Goal: Information Seeking & Learning: Learn about a topic

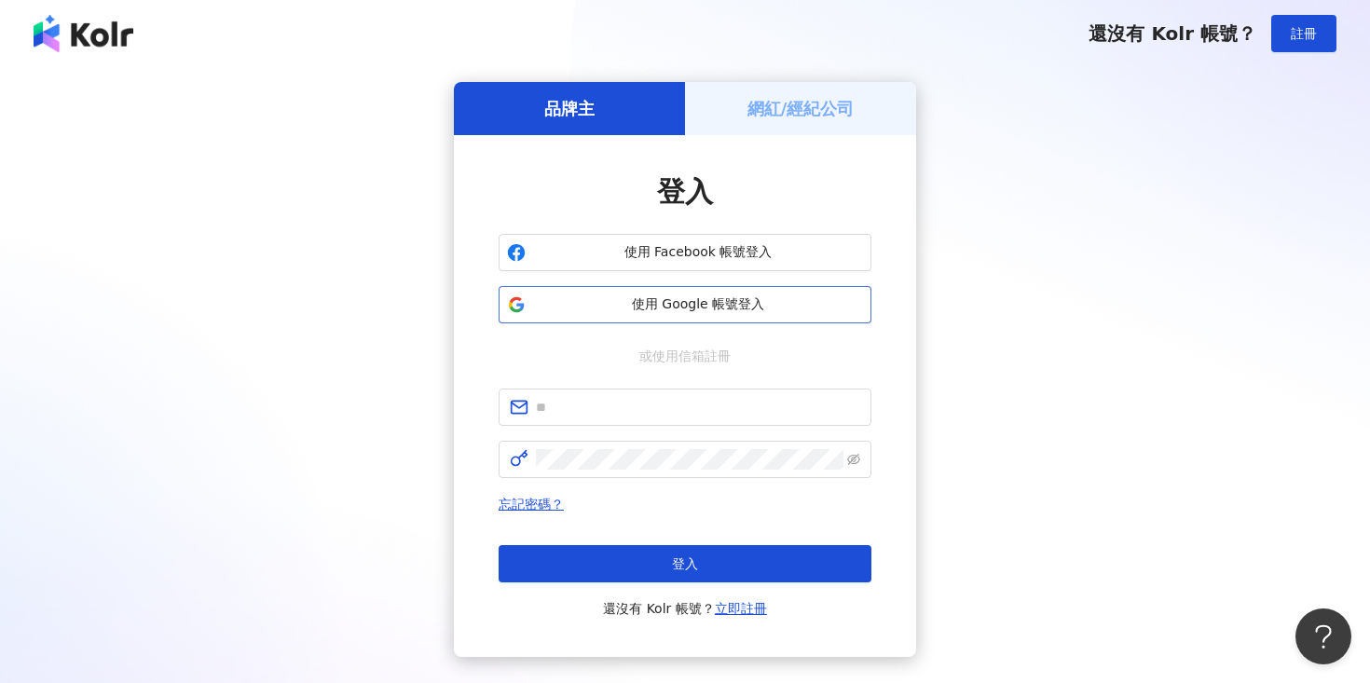
click at [596, 307] on span "使用 Google 帳號登入" at bounding box center [698, 304] width 330 height 19
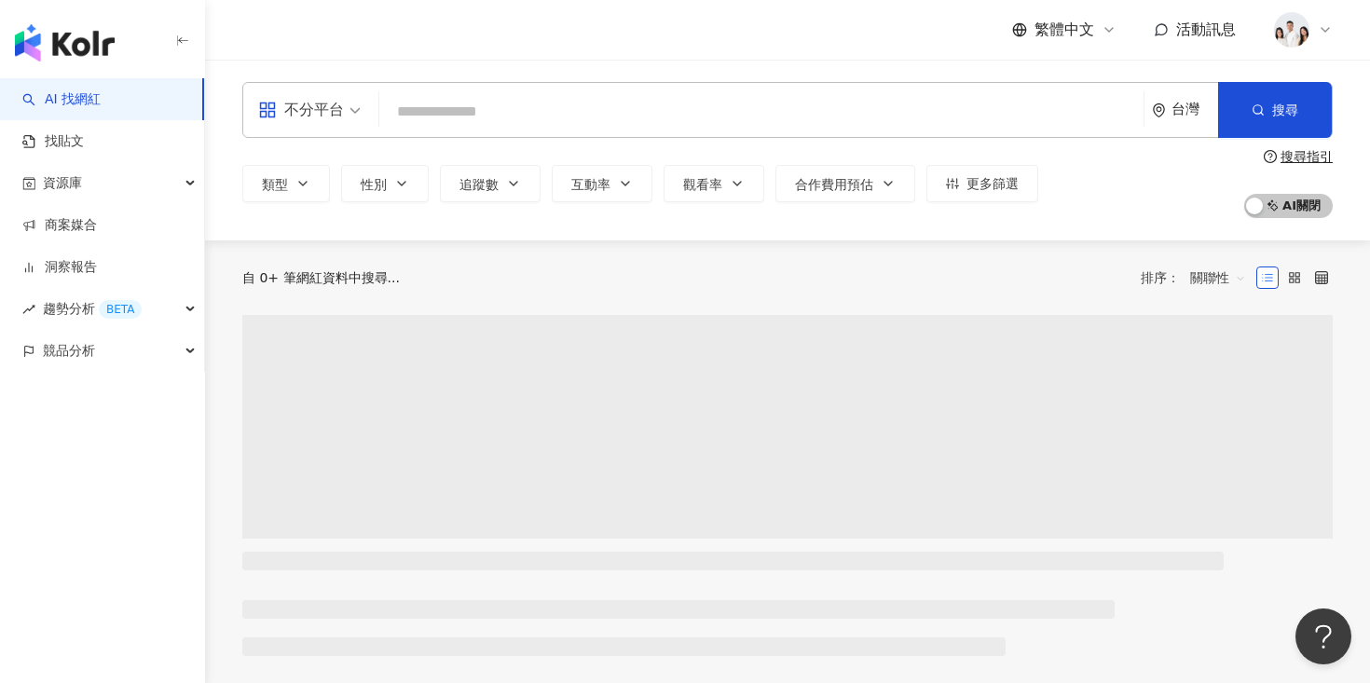
click at [556, 105] on input "search" at bounding box center [761, 111] width 749 height 35
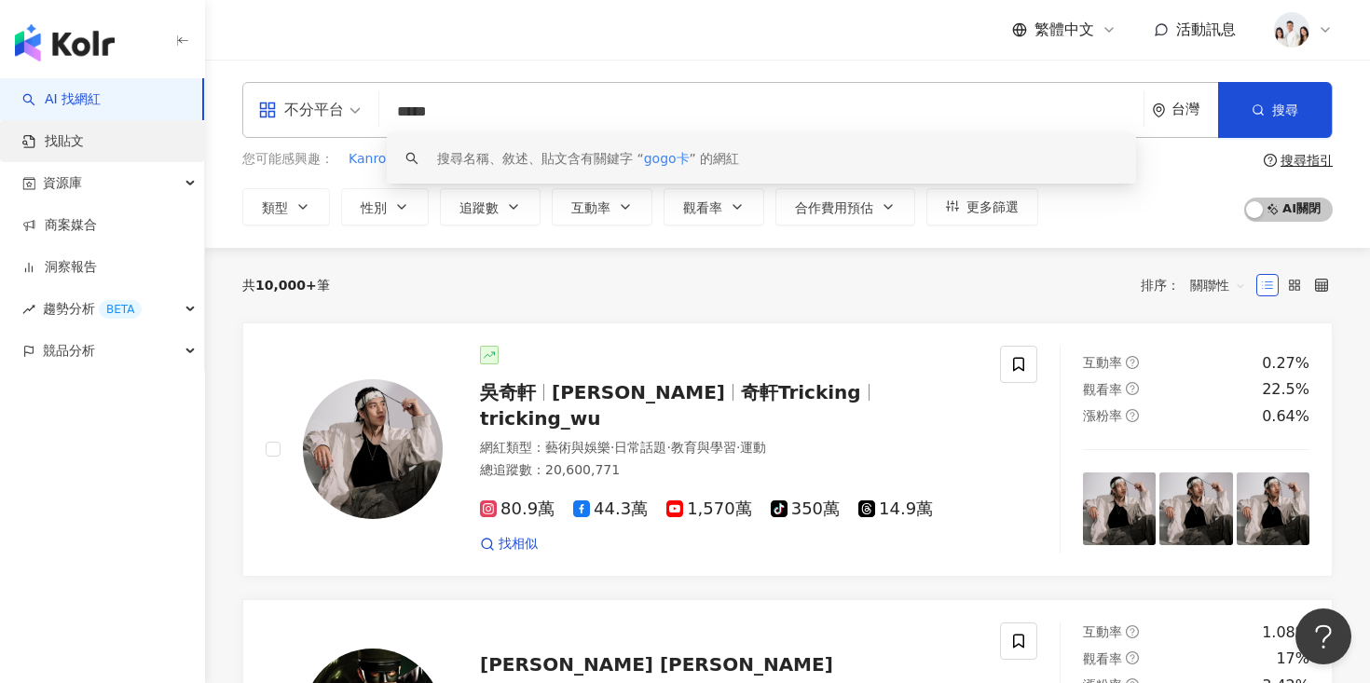
type input "*****"
click at [84, 132] on link "找貼文" at bounding box center [53, 141] width 62 height 19
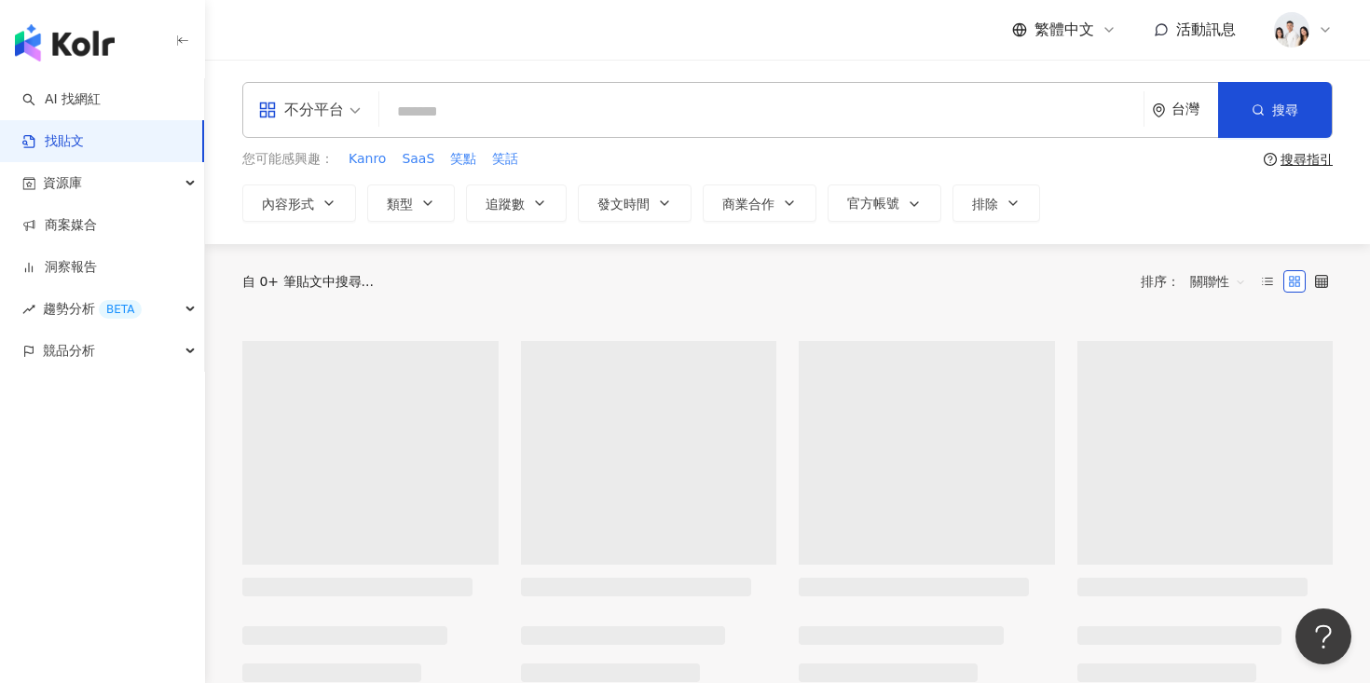
click at [483, 122] on input "search" at bounding box center [761, 111] width 749 height 40
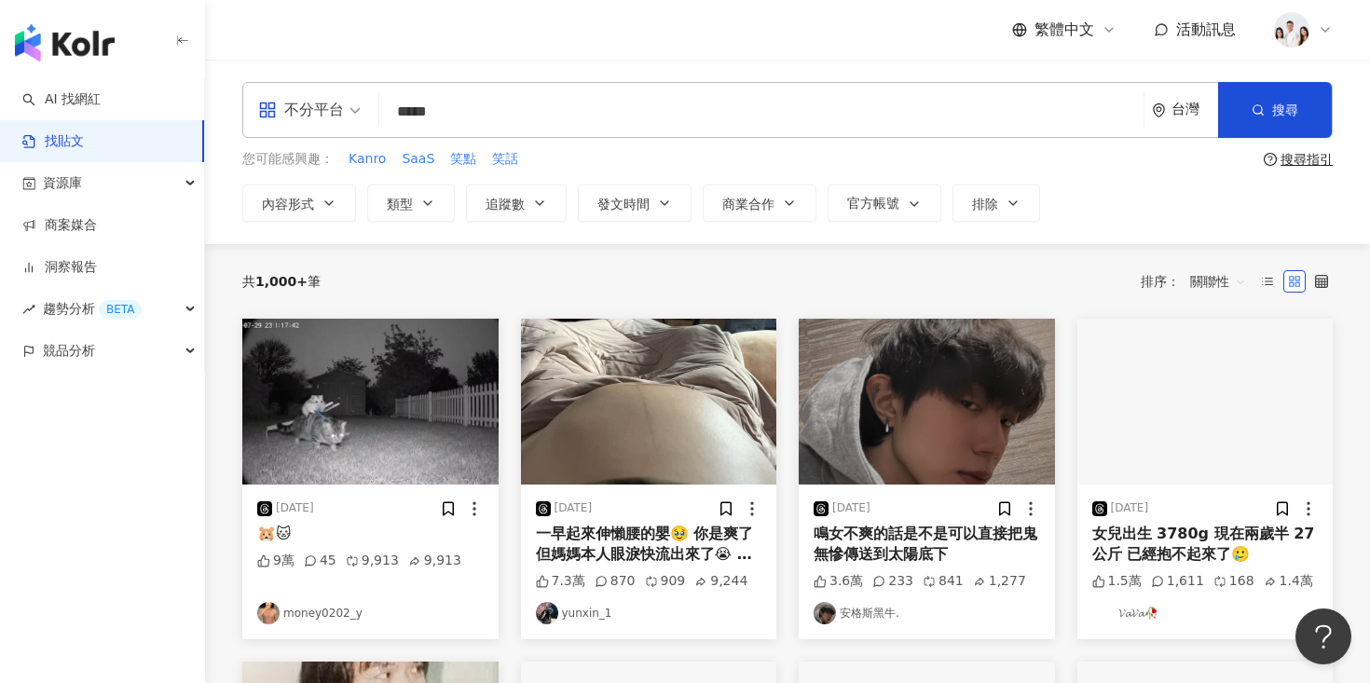
type input "*****"
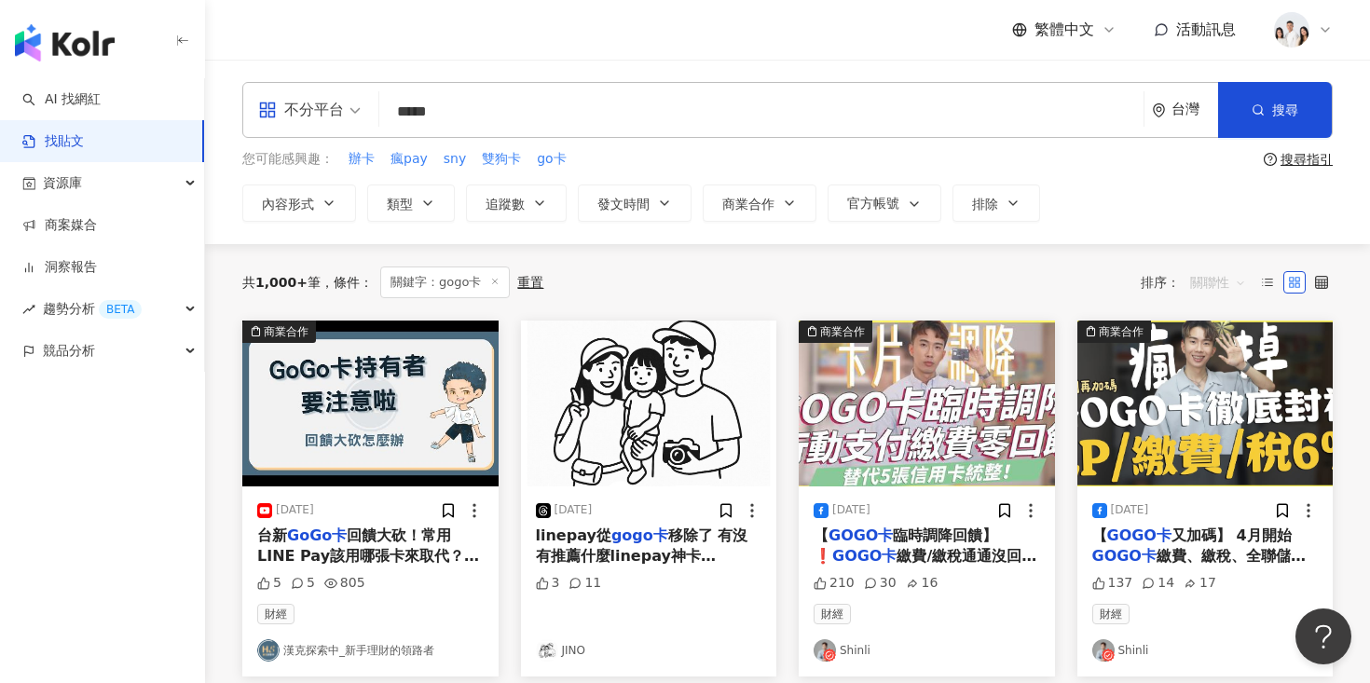
click at [1202, 286] on span "關聯性" at bounding box center [1218, 282] width 56 height 30
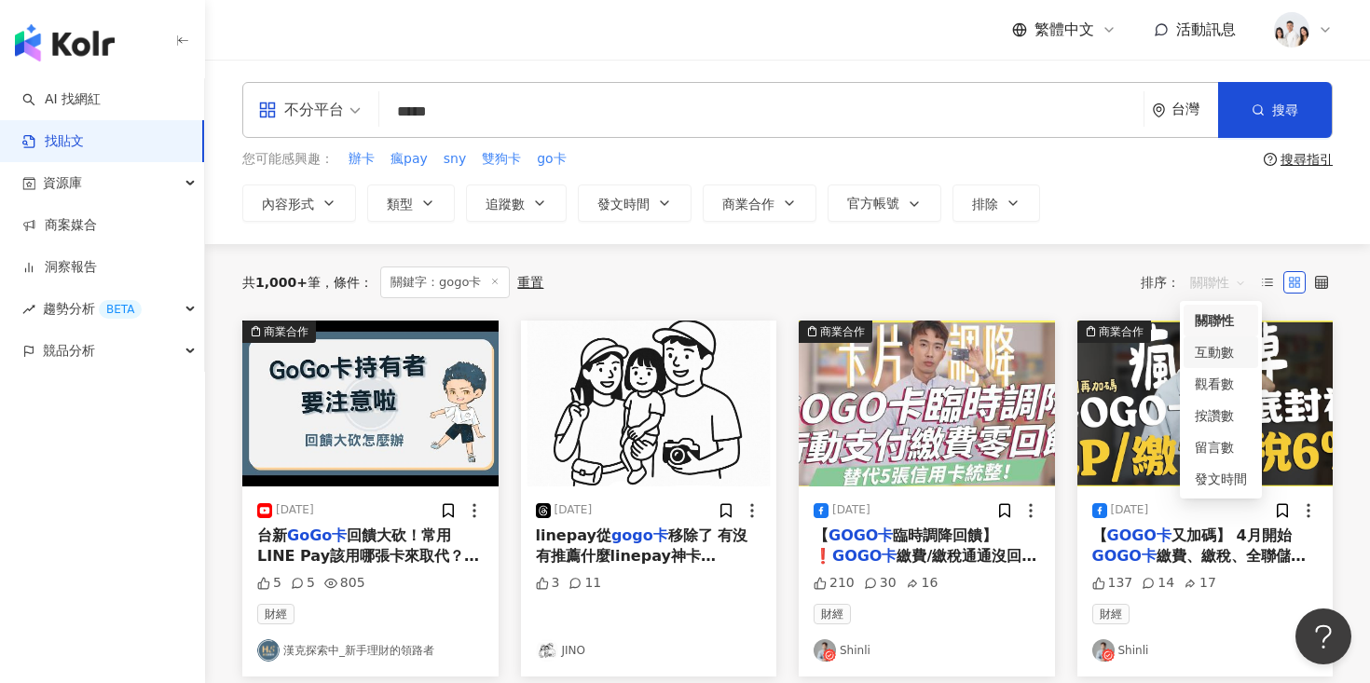
click at [1098, 273] on div "共 1,000+ 筆 條件 ： 關鍵字：gogo卡 重置 排序： 關聯性" at bounding box center [787, 283] width 1090 height 32
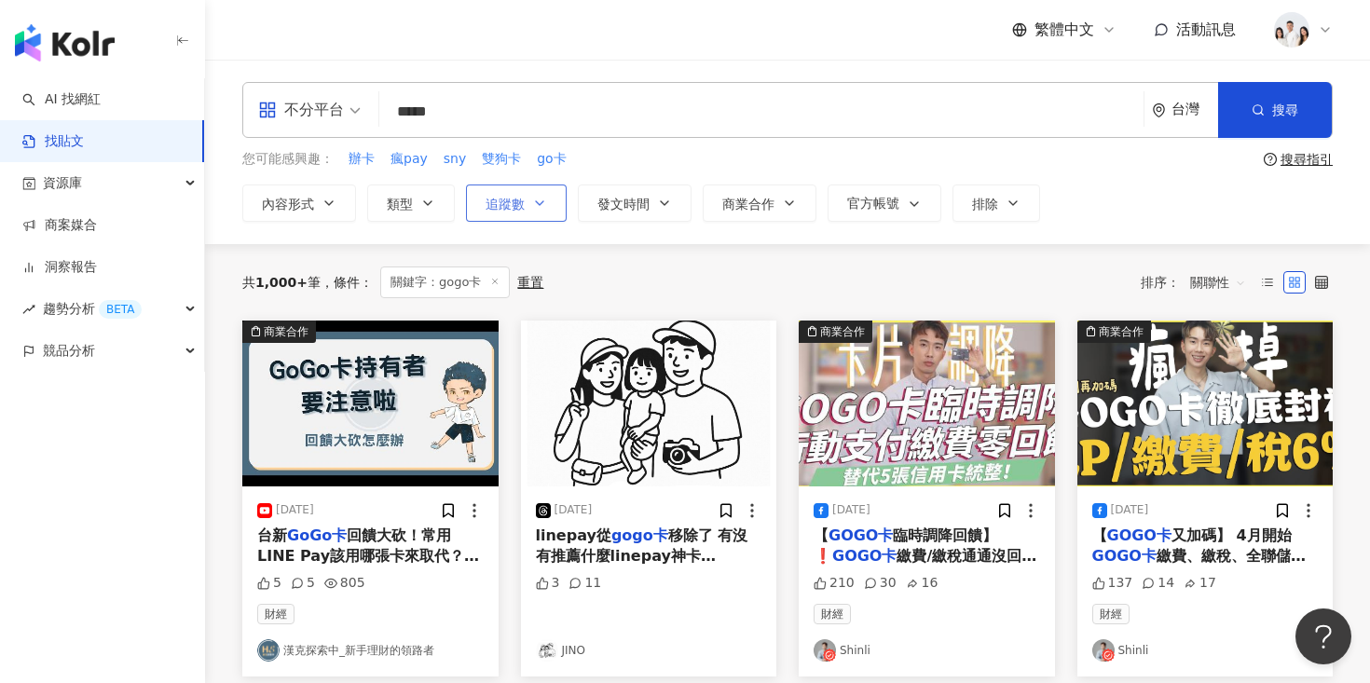
click at [519, 207] on span "追蹤數" at bounding box center [505, 204] width 39 height 15
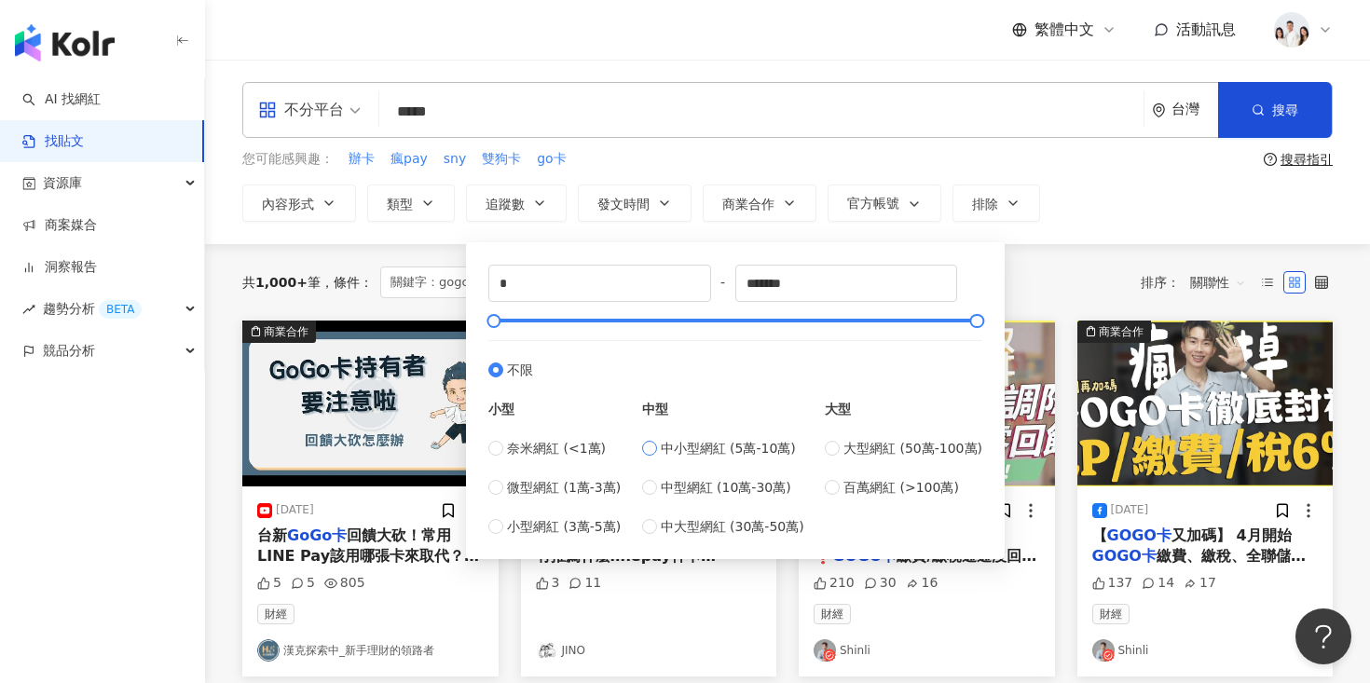
click at [661, 448] on label "中小型網紅 (5萬-10萬)" at bounding box center [723, 448] width 162 height 21
type input "*****"
click at [1065, 290] on div "共 1,000+ 筆 條件 ： 關鍵字：gogo卡 重置 排序： 關聯性" at bounding box center [787, 283] width 1090 height 32
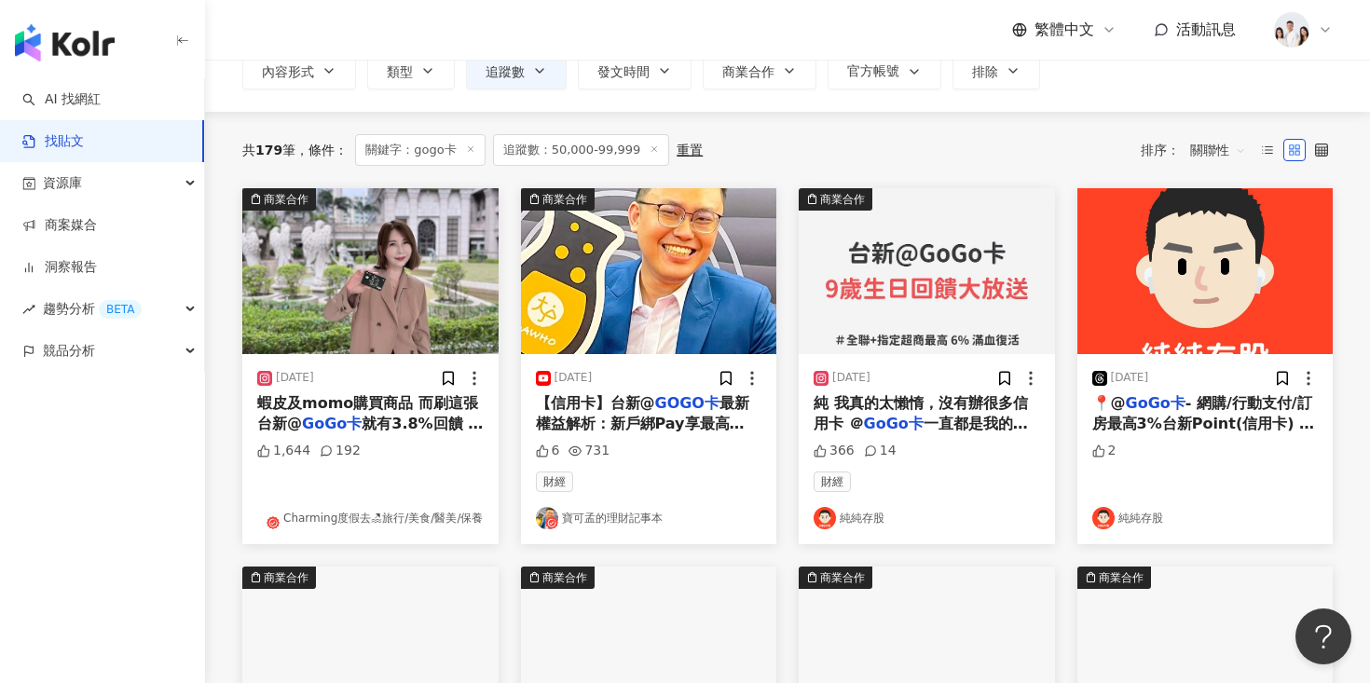
scroll to position [134, 0]
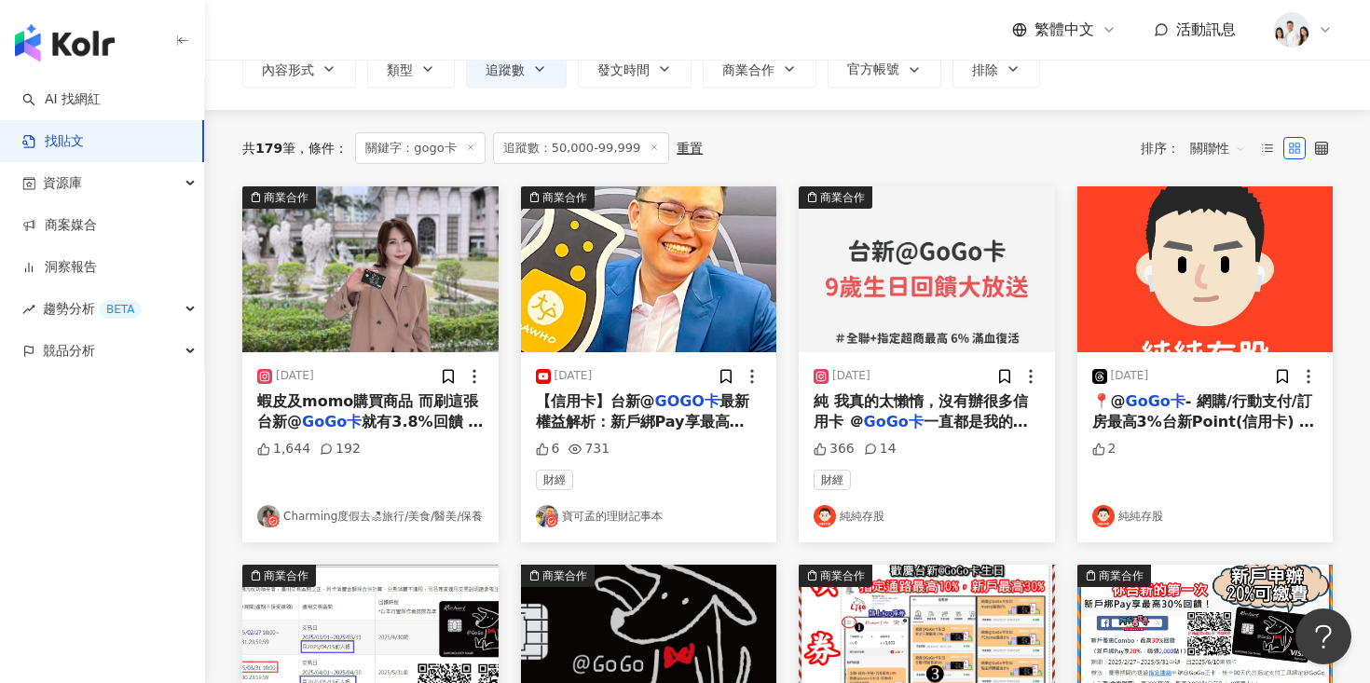
click at [429, 313] on img at bounding box center [370, 269] width 256 height 166
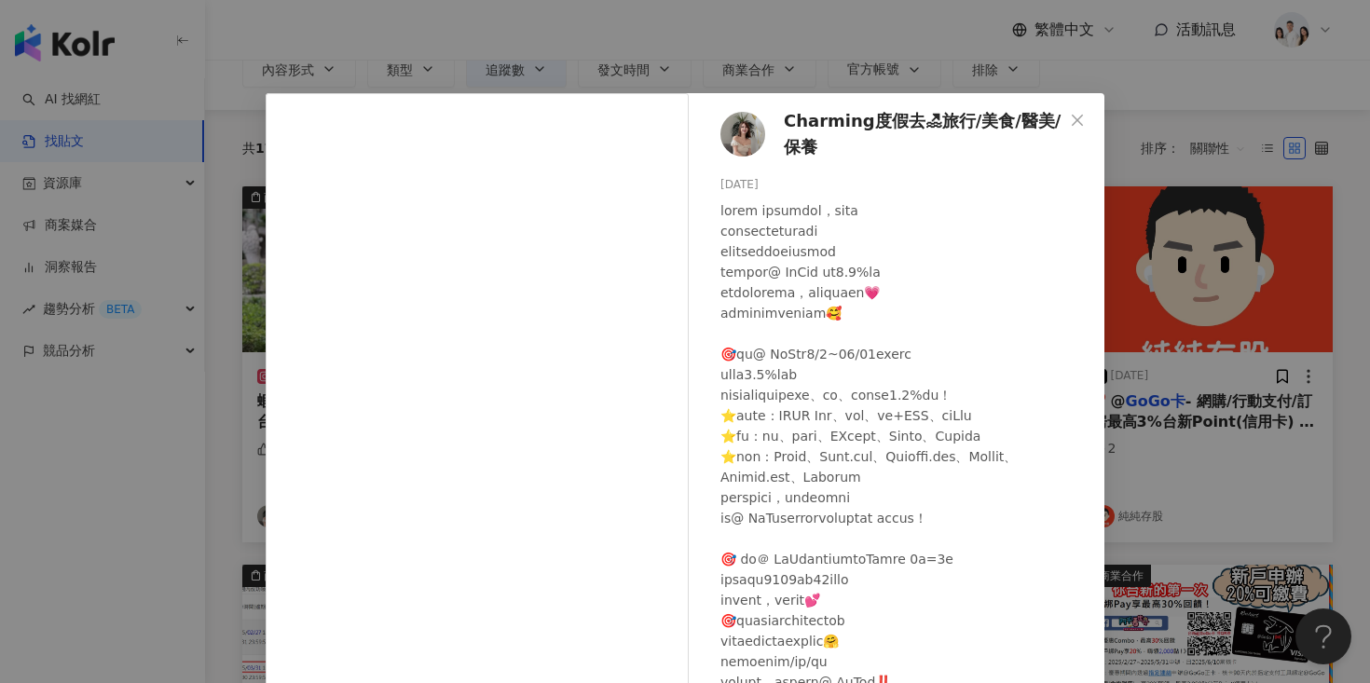
scroll to position [24, 0]
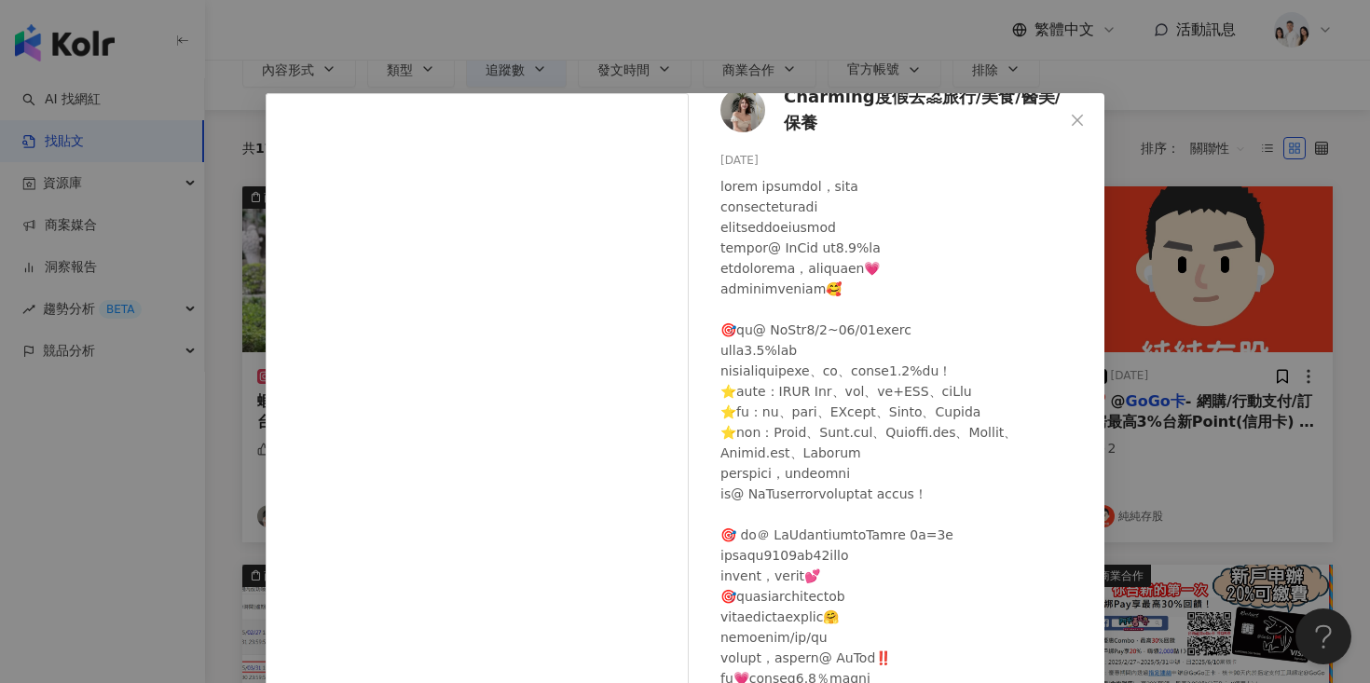
click at [1115, 289] on div "Charming度假去🏖旅行/美食/醫美/保養 2024/4/11 1,644 192 查看原始貼文" at bounding box center [685, 341] width 1370 height 683
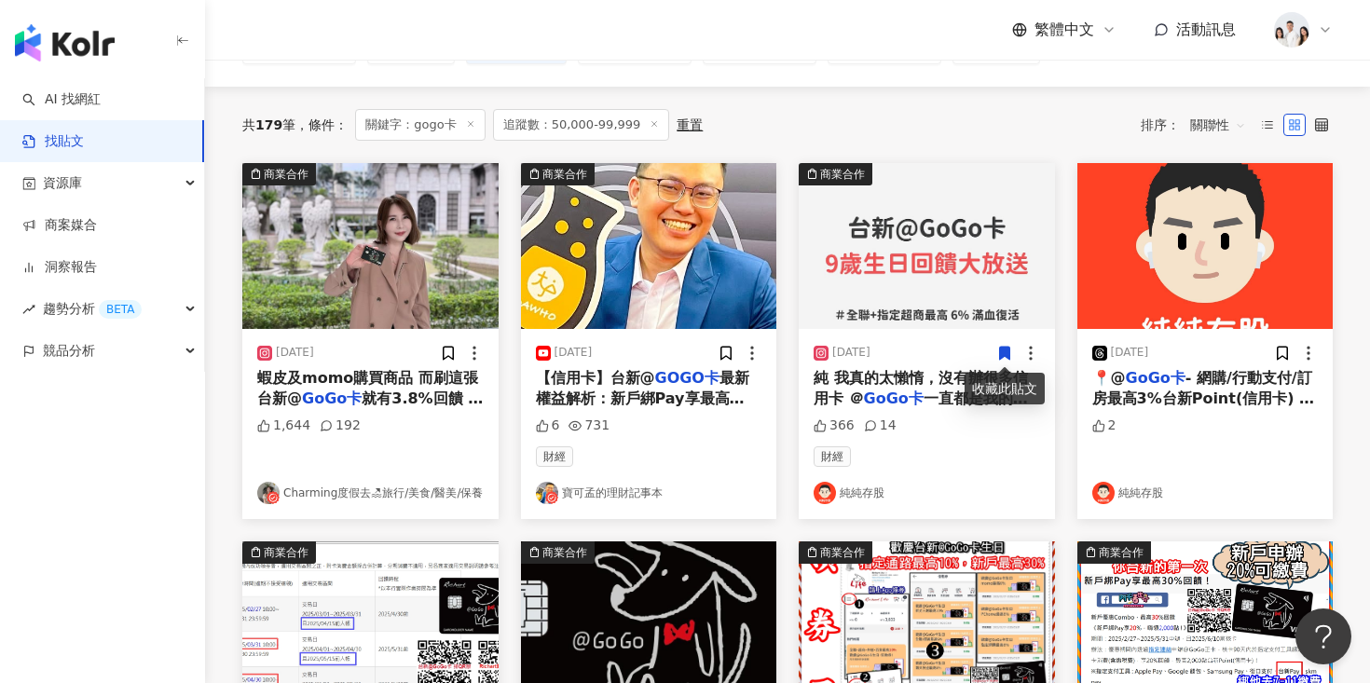
scroll to position [163, 0]
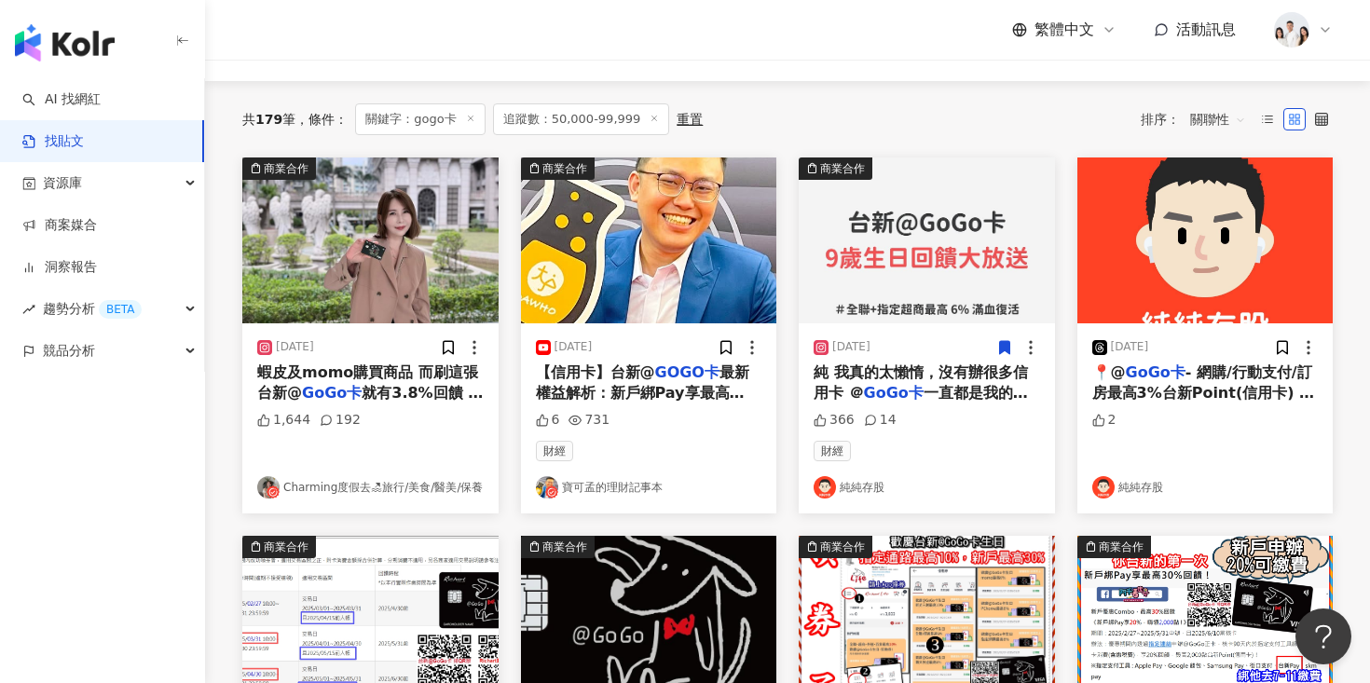
click at [704, 269] on img at bounding box center [649, 241] width 256 height 166
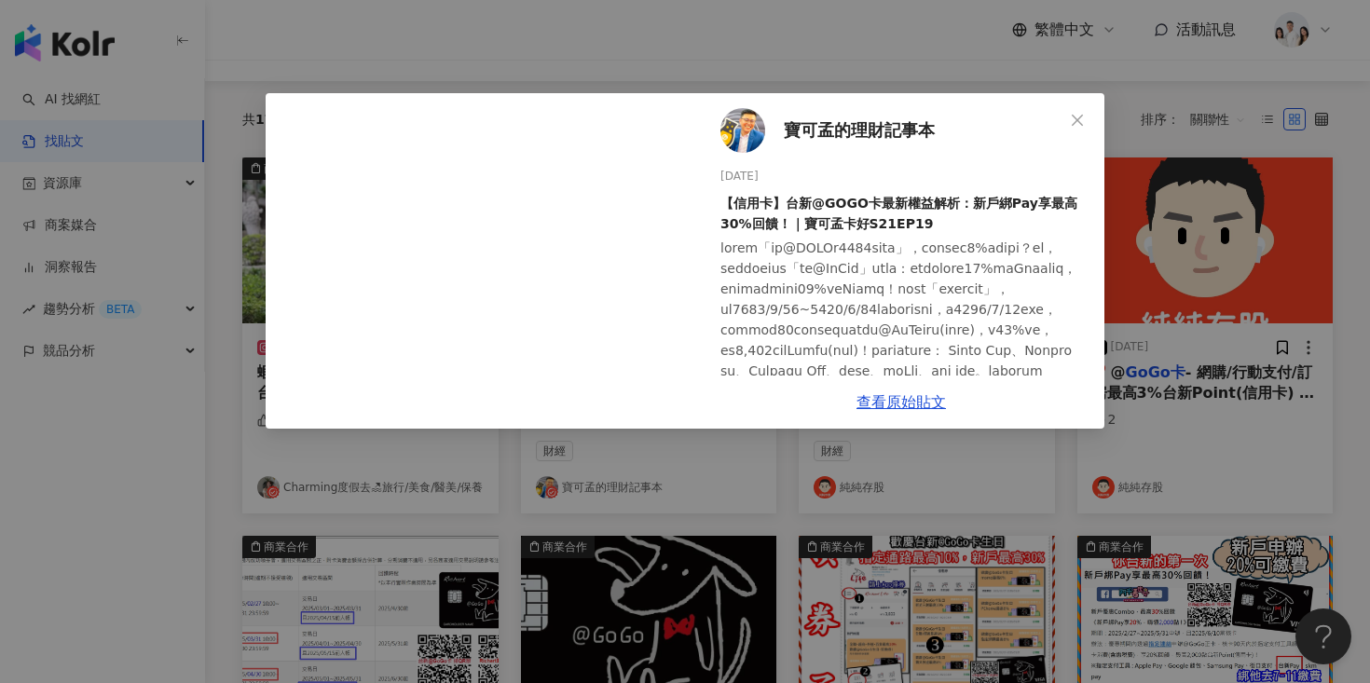
click at [1167, 108] on div "寶可孟的理財記事本 2025/5/6 【信用卡】台新@GOGO卡最新權益解析：新戶綁Pay享最高30%回饋！｜寶可孟卡好S21EP19 6 731 查看原始貼文" at bounding box center [685, 341] width 1370 height 683
click at [1084, 115] on icon "close" at bounding box center [1077, 120] width 15 height 15
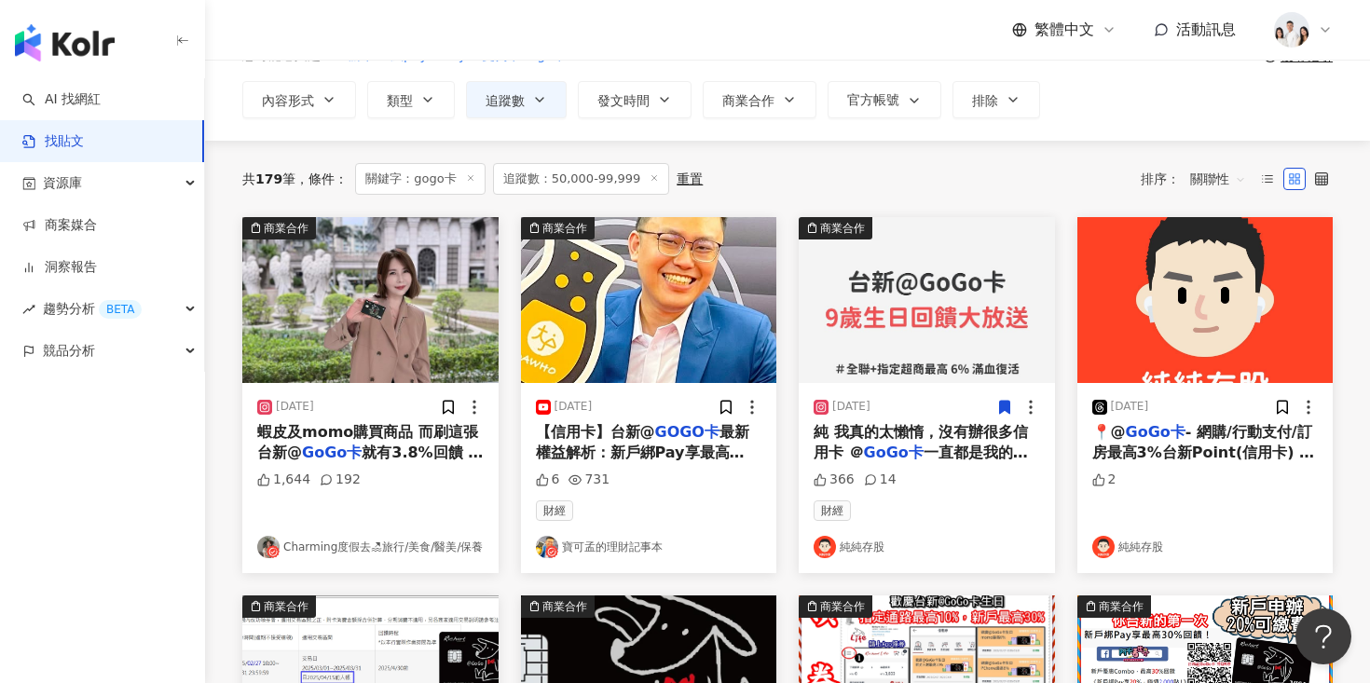
scroll to position [0, 0]
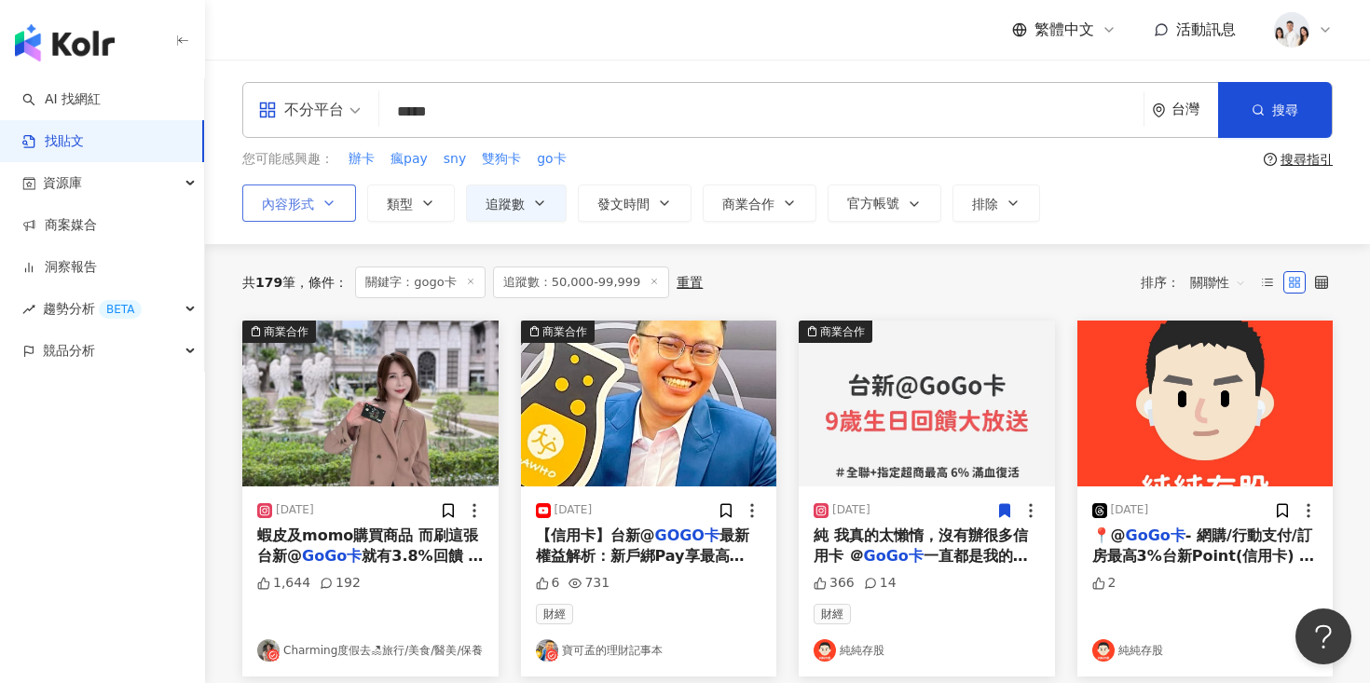
click at [338, 212] on button "內容形式" at bounding box center [299, 203] width 114 height 37
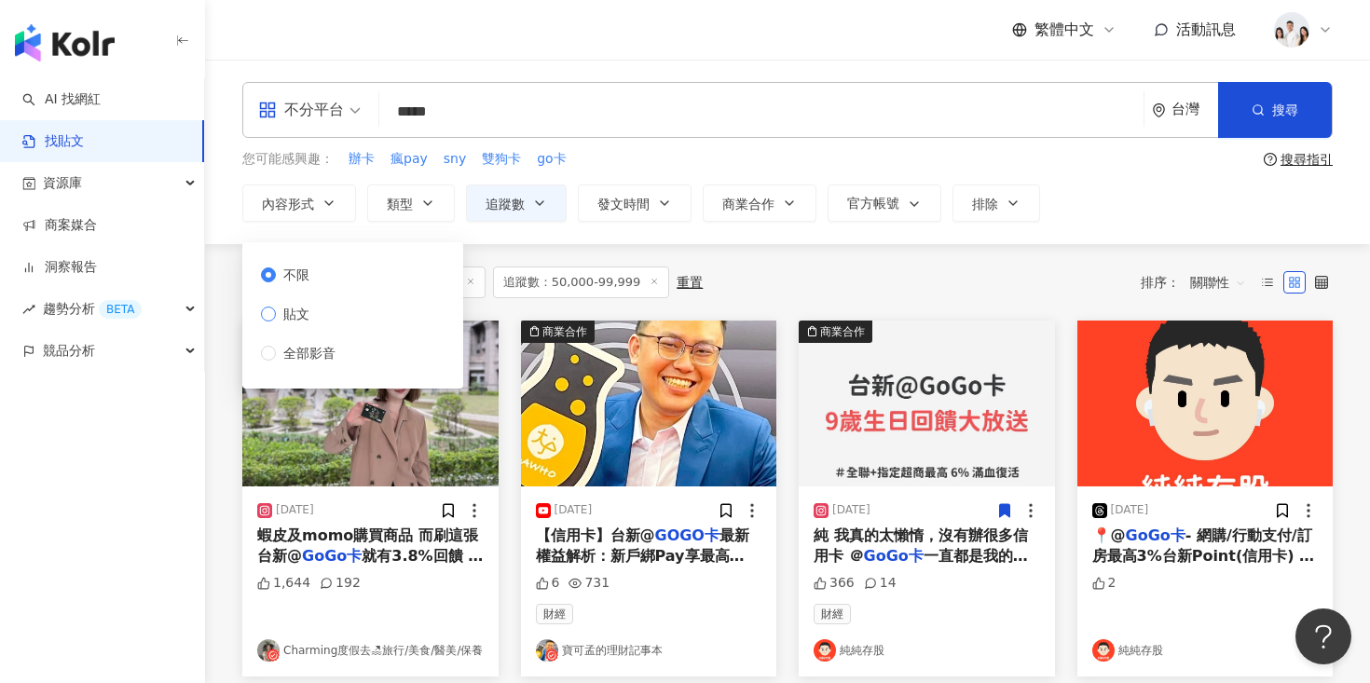
click at [289, 317] on span "貼文" at bounding box center [296, 314] width 41 height 21
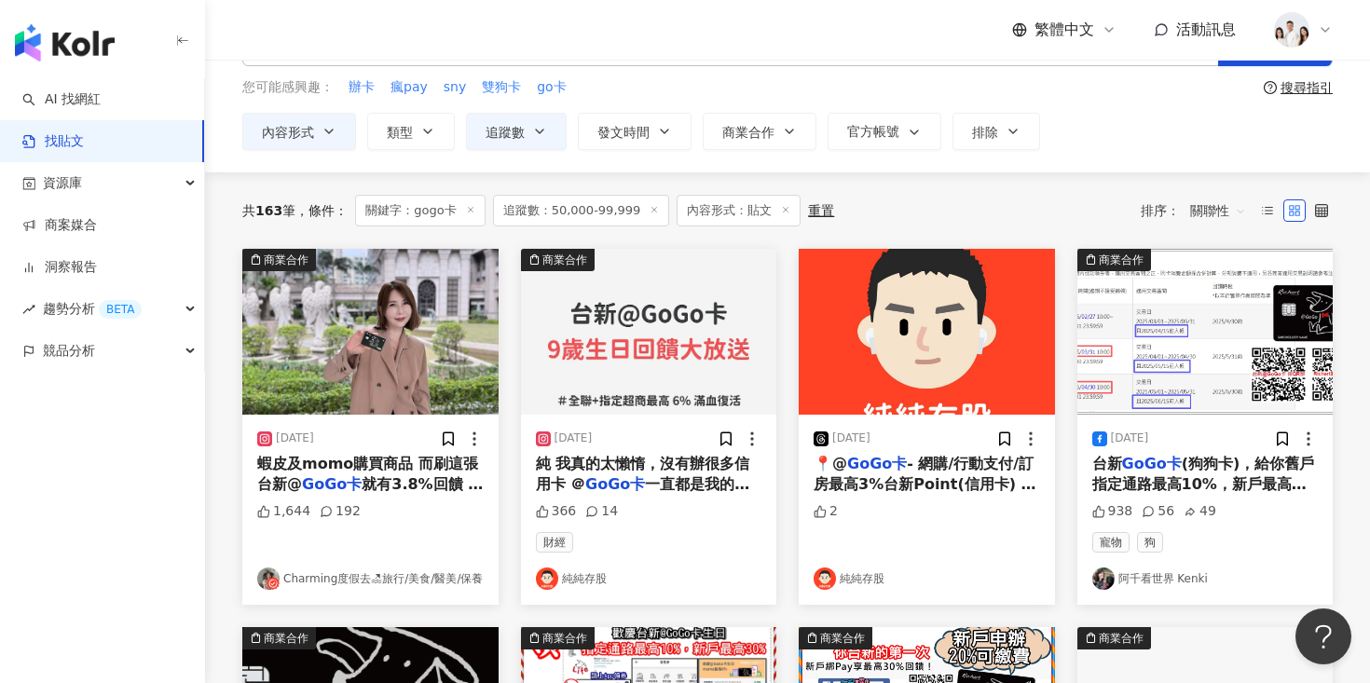
scroll to position [73, 0]
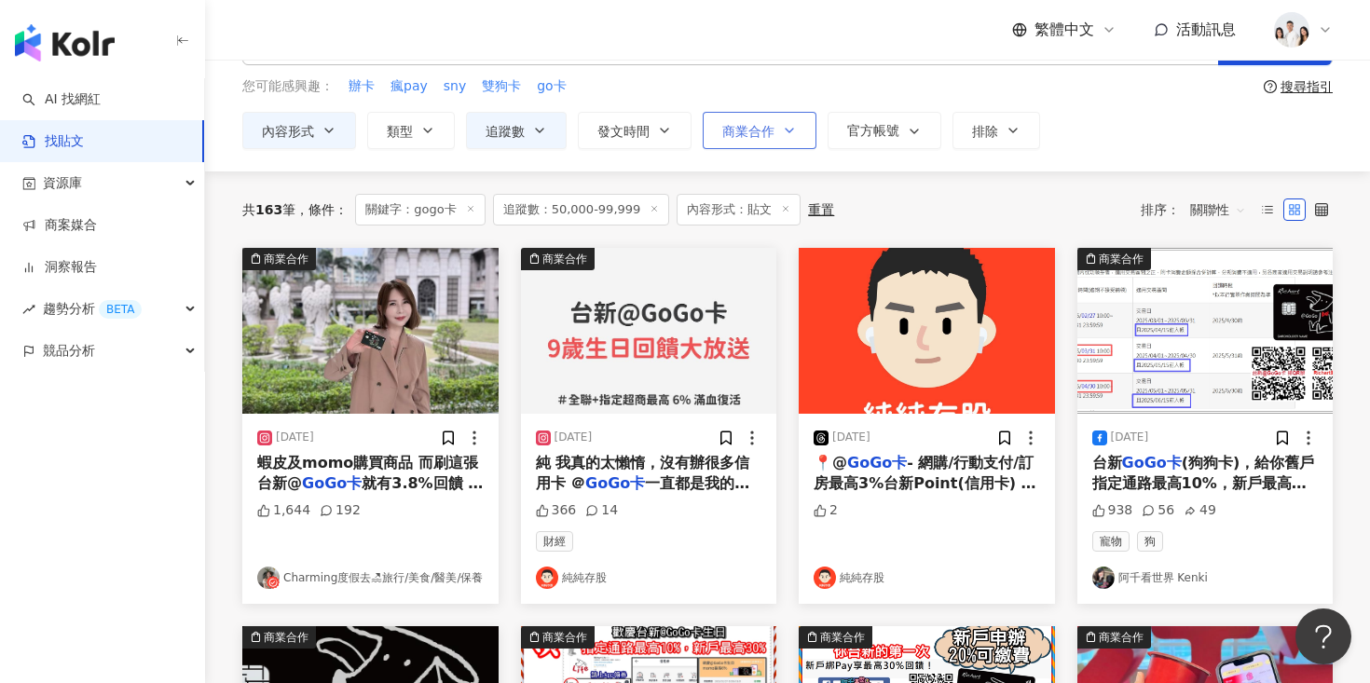
click at [776, 131] on button "商業合作" at bounding box center [760, 130] width 114 height 37
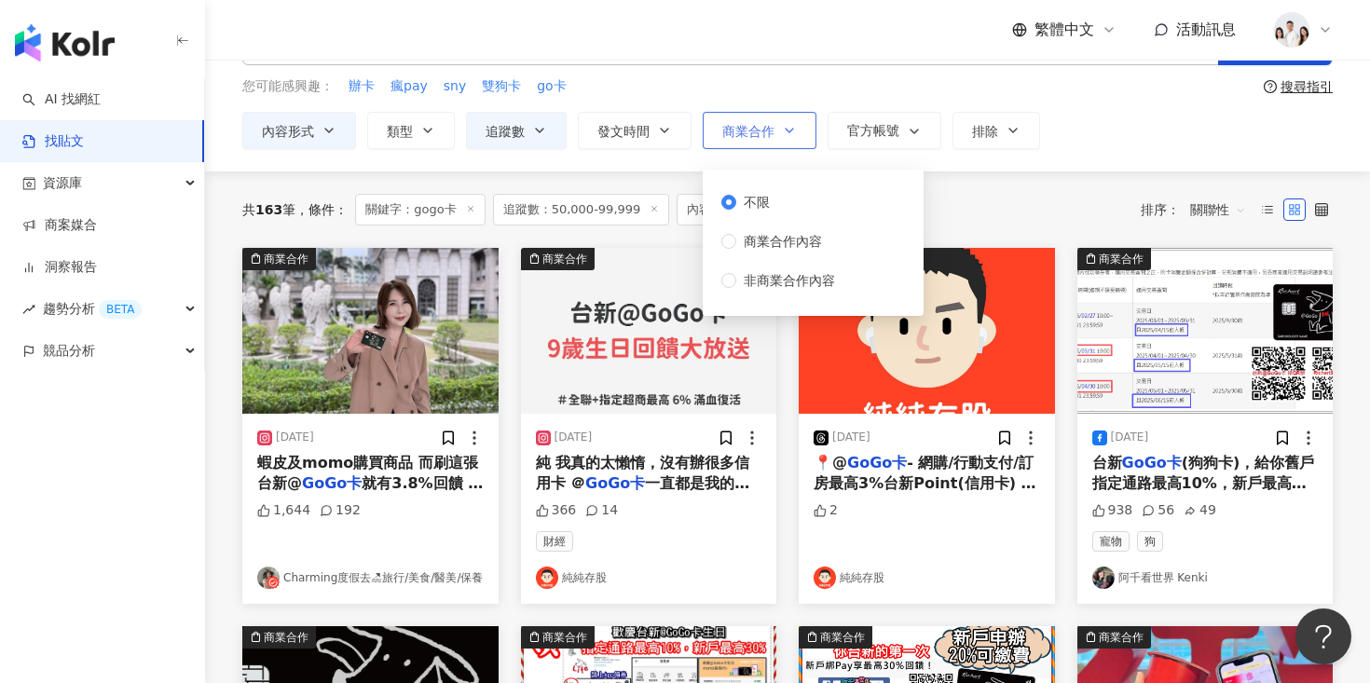
click at [776, 131] on button "商業合作" at bounding box center [760, 130] width 114 height 37
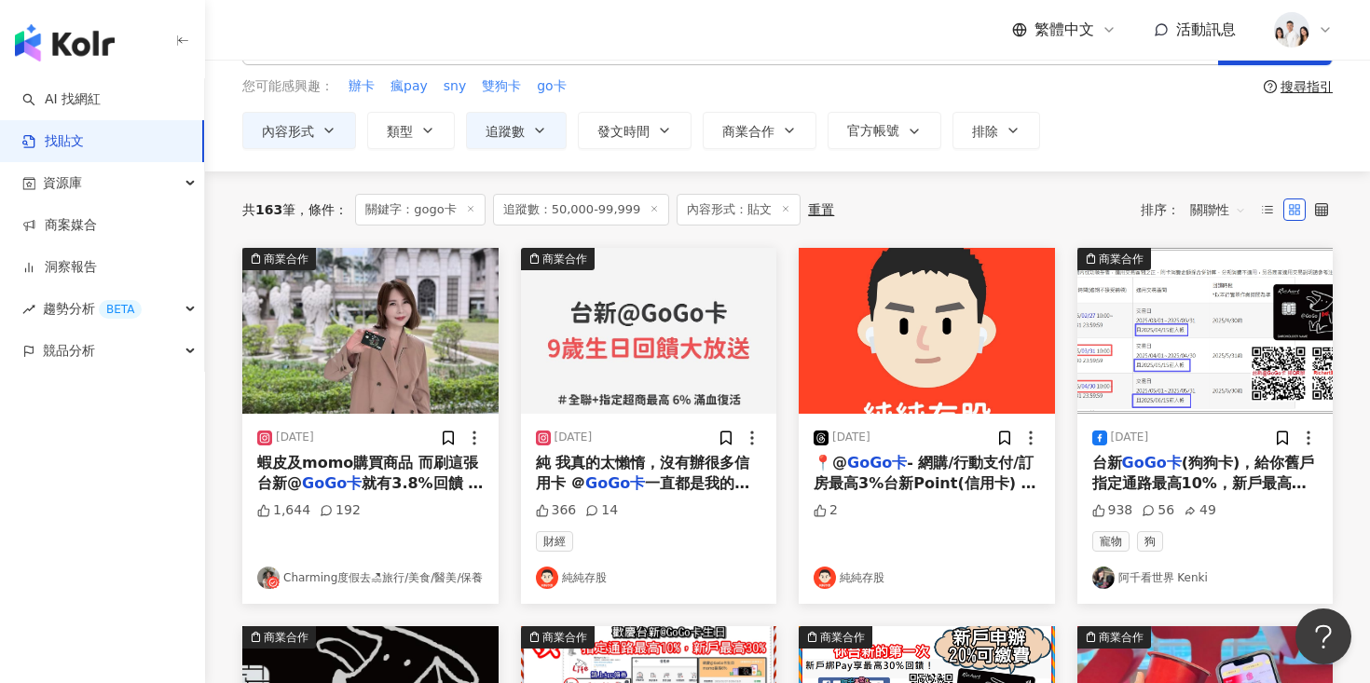
scroll to position [0, 0]
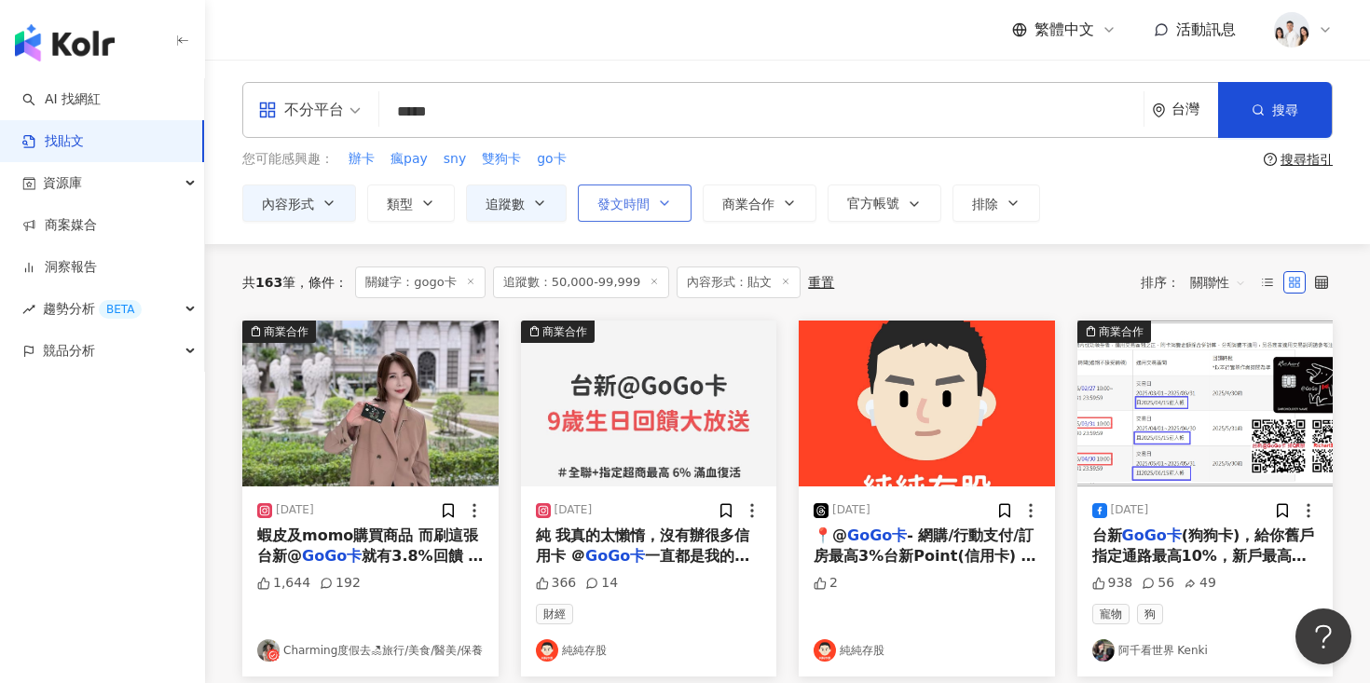
click at [668, 196] on icon "button" at bounding box center [664, 203] width 15 height 15
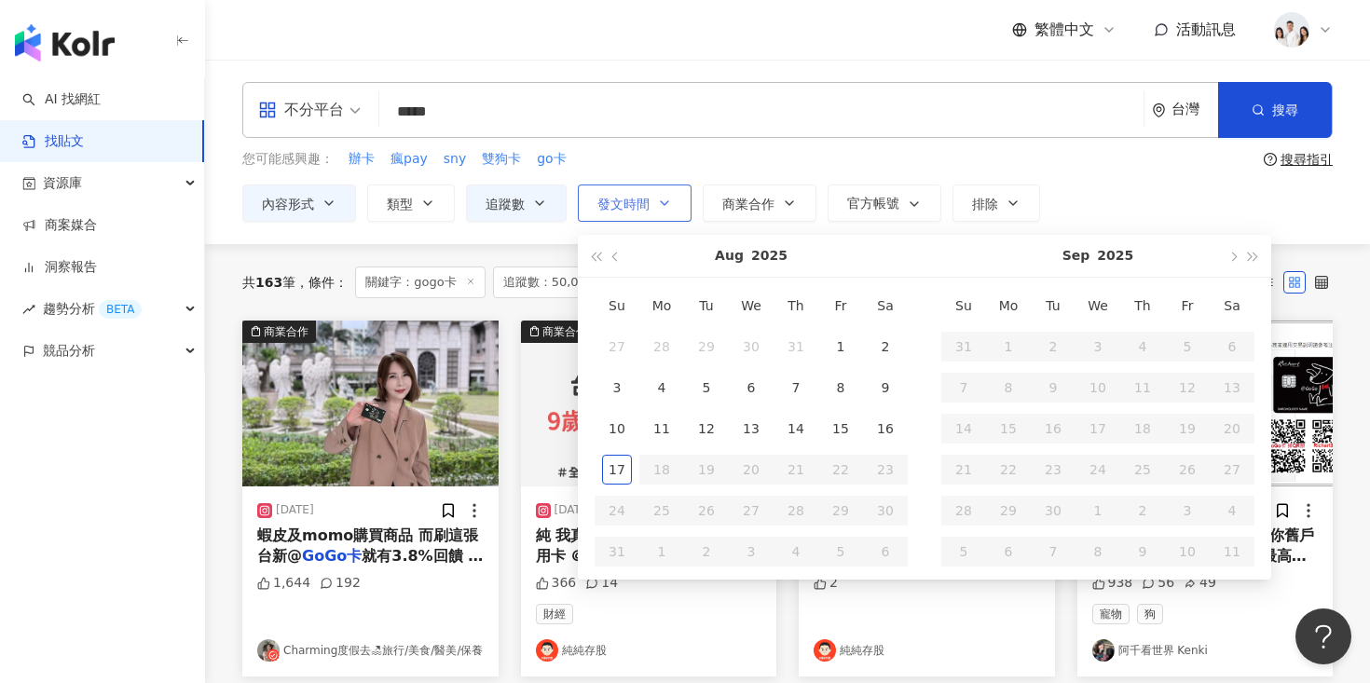
click at [668, 196] on icon "button" at bounding box center [664, 203] width 15 height 15
type input "**********"
click at [198, 444] on div "AI 找網紅 找貼文 資源庫 商案媒合 洞察報告 趨勢分析 BETA 競品分析" at bounding box center [102, 380] width 205 height 605
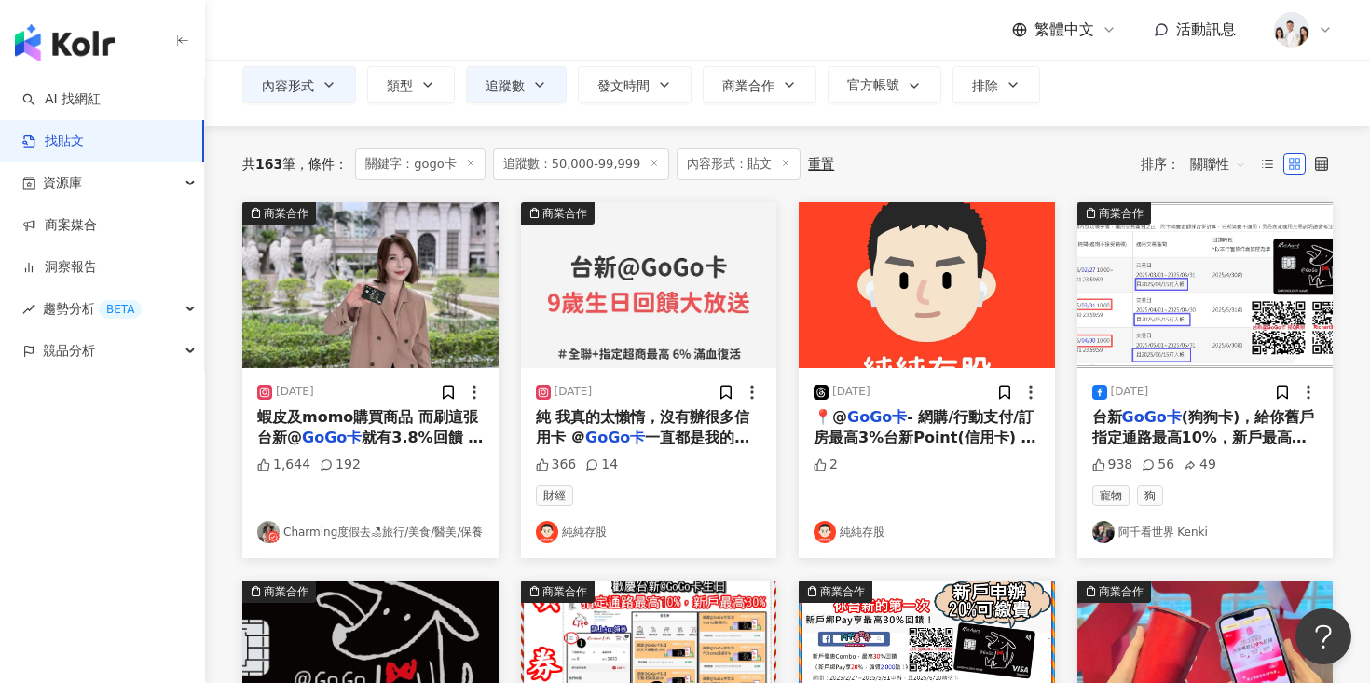
scroll to position [122, 0]
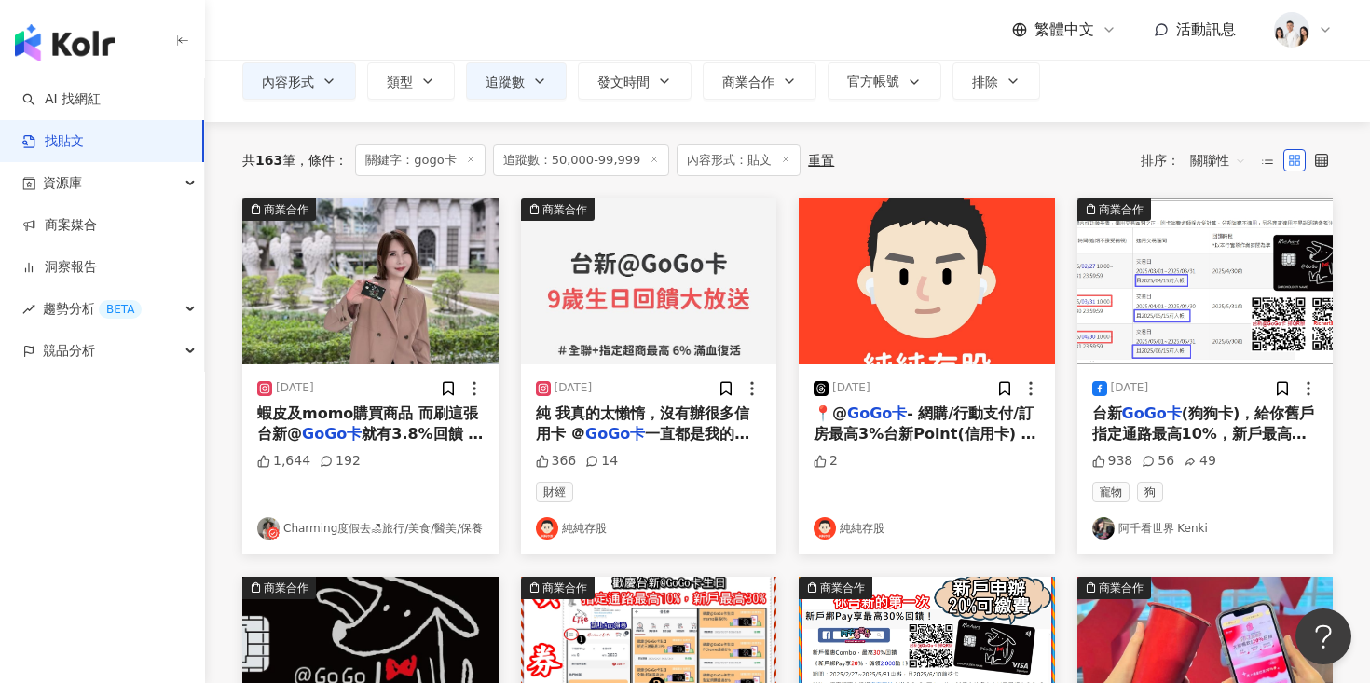
click at [688, 308] on img at bounding box center [649, 282] width 256 height 166
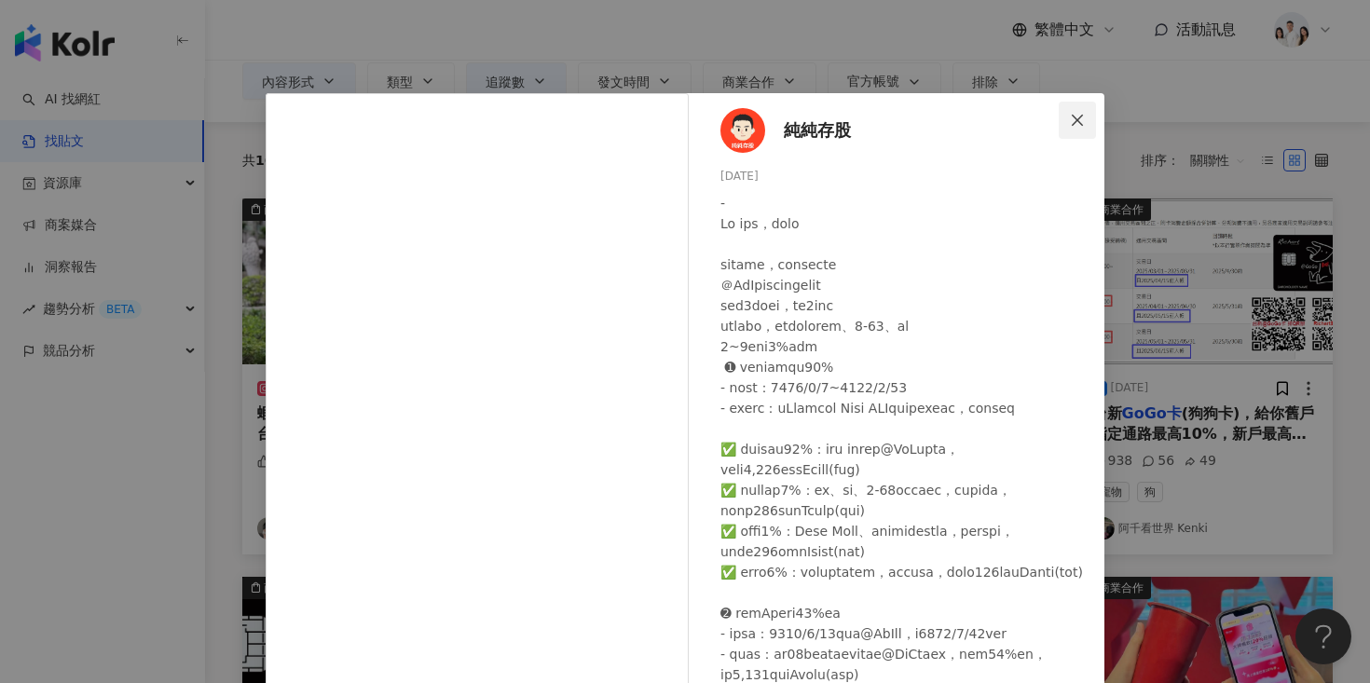
click at [1062, 113] on span "Close" at bounding box center [1077, 120] width 37 height 15
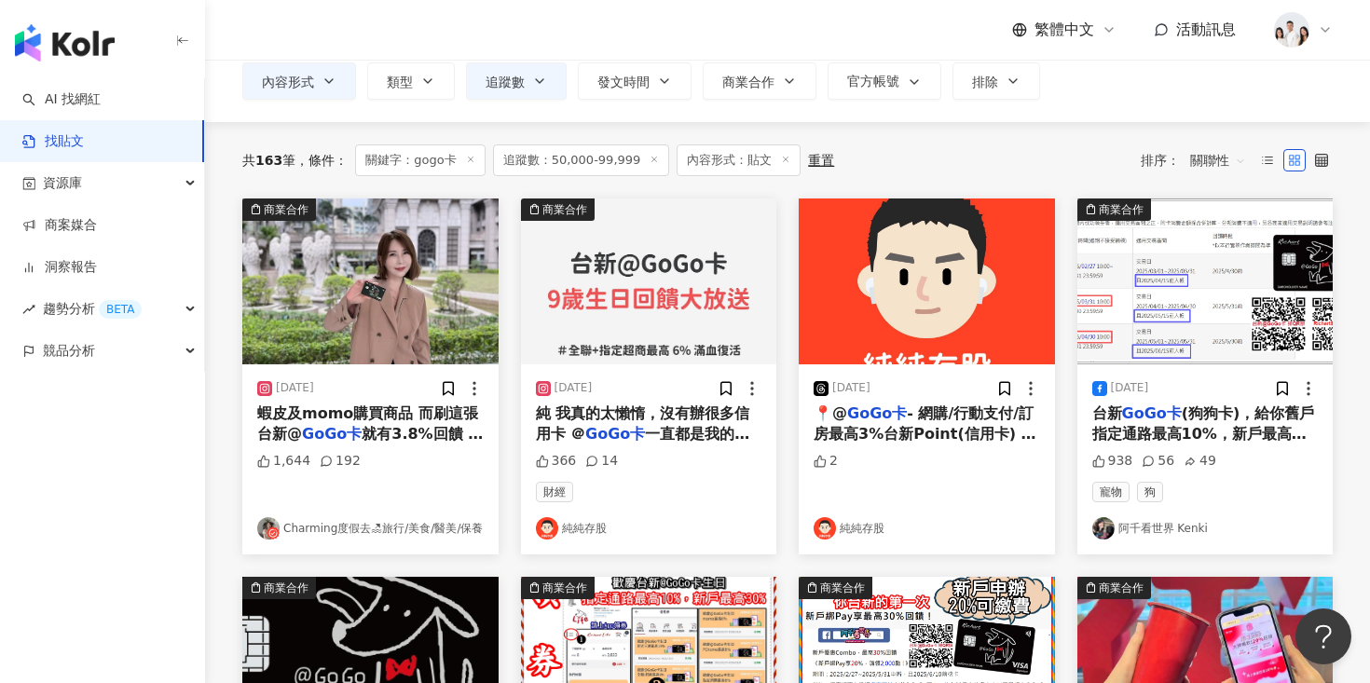
click at [1220, 162] on span "關聯性" at bounding box center [1218, 160] width 56 height 30
click at [1210, 235] on div "互動數" at bounding box center [1221, 230] width 52 height 21
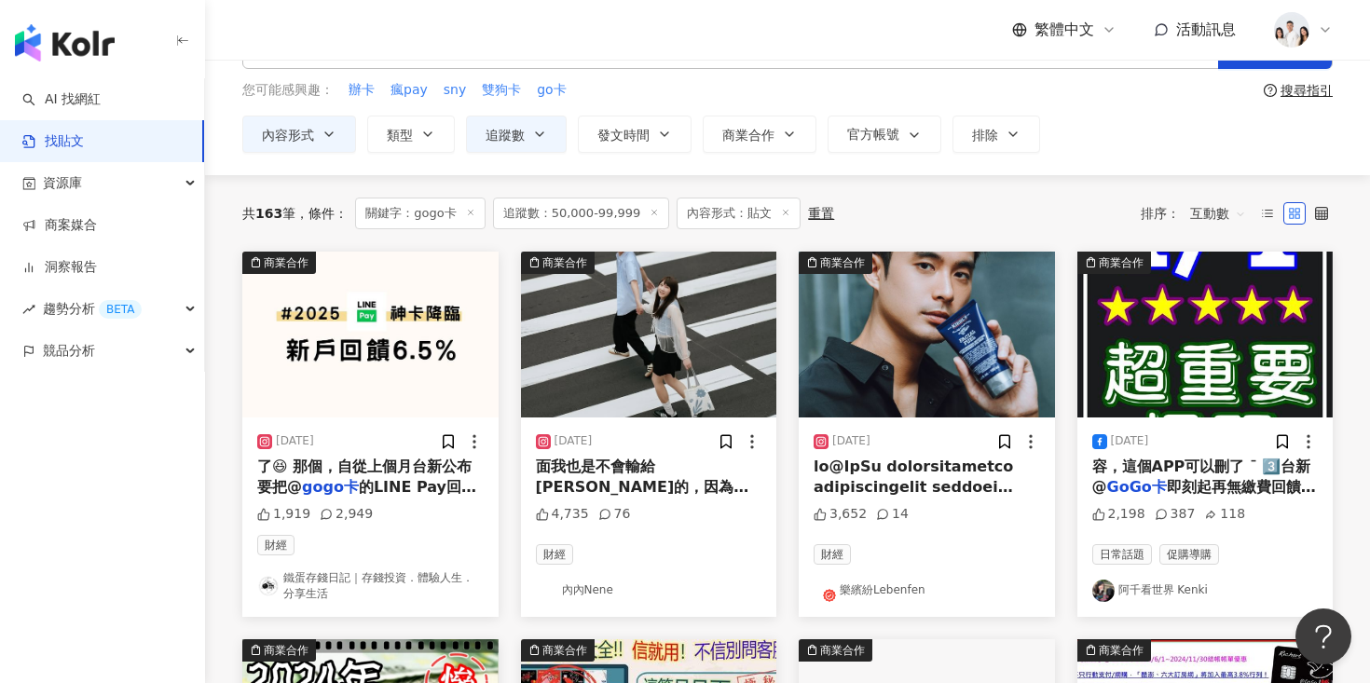
scroll to position [72, 0]
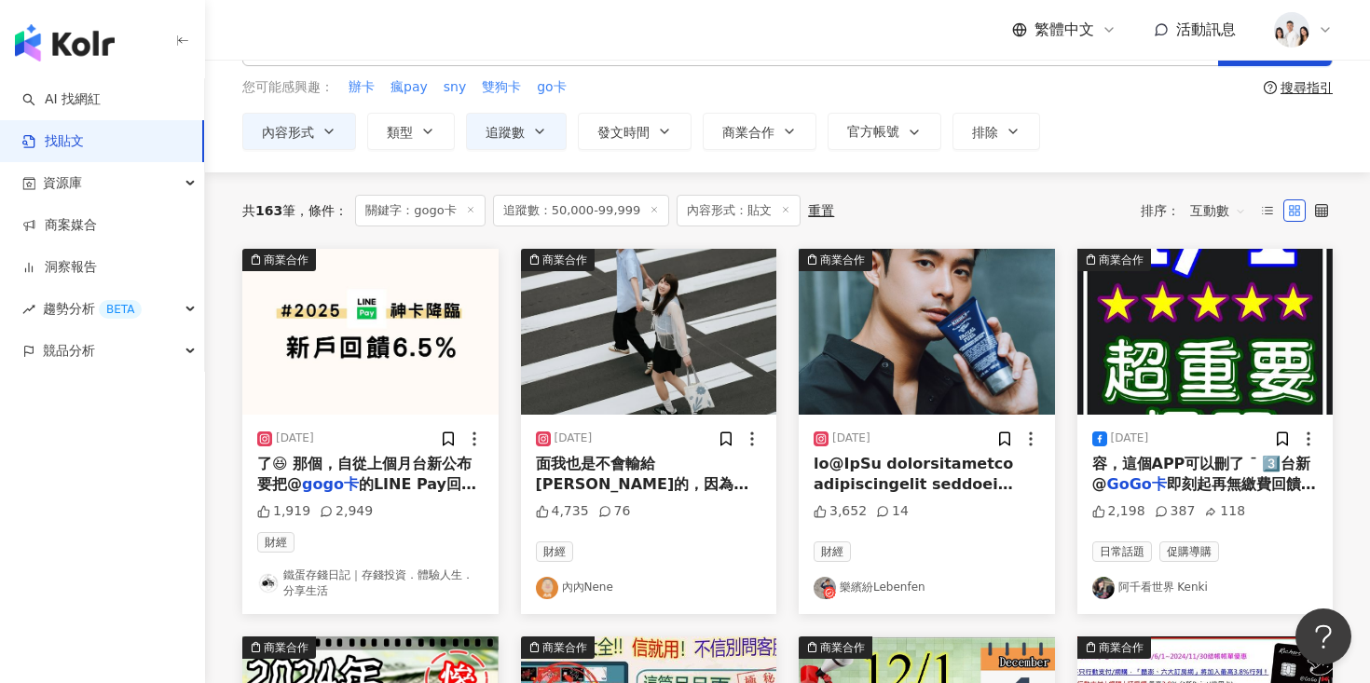
click at [409, 389] on img at bounding box center [370, 332] width 256 height 166
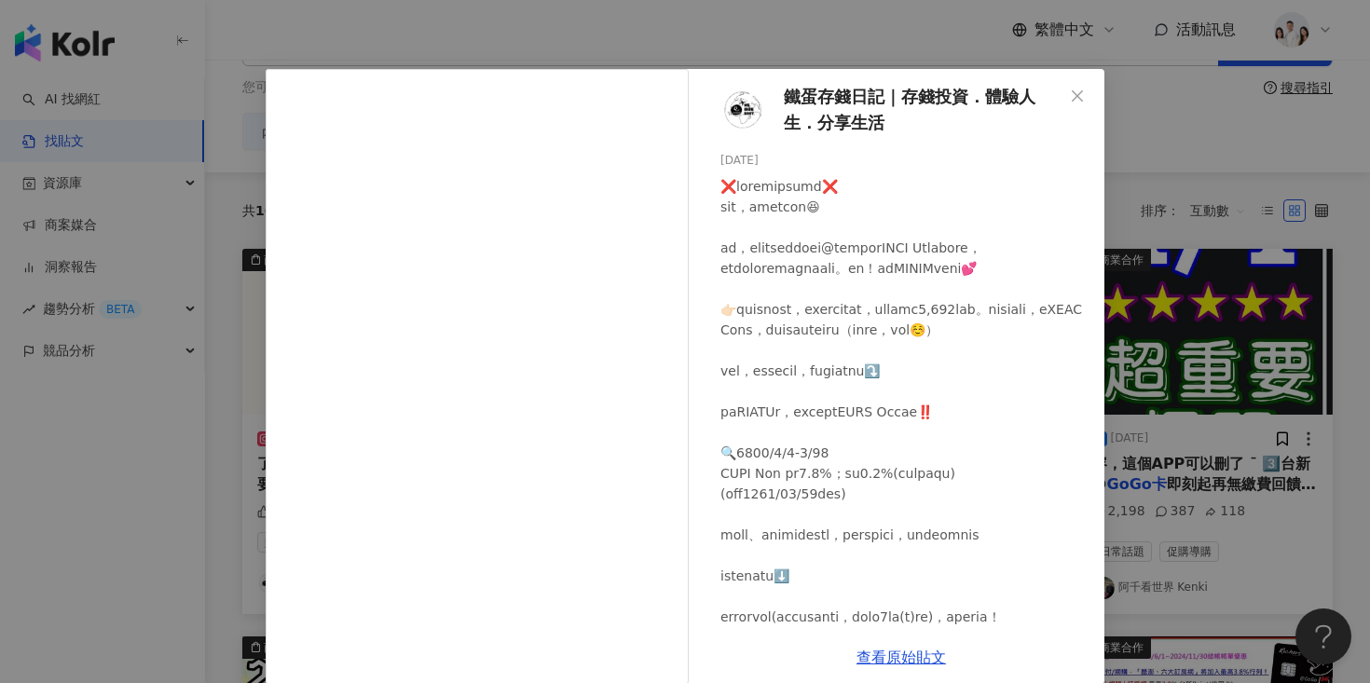
scroll to position [48, 0]
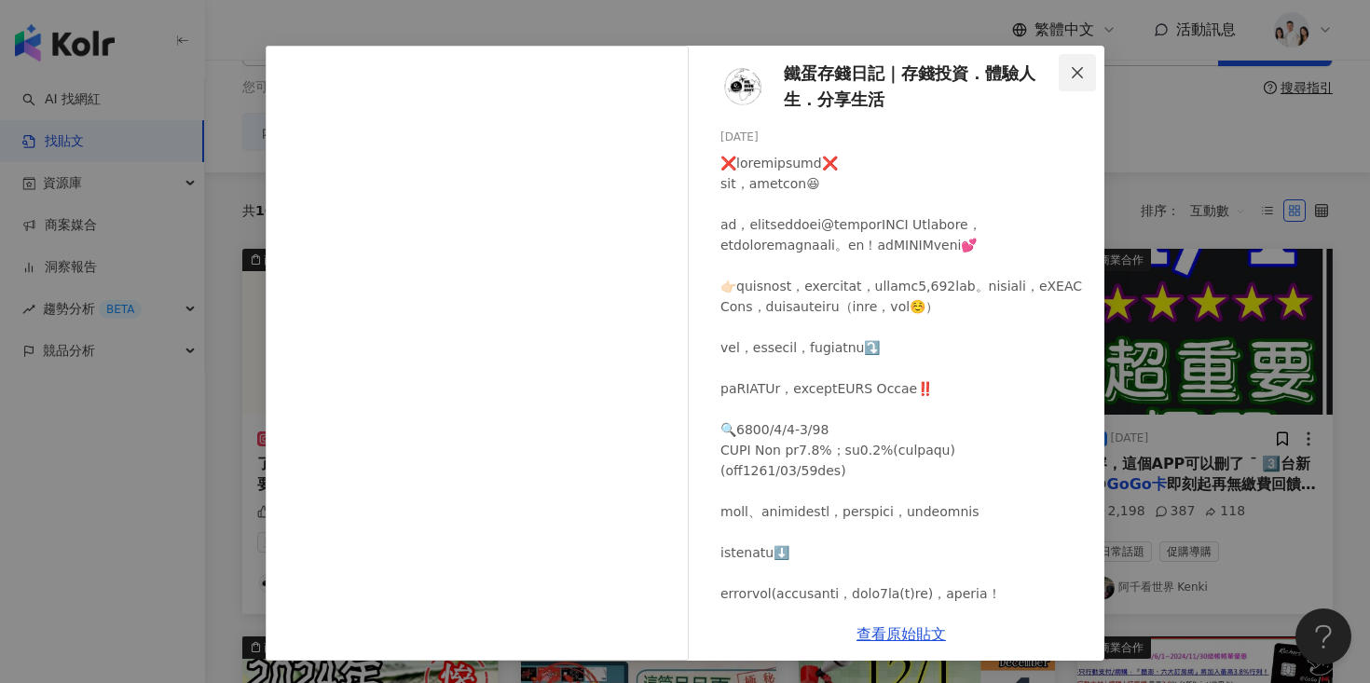
click at [1076, 73] on icon "close" at bounding box center [1077, 72] width 15 height 15
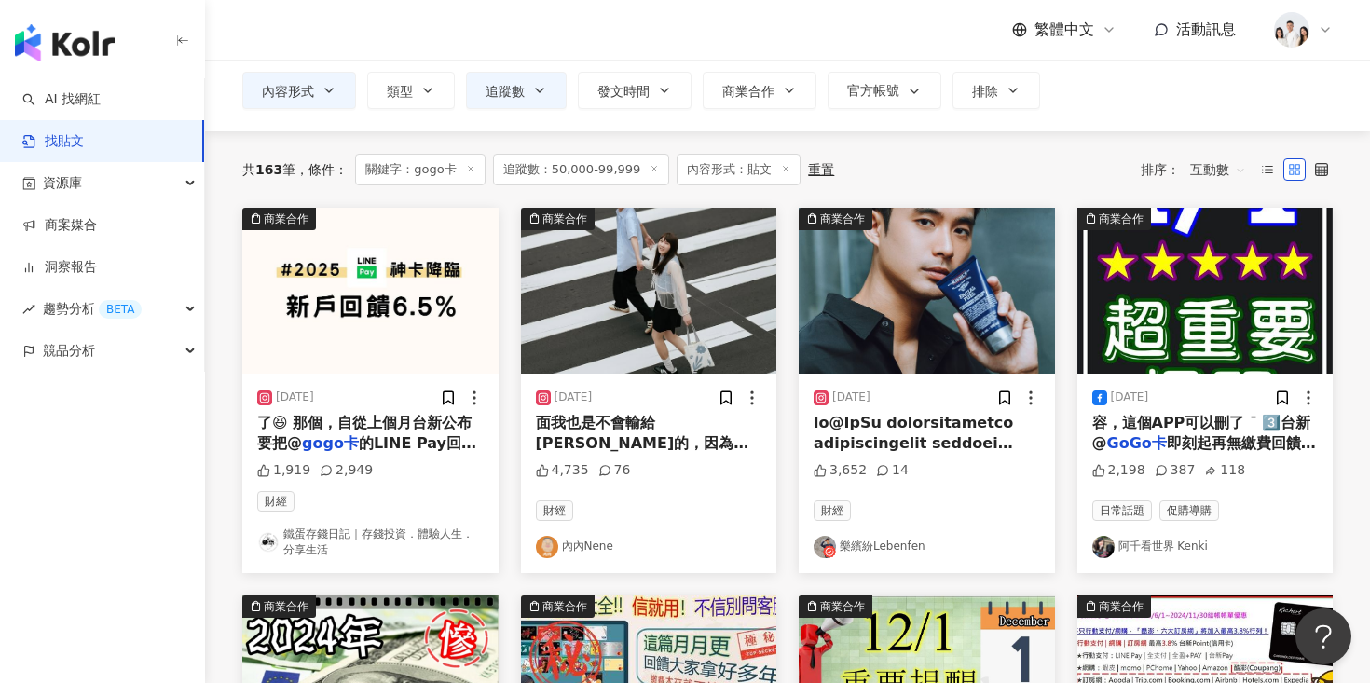
scroll to position [127, 0]
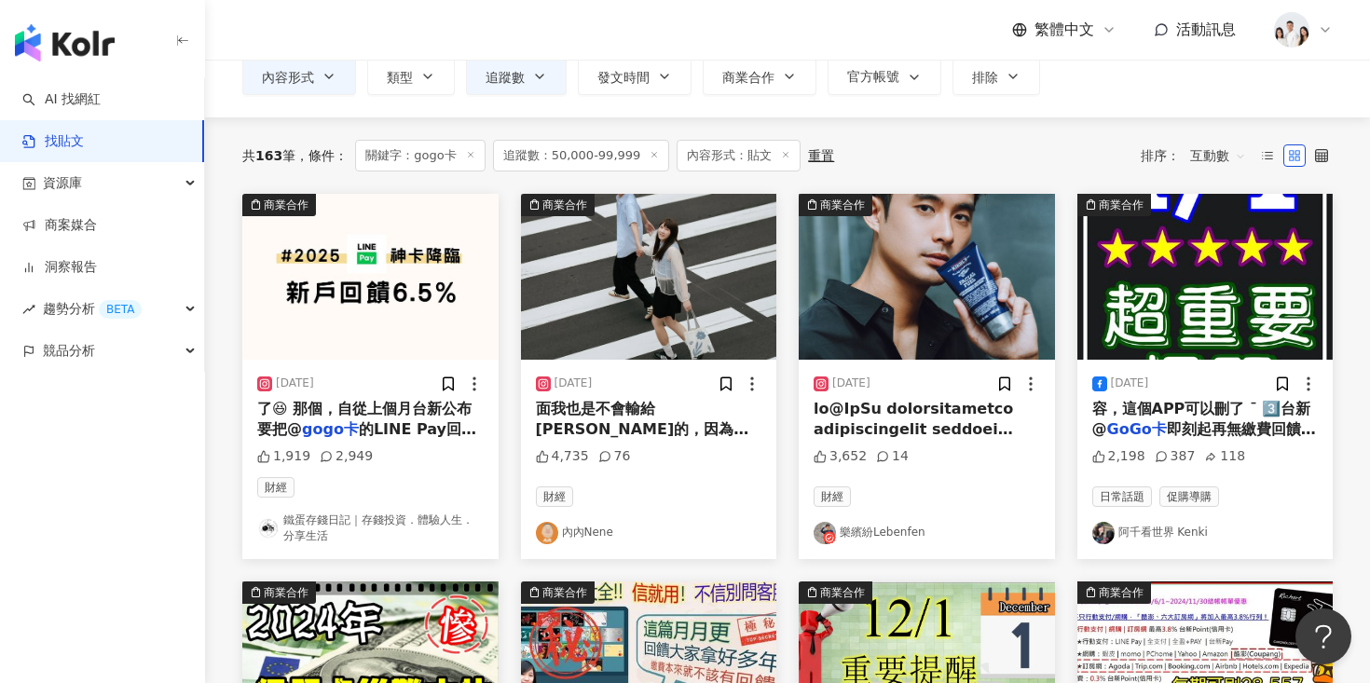
click at [668, 336] on img at bounding box center [649, 277] width 256 height 166
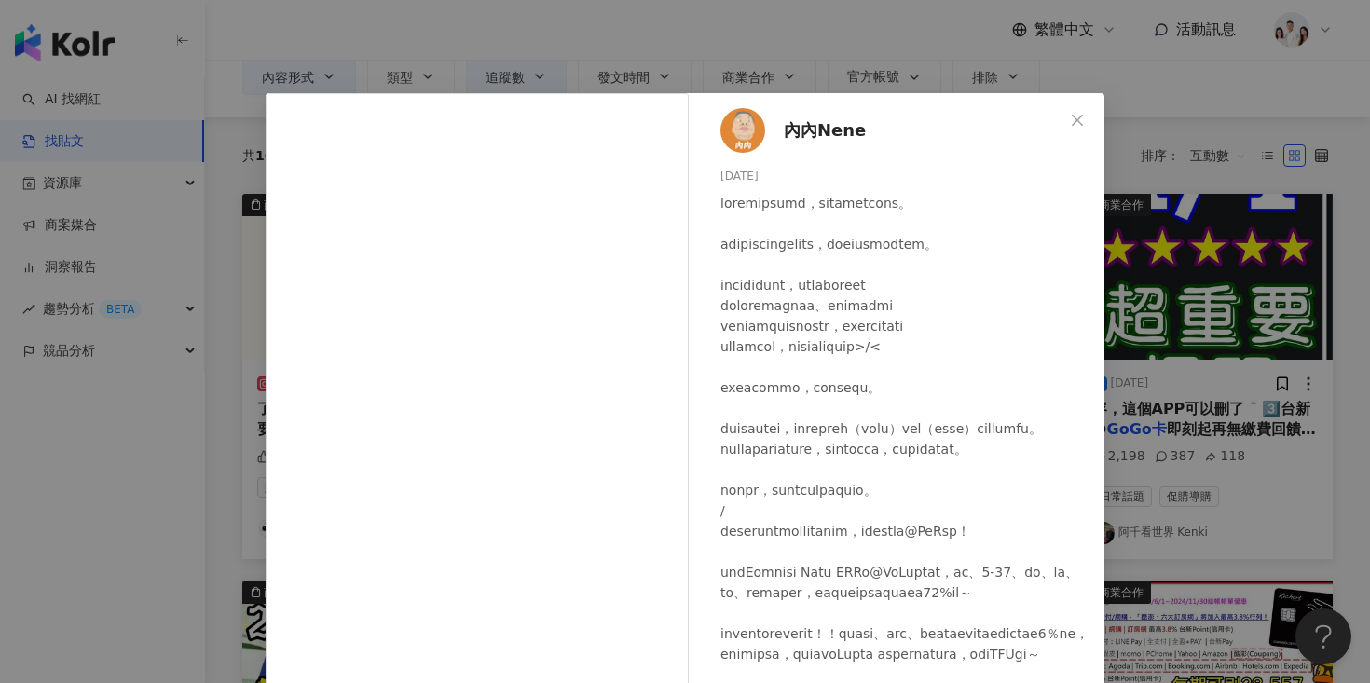
click at [824, 126] on span "內內Nene" at bounding box center [825, 130] width 82 height 26
click at [1076, 110] on button "Close" at bounding box center [1077, 120] width 37 height 37
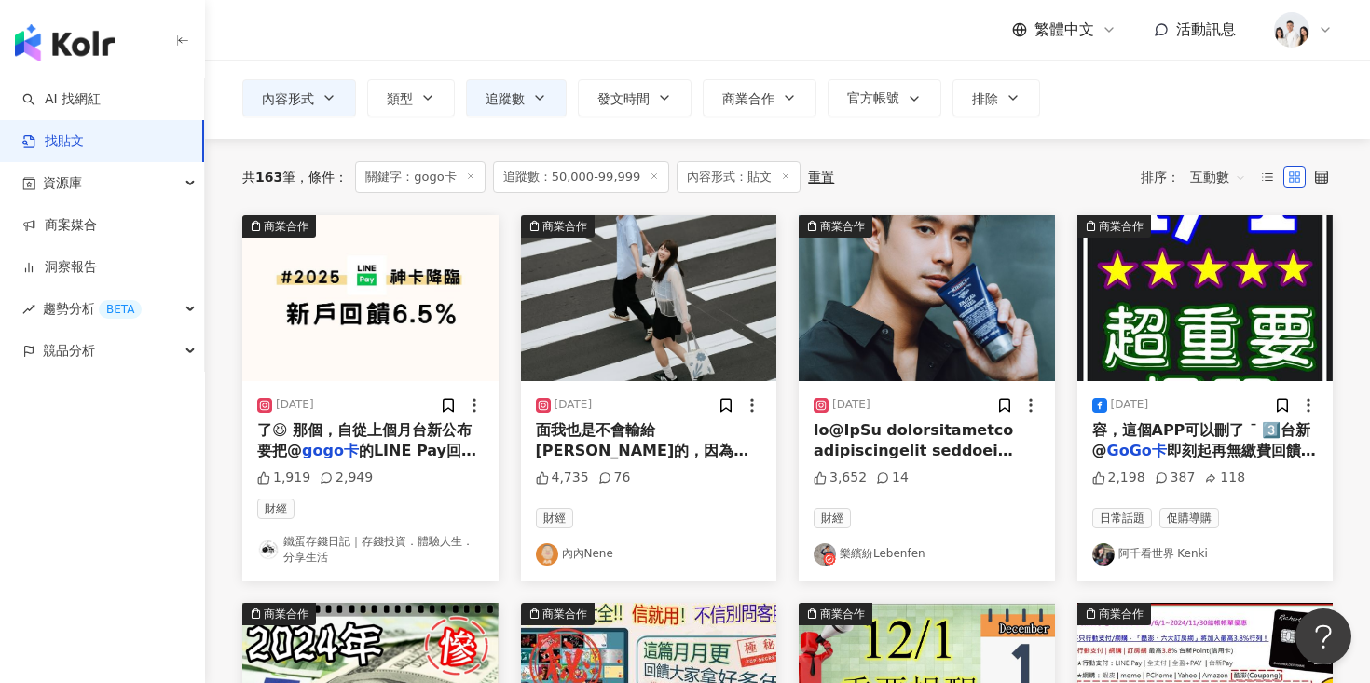
scroll to position [96, 0]
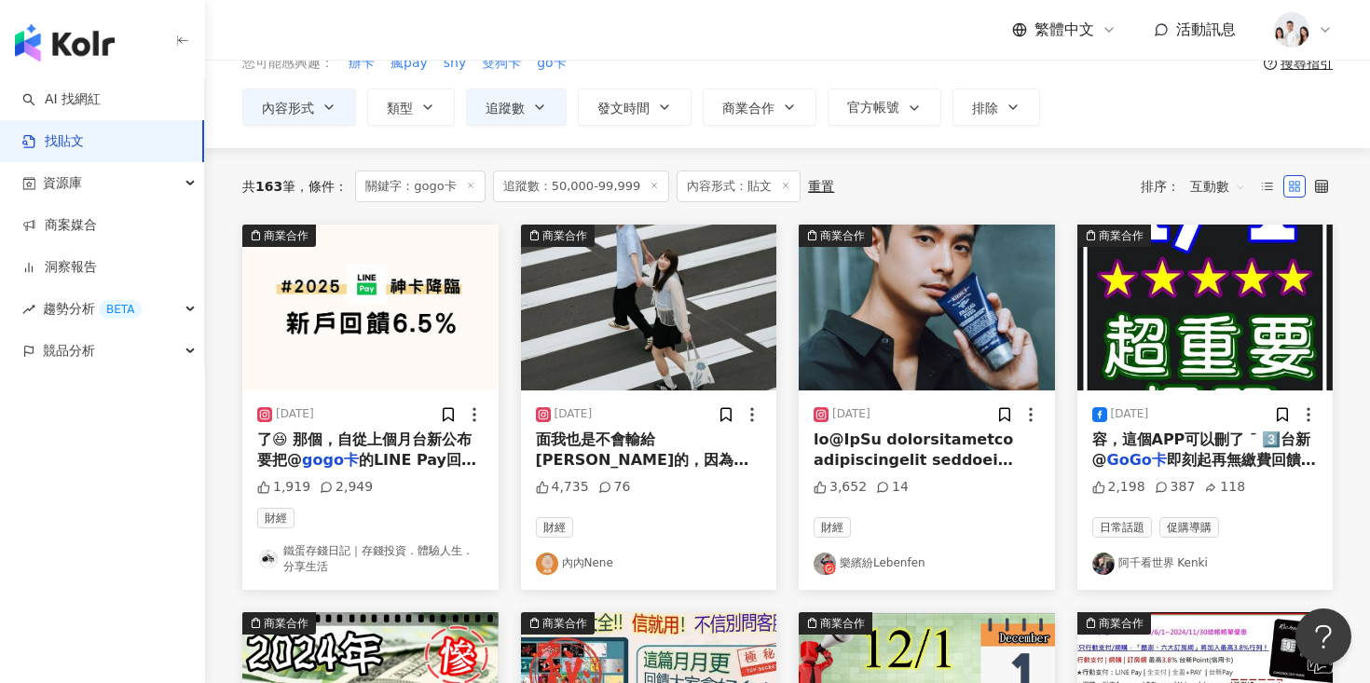
click at [965, 332] on img at bounding box center [927, 308] width 256 height 166
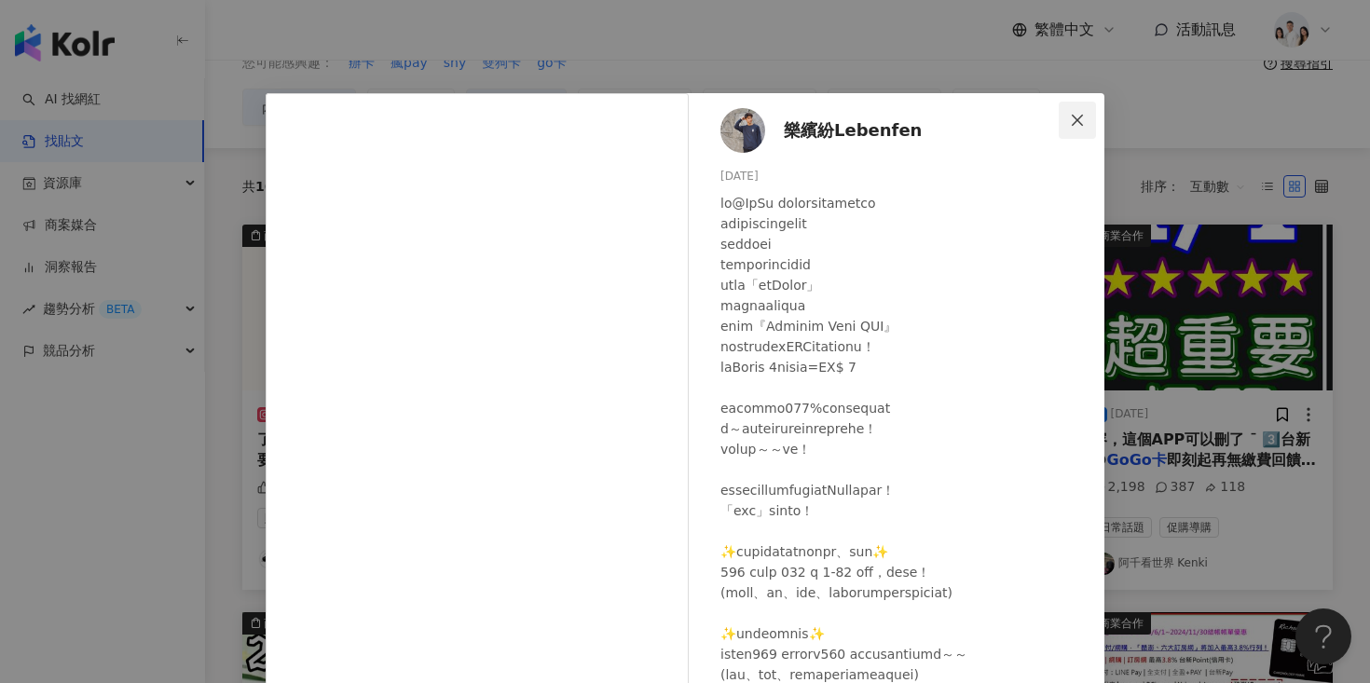
click at [1072, 124] on icon "close" at bounding box center [1077, 120] width 15 height 15
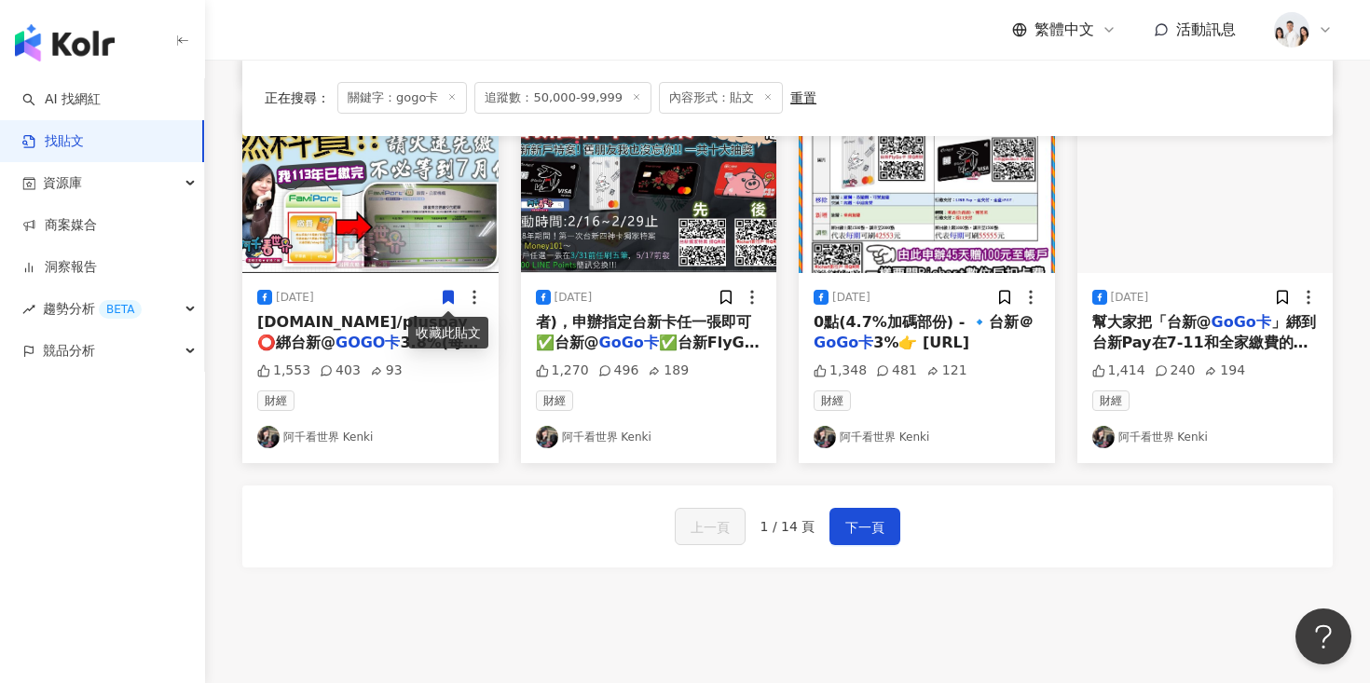
scroll to position [0, 0]
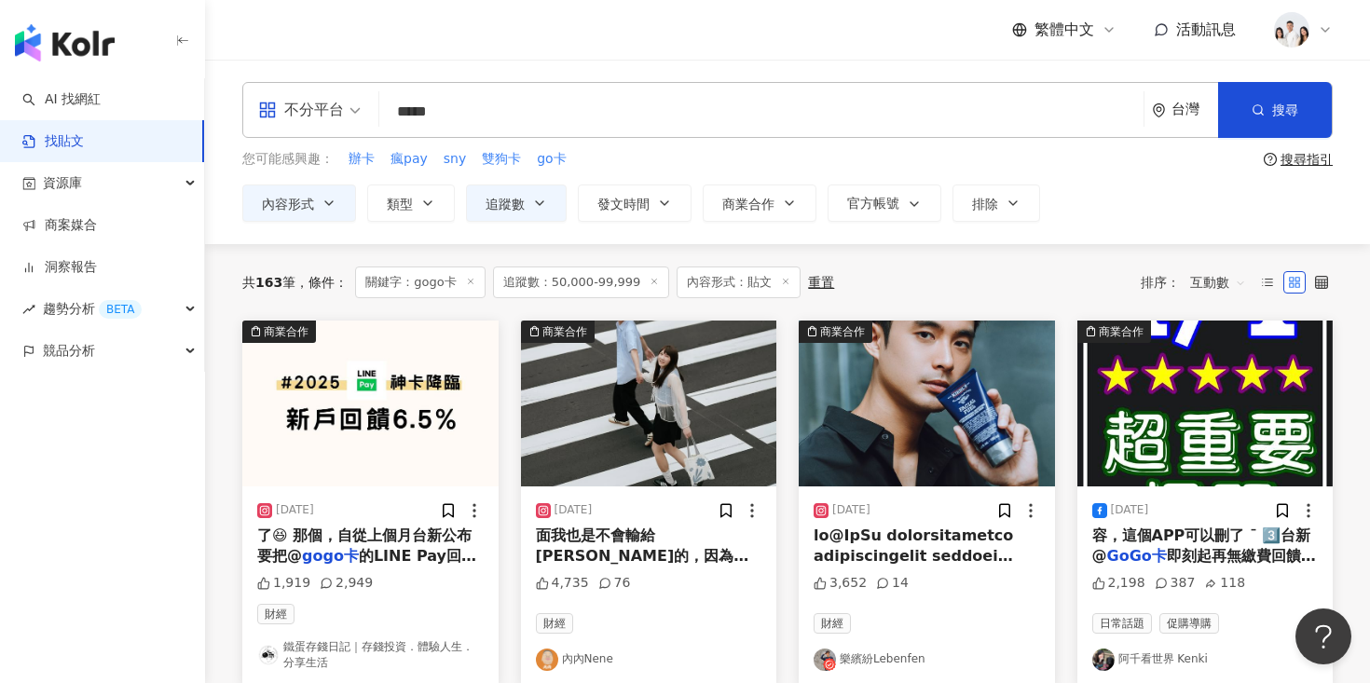
drag, startPoint x: 446, startPoint y: 121, endPoint x: 377, endPoint y: 121, distance: 69.0
click at [377, 121] on div "不分平台 gogo卡 ***** 台灣 搜尋" at bounding box center [787, 110] width 1090 height 56
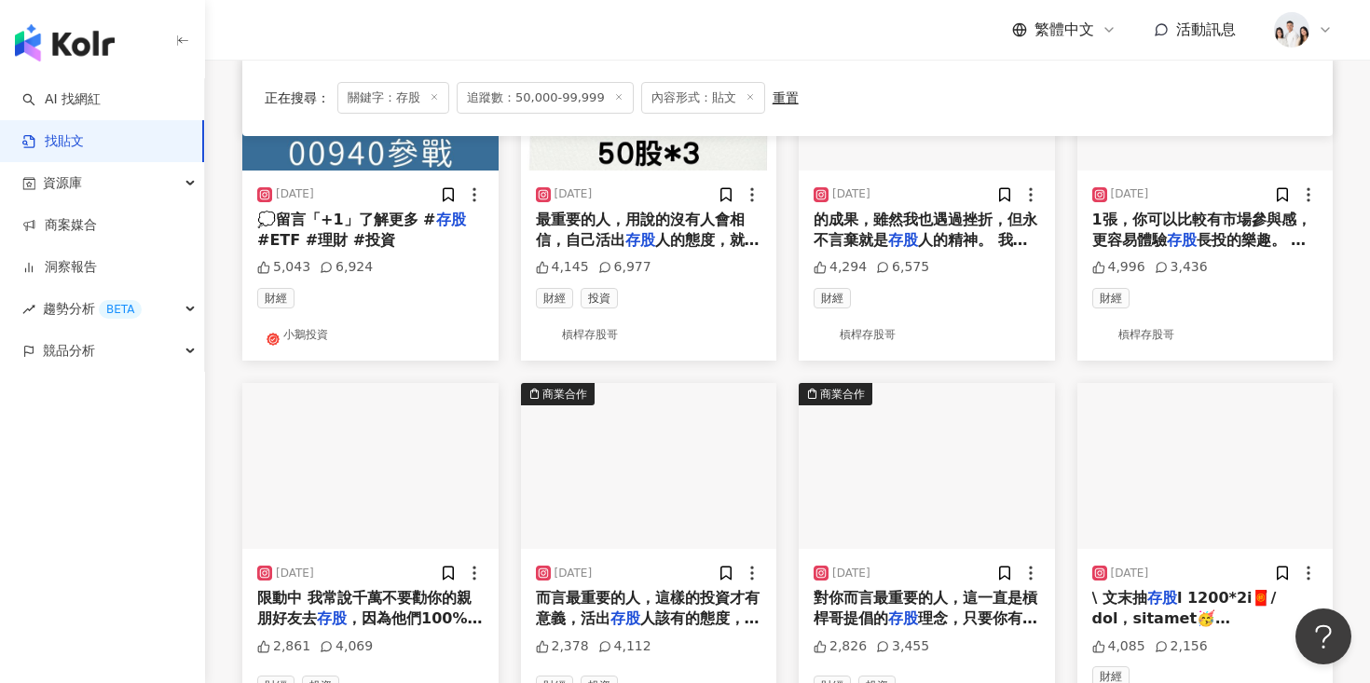
scroll to position [185, 0]
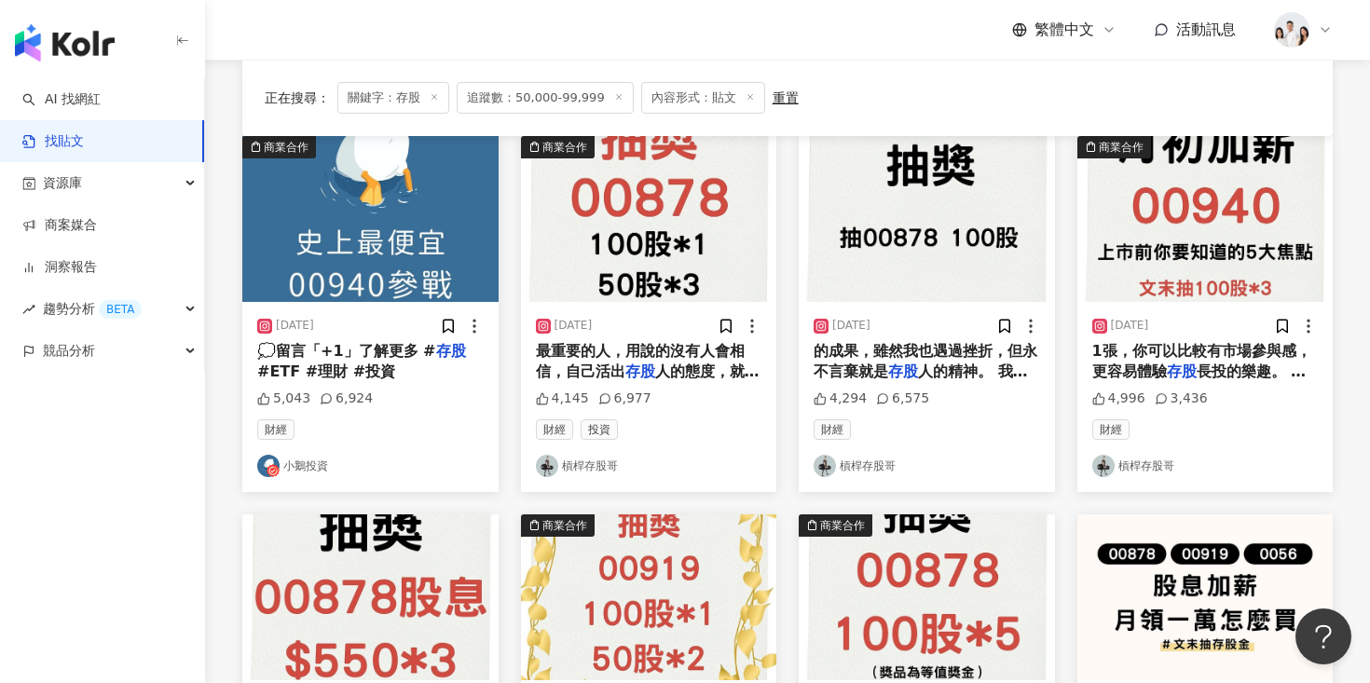
click at [381, 267] on img at bounding box center [370, 219] width 256 height 166
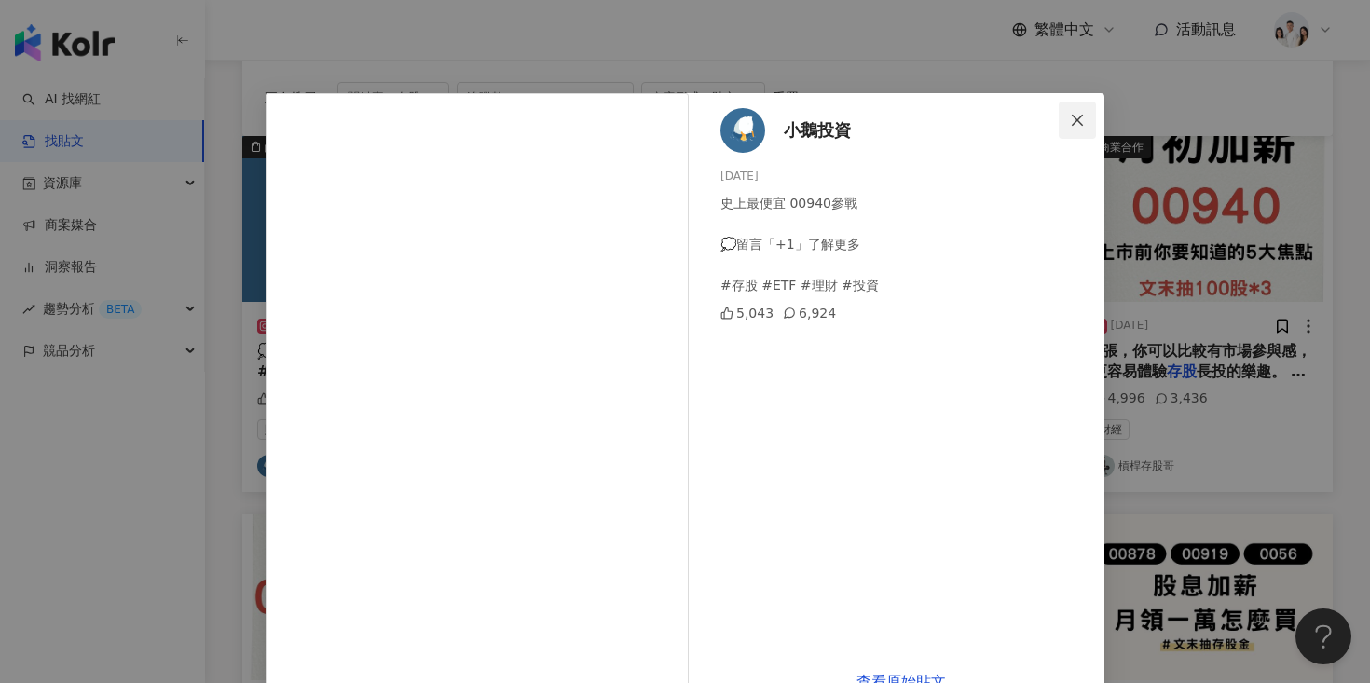
click at [1075, 124] on icon "close" at bounding box center [1077, 120] width 15 height 15
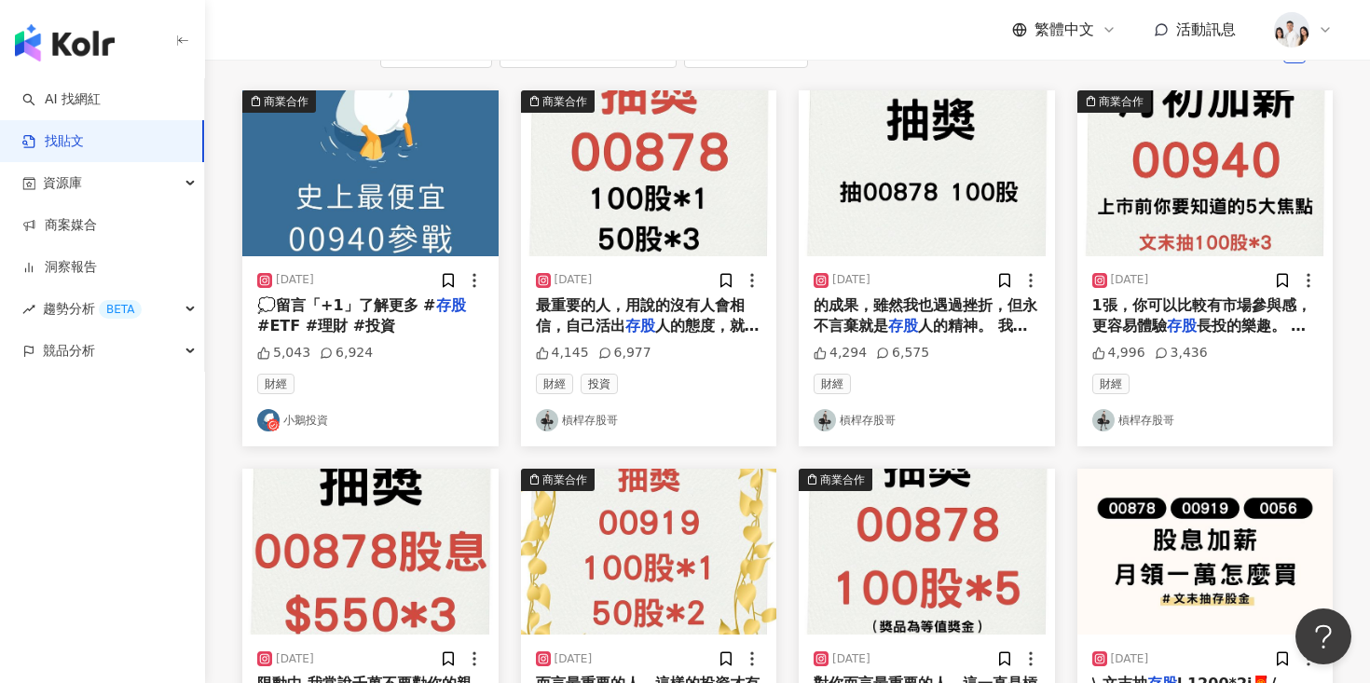
scroll to position [282, 0]
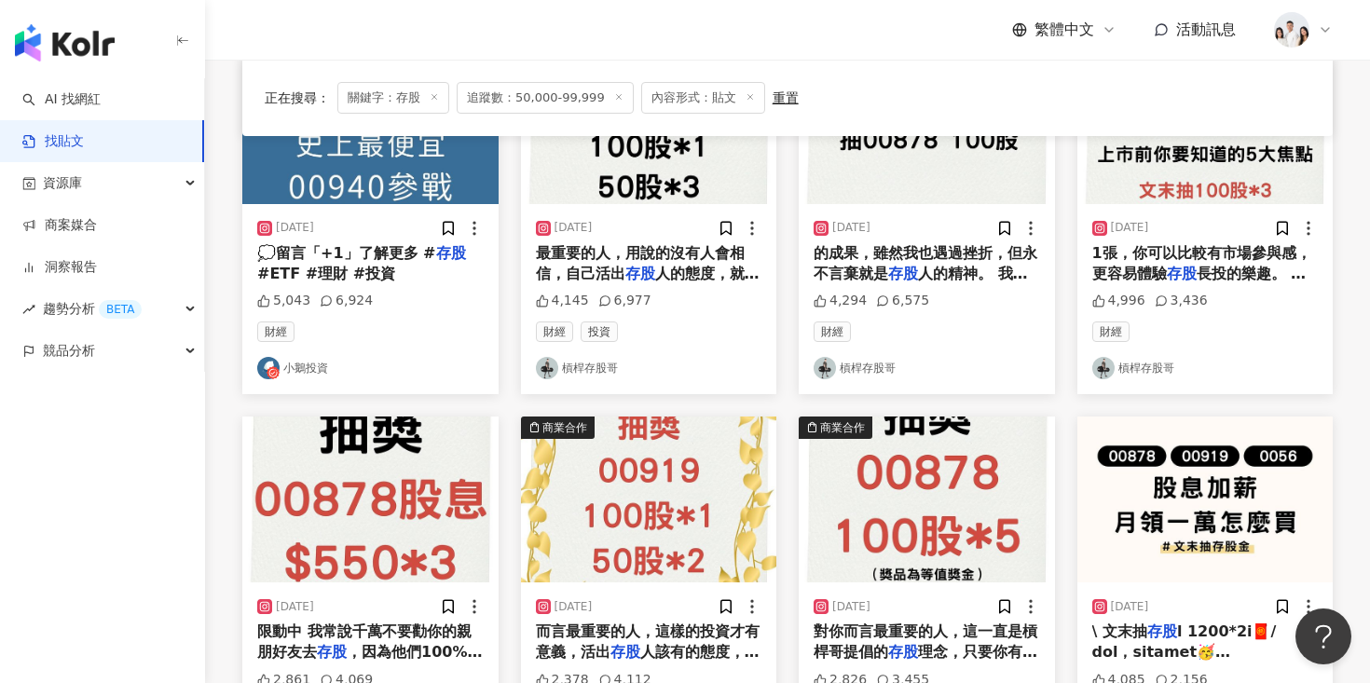
click at [1179, 473] on img at bounding box center [1205, 500] width 256 height 166
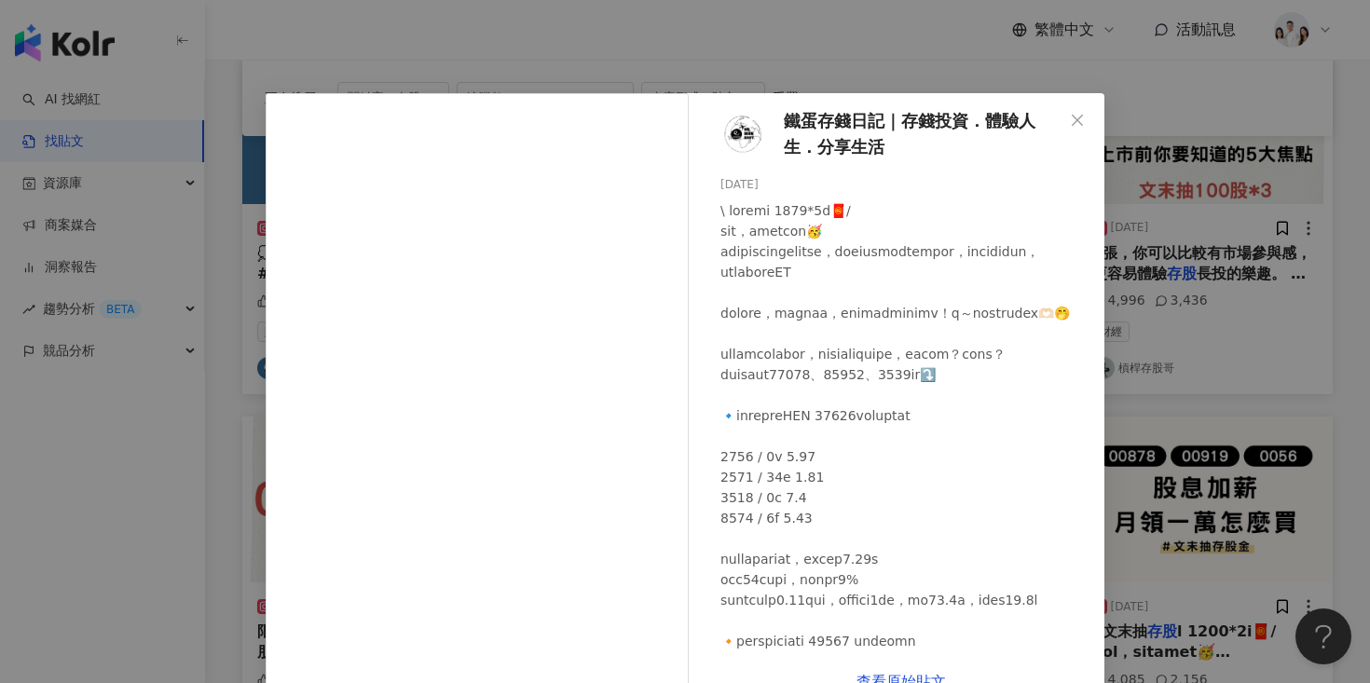
click at [840, 127] on span "鐵蛋存錢日記｜存錢投資．體驗人生．分享生活" at bounding box center [924, 134] width 280 height 53
click at [1071, 126] on icon "close" at bounding box center [1077, 120] width 15 height 15
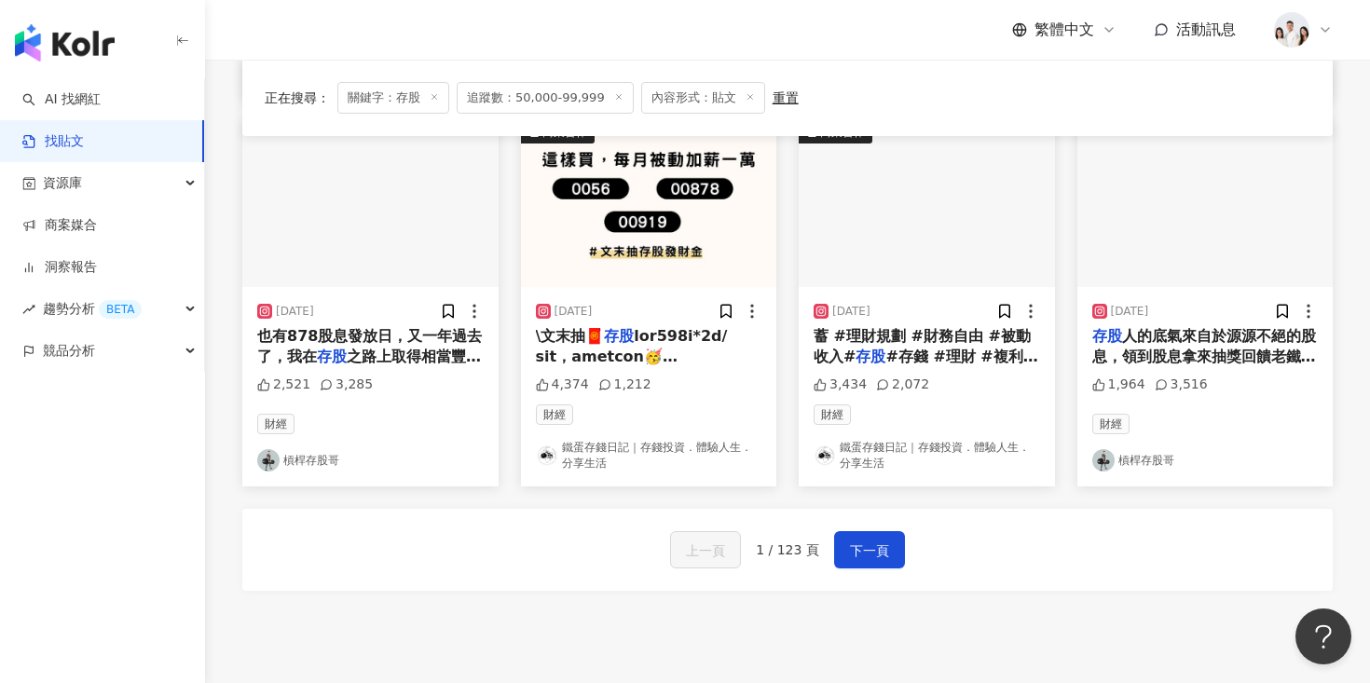
scroll to position [1126, 0]
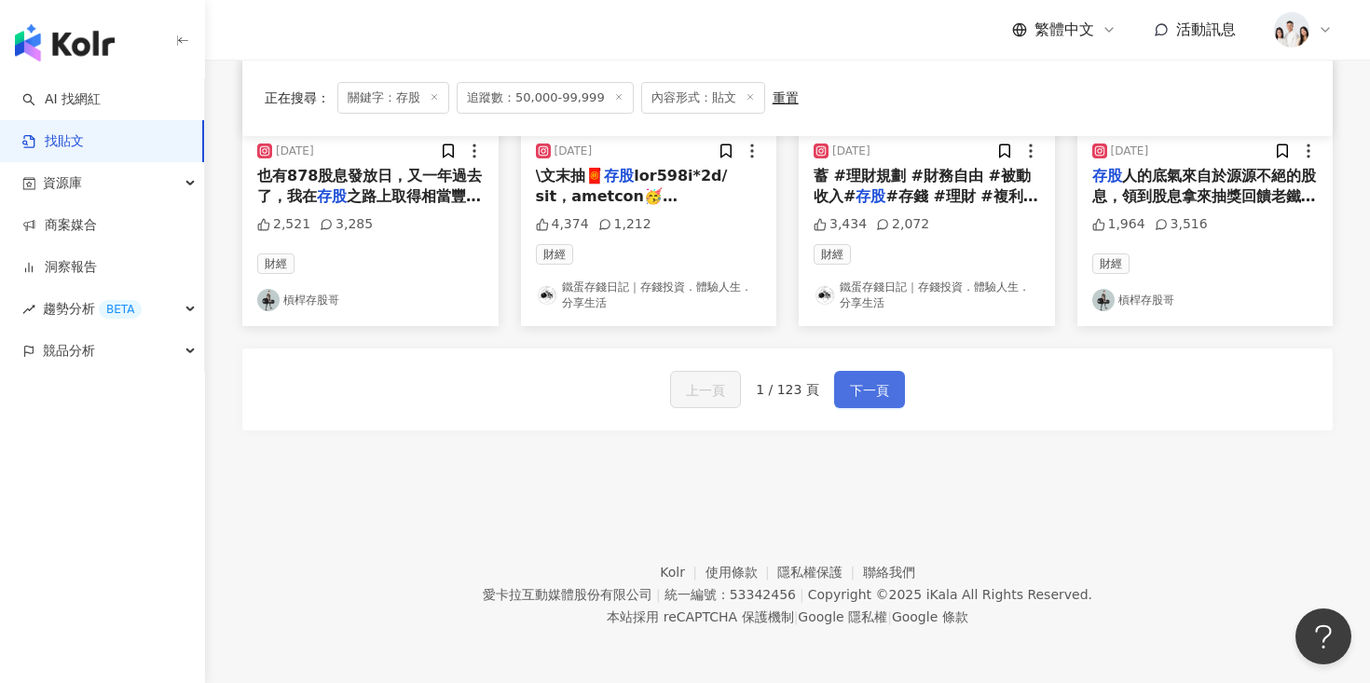
click at [864, 396] on span "下一頁" at bounding box center [869, 390] width 39 height 22
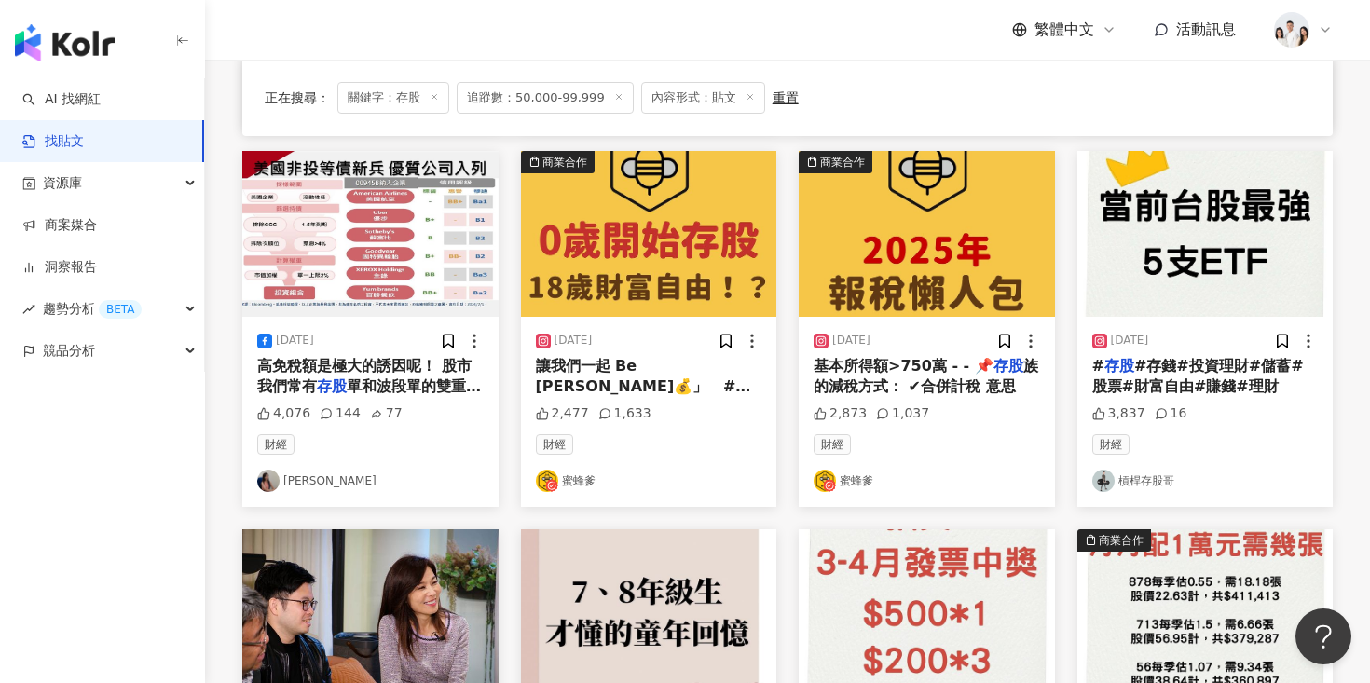
scroll to position [893, 0]
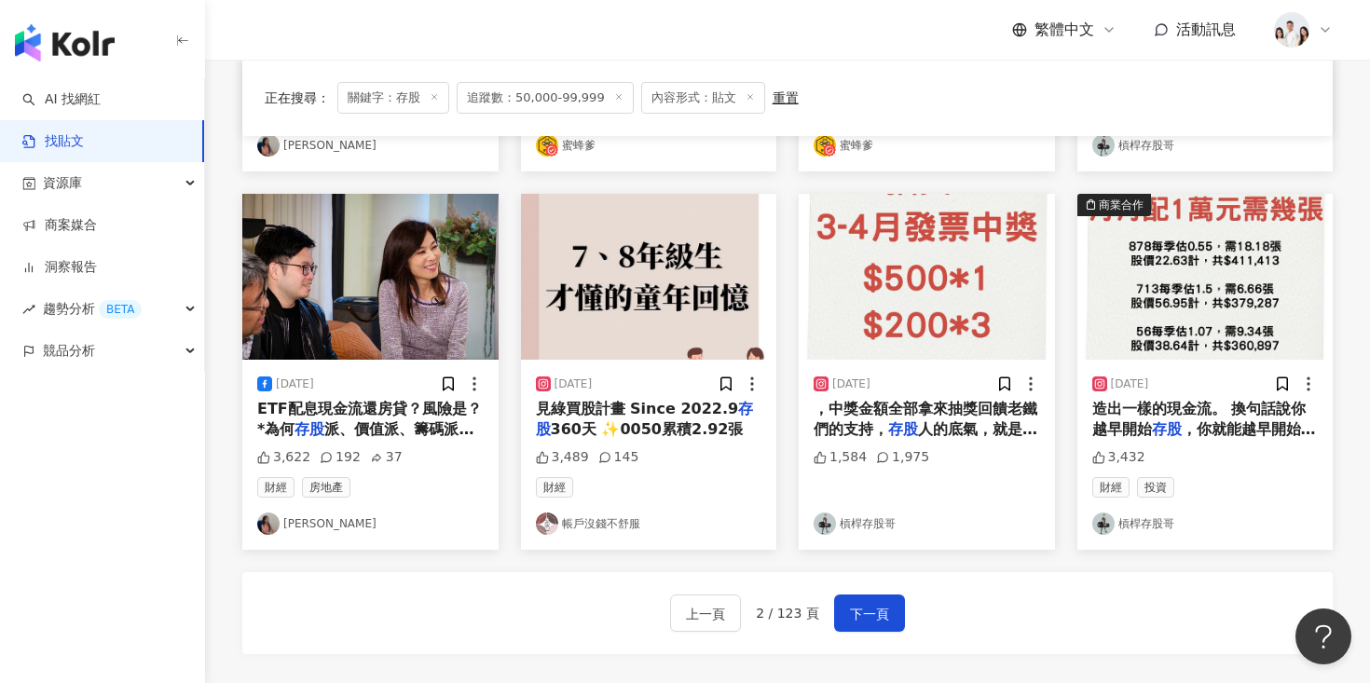
click at [595, 307] on img at bounding box center [649, 277] width 256 height 166
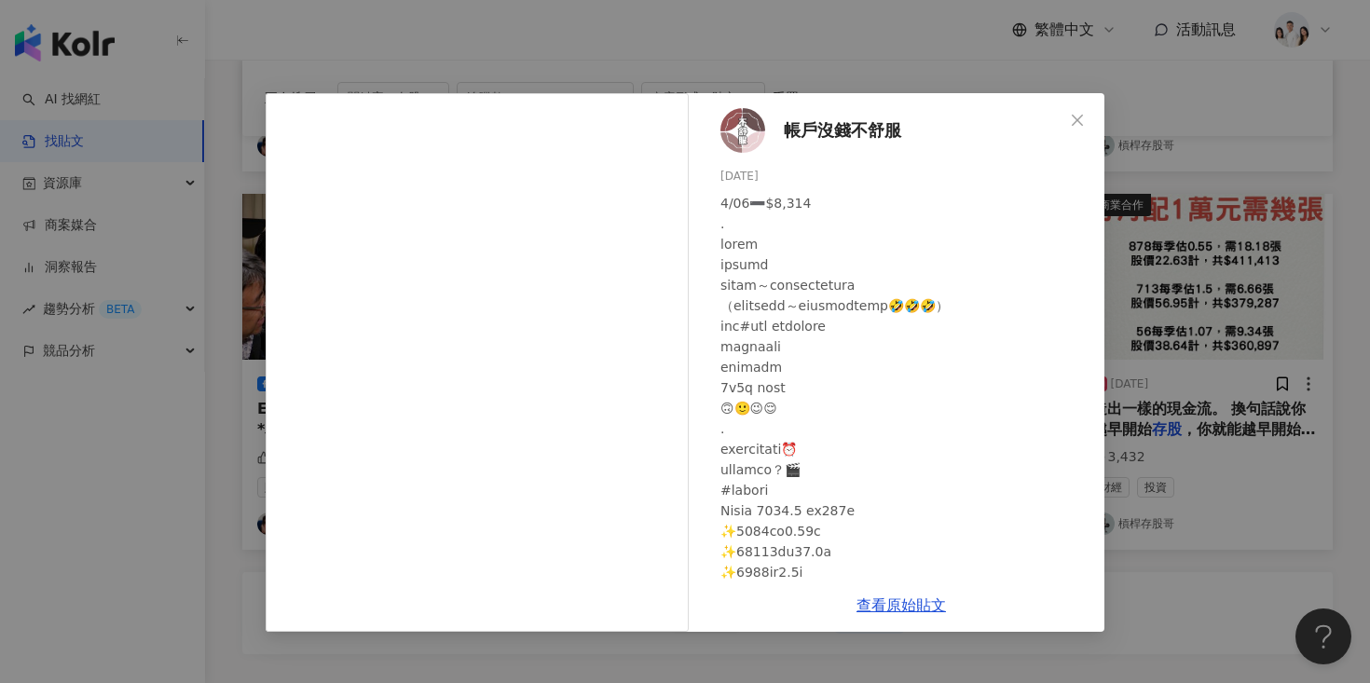
click at [870, 135] on span "帳戶沒錢不舒服" at bounding box center [842, 130] width 117 height 26
click at [1076, 113] on icon "close" at bounding box center [1077, 120] width 15 height 15
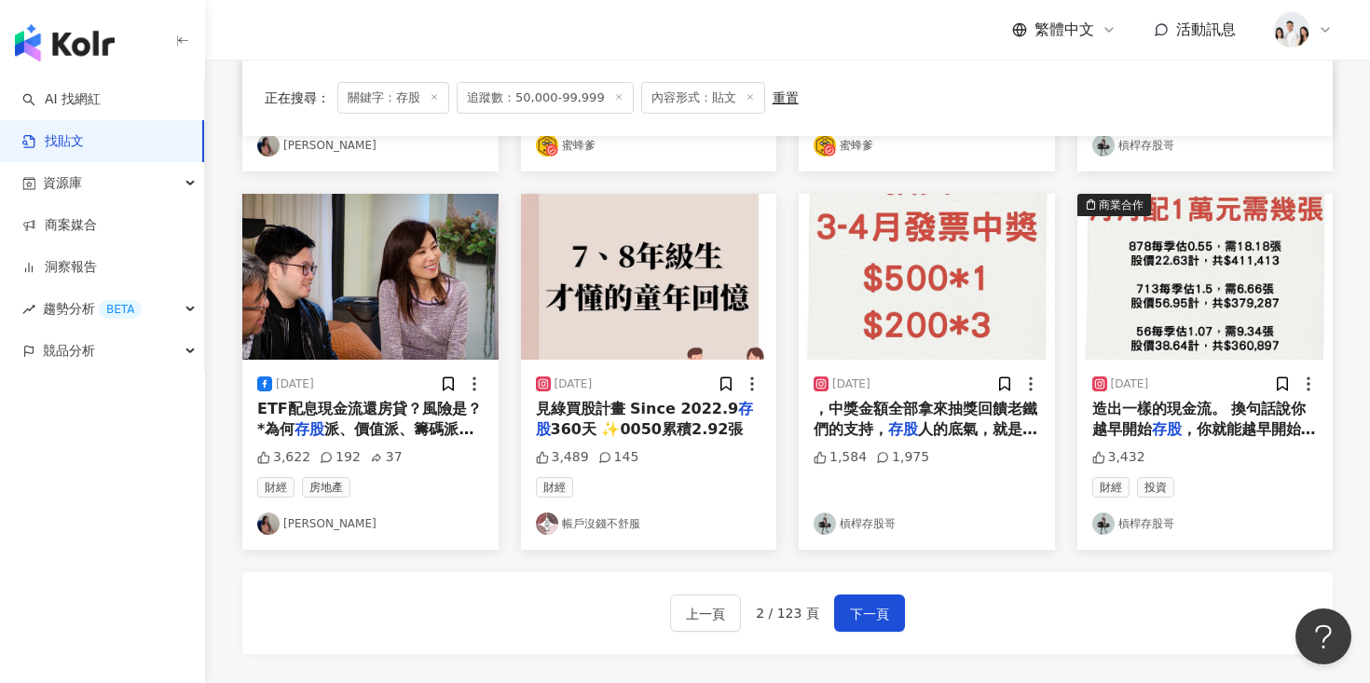
click at [416, 234] on img at bounding box center [370, 277] width 256 height 166
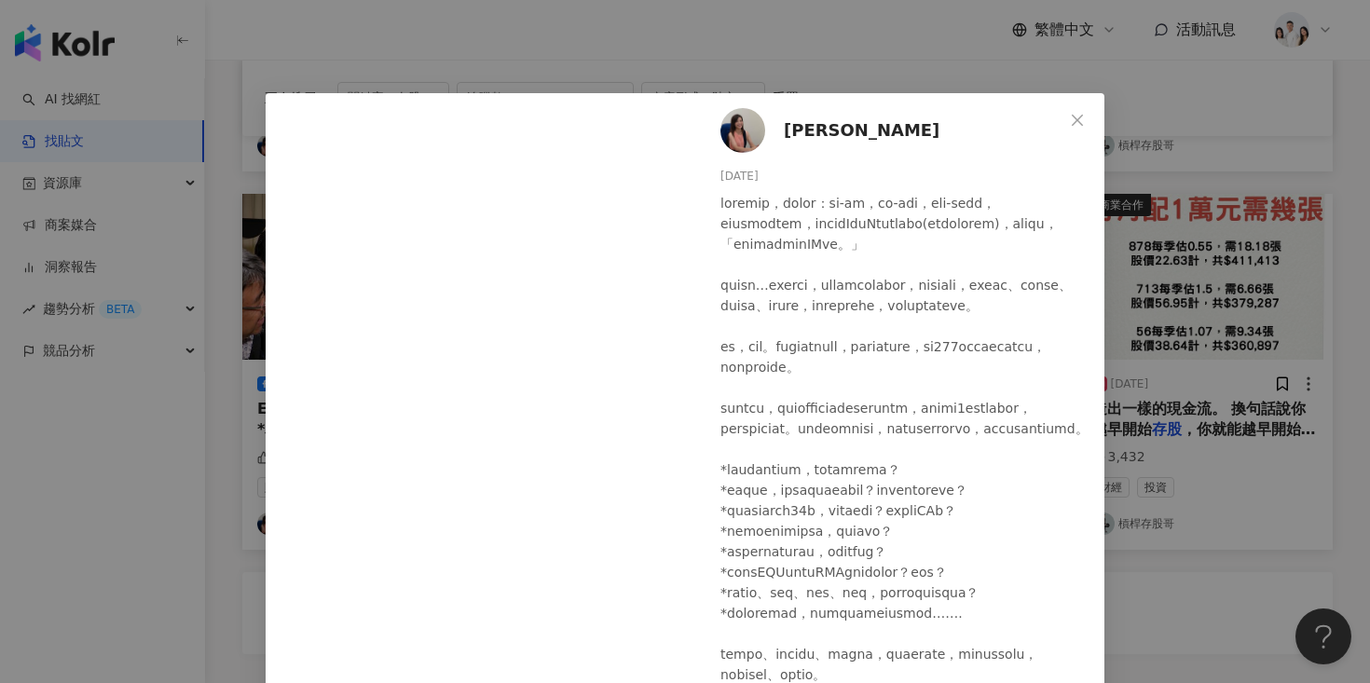
click at [811, 130] on span "李兆華" at bounding box center [862, 130] width 156 height 26
click at [1078, 122] on icon "close" at bounding box center [1077, 120] width 15 height 15
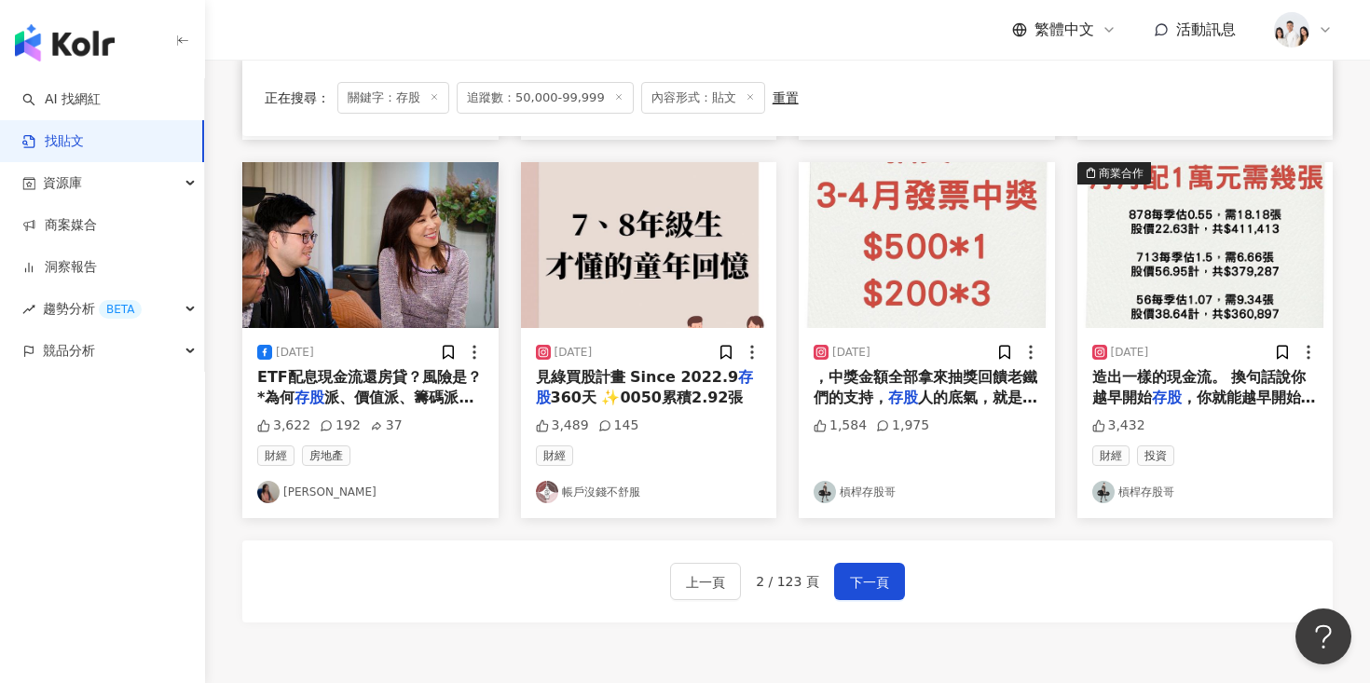
scroll to position [965, 0]
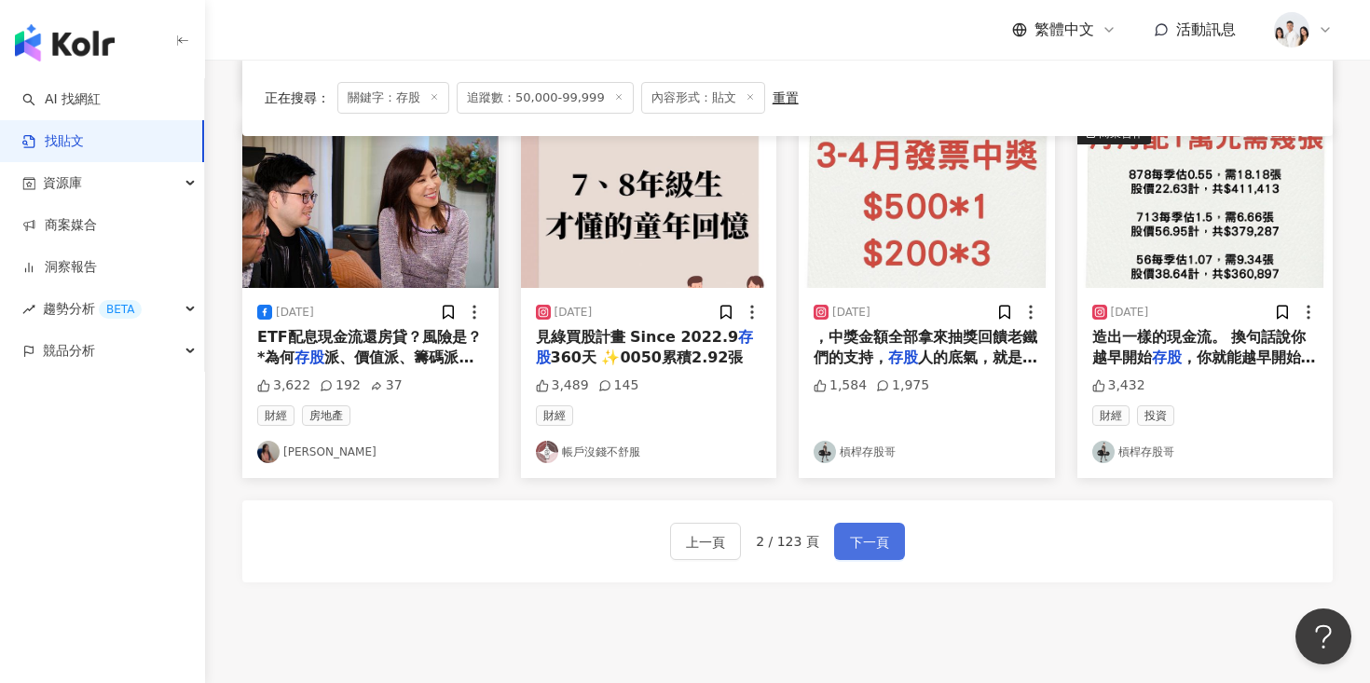
click at [853, 546] on span "下一頁" at bounding box center [869, 542] width 39 height 22
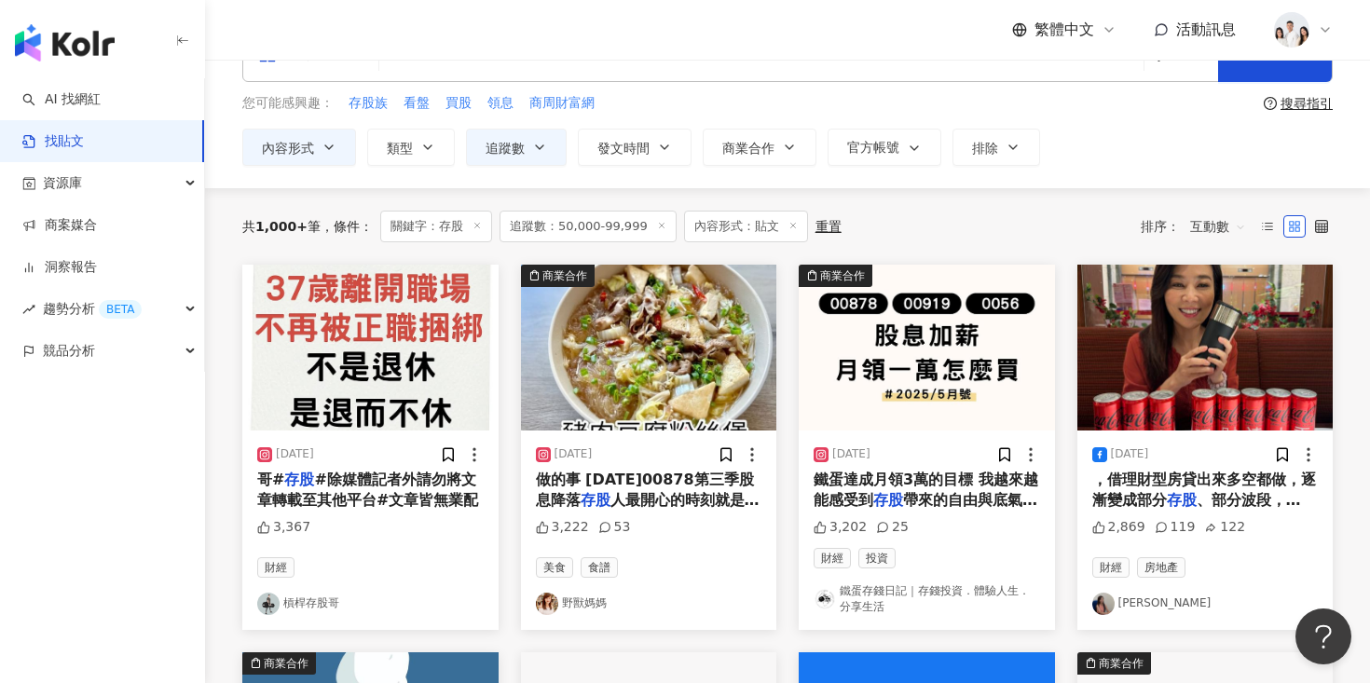
scroll to position [65, 0]
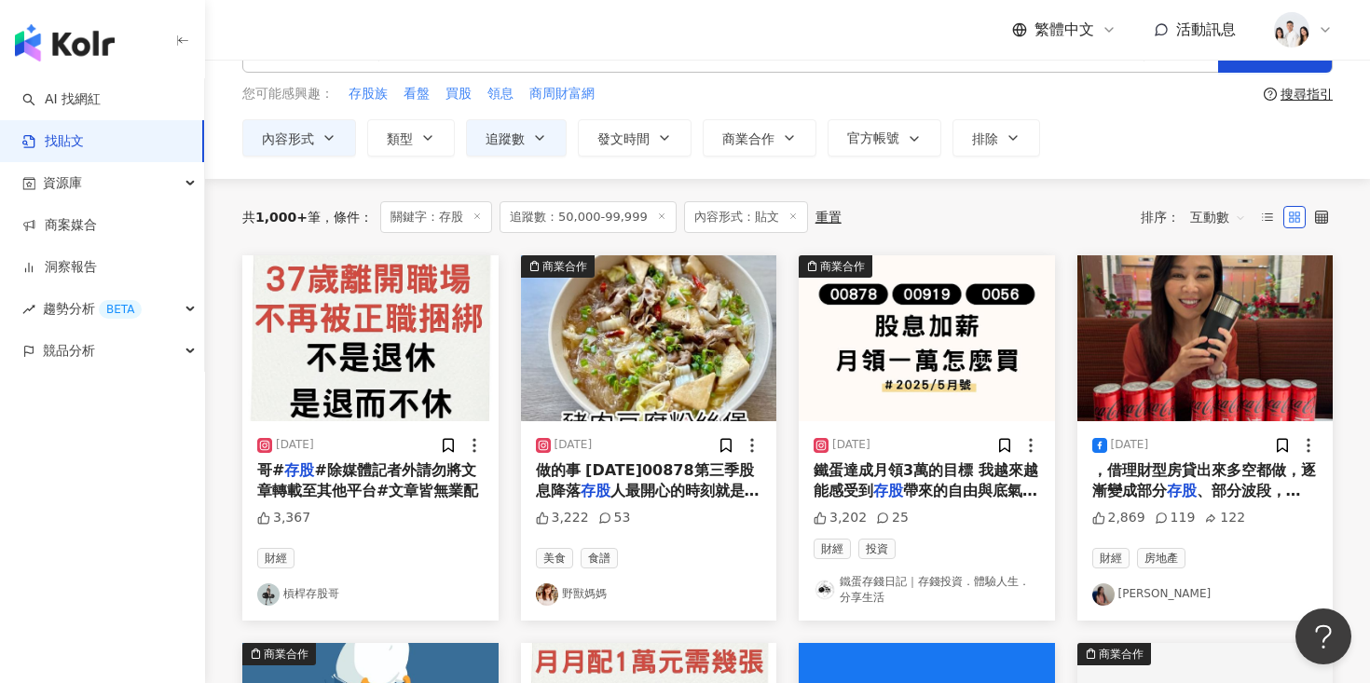
click at [699, 336] on img at bounding box center [649, 338] width 256 height 166
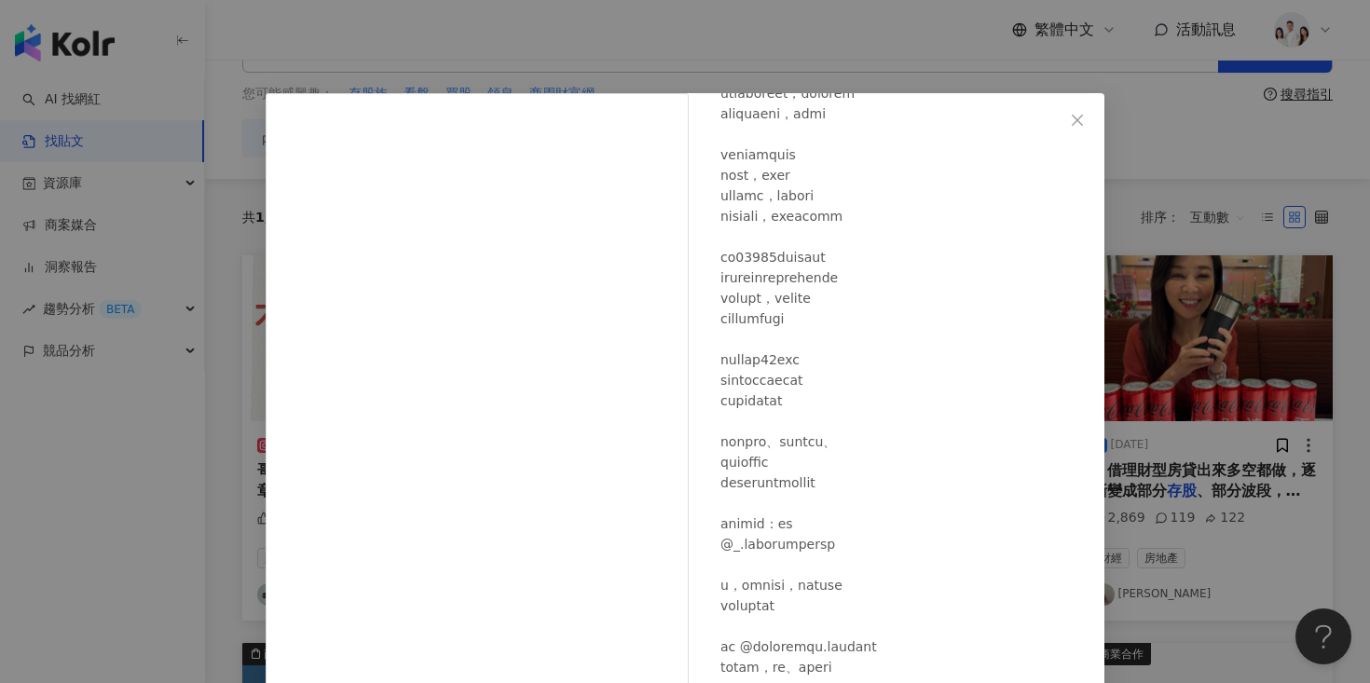
scroll to position [240, 0]
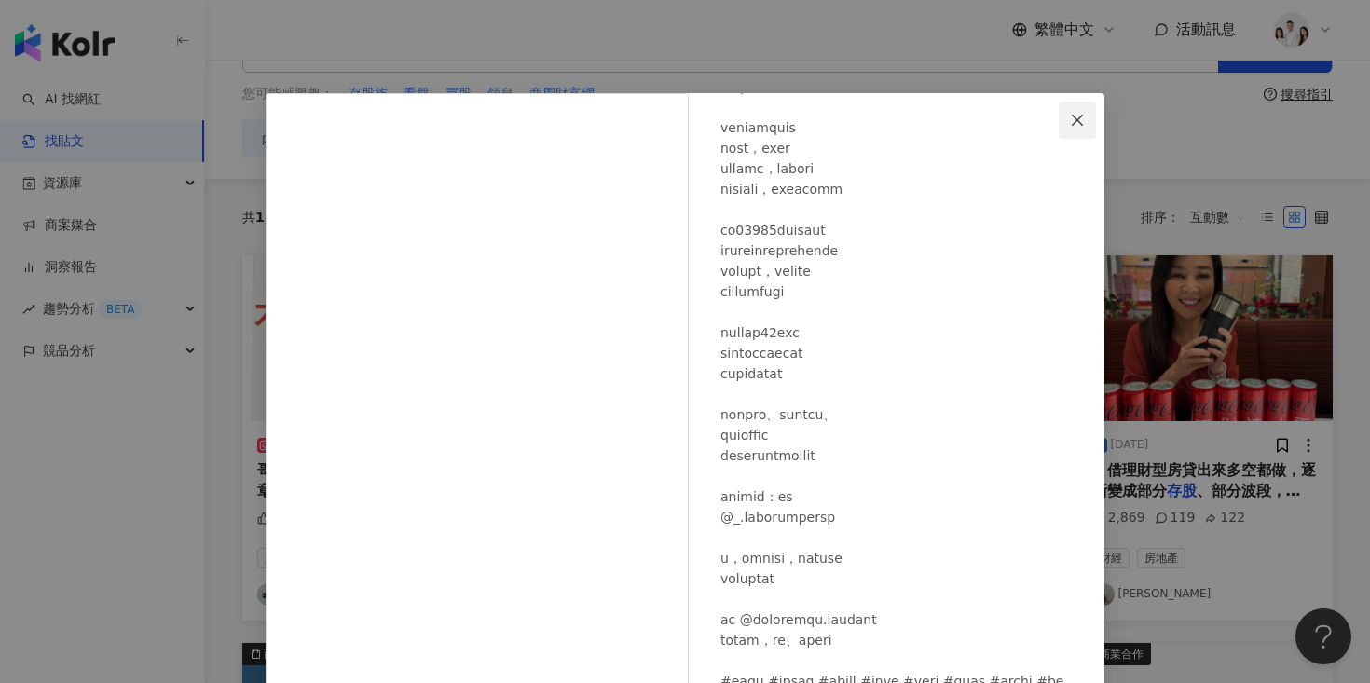
click at [1071, 120] on icon "close" at bounding box center [1077, 120] width 15 height 15
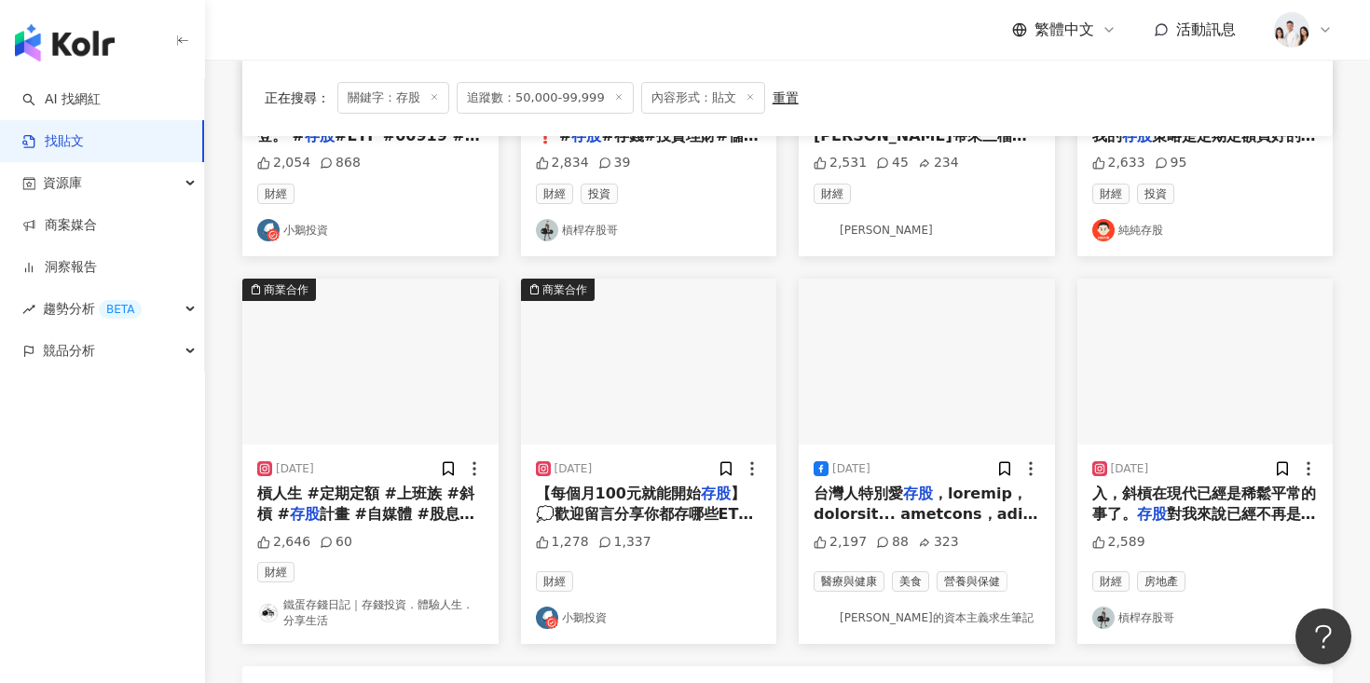
scroll to position [919, 0]
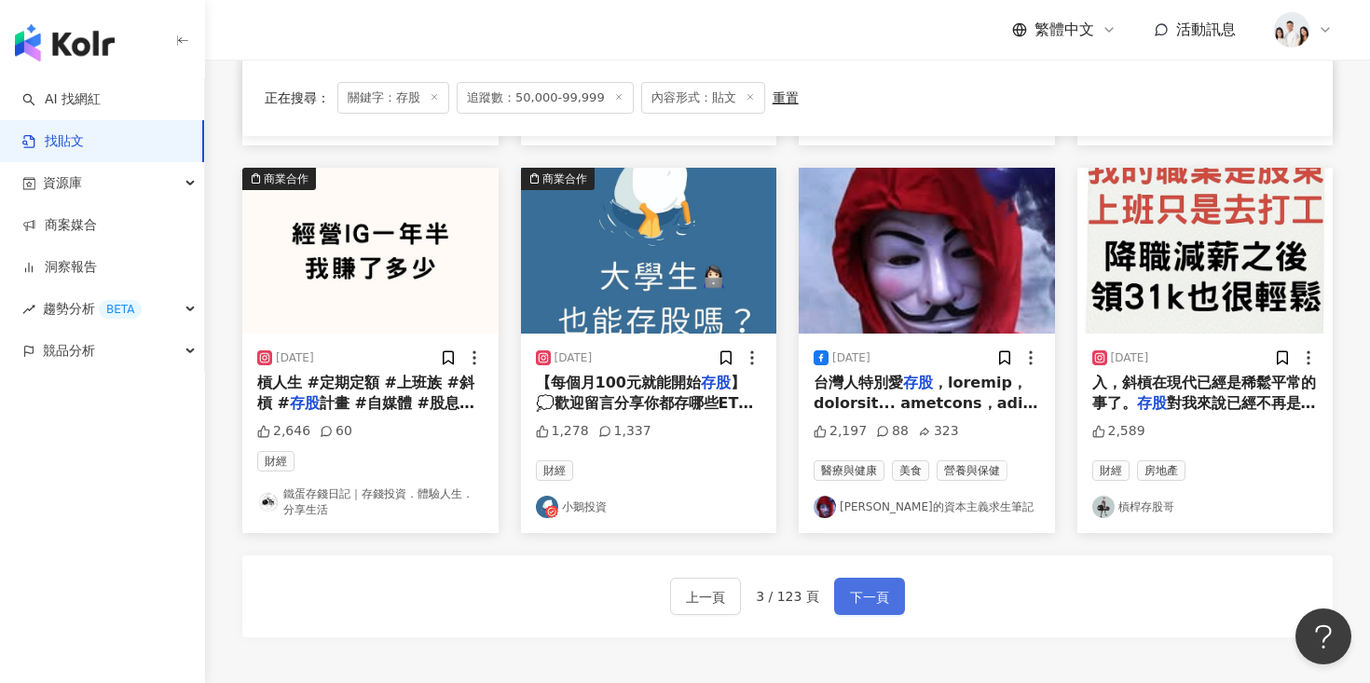
click at [864, 607] on span "下一頁" at bounding box center [869, 597] width 39 height 22
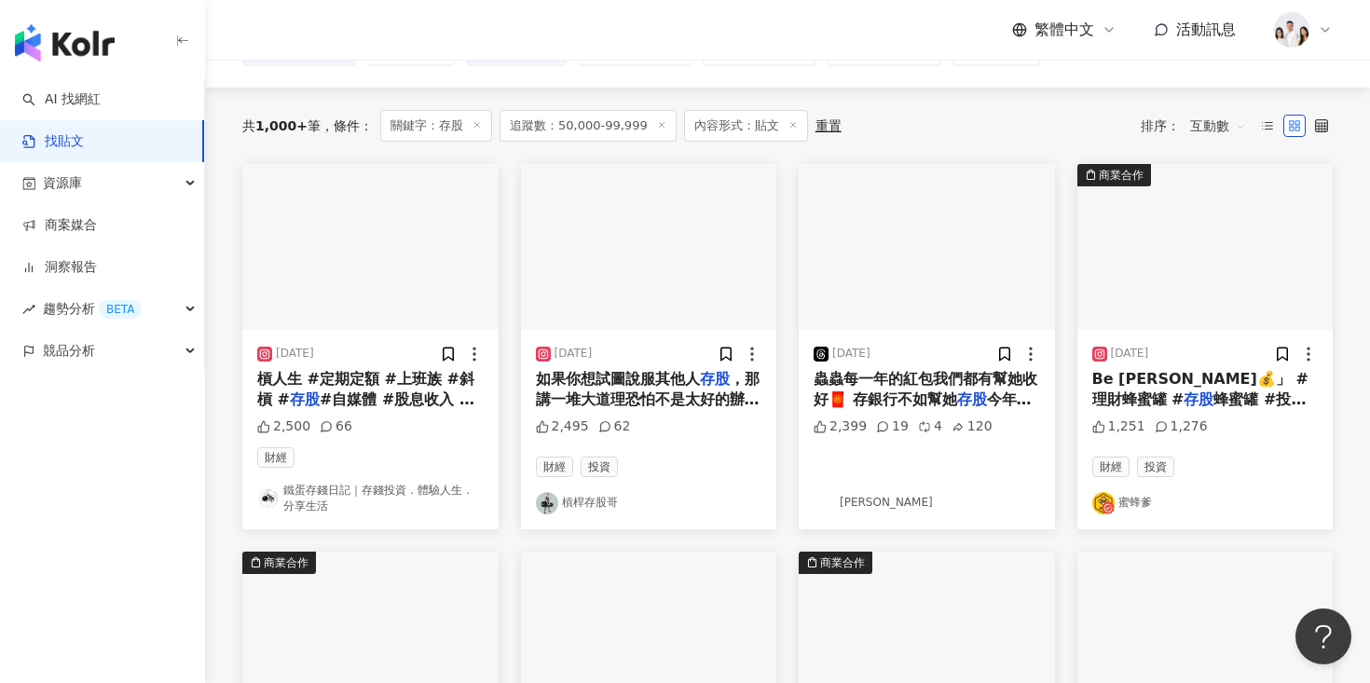
scroll to position [156, 0]
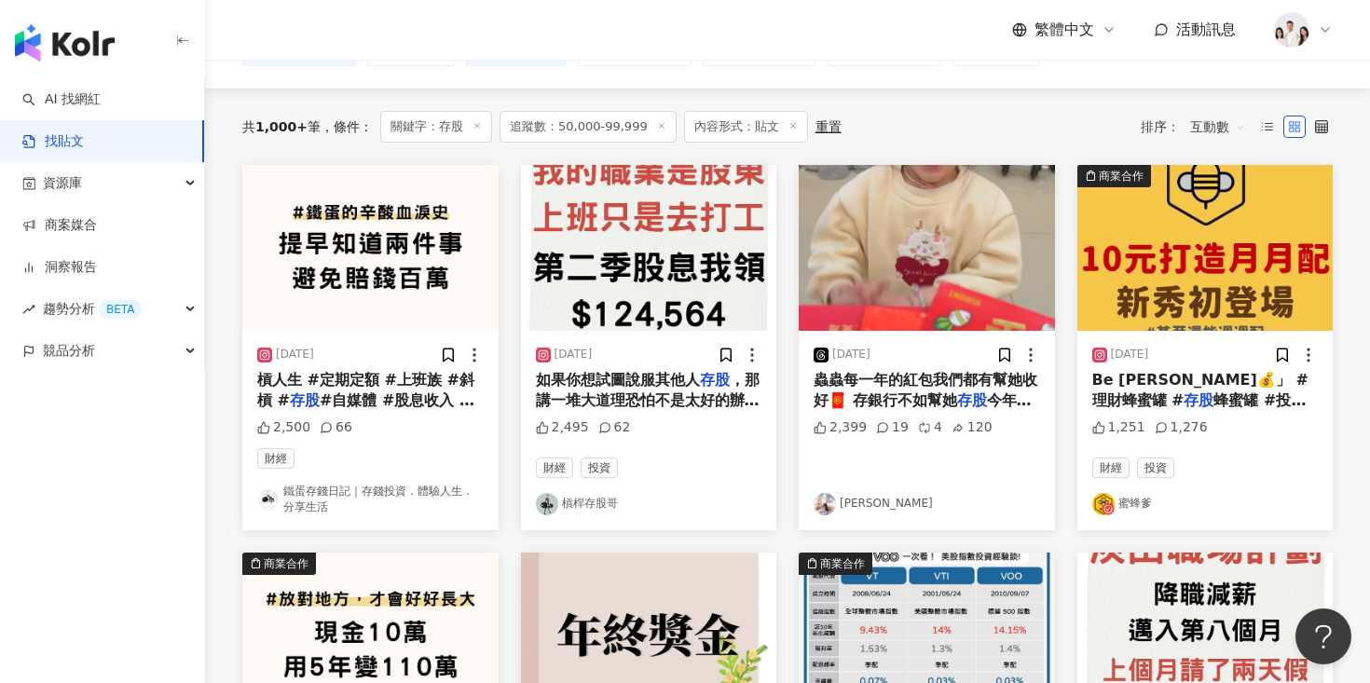
click at [907, 252] on img at bounding box center [927, 248] width 256 height 166
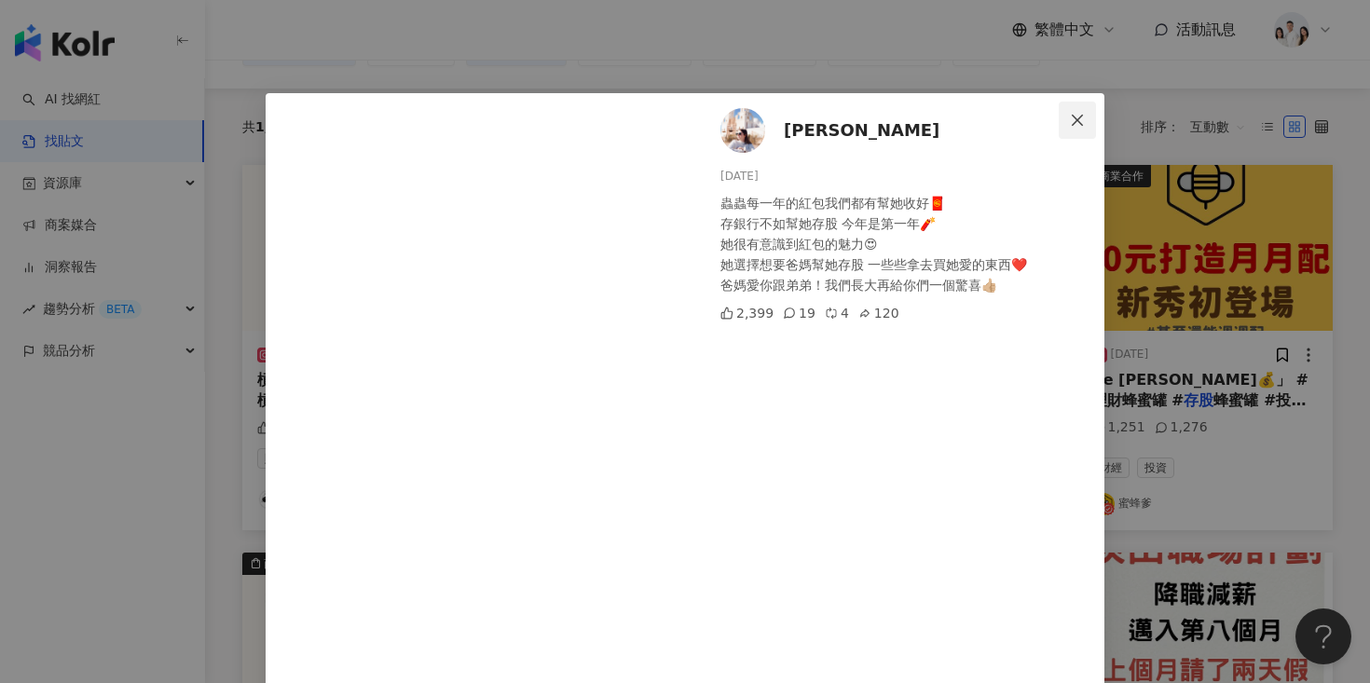
click at [1078, 113] on icon "close" at bounding box center [1077, 120] width 15 height 15
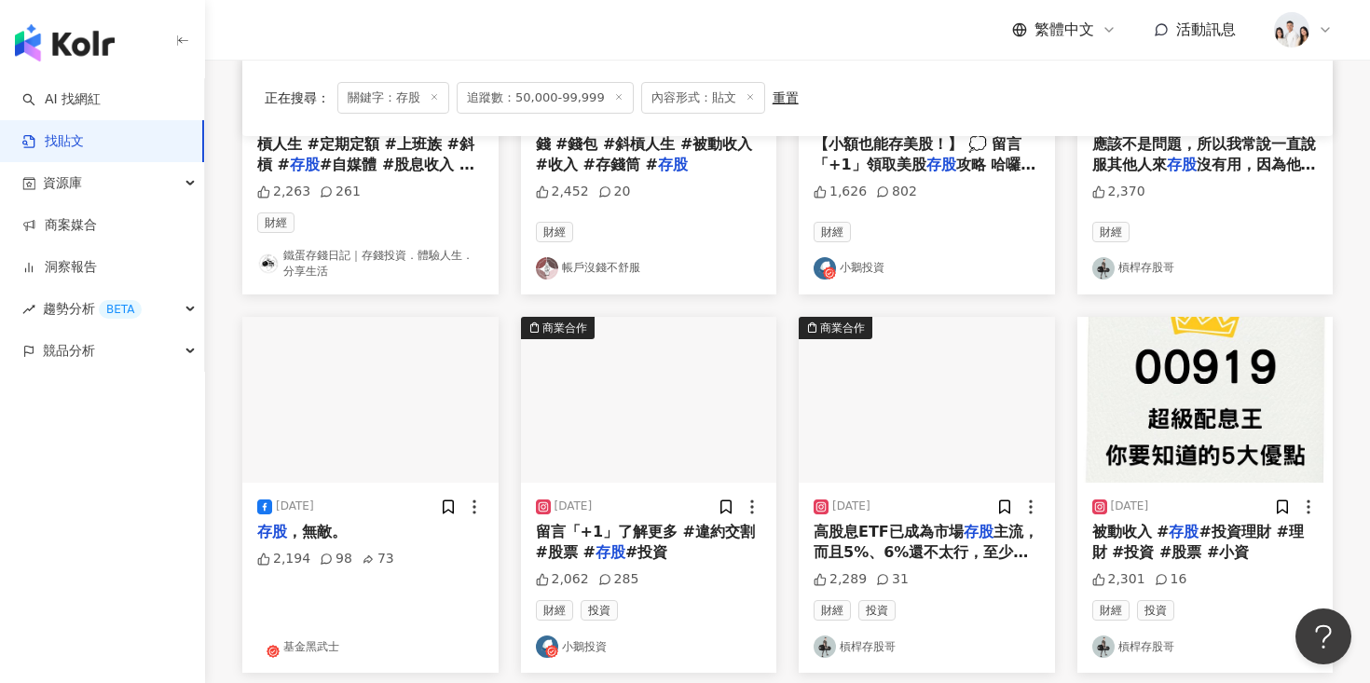
scroll to position [887, 0]
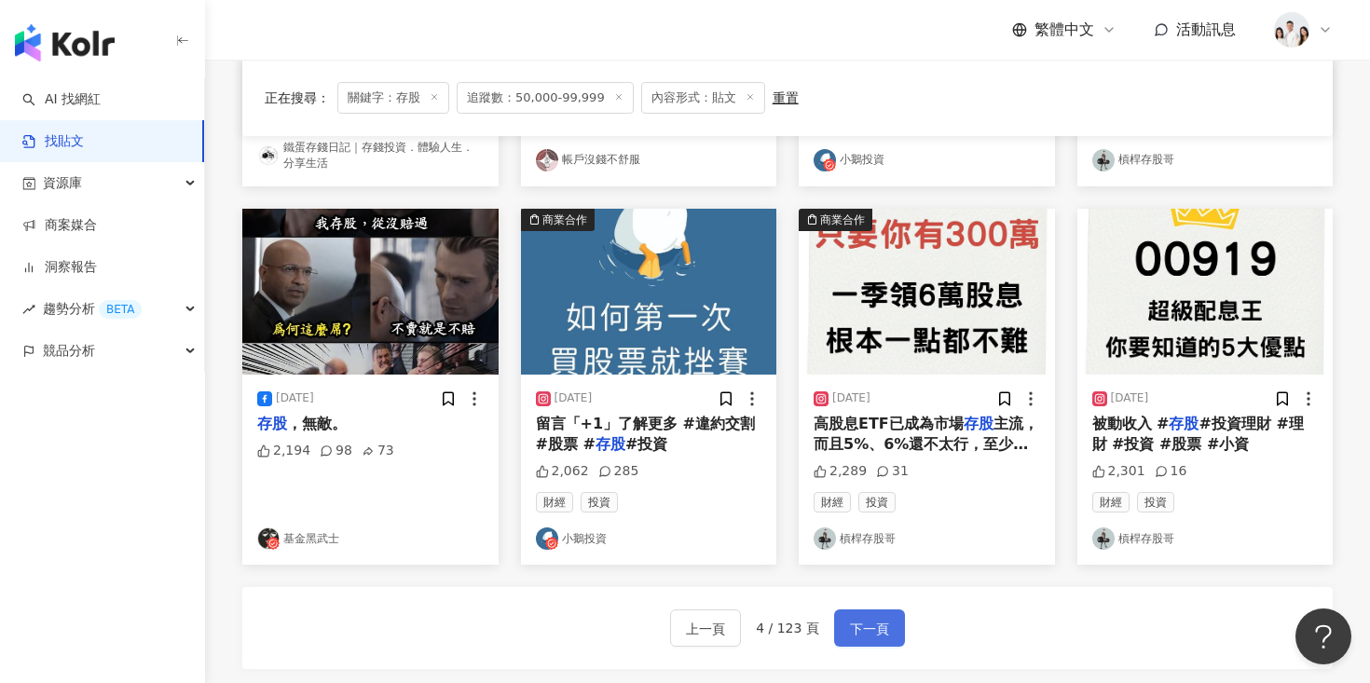
click at [869, 626] on span "下一頁" at bounding box center [869, 629] width 39 height 22
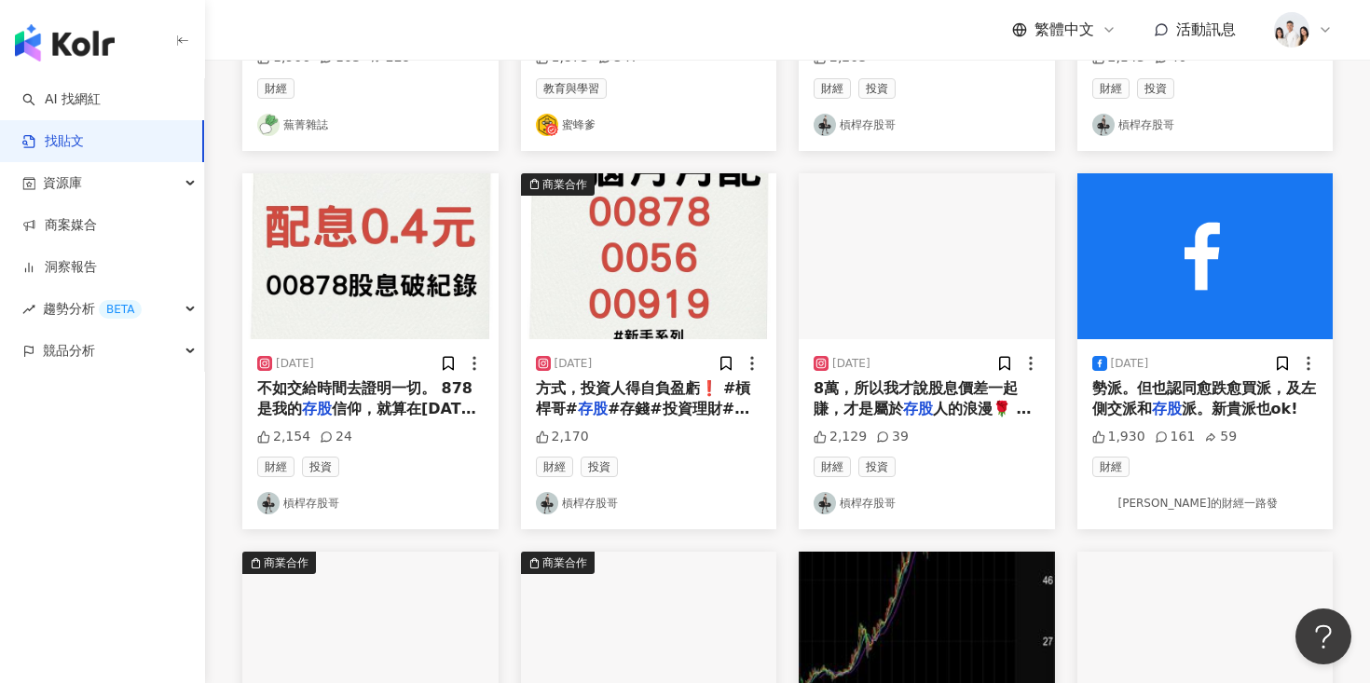
scroll to position [0, 0]
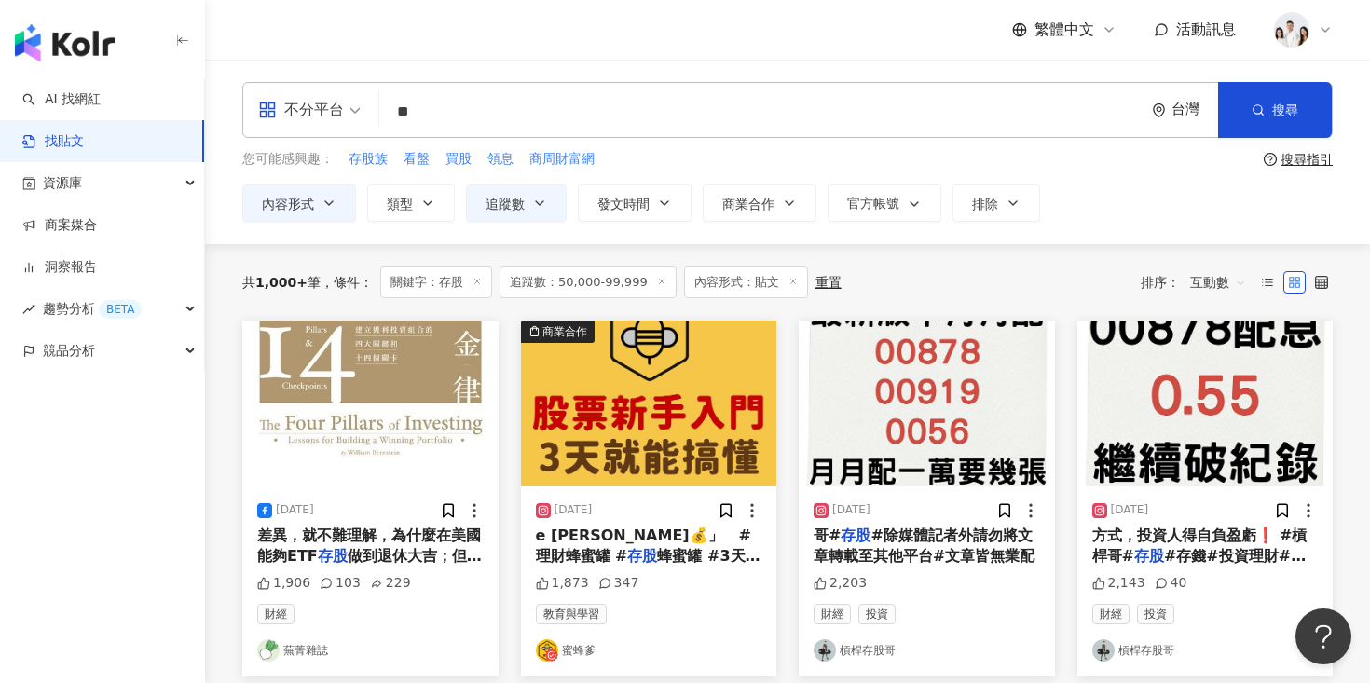
drag, startPoint x: 444, startPoint y: 116, endPoint x: 404, endPoint y: 116, distance: 40.1
click at [404, 116] on input "**" at bounding box center [761, 111] width 749 height 40
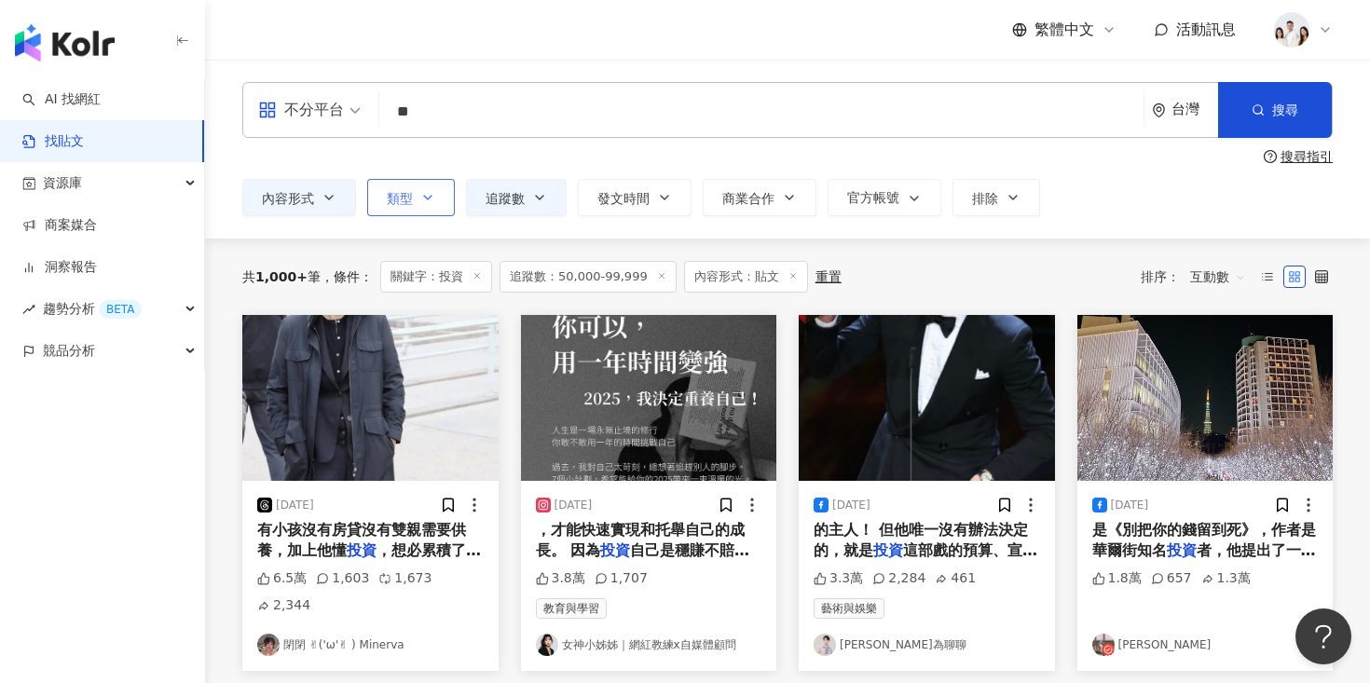
click at [394, 207] on button "類型" at bounding box center [411, 197] width 88 height 37
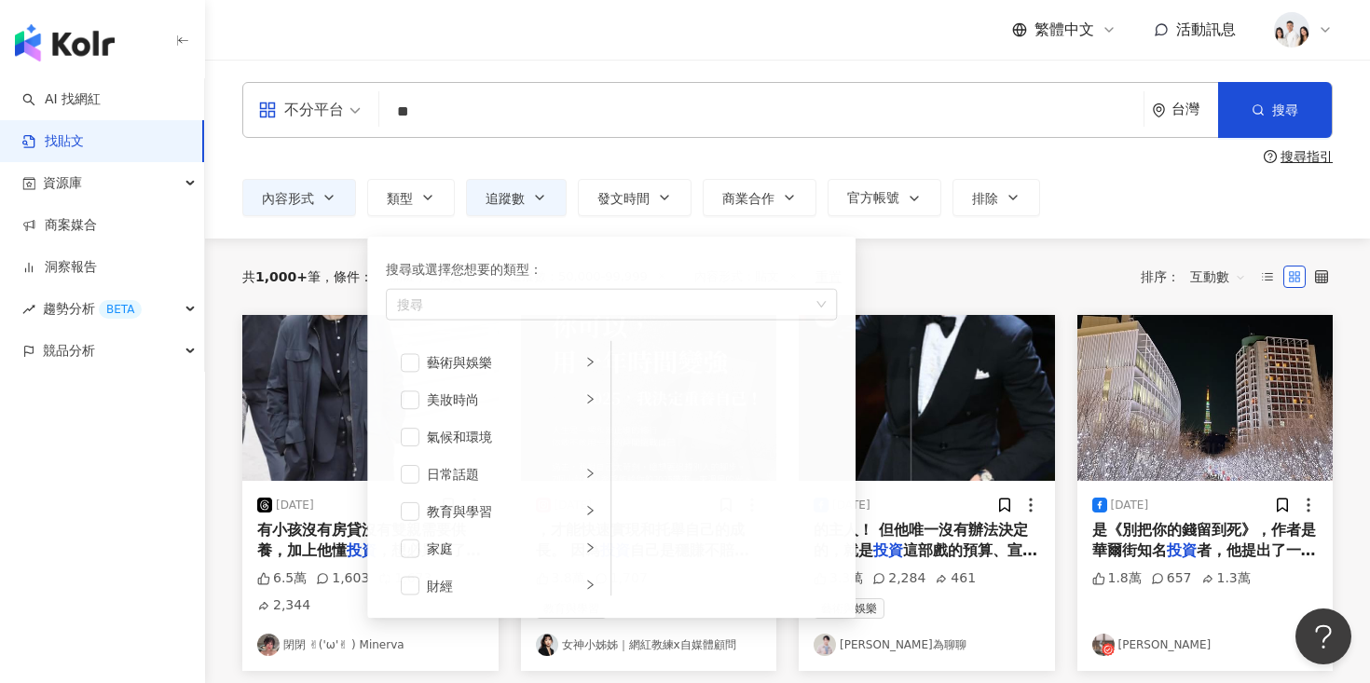
click at [436, 158] on div "搜尋指引" at bounding box center [787, 156] width 1090 height 15
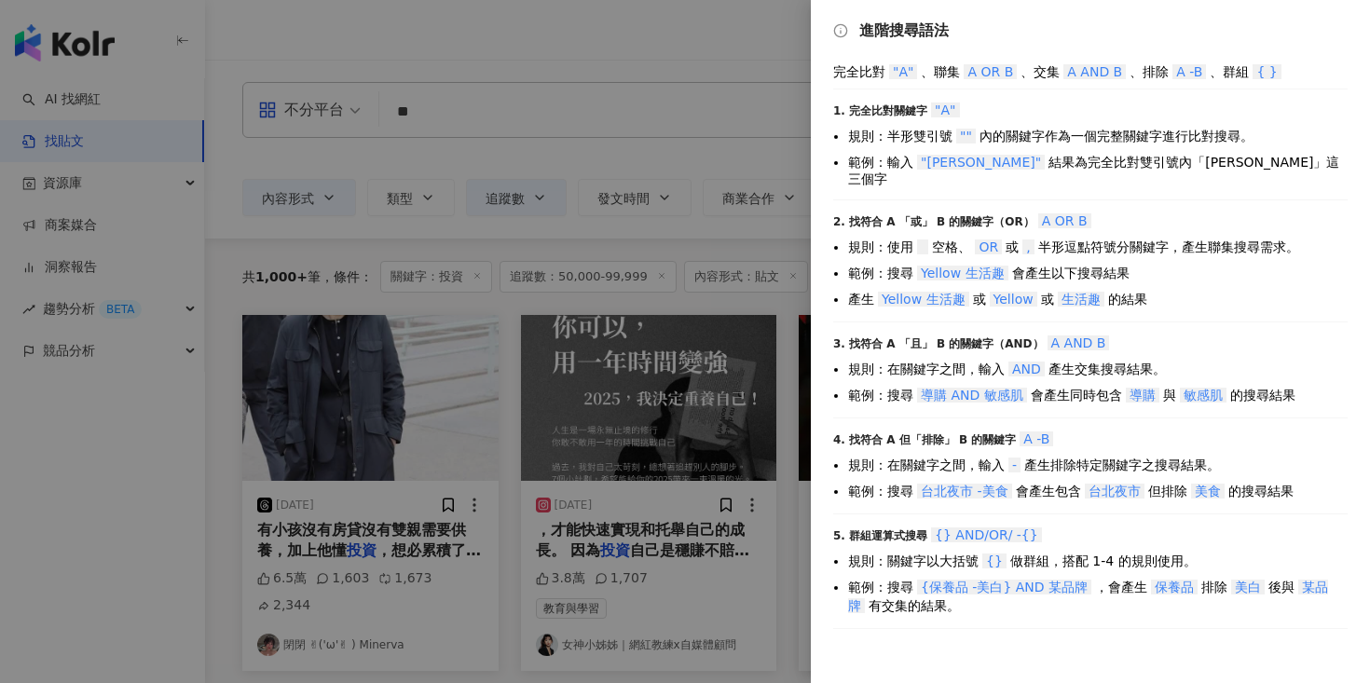
click at [477, 148] on div at bounding box center [685, 341] width 1370 height 683
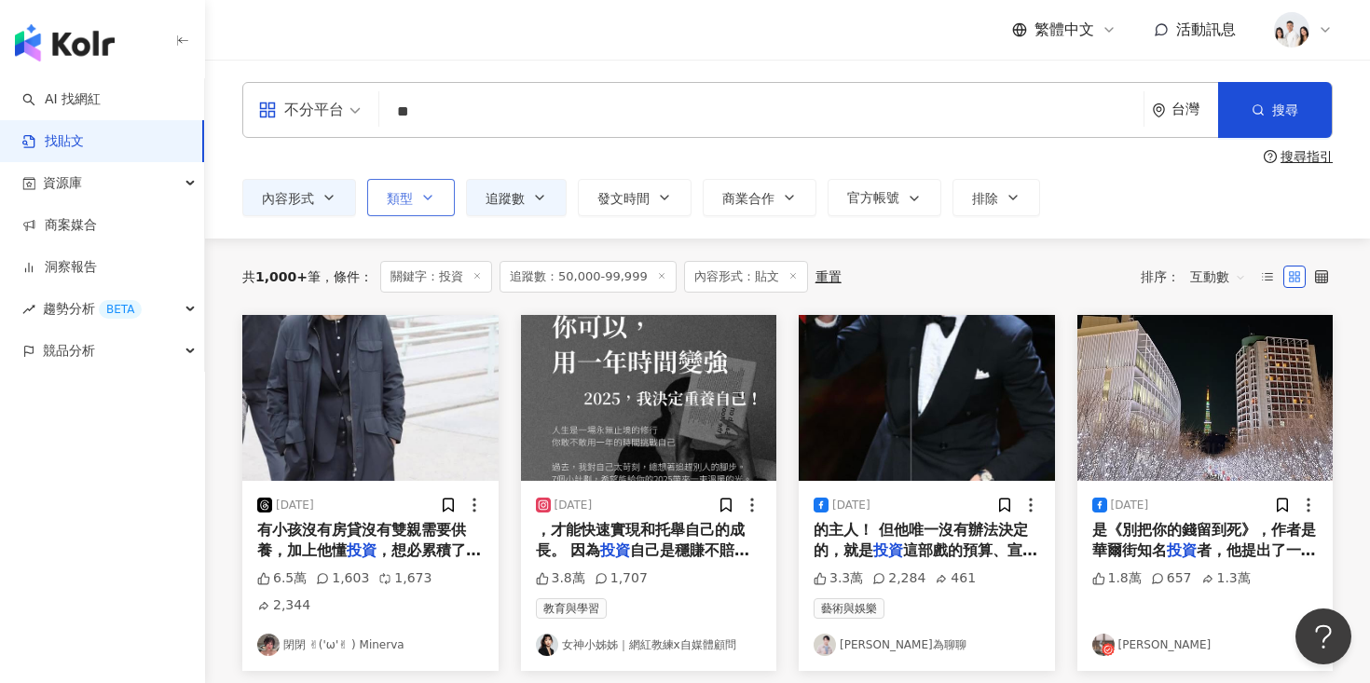
click at [416, 189] on button "類型" at bounding box center [411, 197] width 88 height 37
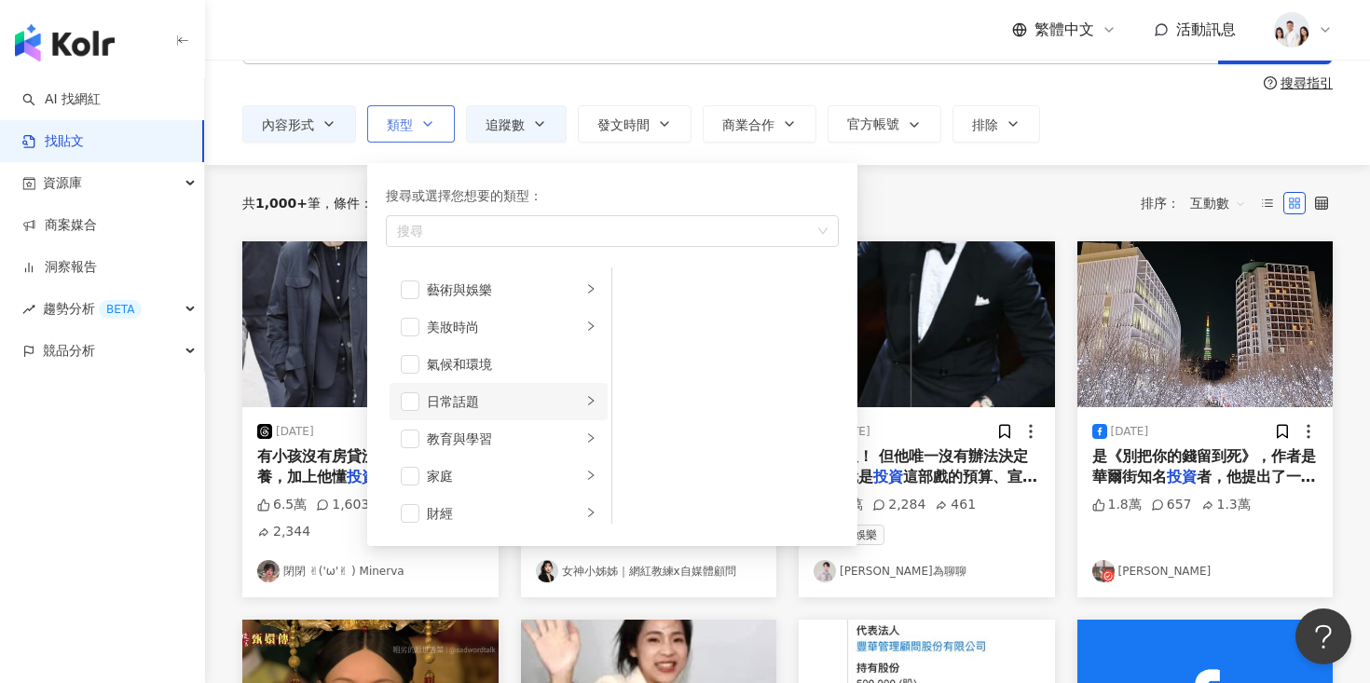
scroll to position [78, 0]
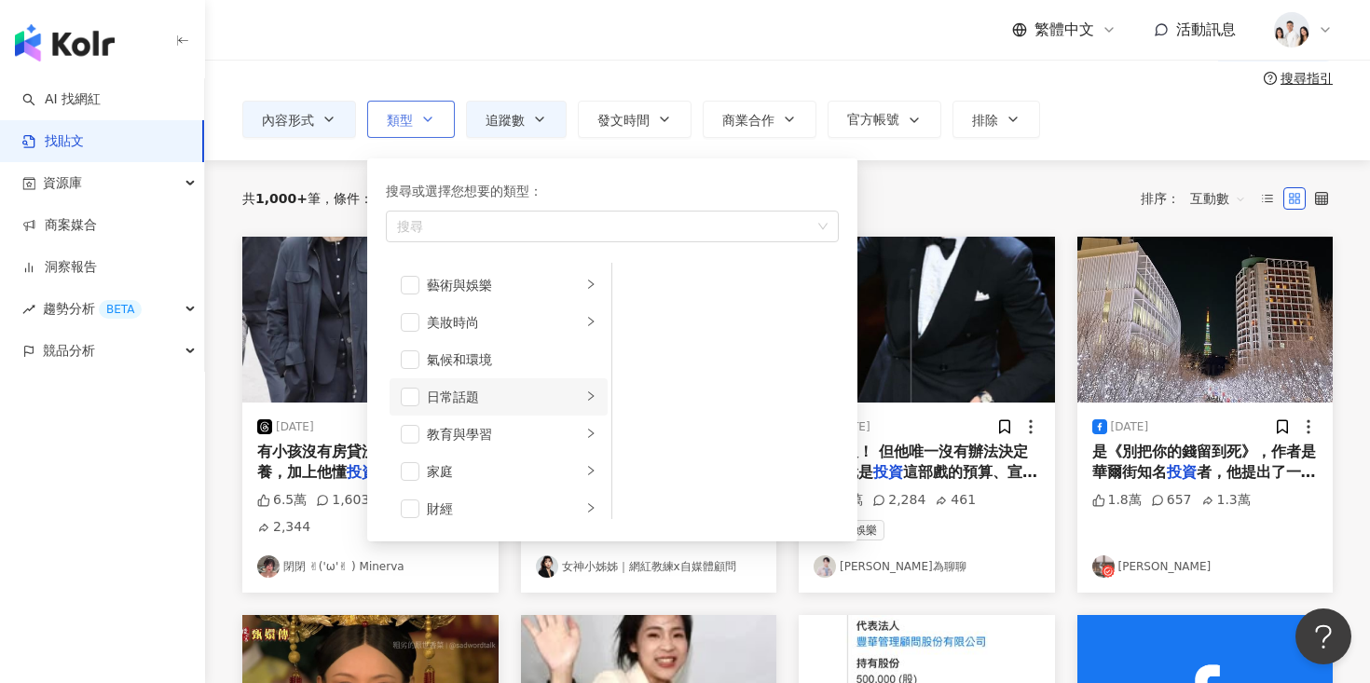
click at [451, 401] on div "日常話題" at bounding box center [504, 397] width 155 height 21
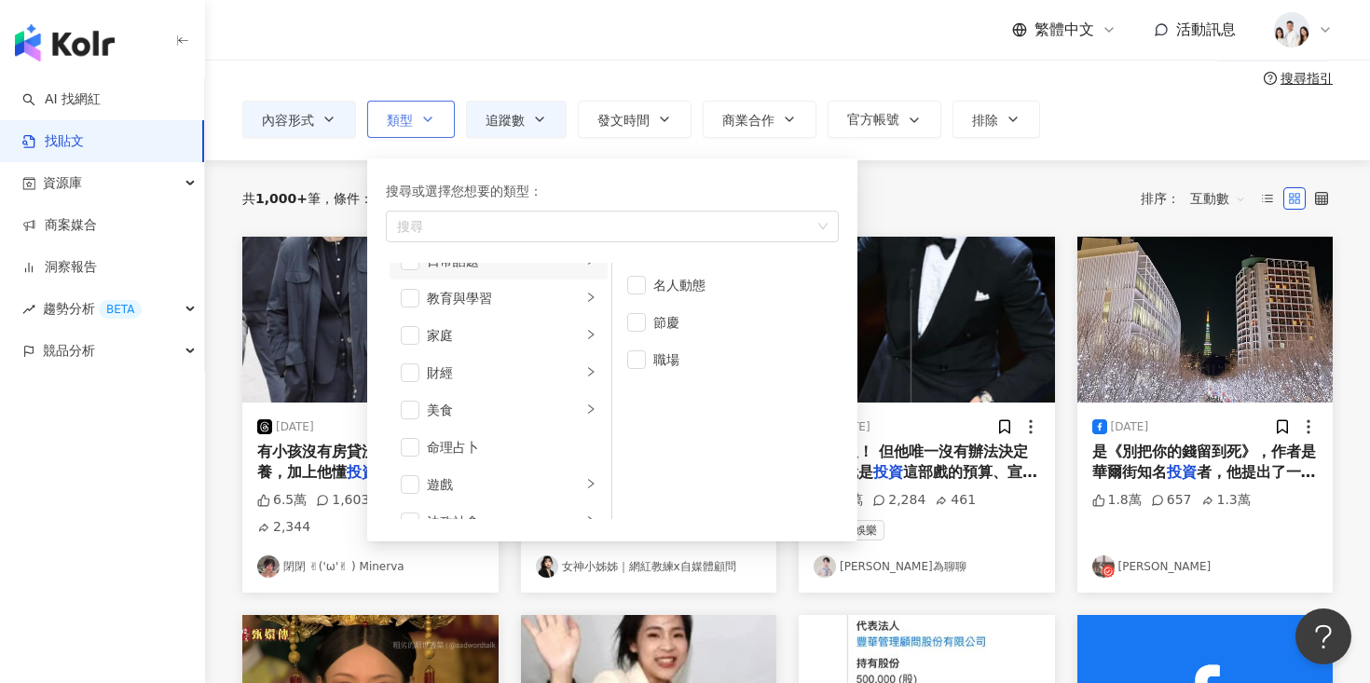
scroll to position [137, 0]
click at [446, 336] on div "家庭" at bounding box center [504, 334] width 155 height 21
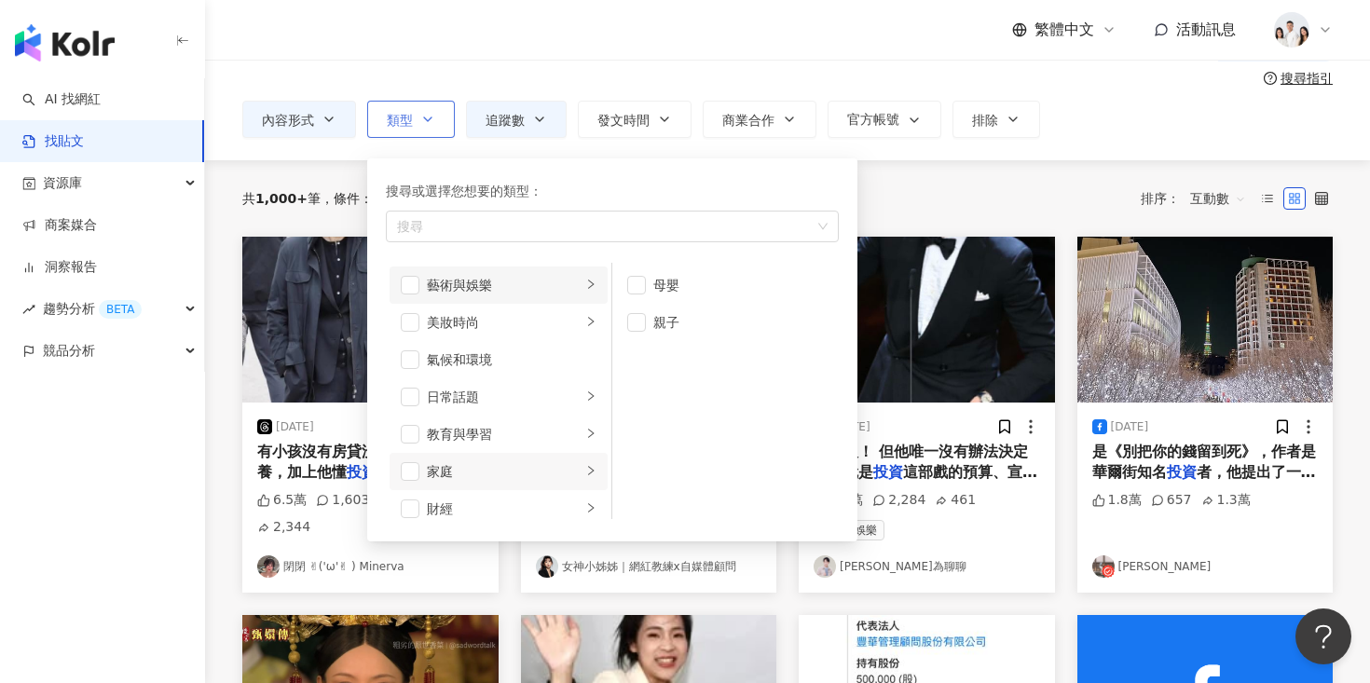
click at [443, 289] on div "藝術與娛樂" at bounding box center [504, 285] width 155 height 21
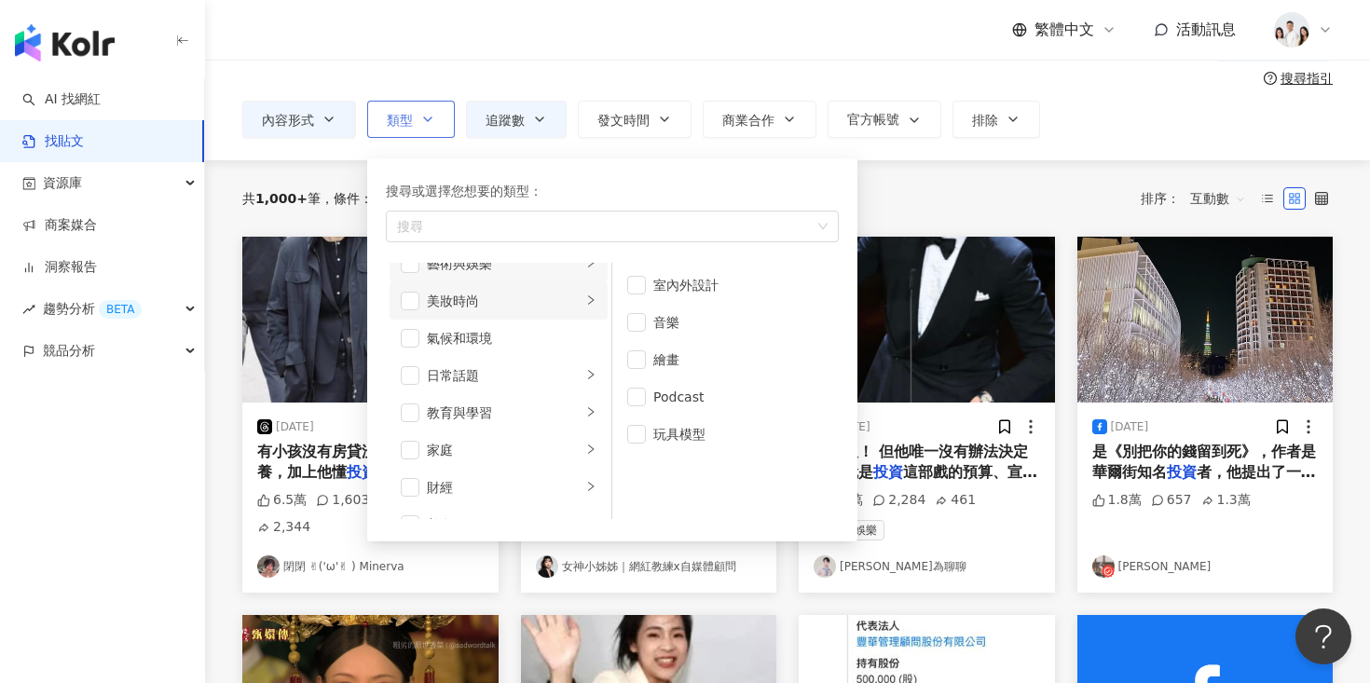
scroll to position [22, 0]
click at [455, 307] on div "美妝時尚" at bounding box center [504, 300] width 155 height 21
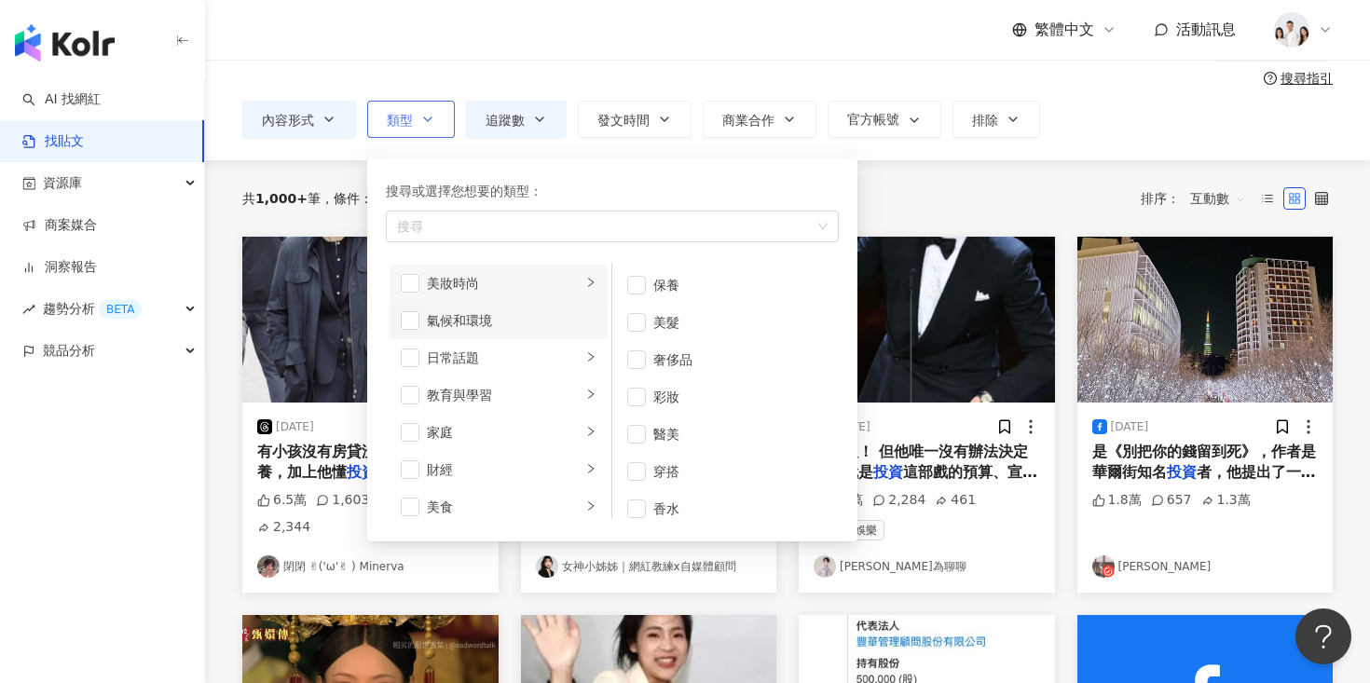
click at [461, 327] on div "氣候和環境" at bounding box center [512, 320] width 170 height 21
click at [452, 355] on div "日常話題" at bounding box center [504, 358] width 155 height 21
click at [406, 355] on span "button" at bounding box center [410, 358] width 19 height 19
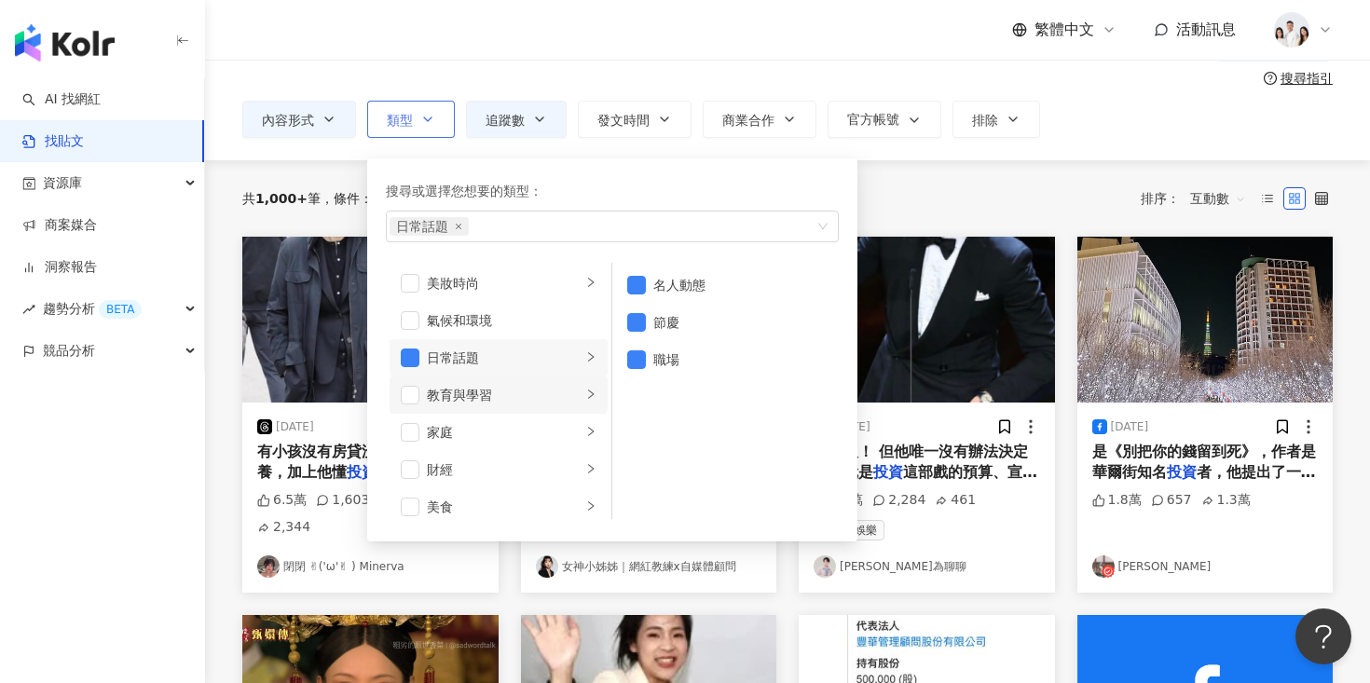
scroll to position [62, 0]
click at [449, 379] on div "教育與學習" at bounding box center [504, 372] width 155 height 21
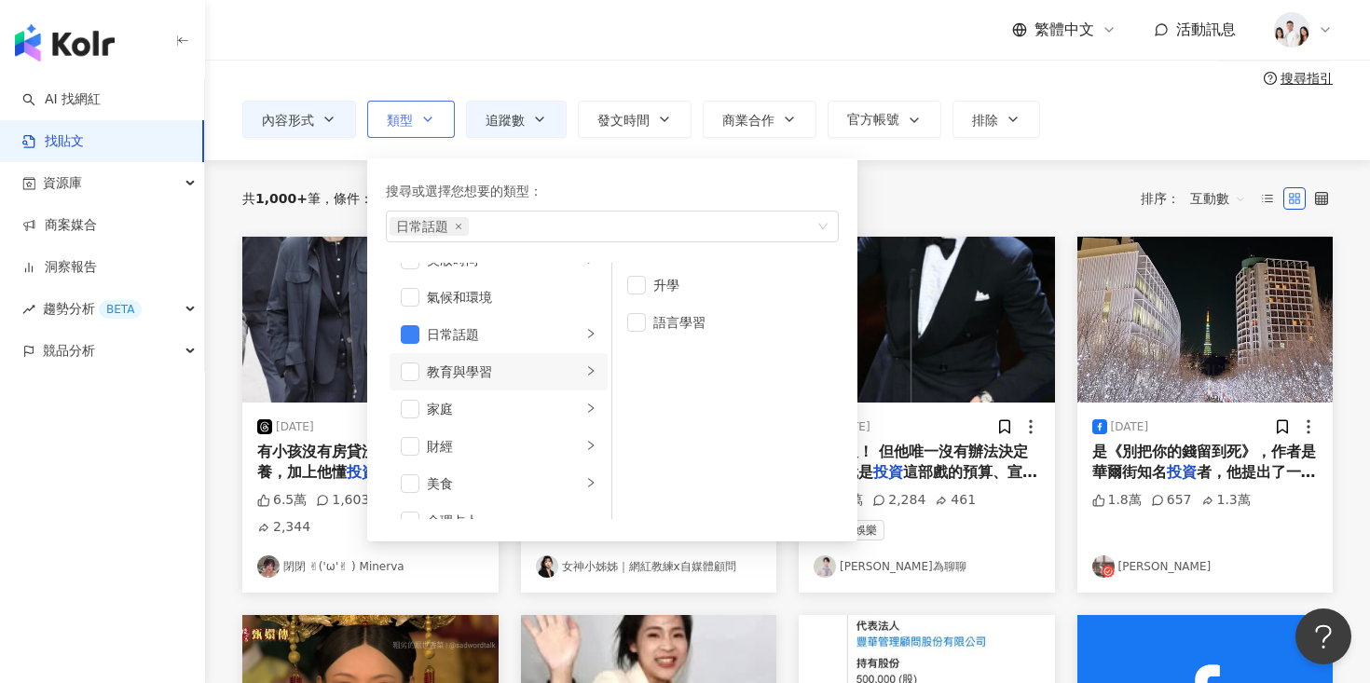
scroll to position [82, 0]
click at [449, 379] on div "家庭" at bounding box center [504, 389] width 155 height 21
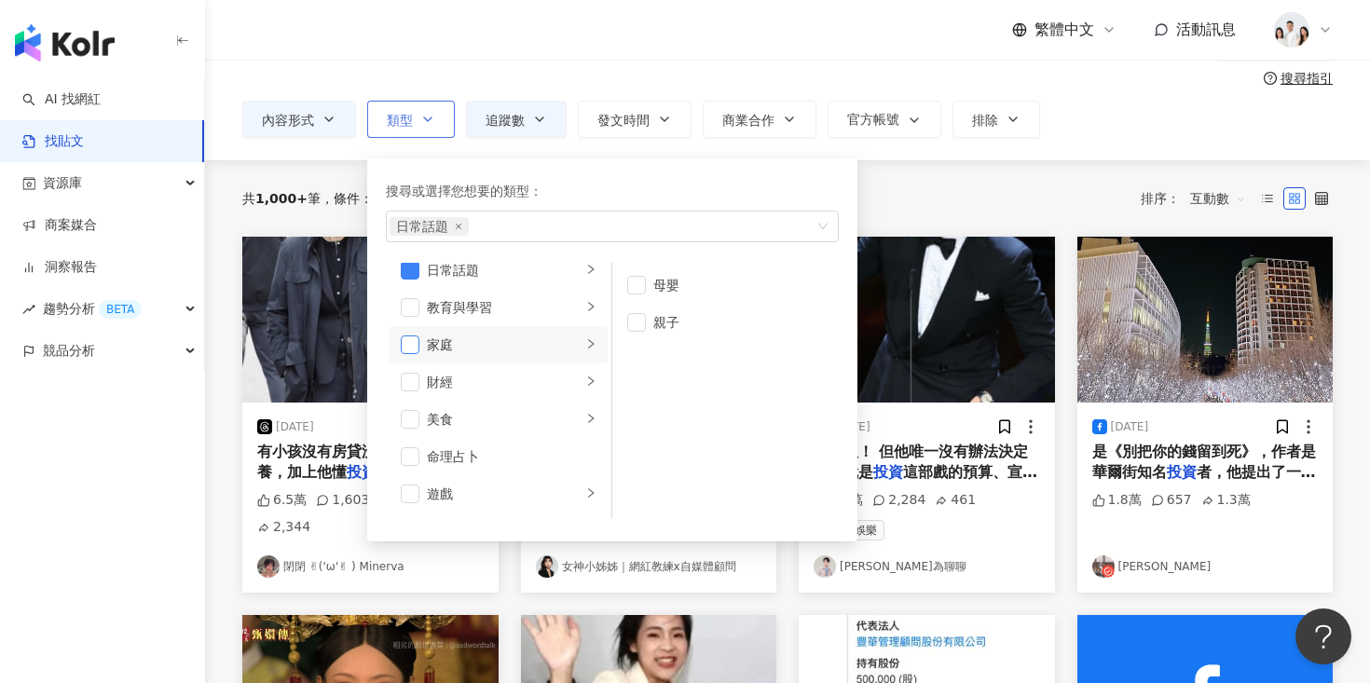
click at [412, 344] on span "button" at bounding box center [410, 345] width 19 height 19
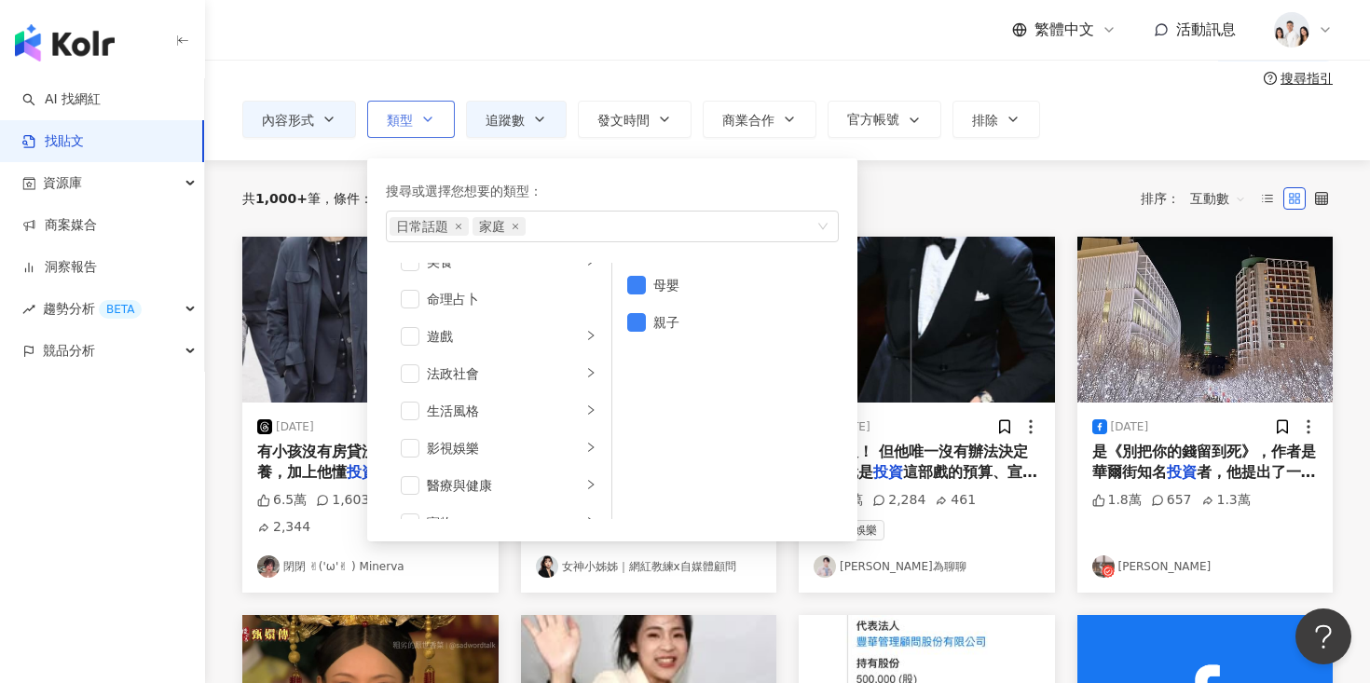
scroll to position [287, 0]
click at [440, 403] on div "生活風格" at bounding box center [504, 408] width 155 height 21
click at [406, 406] on span "button" at bounding box center [410, 408] width 19 height 19
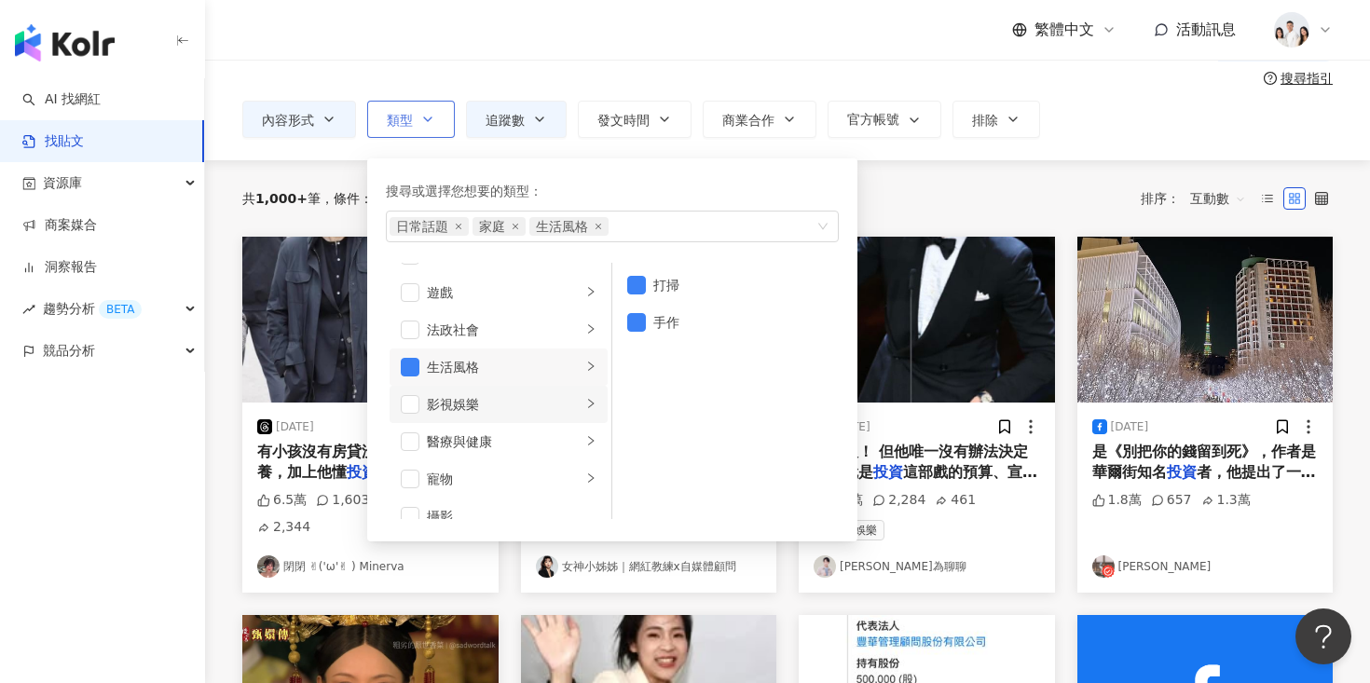
click at [450, 413] on div "影視娛樂" at bounding box center [504, 404] width 155 height 21
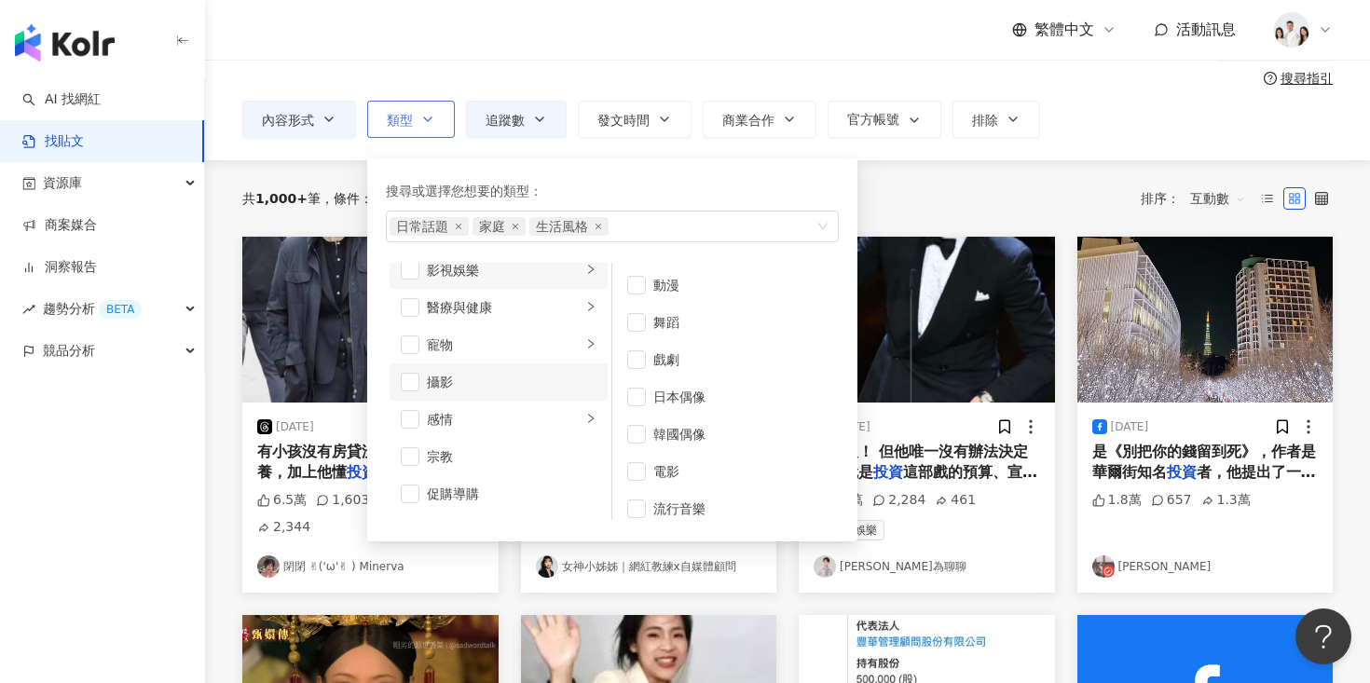
scroll to position [479, 0]
click at [451, 396] on div "感情" at bounding box center [504, 402] width 155 height 21
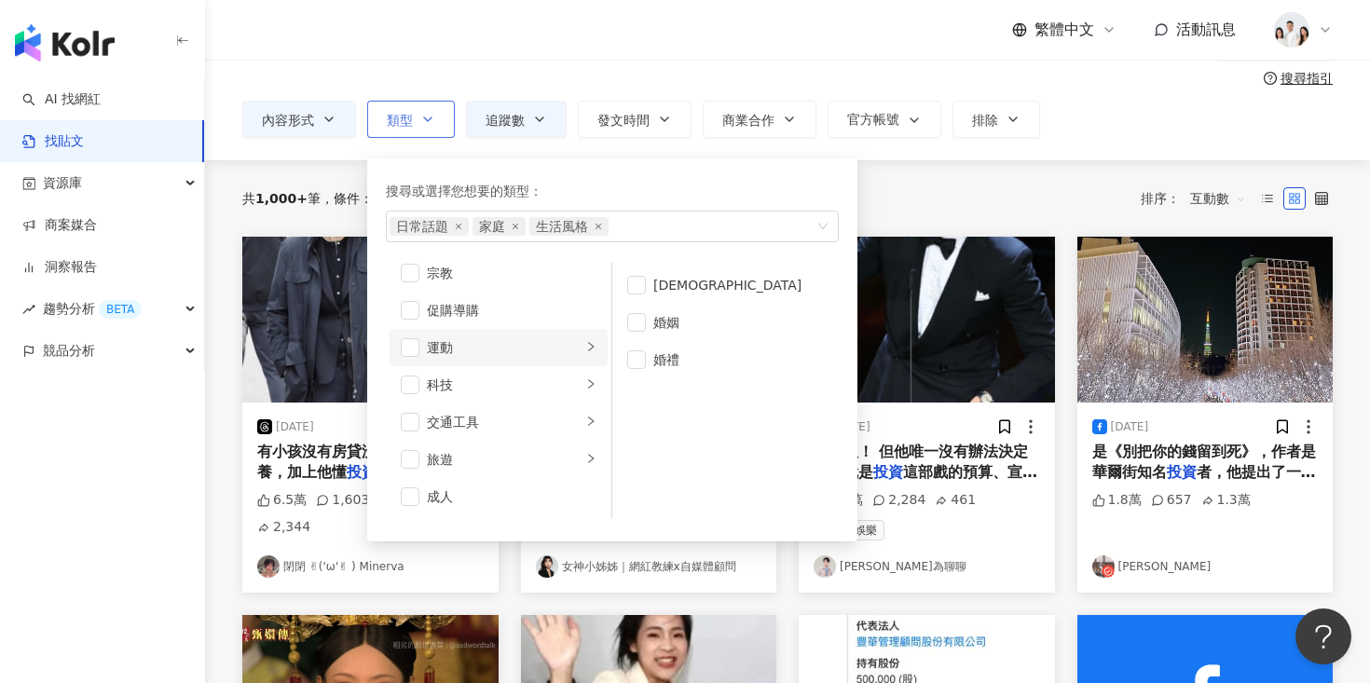
scroll to position [89, 0]
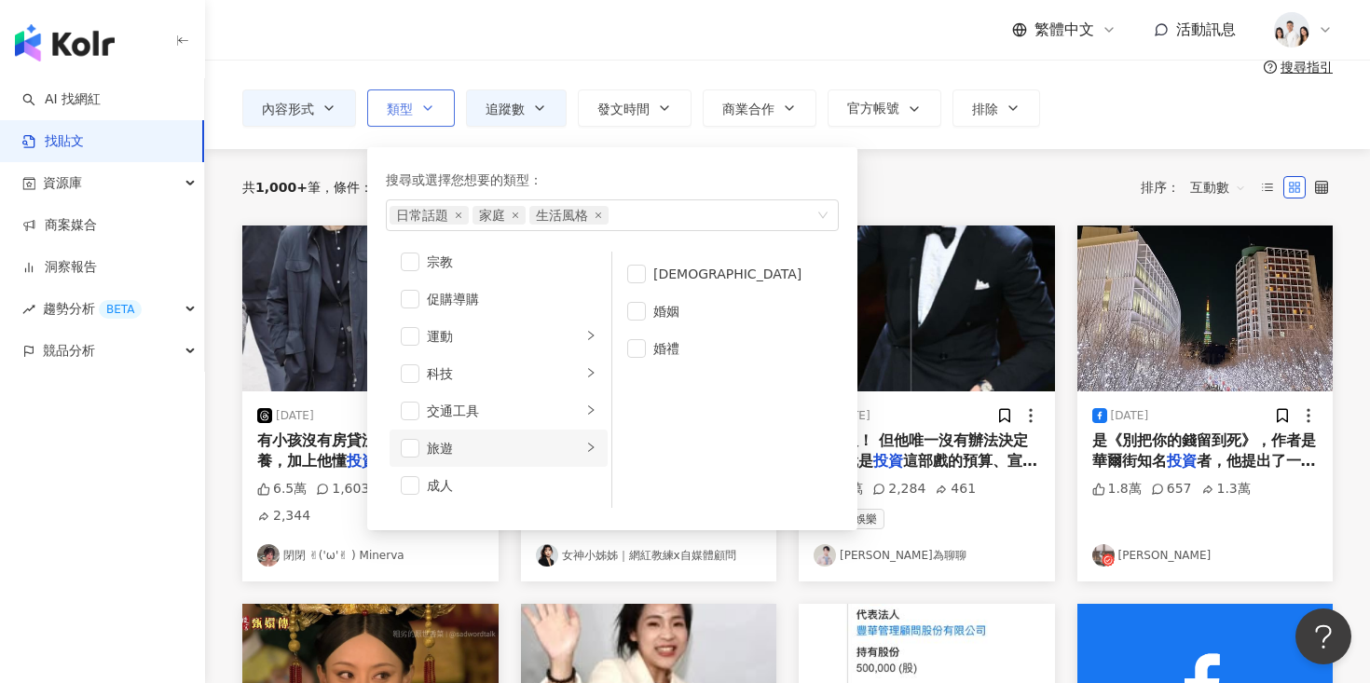
click at [450, 435] on li "旅遊" at bounding box center [499, 448] width 218 height 37
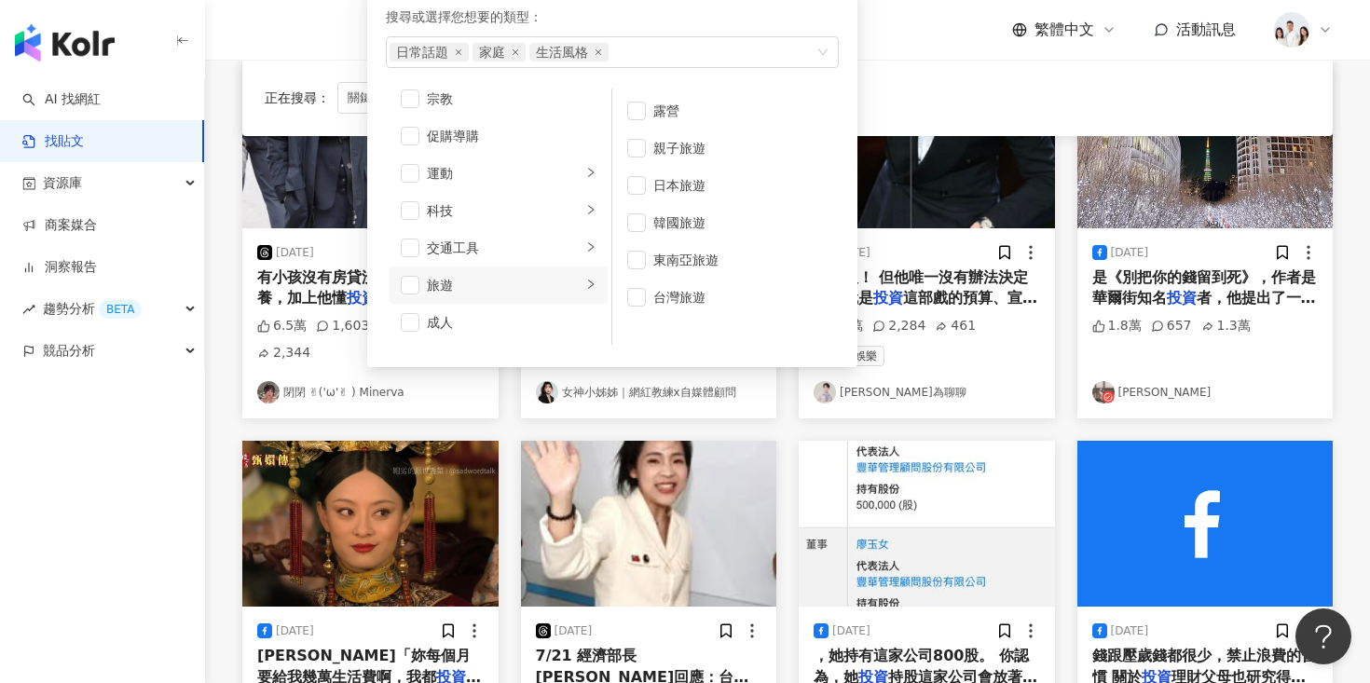
scroll to position [0, 0]
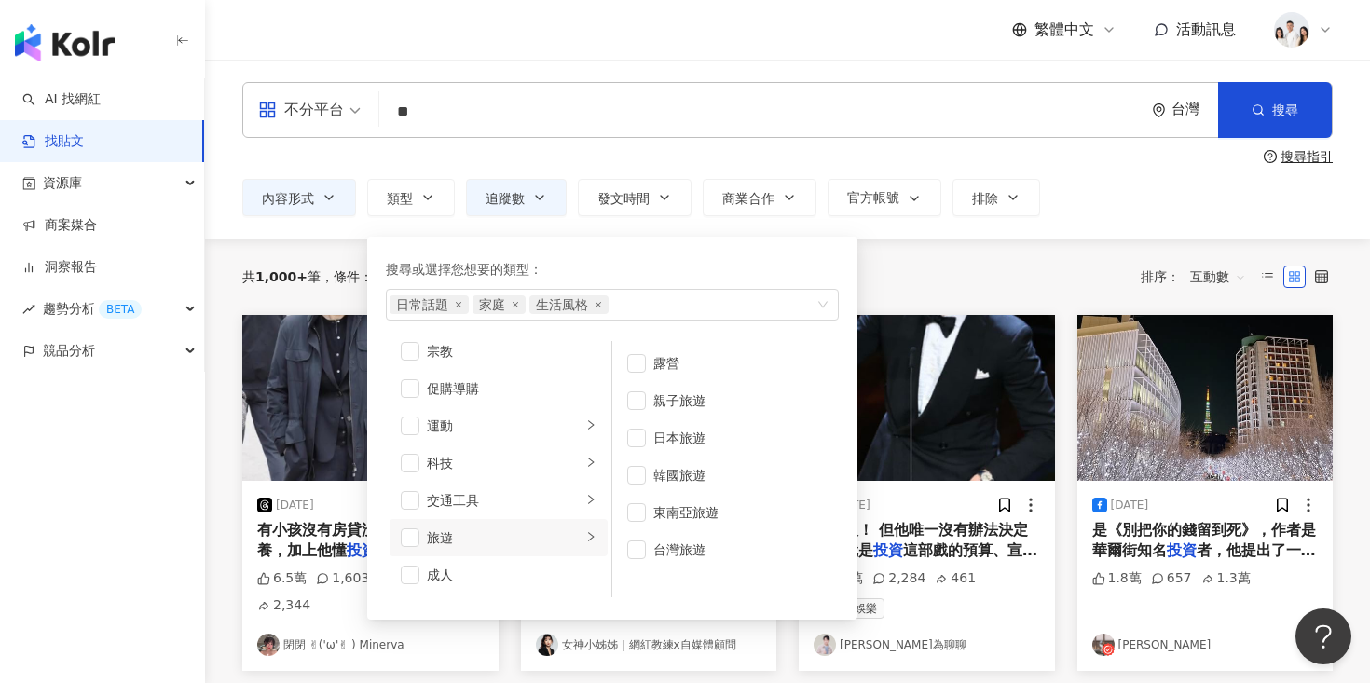
click at [272, 237] on div "不分平台 ** 台灣 搜尋 搜尋指引 內容形式 類型 搜尋或選擇您想要的類型： 日常話題 家庭 生活風格 藝術與娛樂 美妝時尚 氣候和環境 日常話題 教育與學…" at bounding box center [787, 149] width 1165 height 179
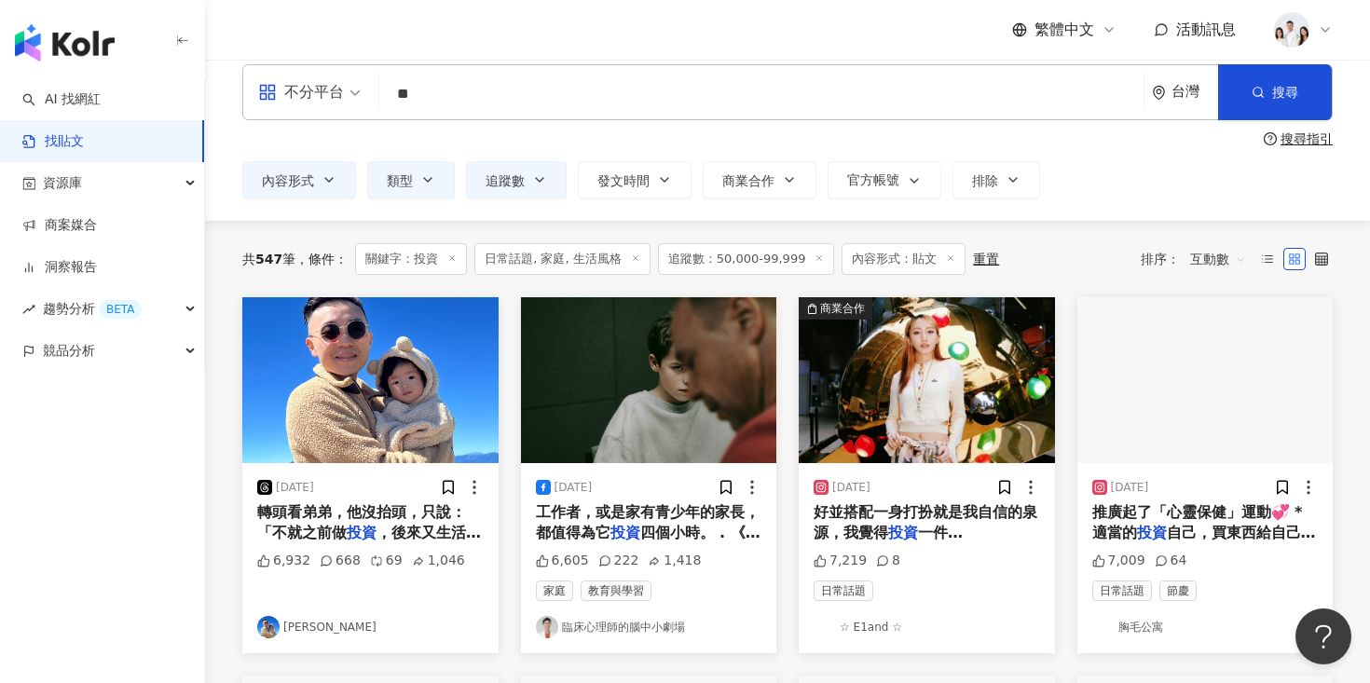
scroll to position [21, 0]
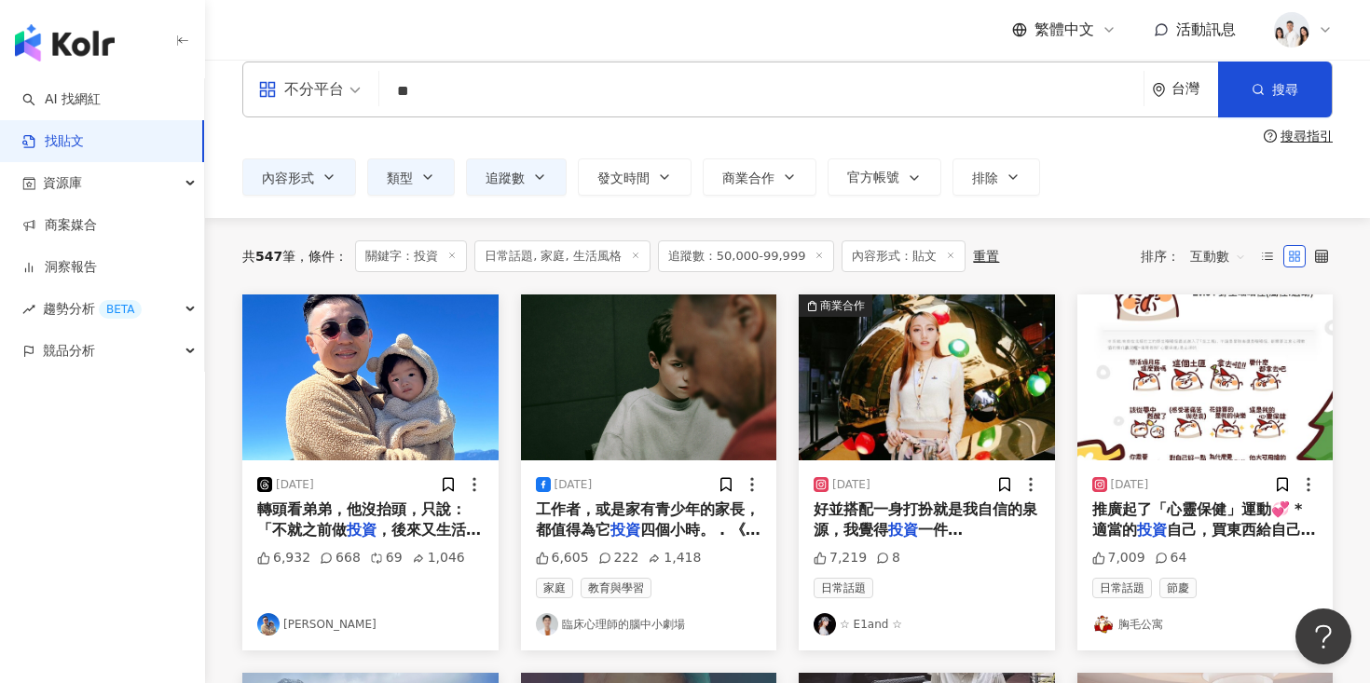
click at [617, 411] on img at bounding box center [649, 378] width 256 height 166
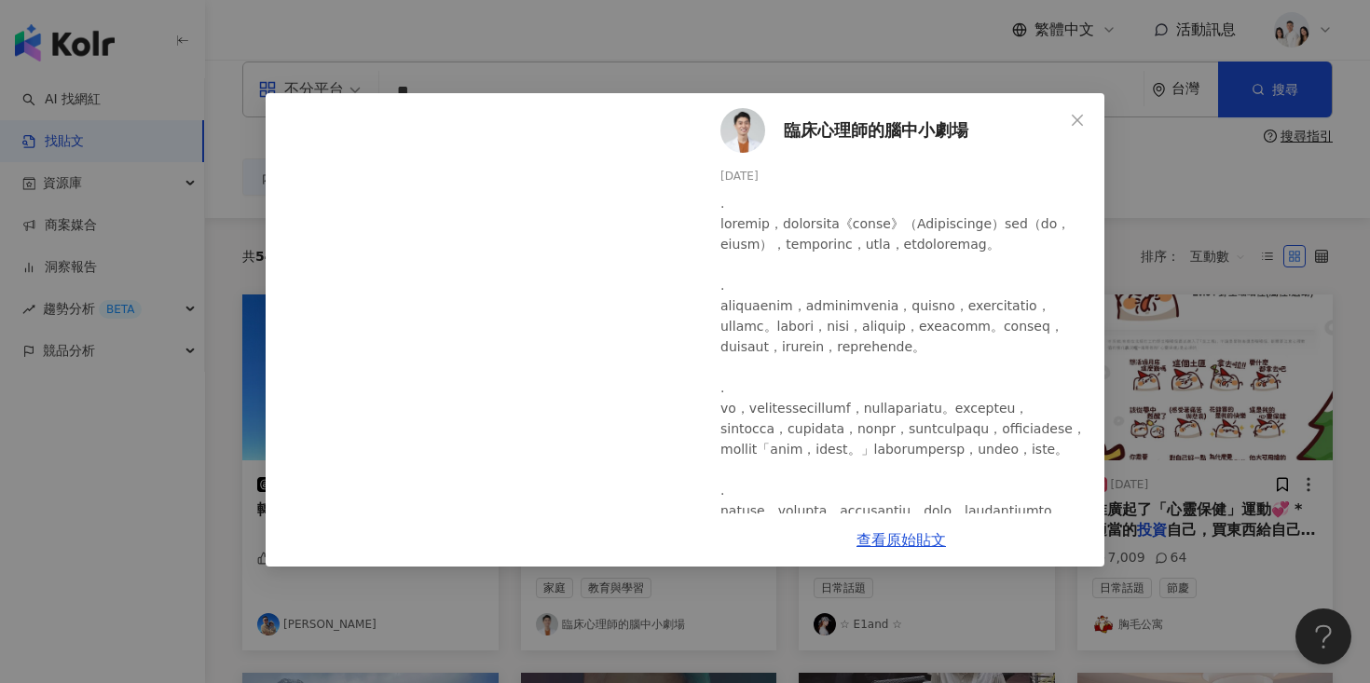
click at [911, 133] on span "臨床心理師的腦中小劇場" at bounding box center [876, 130] width 185 height 26
click at [1071, 135] on button "Close" at bounding box center [1077, 120] width 37 height 37
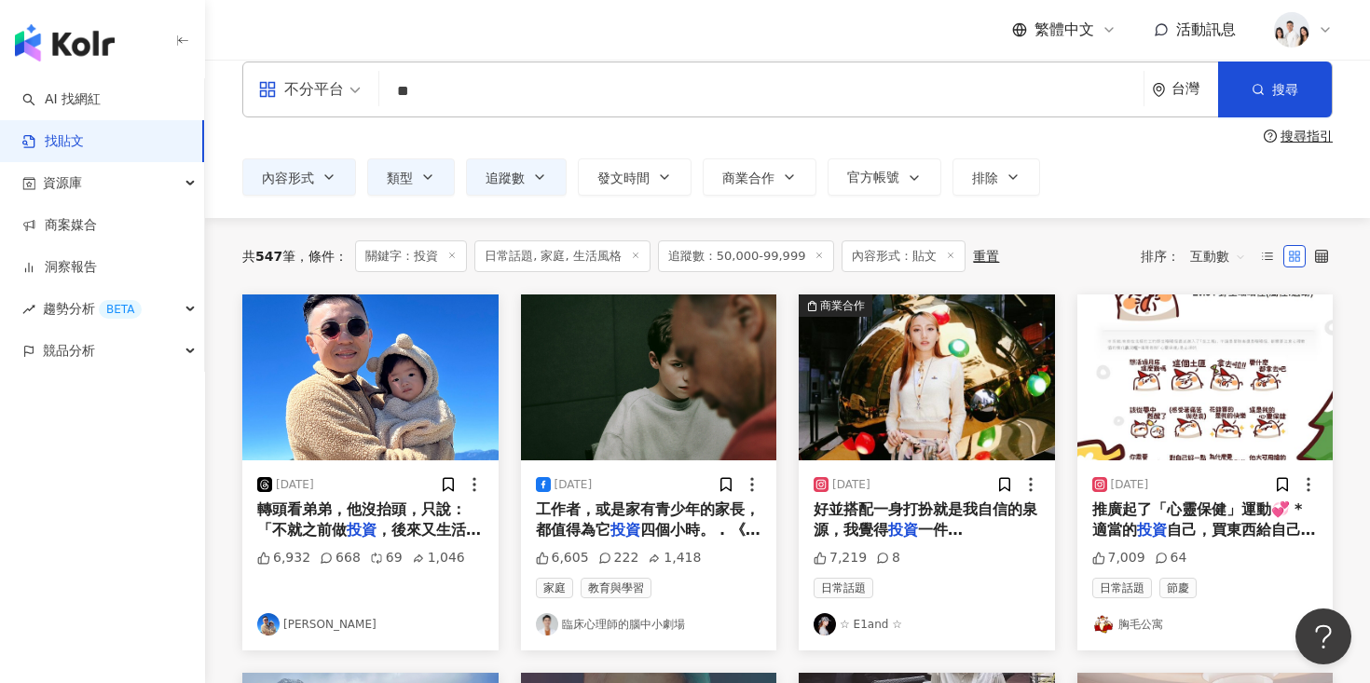
click at [939, 336] on img at bounding box center [927, 378] width 256 height 166
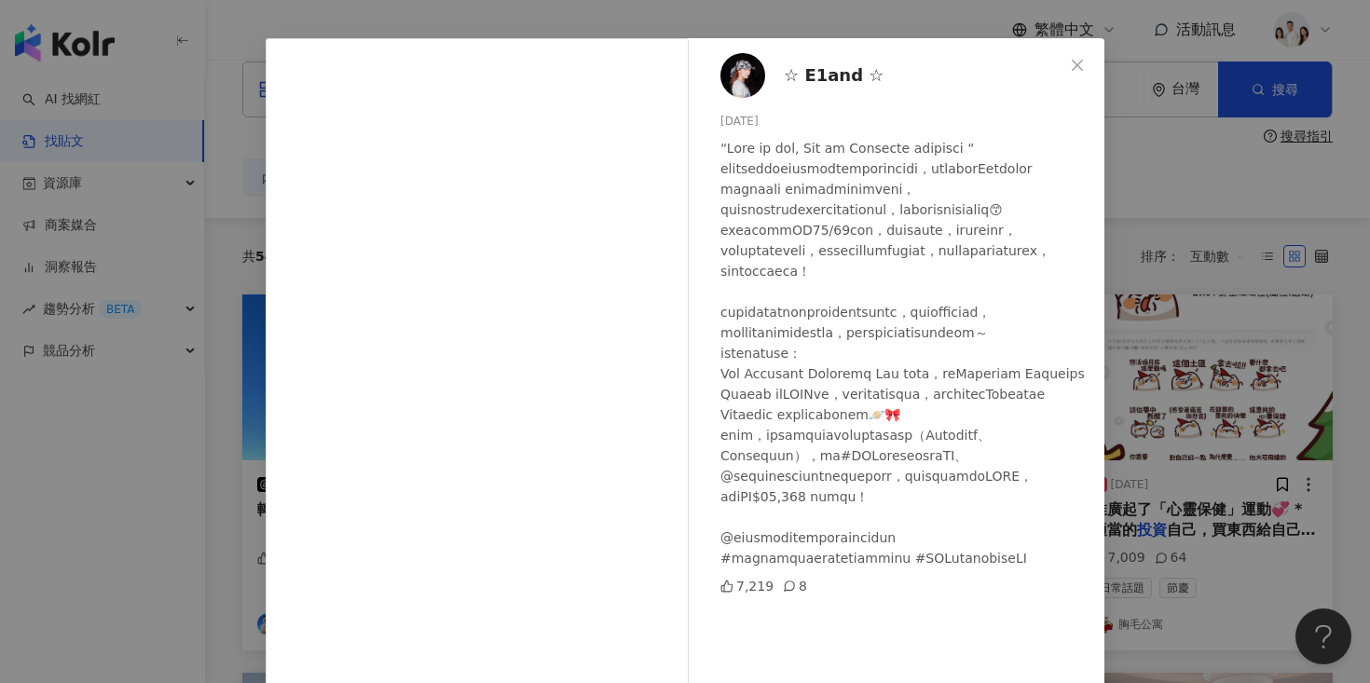
scroll to position [57, 0]
click at [1158, 294] on div "☆ E1and ☆ 2023/12/26 7,219 8 查看原始貼文" at bounding box center [685, 341] width 1370 height 683
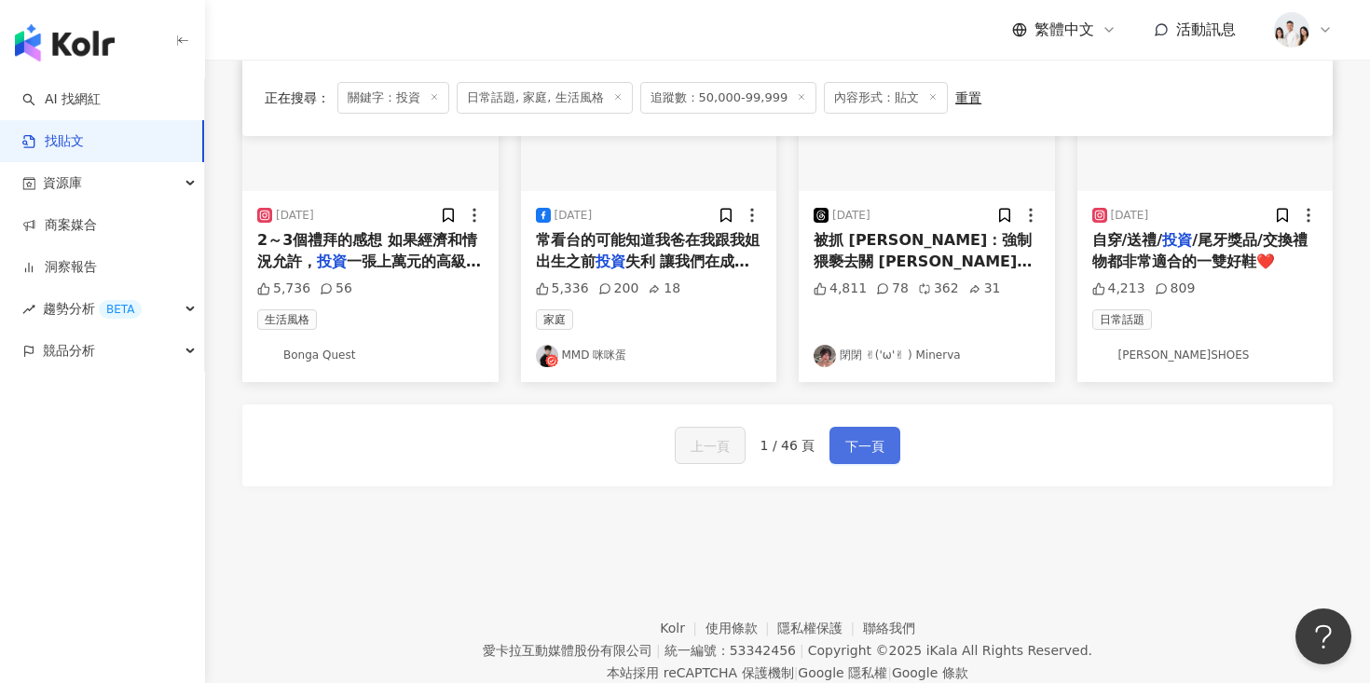
scroll to position [928, 0]
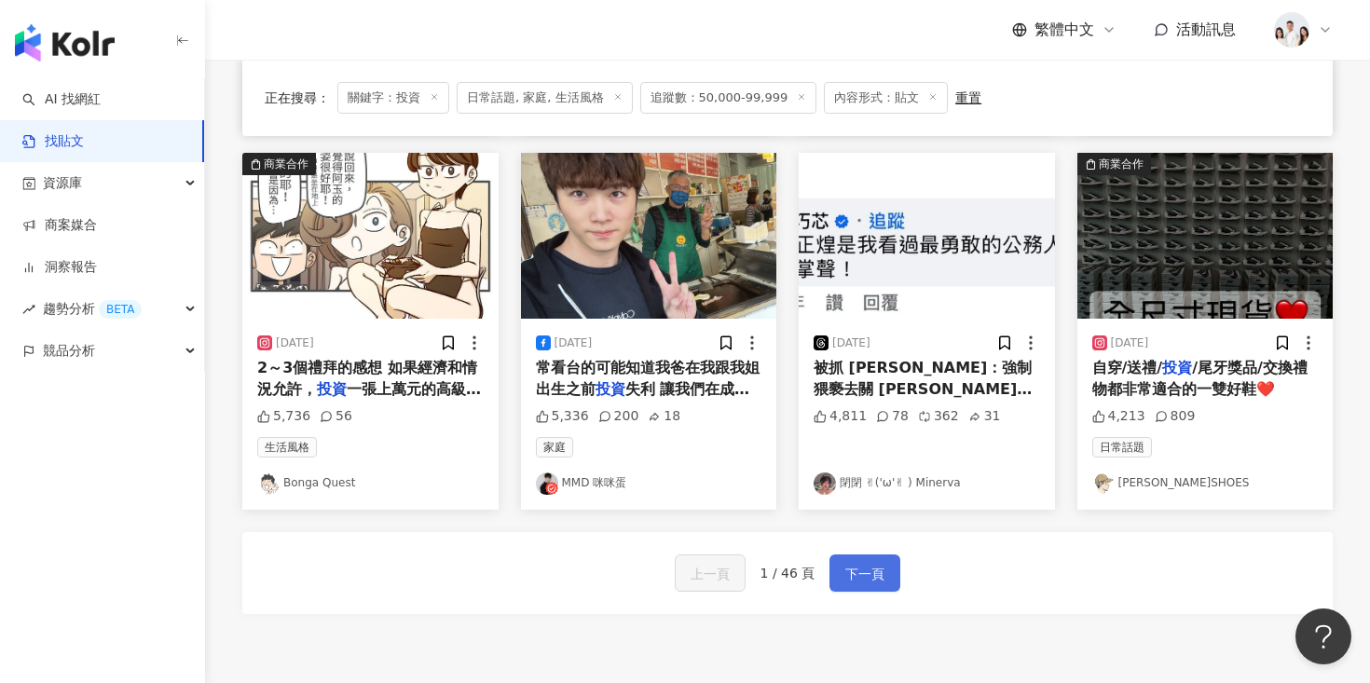
click at [857, 555] on button "下一頁" at bounding box center [864, 573] width 71 height 37
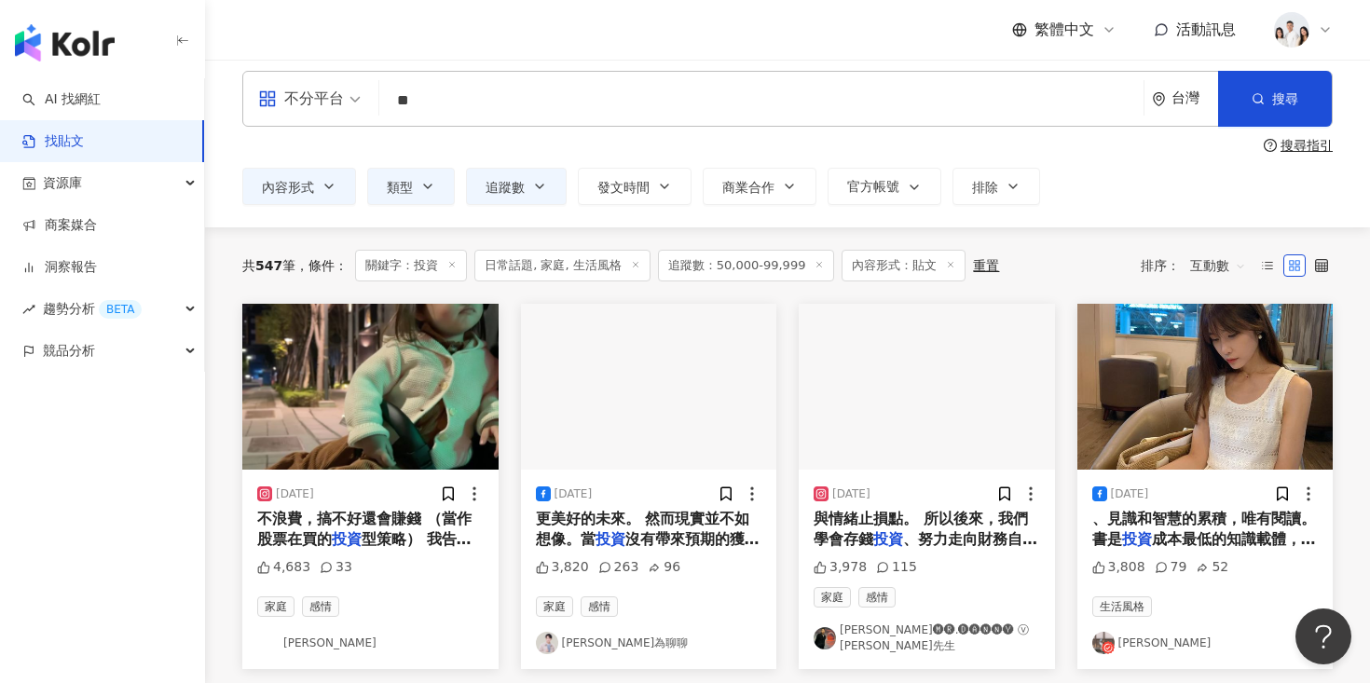
scroll to position [0, 0]
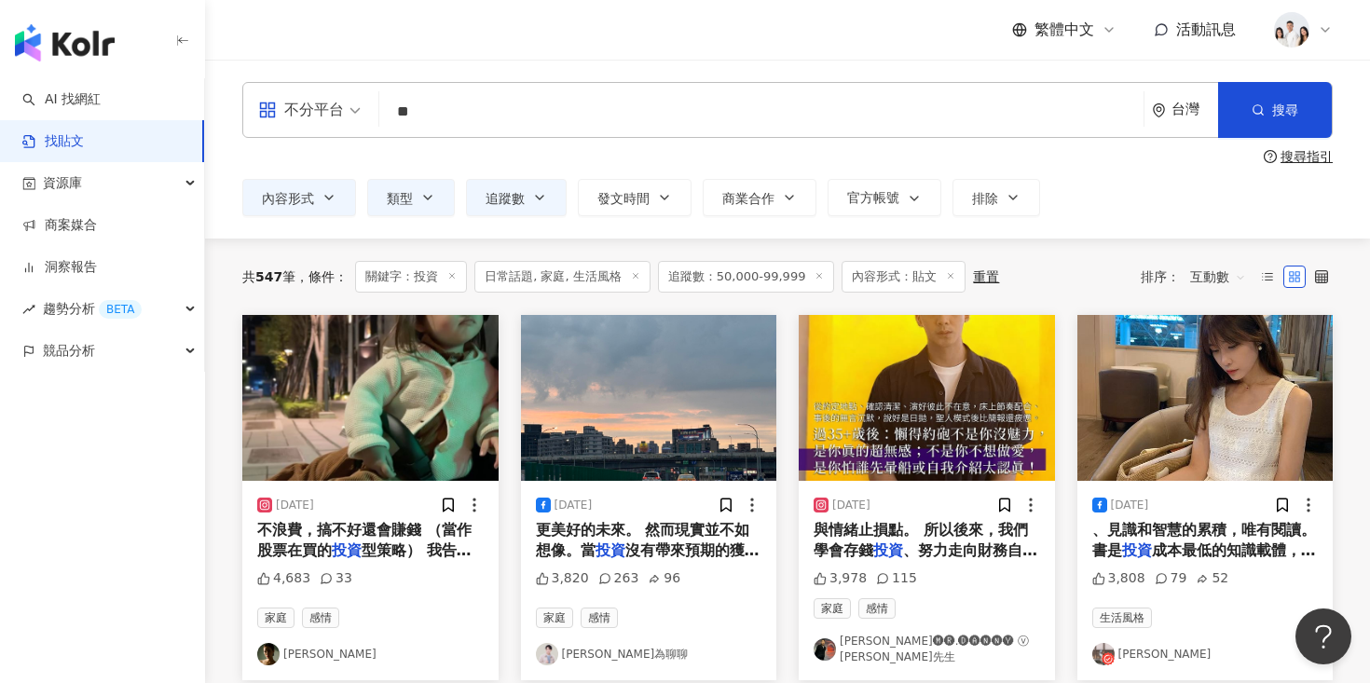
drag, startPoint x: 493, startPoint y: 109, endPoint x: 358, endPoint y: 110, distance: 135.1
click at [358, 110] on div "不分平台 投資 ** 台灣 搜尋" at bounding box center [787, 110] width 1090 height 56
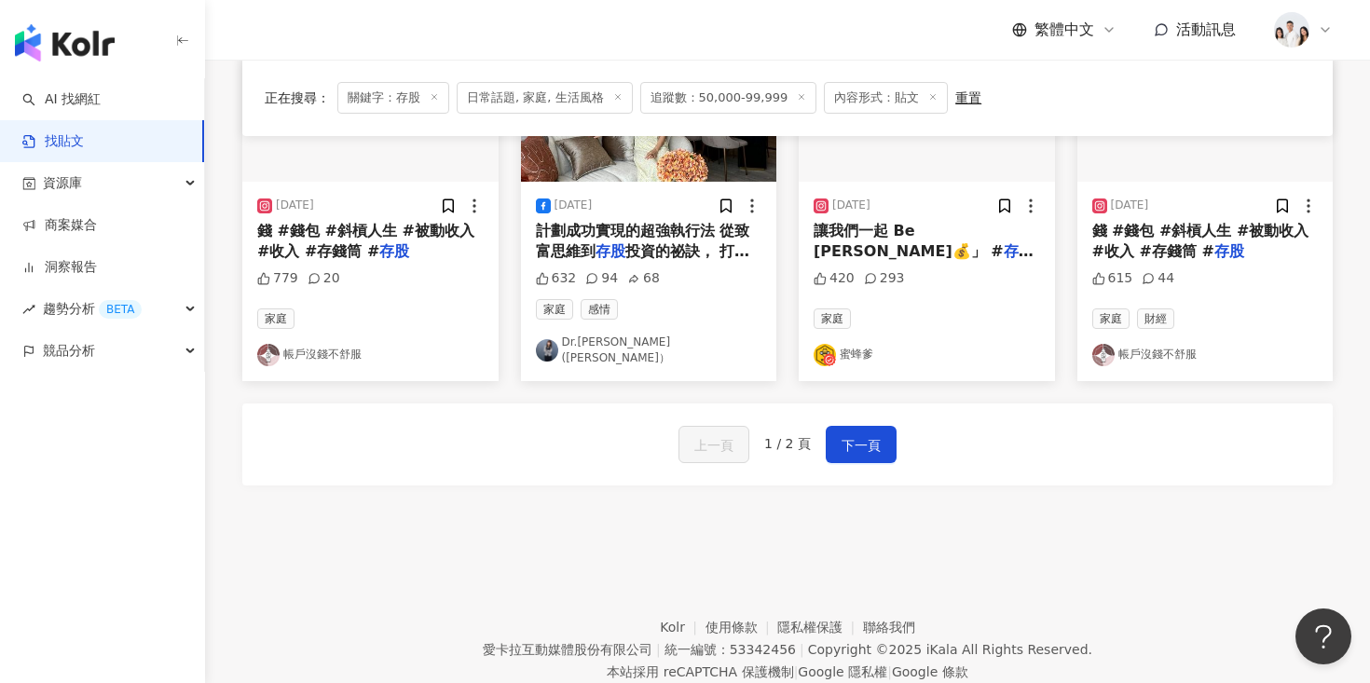
scroll to position [1127, 0]
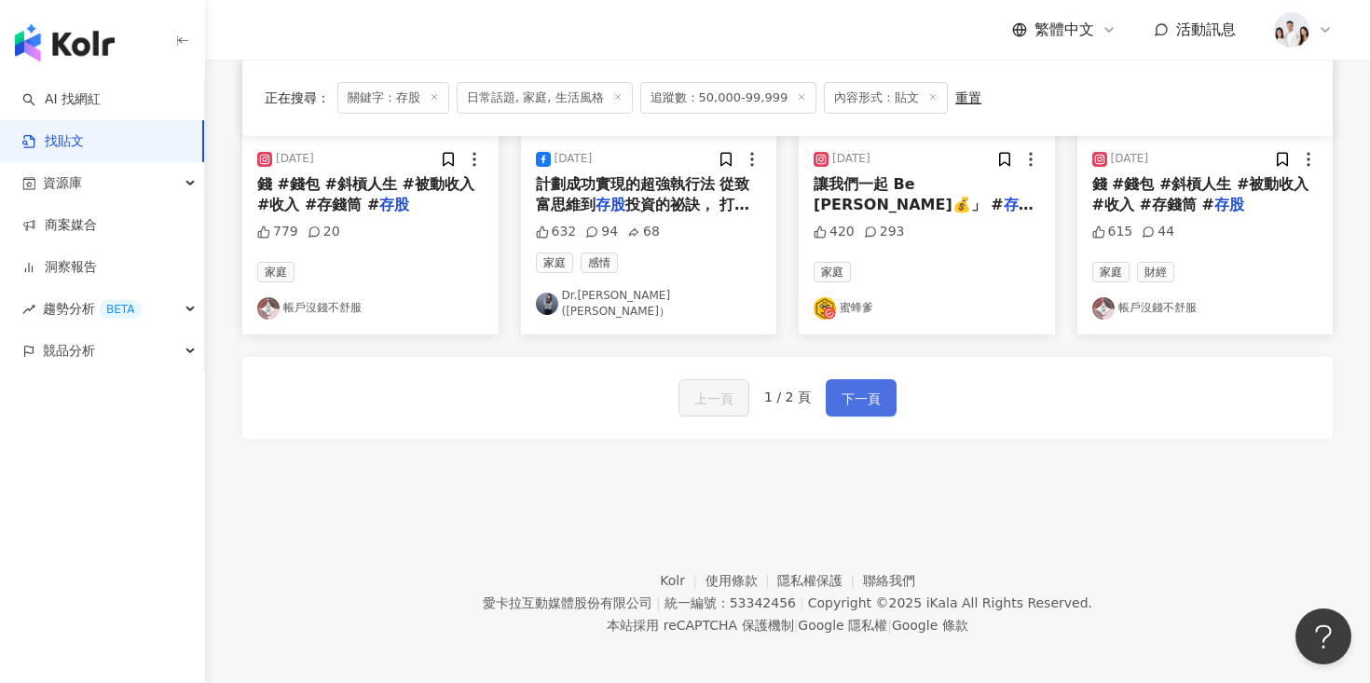
click at [844, 395] on span "下一頁" at bounding box center [861, 399] width 39 height 22
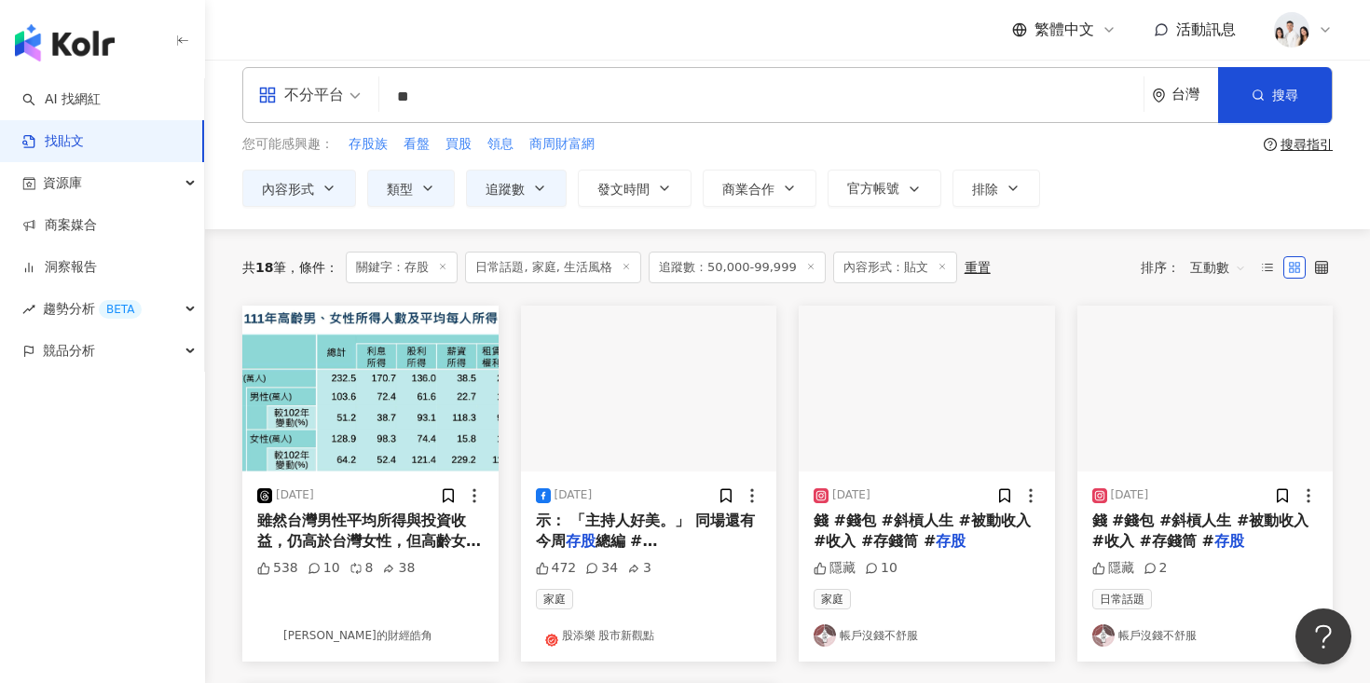
scroll to position [0, 0]
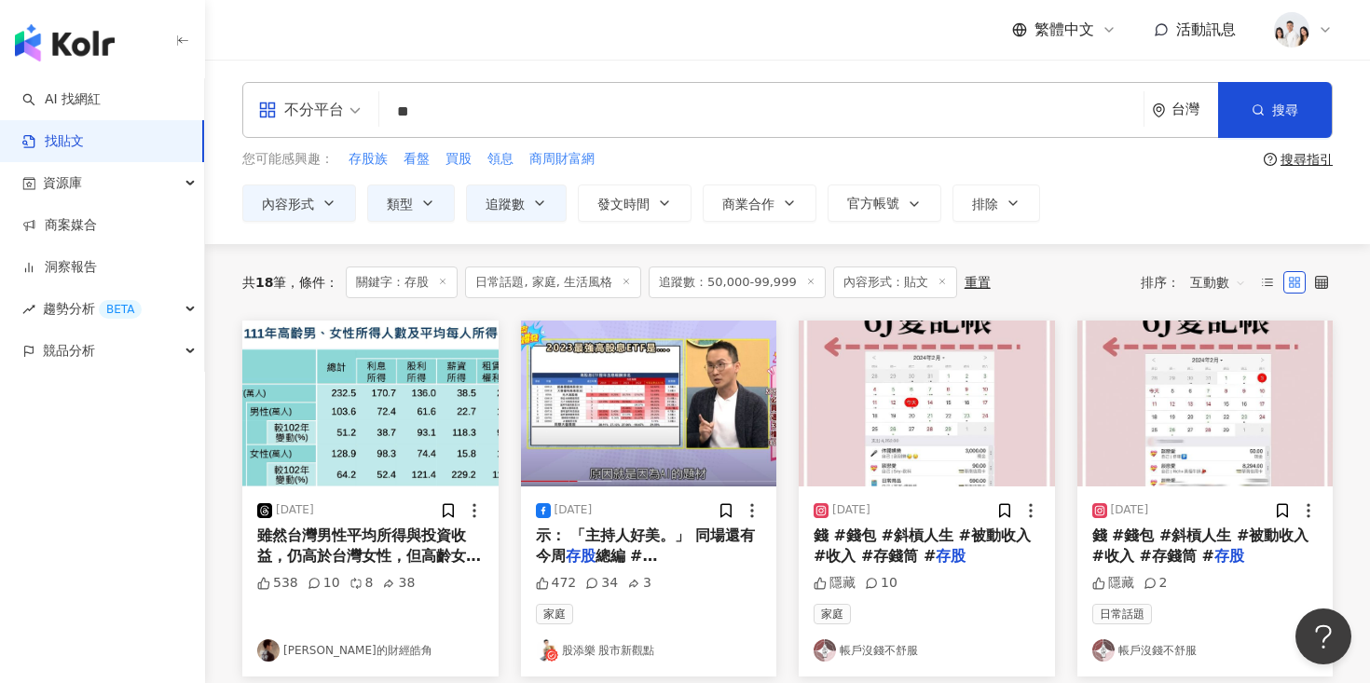
drag, startPoint x: 468, startPoint y: 110, endPoint x: 397, endPoint y: 110, distance: 70.8
click at [397, 110] on input "**" at bounding box center [761, 111] width 749 height 40
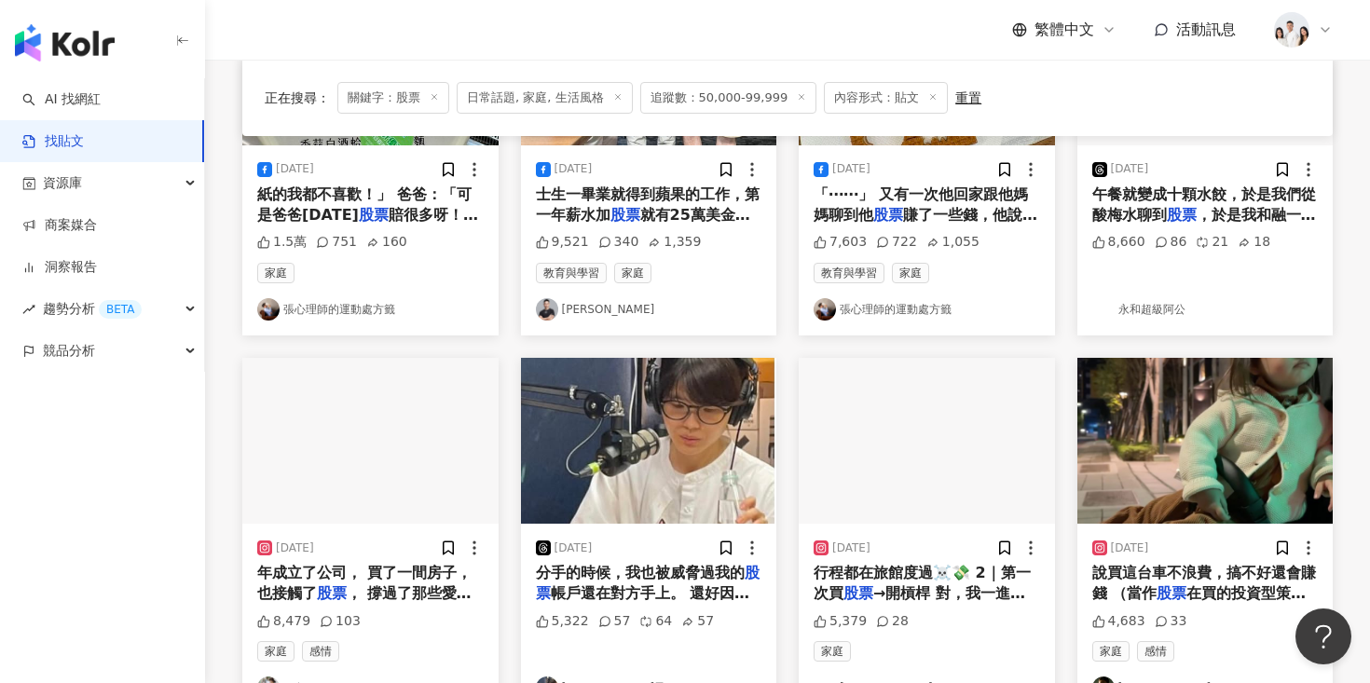
scroll to position [436, 0]
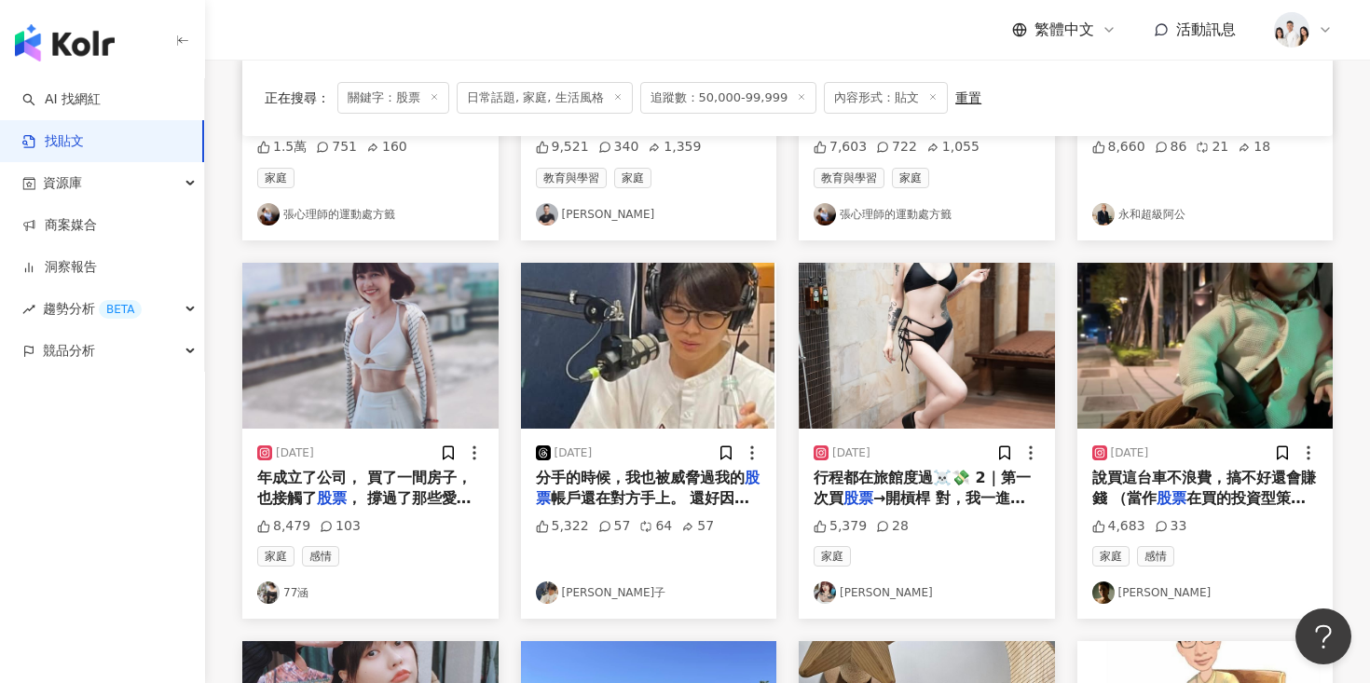
click at [435, 344] on img at bounding box center [370, 346] width 256 height 166
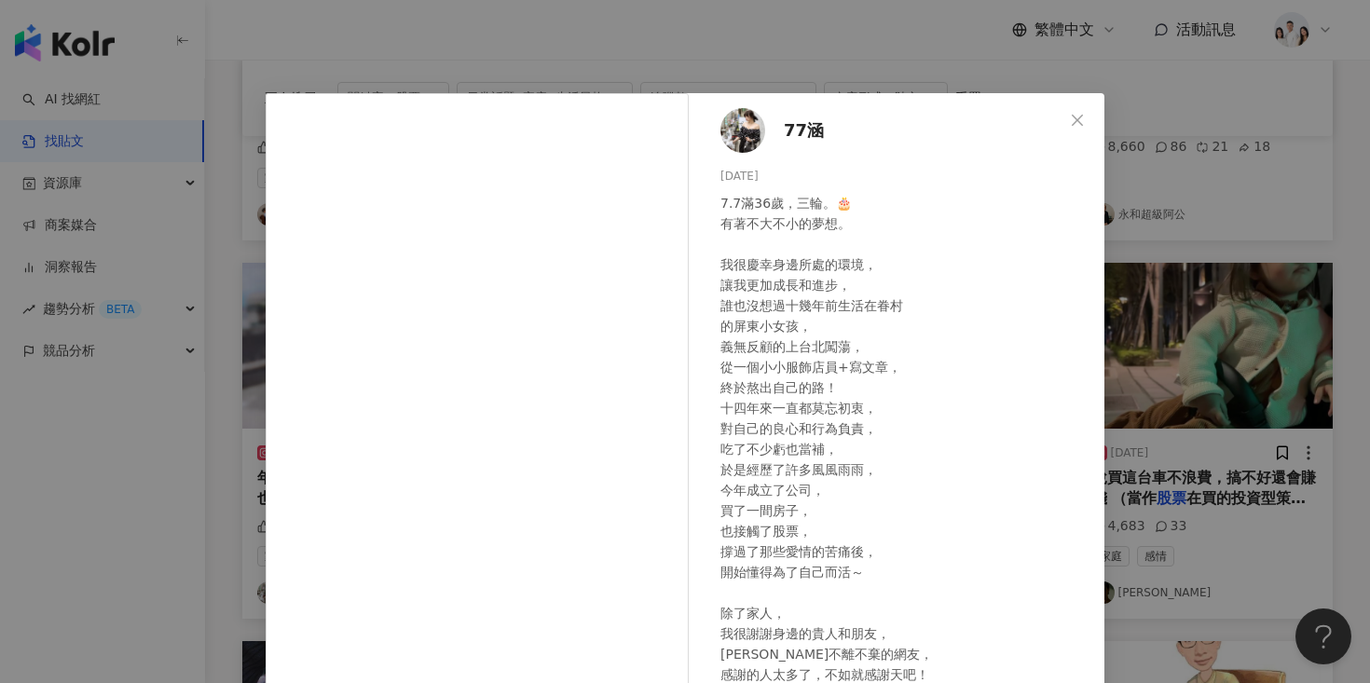
click at [192, 448] on div "77涵 2024/7/7 7.7滿36歲，三輪。🎂 有著不大不小的夢想。 我很慶幸身邊所處的環境， 讓我更加成長和進步， 誰也沒想過十幾年前生活在眷村 的屏東…" at bounding box center [685, 341] width 1370 height 683
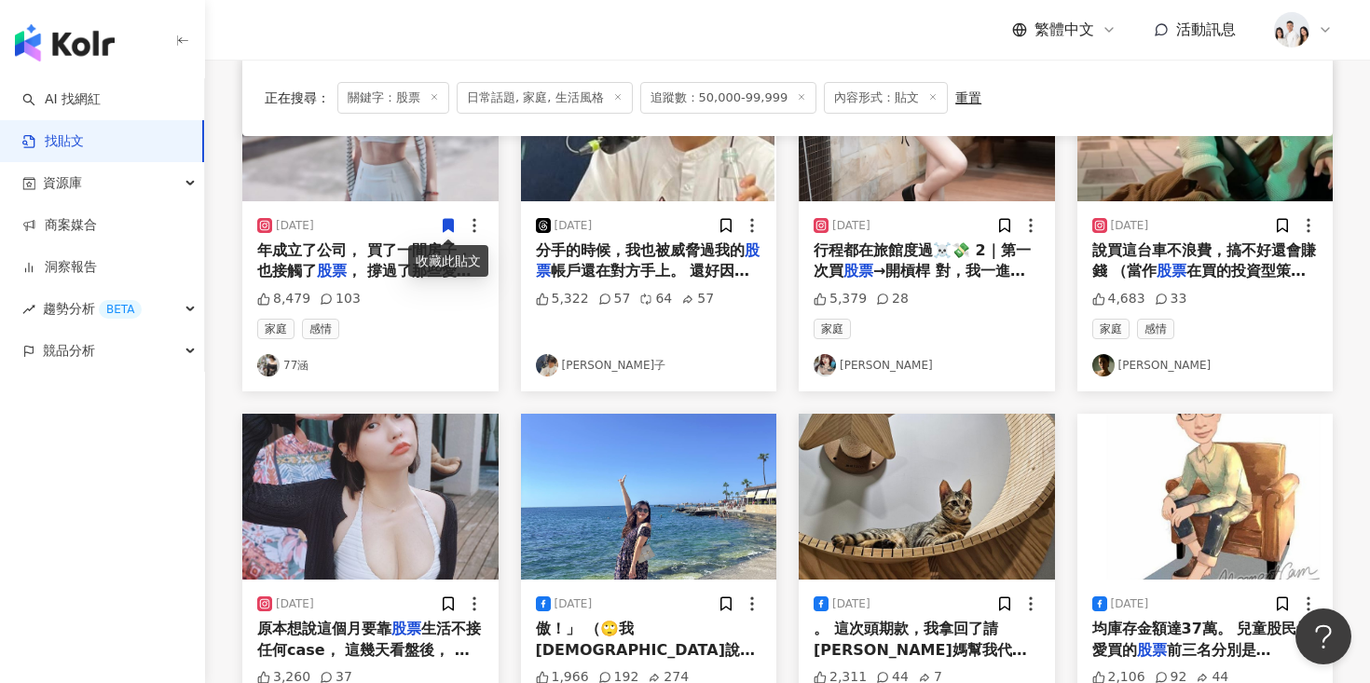
scroll to position [418, 0]
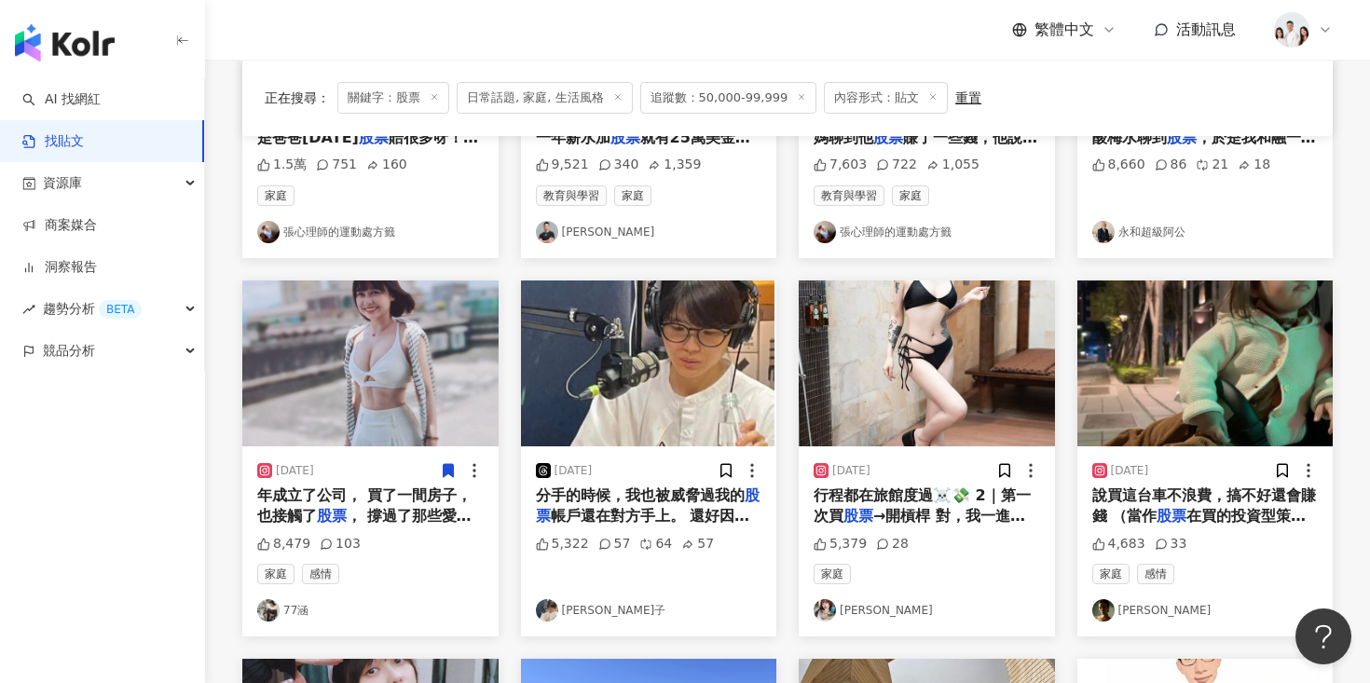
click at [615, 373] on img at bounding box center [649, 364] width 256 height 166
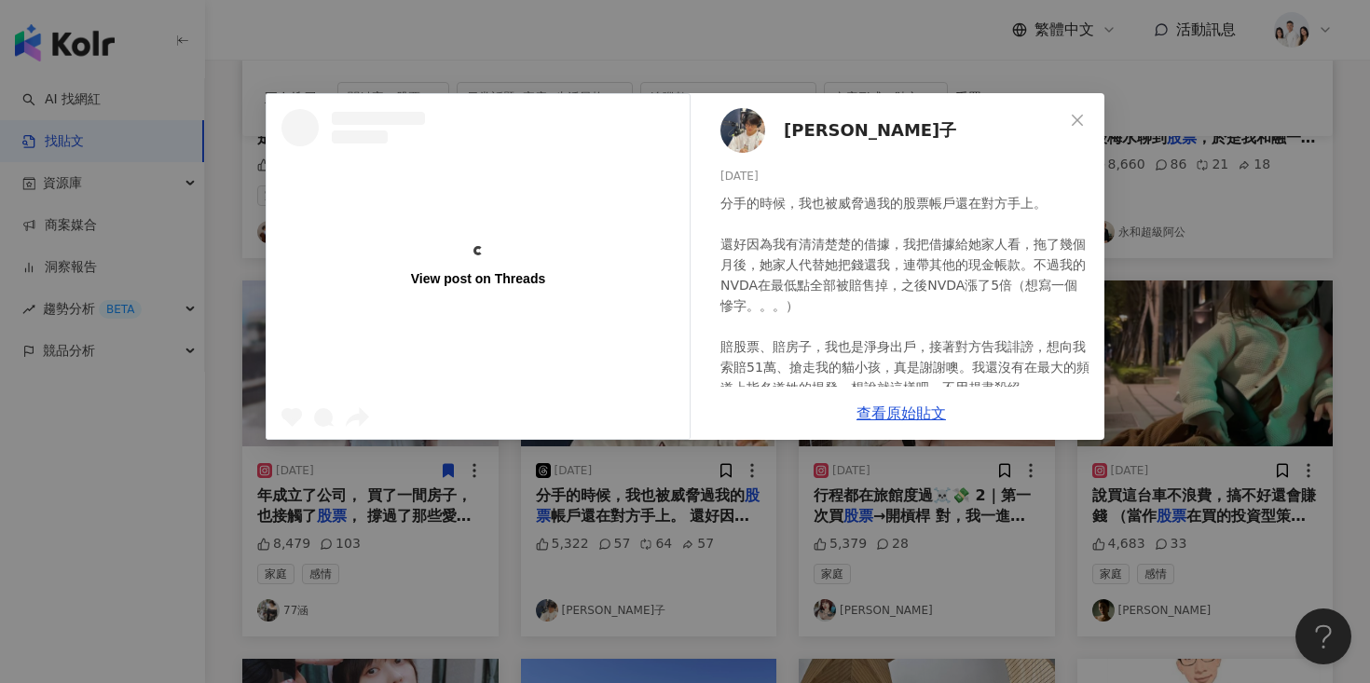
click at [288, 493] on div "View post on Threads 冏冏子 2025/3/12 分手的時候，我也被威脅過我的股票帳戶還在對方手上。 還好因為我有清清楚楚的借據，我把借據…" at bounding box center [685, 341] width 1370 height 683
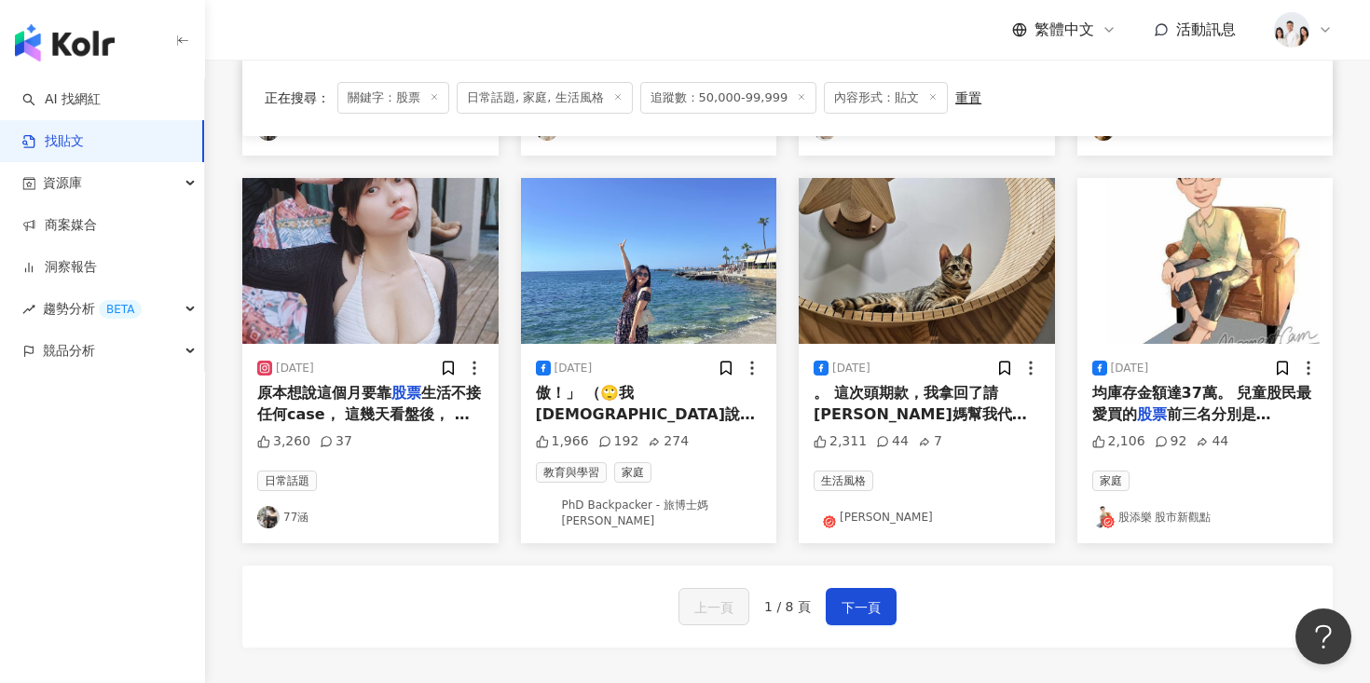
scroll to position [898, 0]
click at [830, 596] on button "下一頁" at bounding box center [861, 607] width 71 height 37
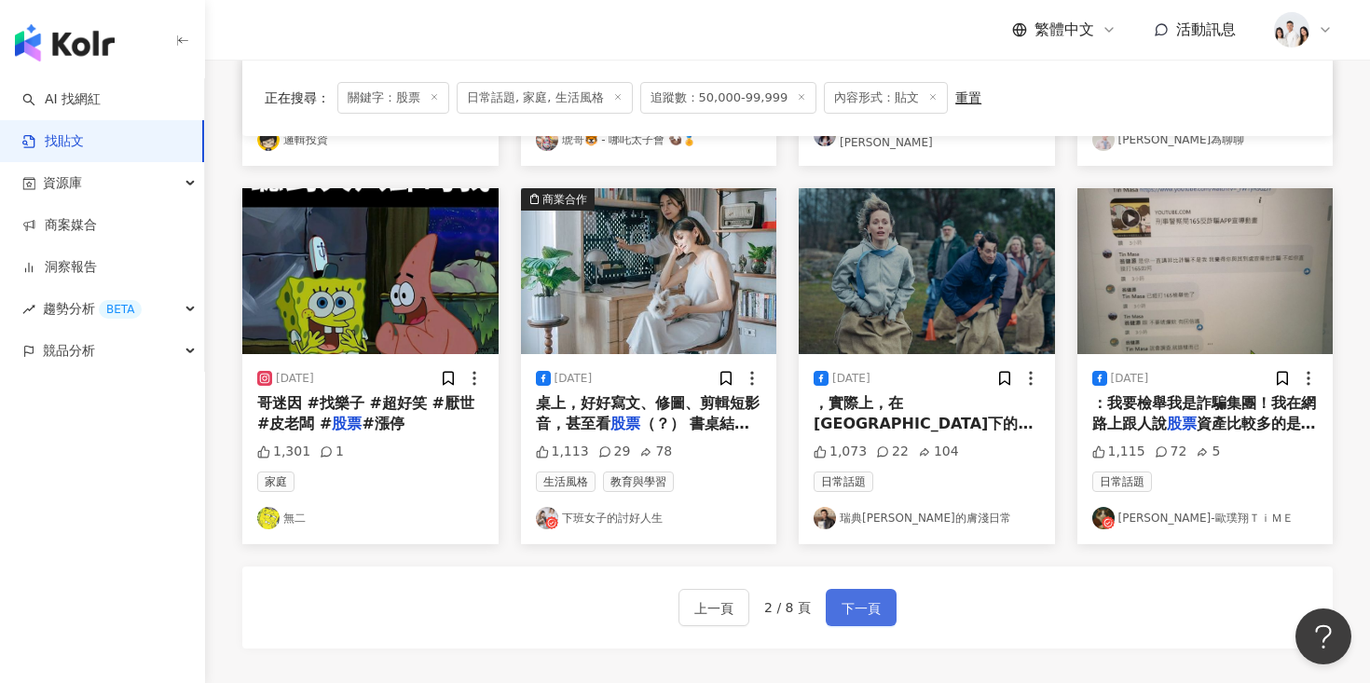
click at [862, 609] on span "下一頁" at bounding box center [861, 608] width 39 height 22
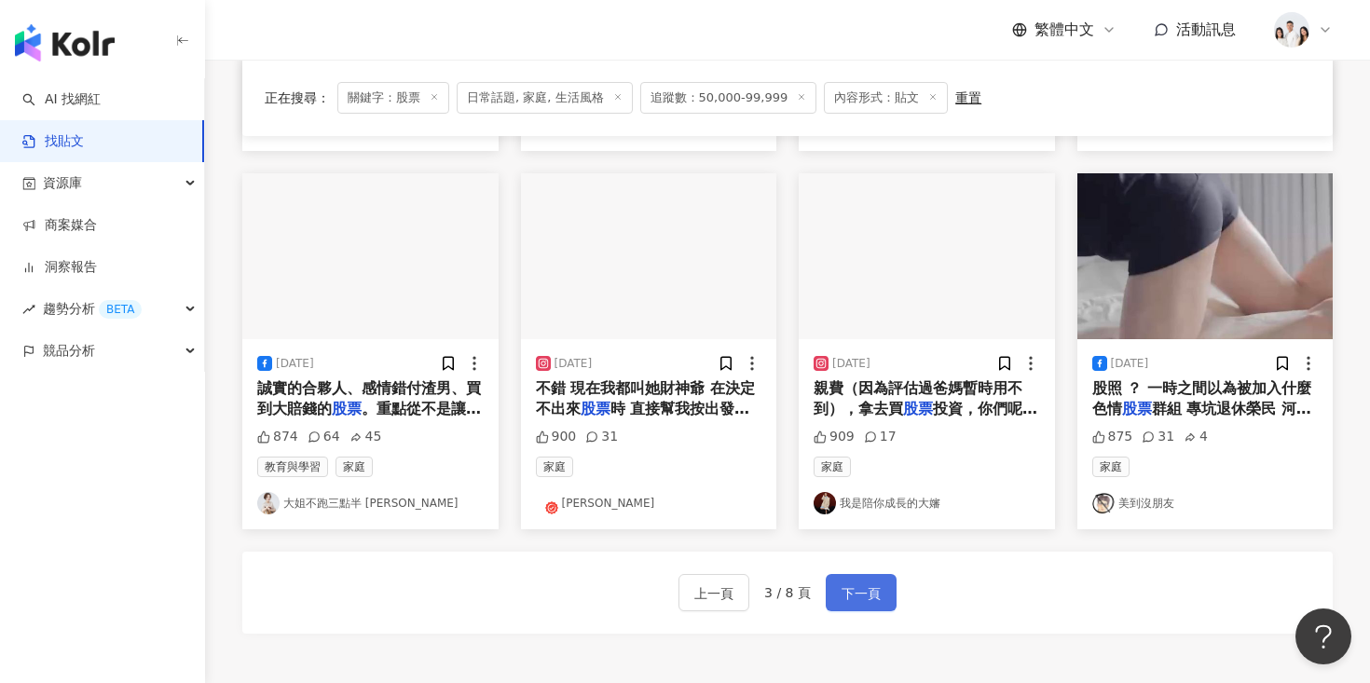
scroll to position [907, 0]
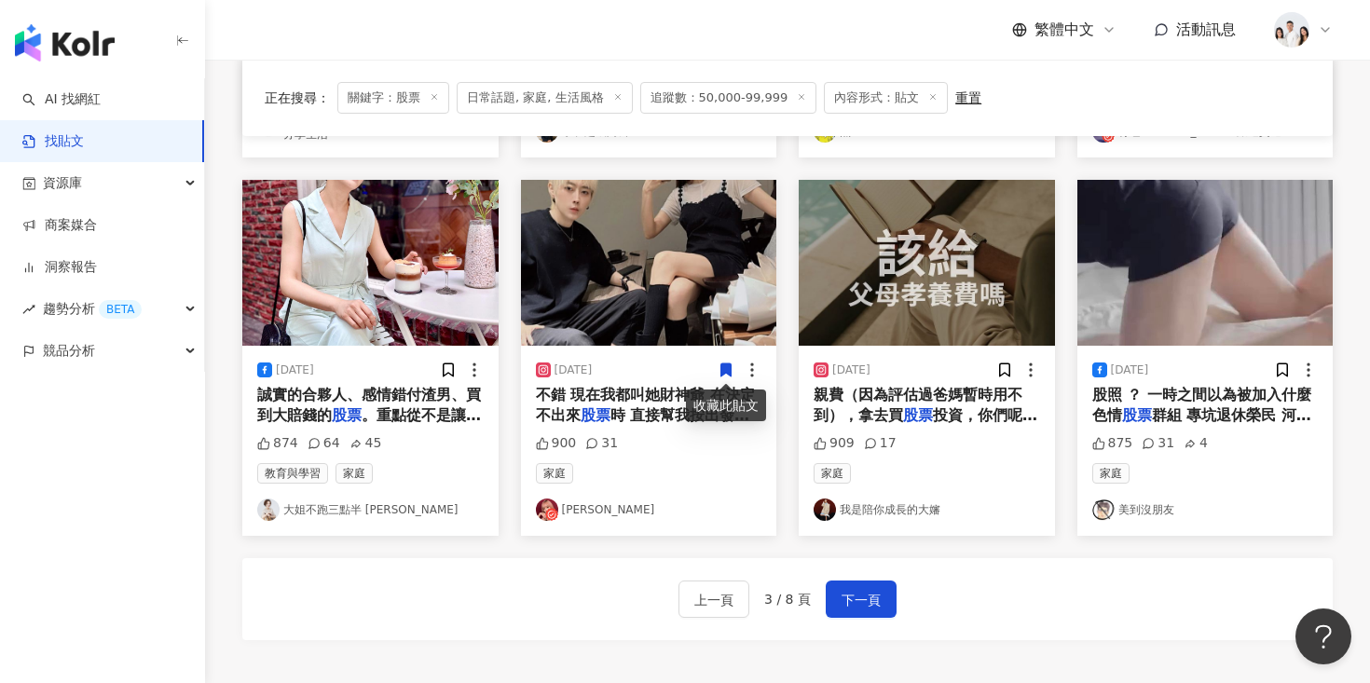
click at [686, 288] on img at bounding box center [649, 263] width 256 height 166
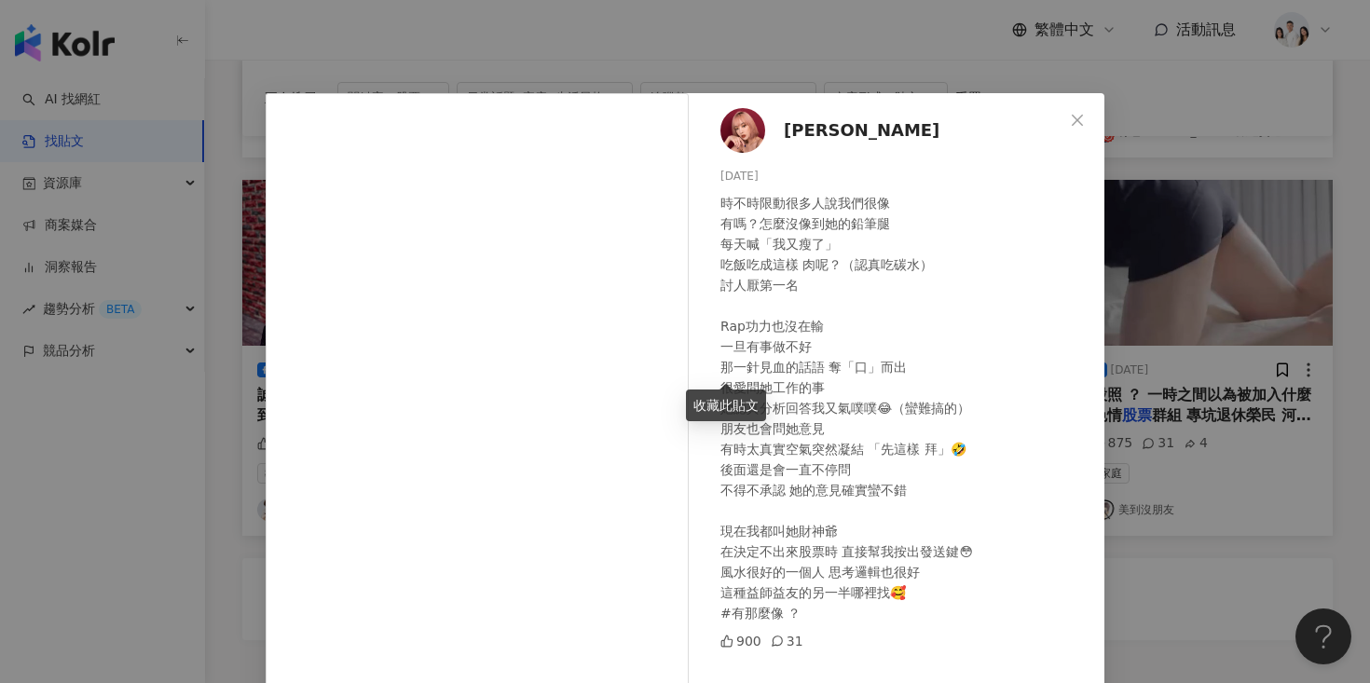
click at [1055, 127] on div "TING LIN 2024/4/17 時不時限動很多人說我們很像 有嗎？怎麼沒像到她的鉛筆腿 每天喊「我又瘦了」 吃飯吃成這樣 肉呢？（認真吃碳水） 討人厭第…" at bounding box center [901, 426] width 406 height 667
click at [1077, 122] on icon "close" at bounding box center [1077, 120] width 15 height 15
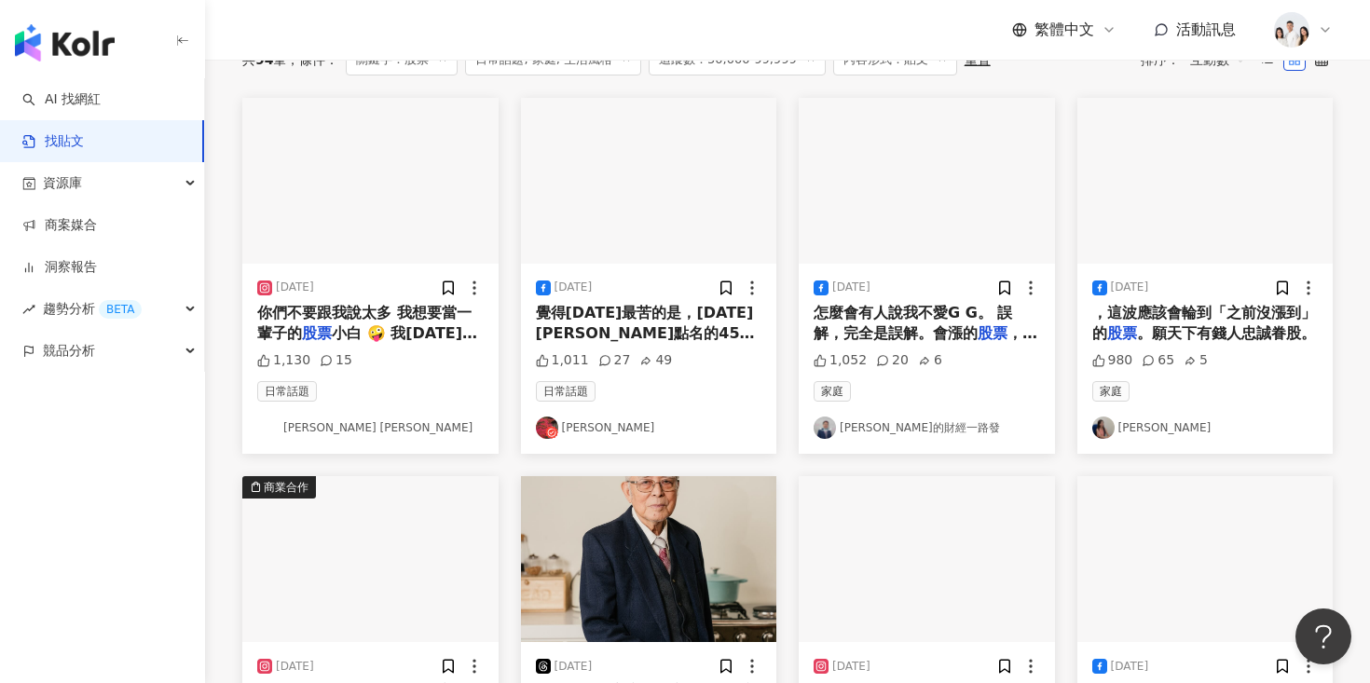
scroll to position [87, 0]
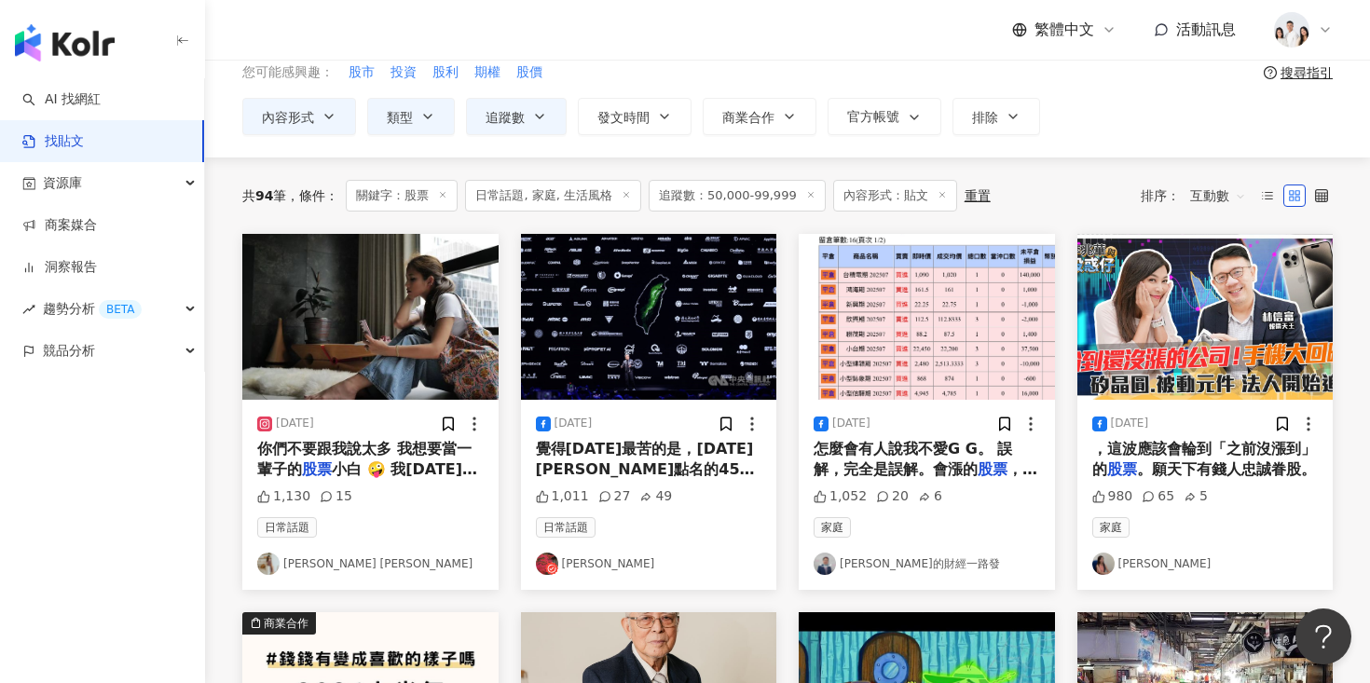
click at [466, 315] on img at bounding box center [370, 317] width 256 height 166
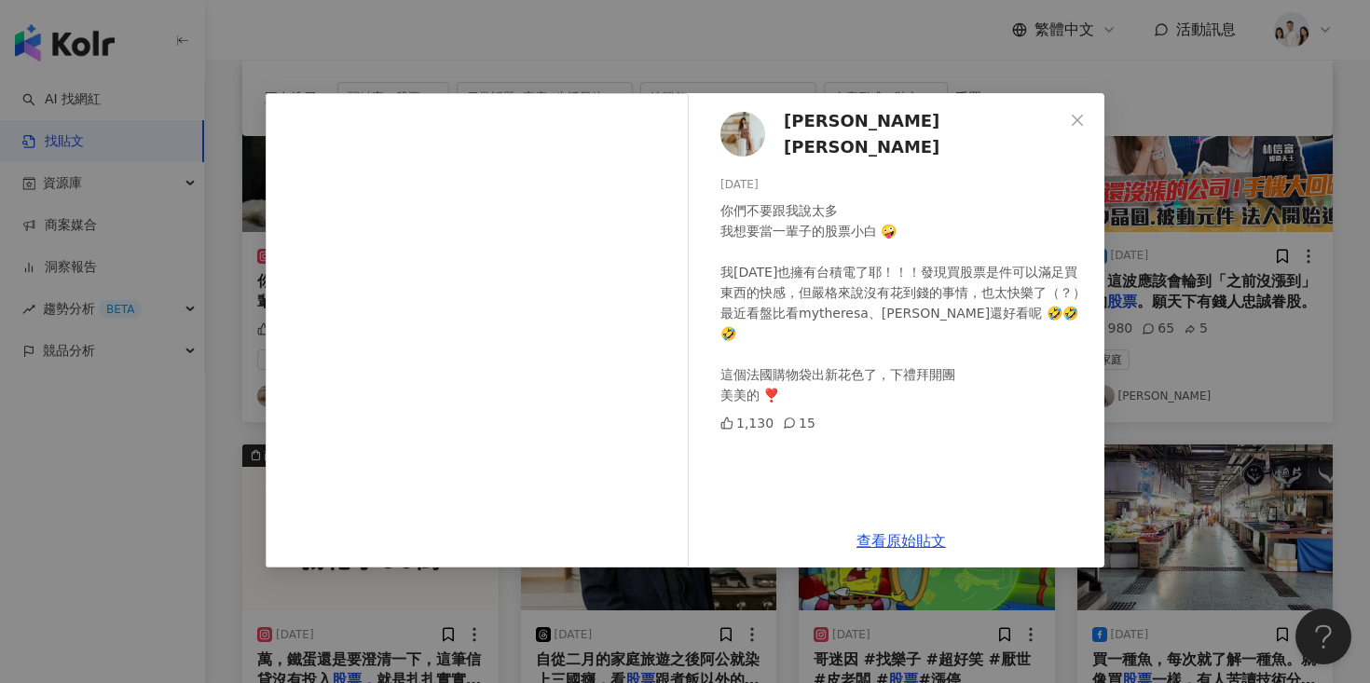
scroll to position [459, 0]
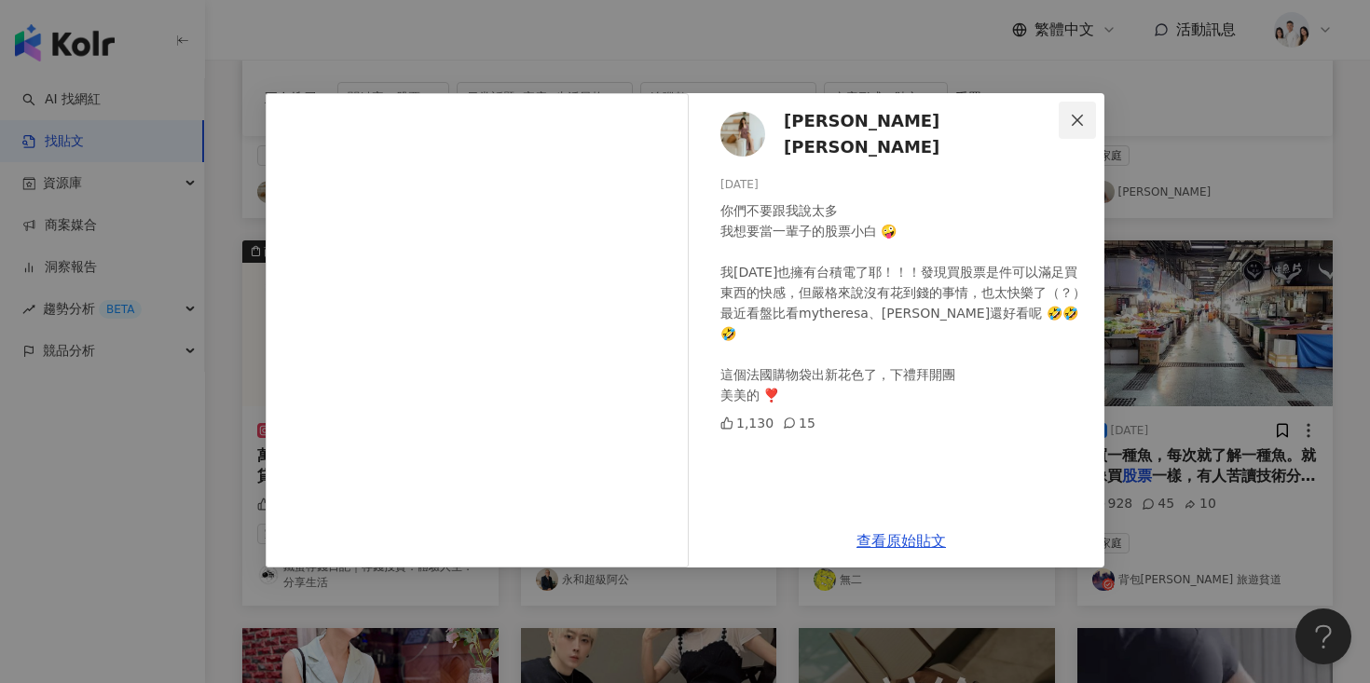
click at [1084, 106] on button "Close" at bounding box center [1077, 120] width 37 height 37
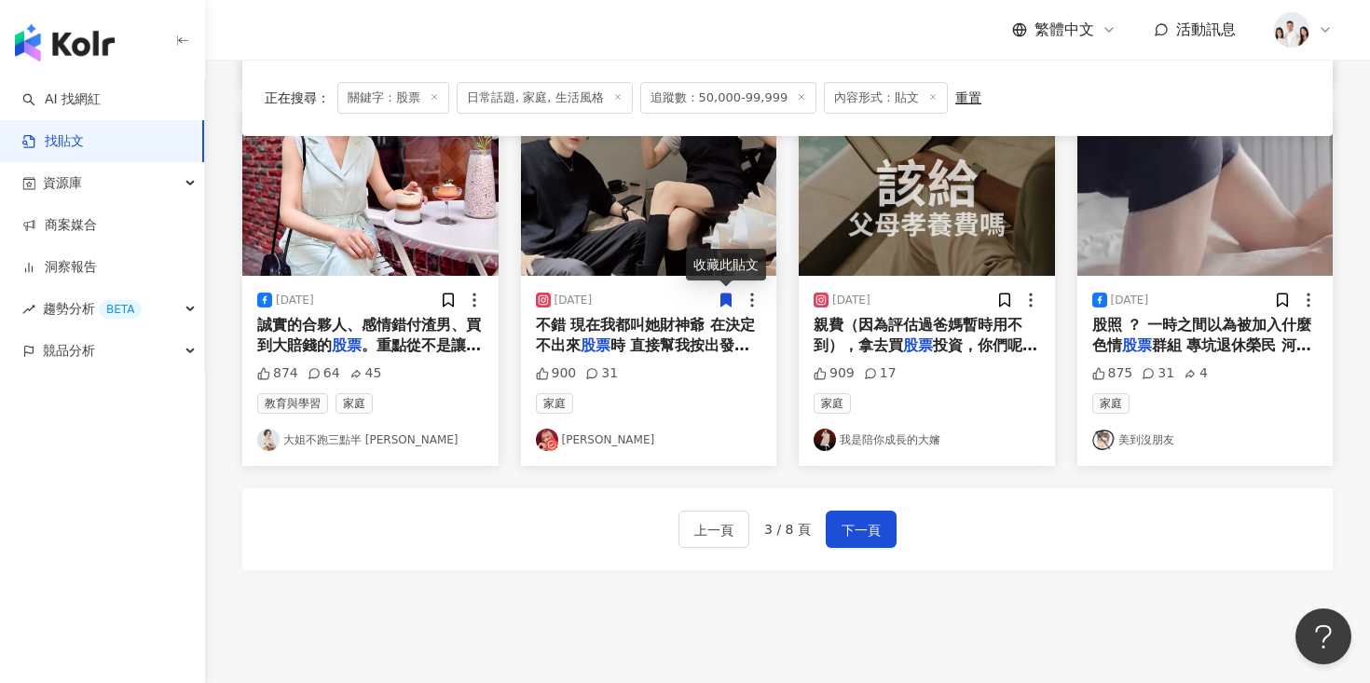
scroll to position [0, 0]
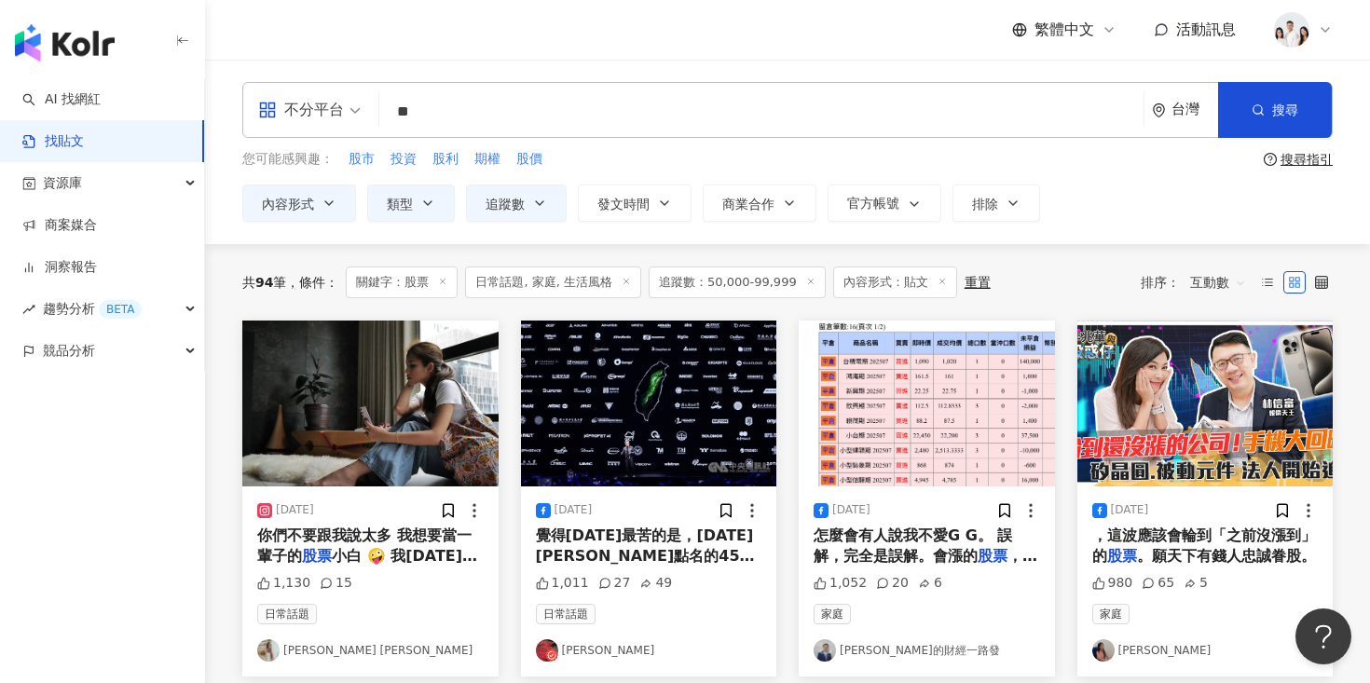
click at [569, 101] on input "**" at bounding box center [761, 111] width 749 height 40
type input "*"
type input "**"
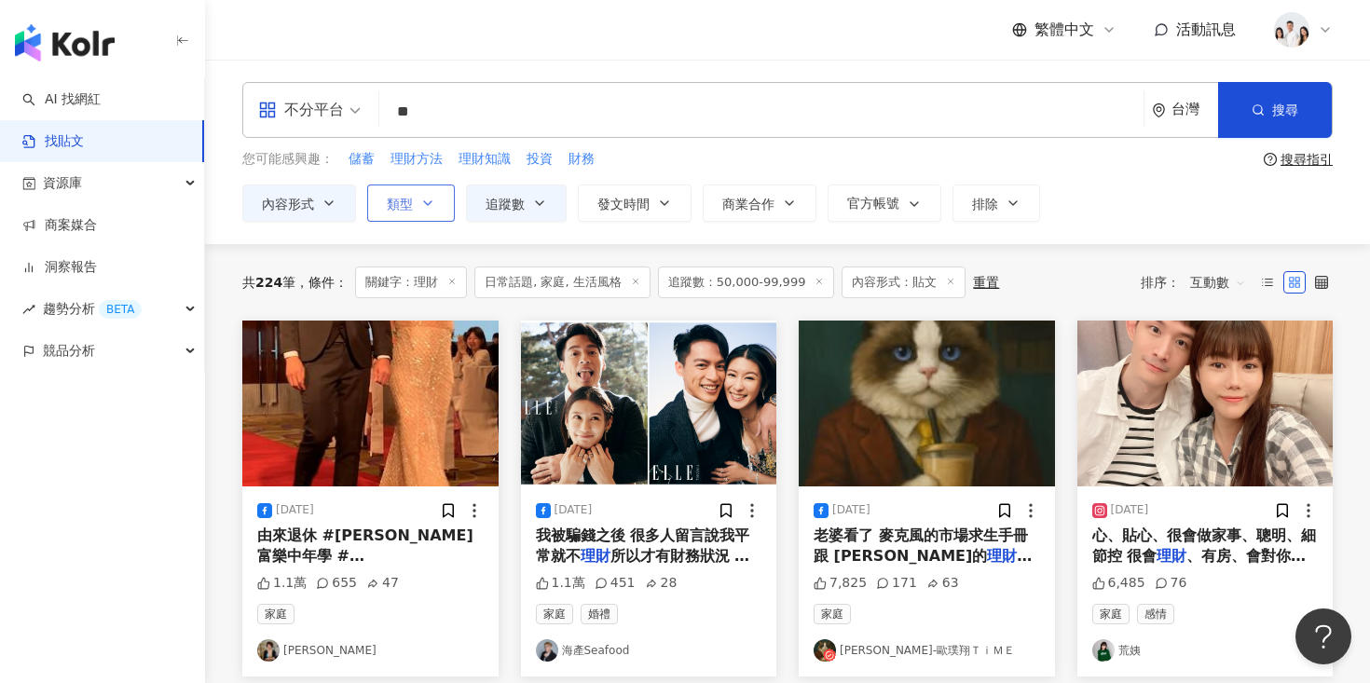
click at [429, 199] on icon "button" at bounding box center [427, 203] width 15 height 15
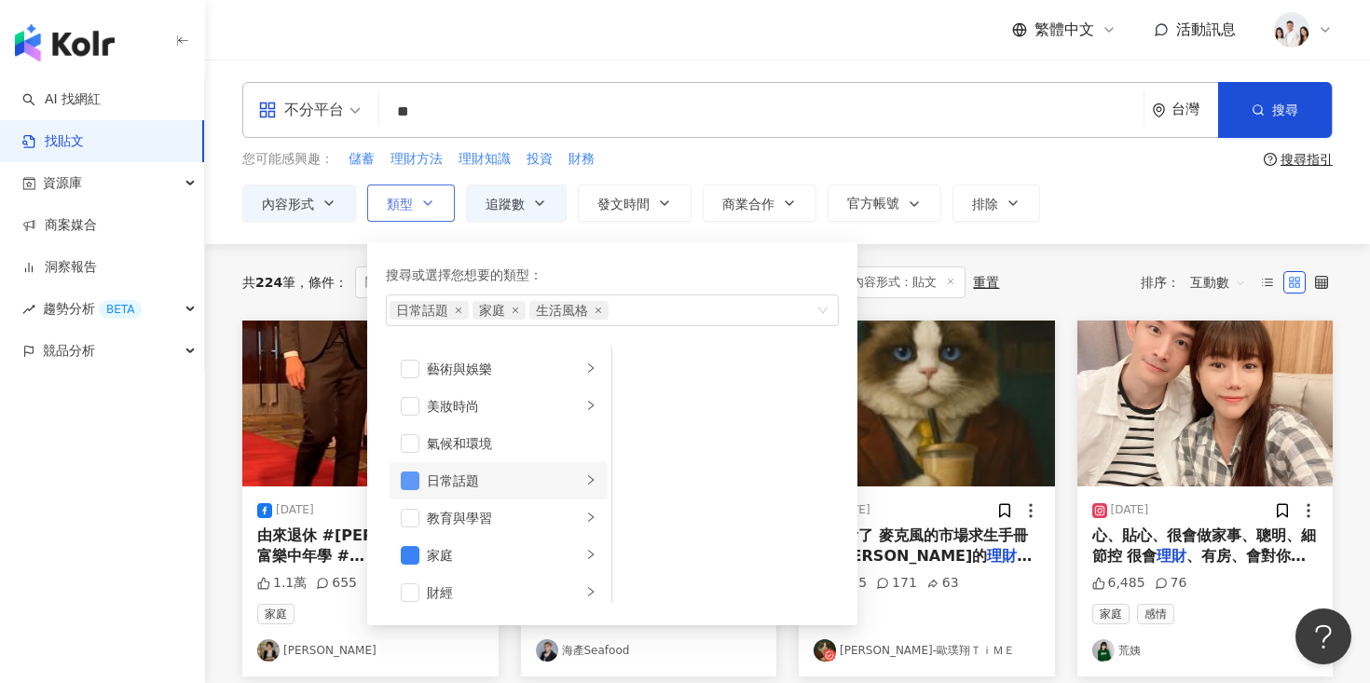
click at [410, 473] on span "button" at bounding box center [410, 481] width 19 height 19
click at [403, 546] on span "button" at bounding box center [410, 555] width 19 height 19
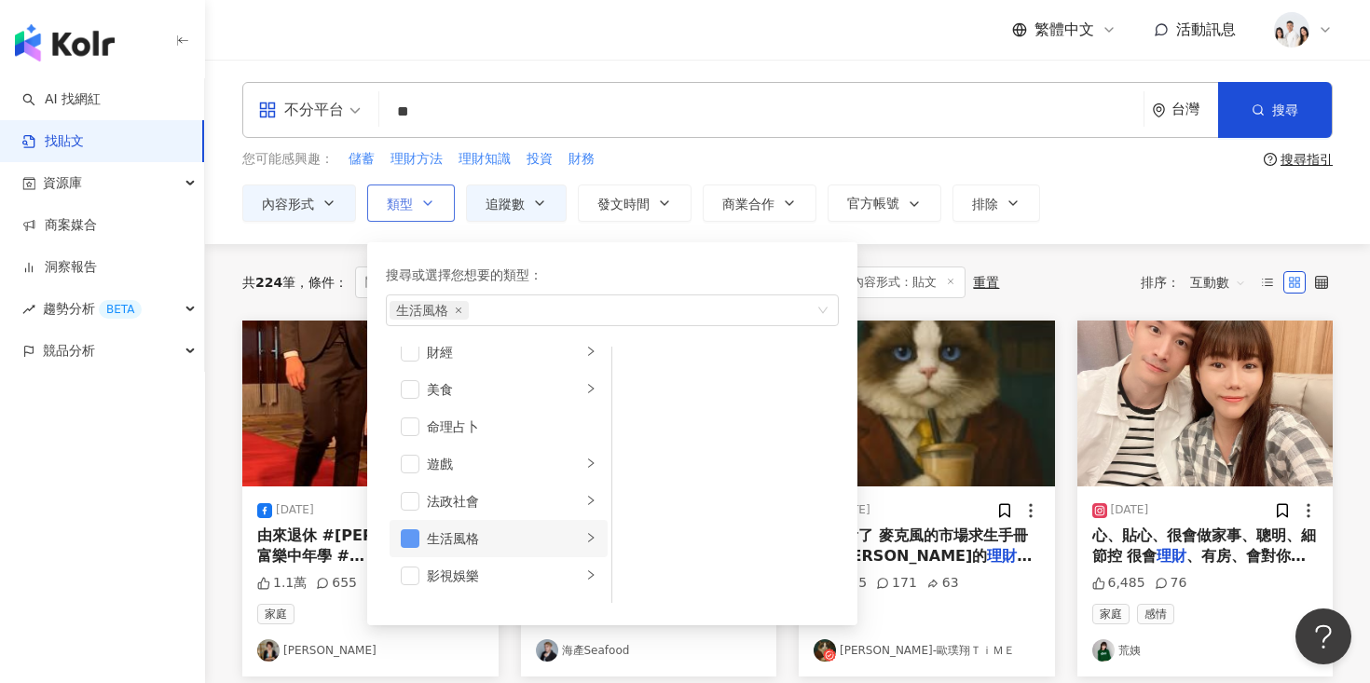
click at [404, 535] on span "button" at bounding box center [410, 538] width 19 height 19
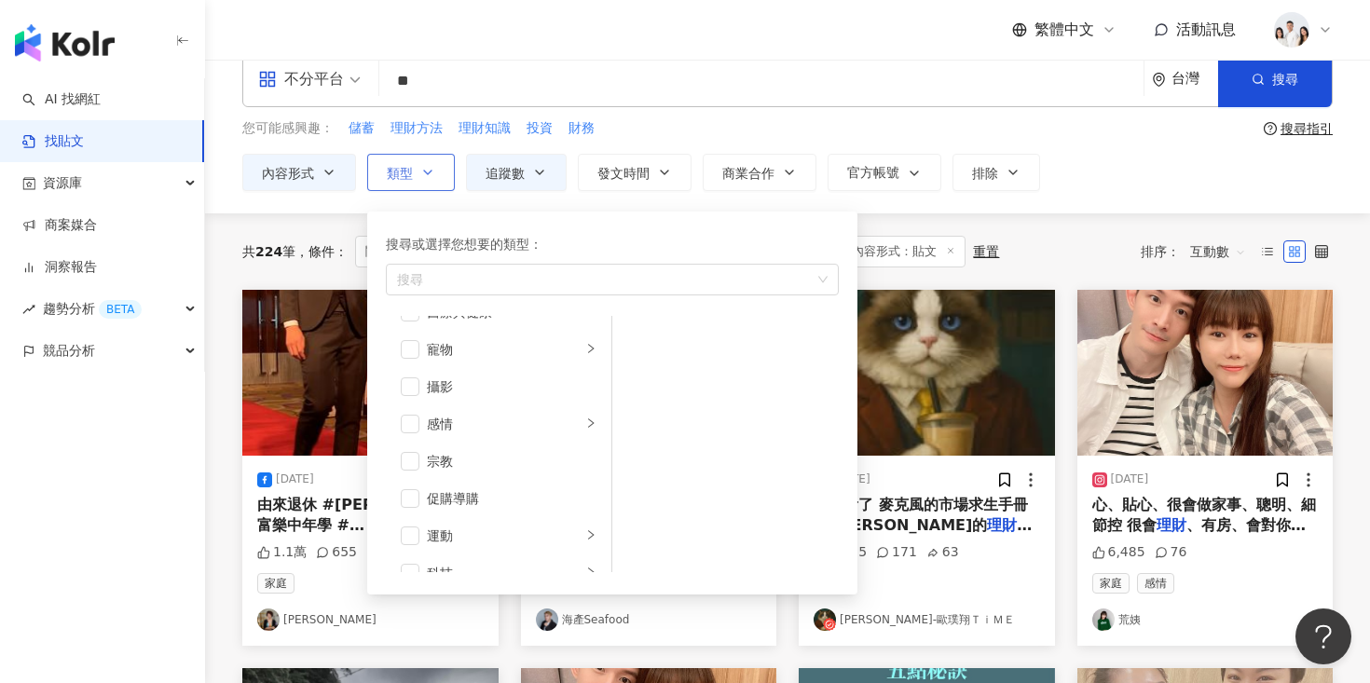
scroll to position [646, 0]
click at [142, 572] on div "AI 找網紅 找貼文 資源庫 商案媒合 洞察報告 趨勢分析 BETA 競品分析" at bounding box center [102, 380] width 205 height 605
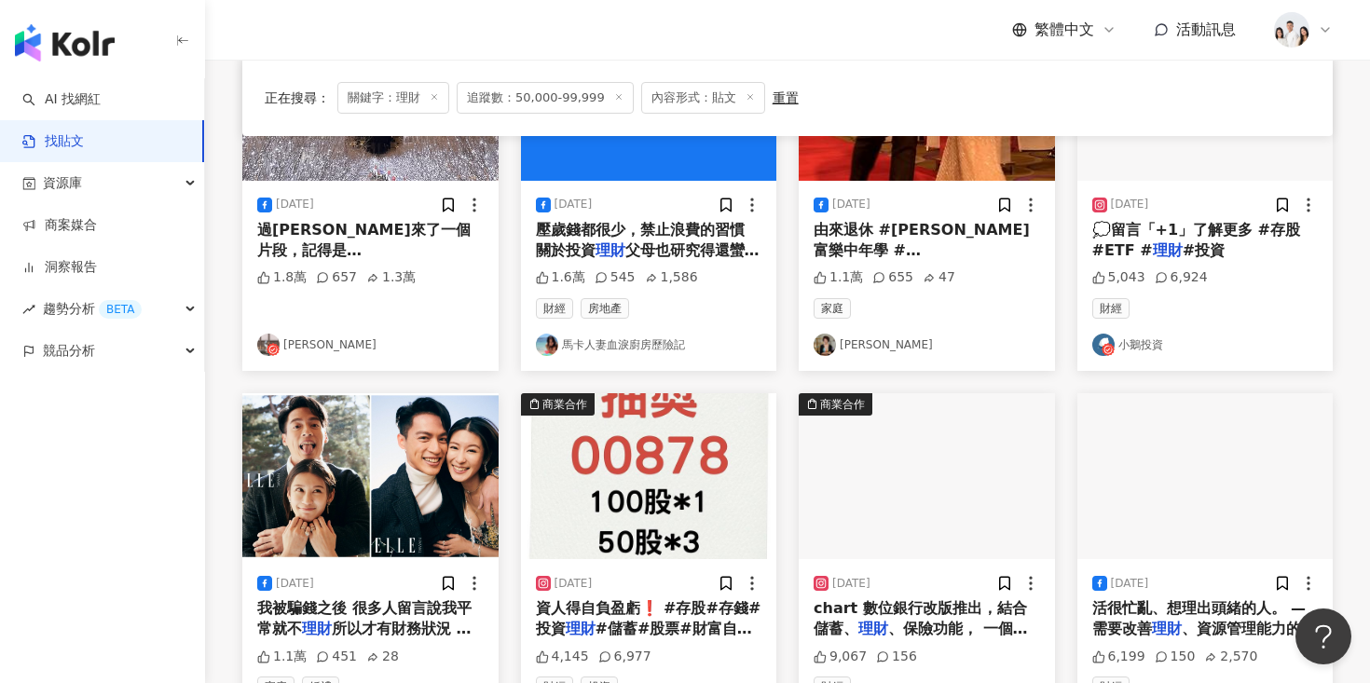
scroll to position [311, 0]
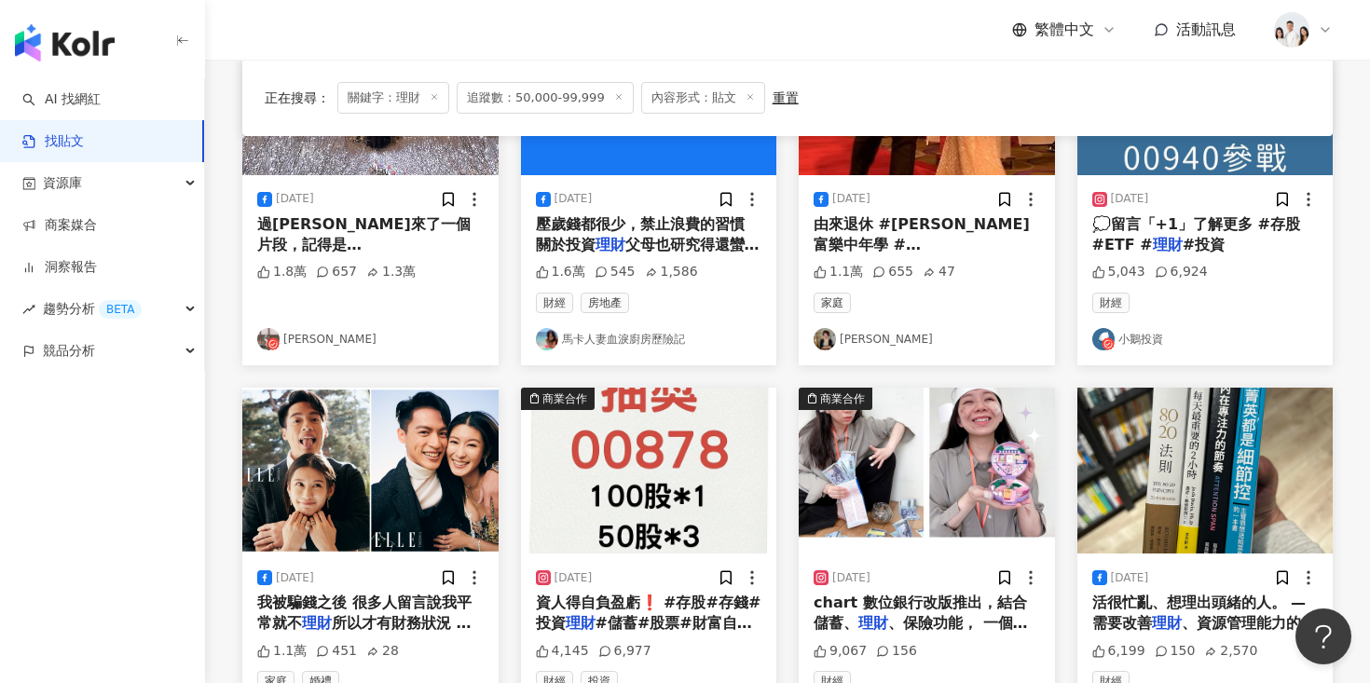
click at [905, 509] on img at bounding box center [927, 471] width 256 height 166
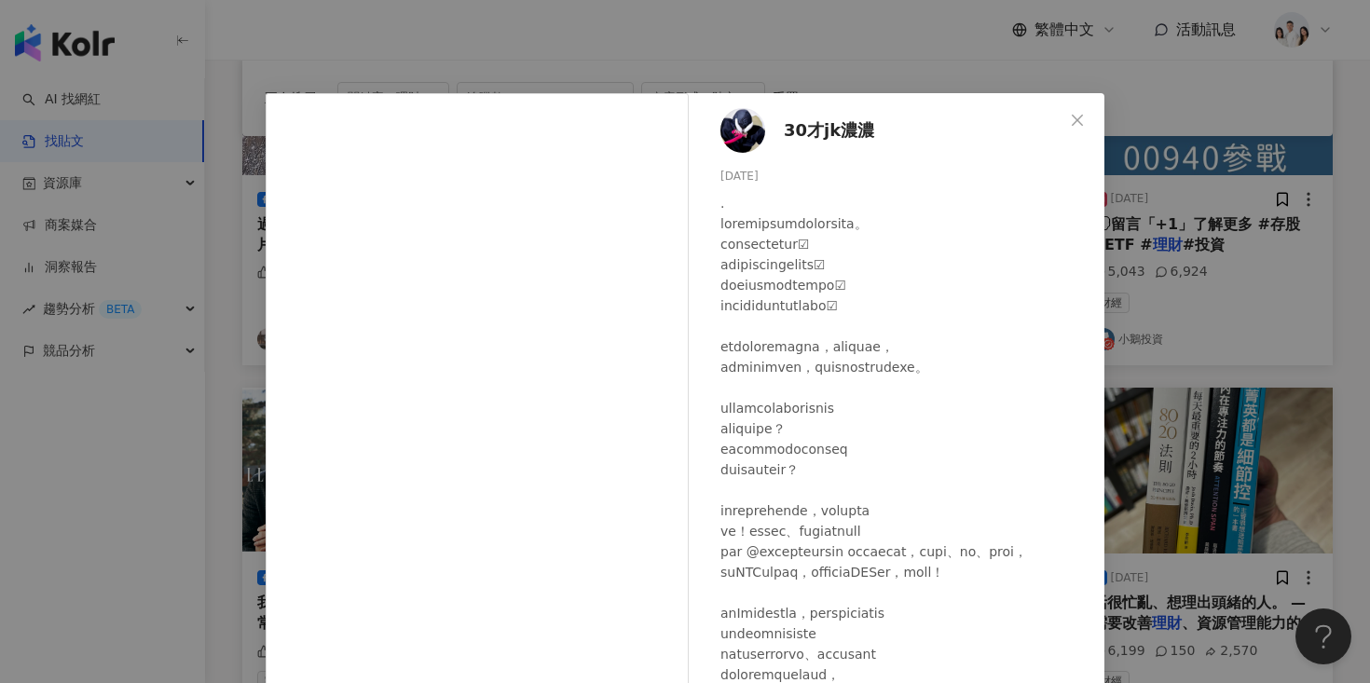
click at [149, 477] on div "30才jk濃濃 2023/8/22 9,067 156 查看原始貼文" at bounding box center [685, 341] width 1370 height 683
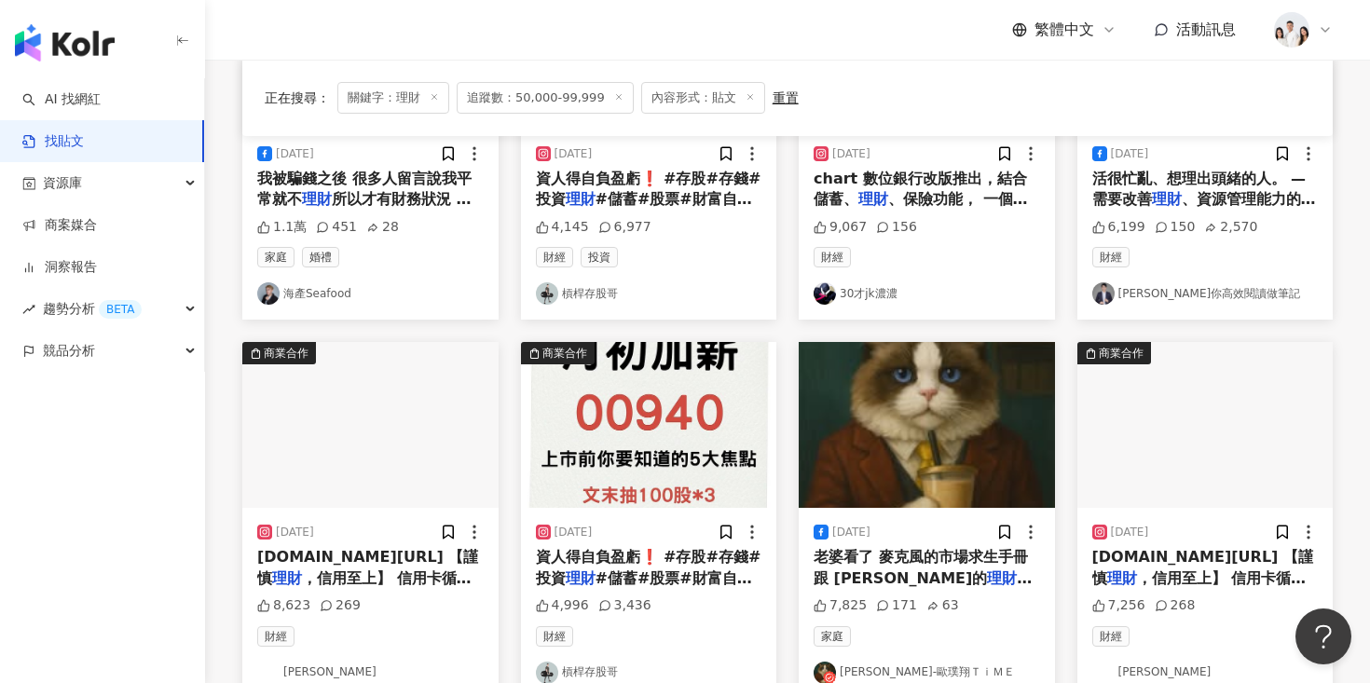
scroll to position [737, 0]
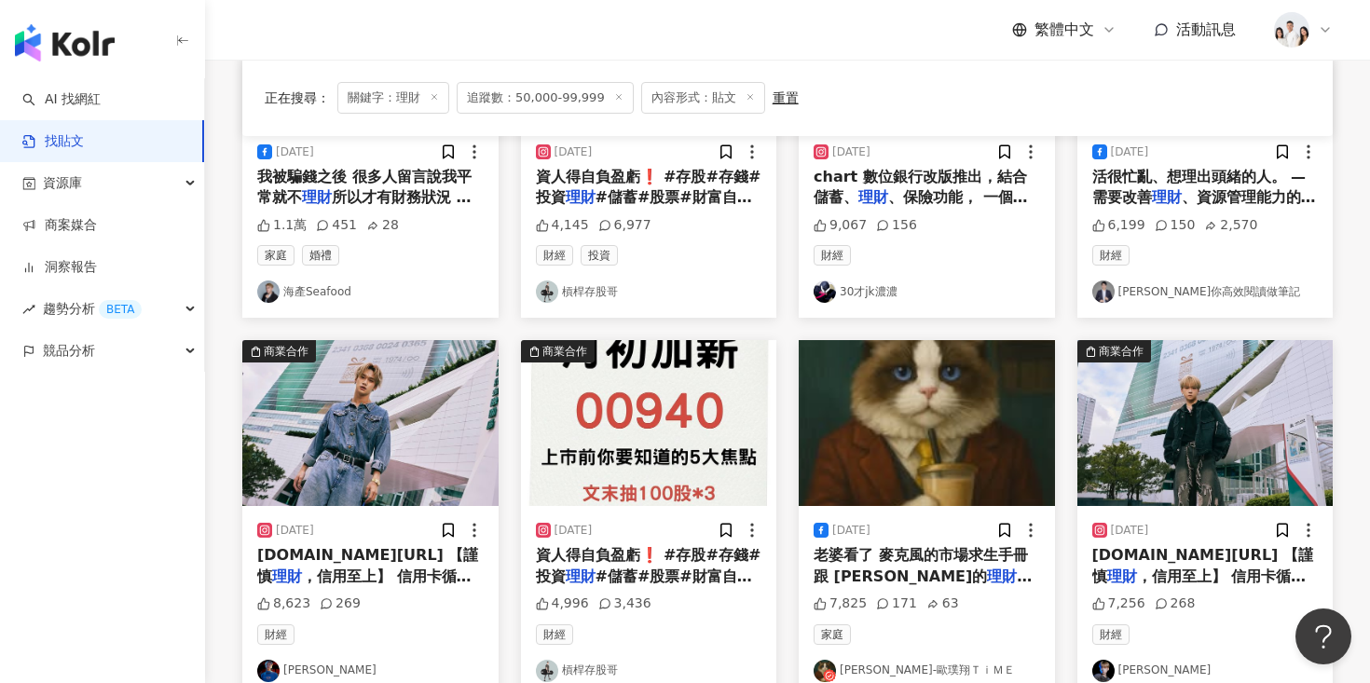
click at [428, 414] on img at bounding box center [370, 423] width 256 height 166
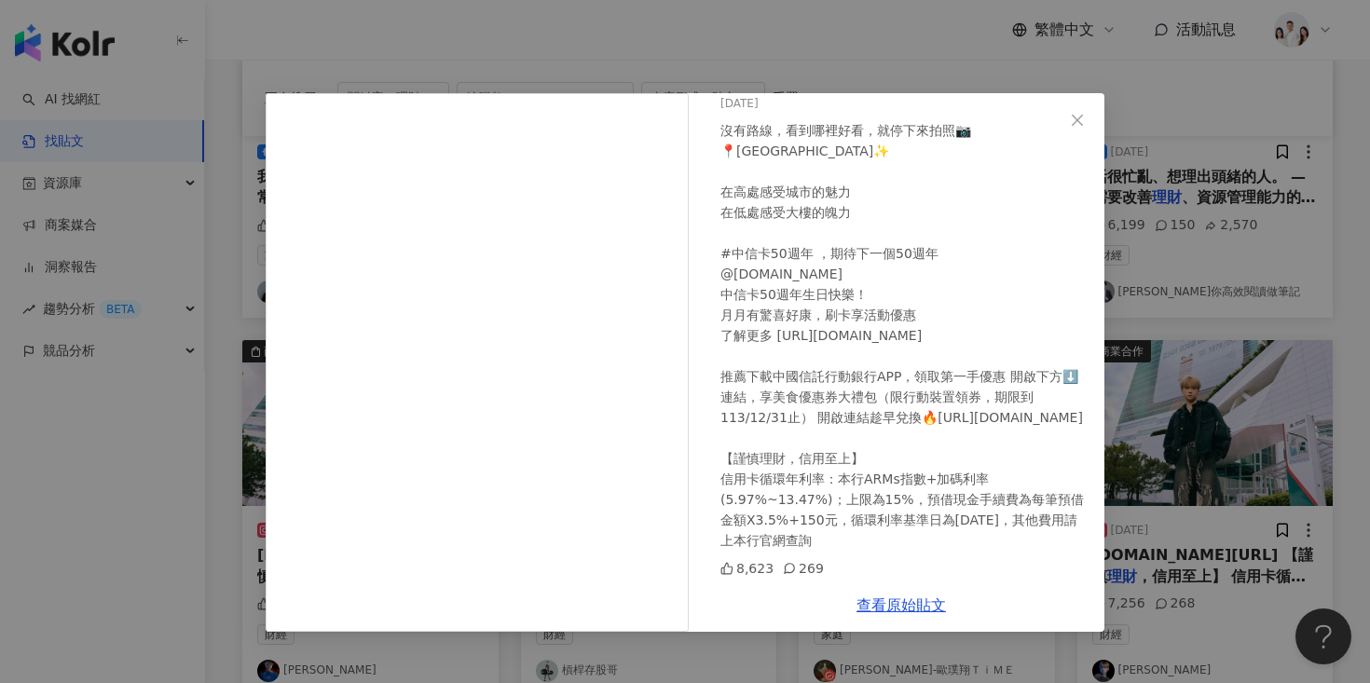
scroll to position [0, 0]
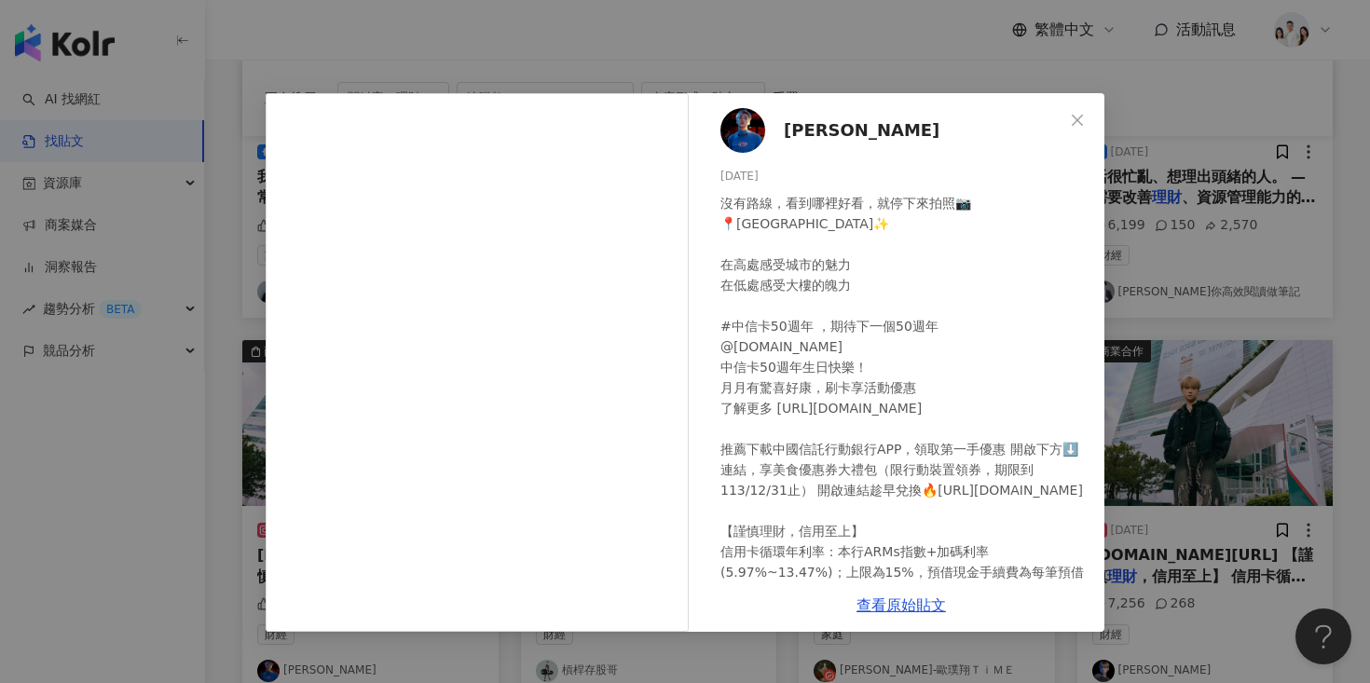
click at [794, 130] on span "[PERSON_NAME]" at bounding box center [862, 130] width 156 height 26
click at [1079, 117] on icon "close" at bounding box center [1077, 119] width 11 height 11
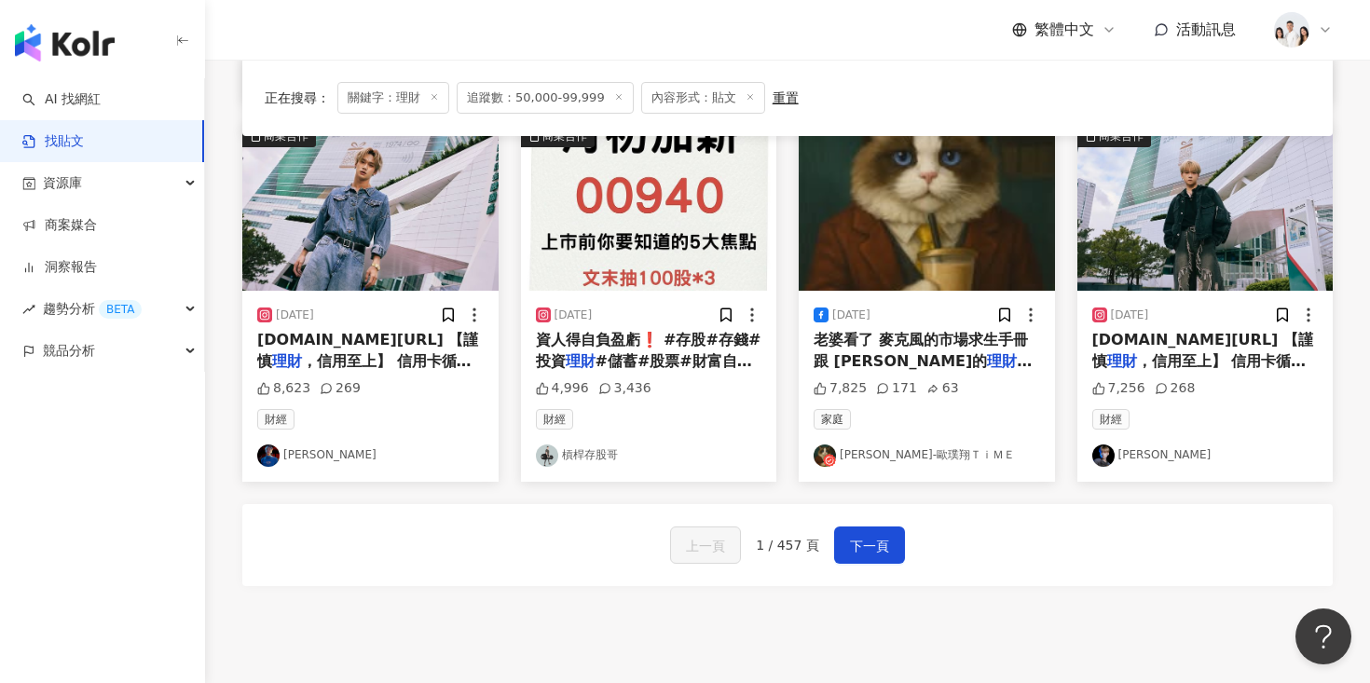
scroll to position [965, 0]
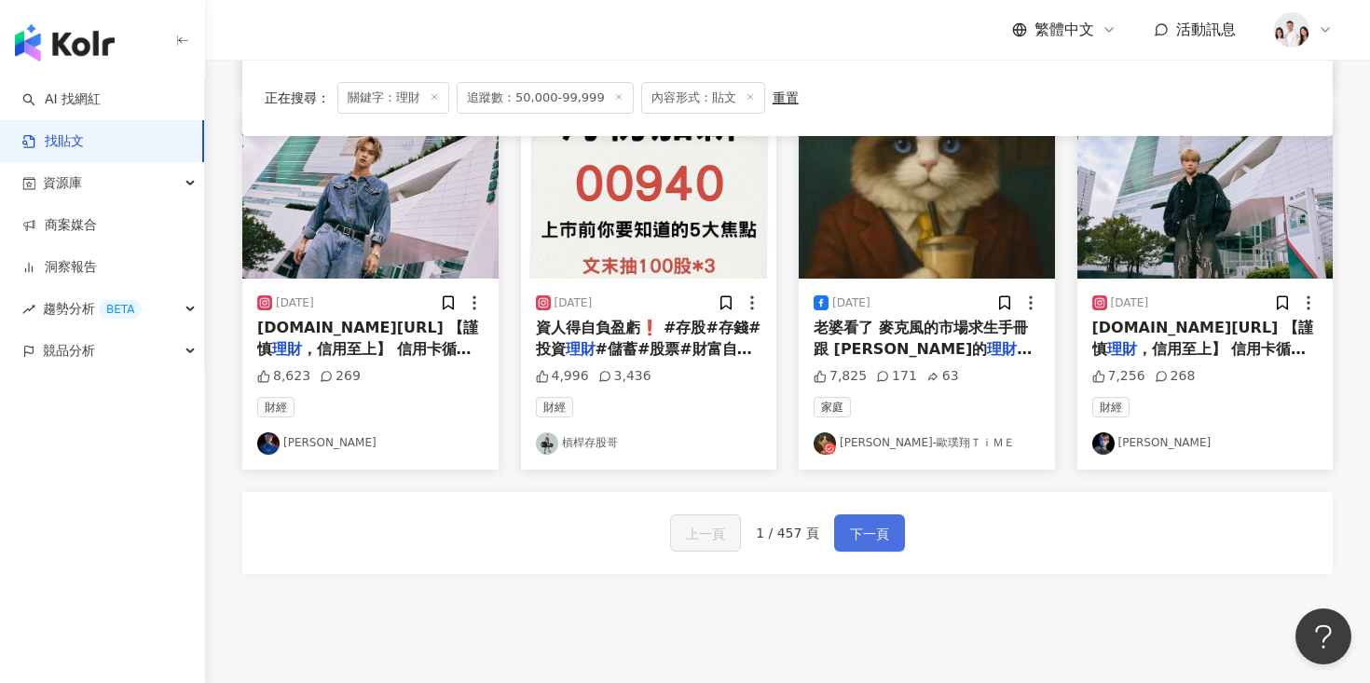
click at [844, 540] on button "下一頁" at bounding box center [869, 532] width 71 height 37
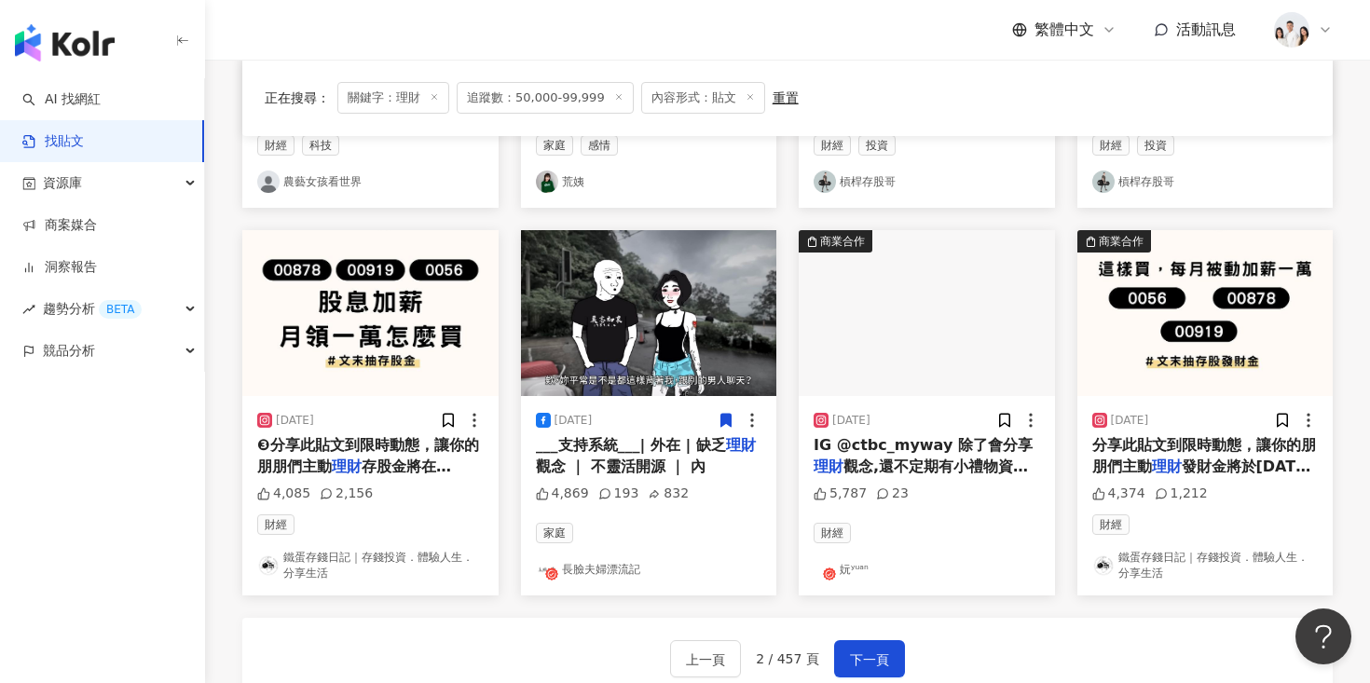
scroll to position [870, 0]
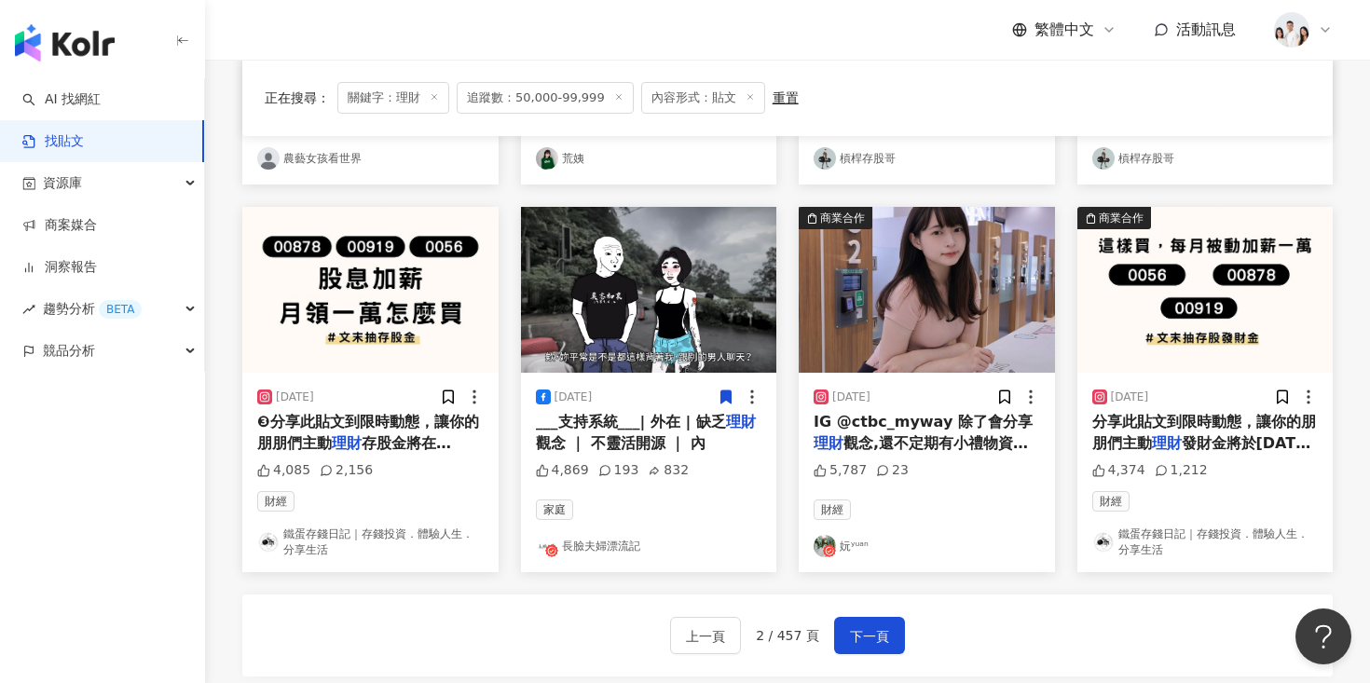
click at [851, 327] on img at bounding box center [927, 290] width 256 height 166
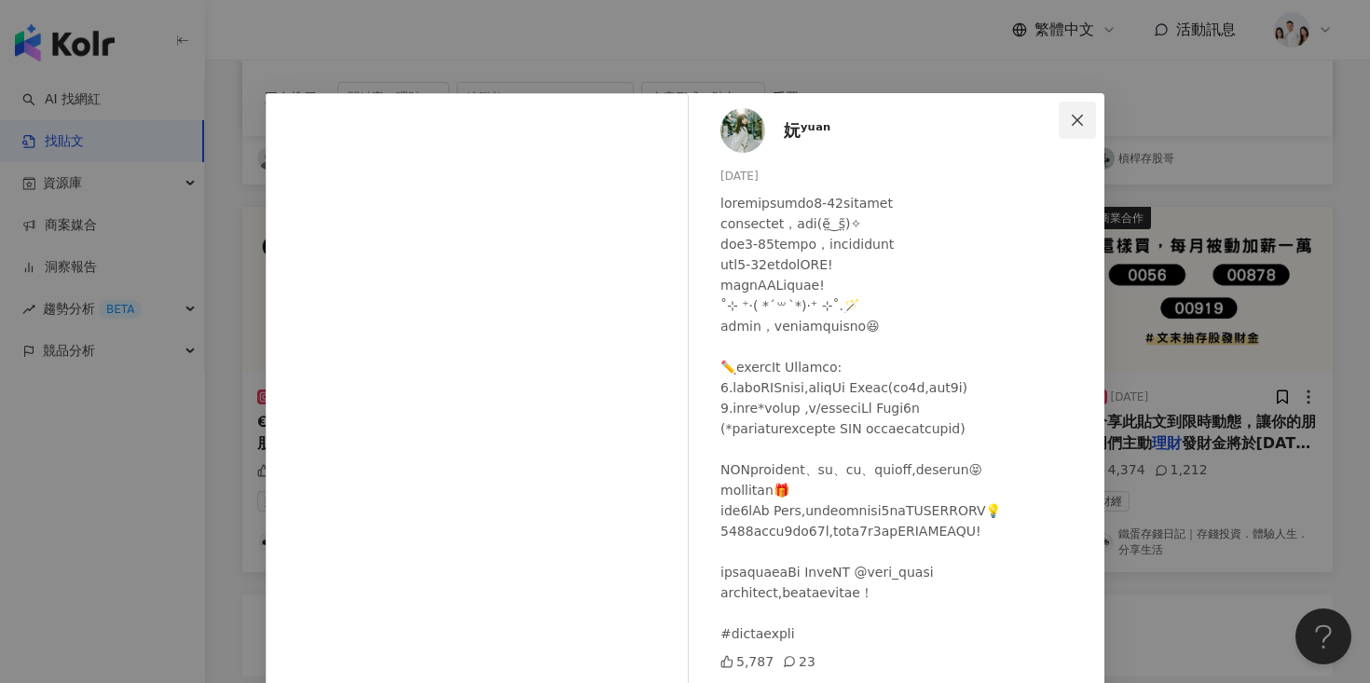
click at [1078, 129] on button "Close" at bounding box center [1077, 120] width 37 height 37
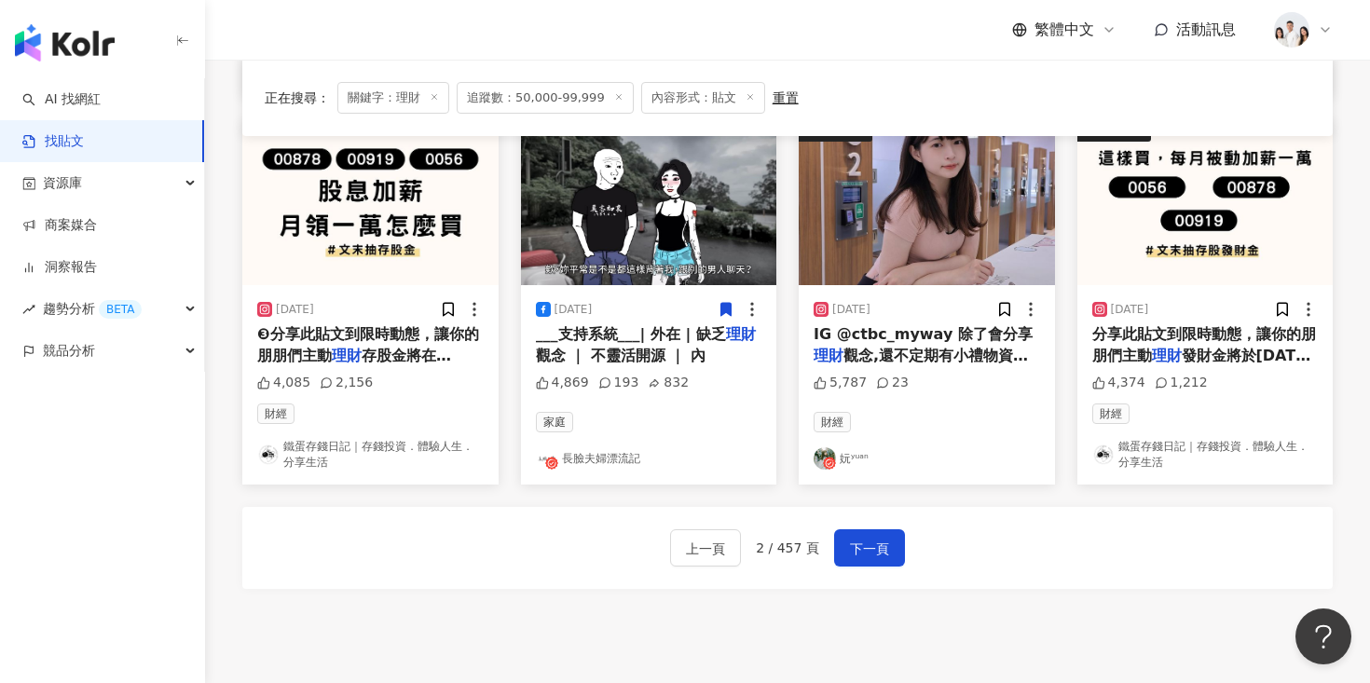
scroll to position [1022, 0]
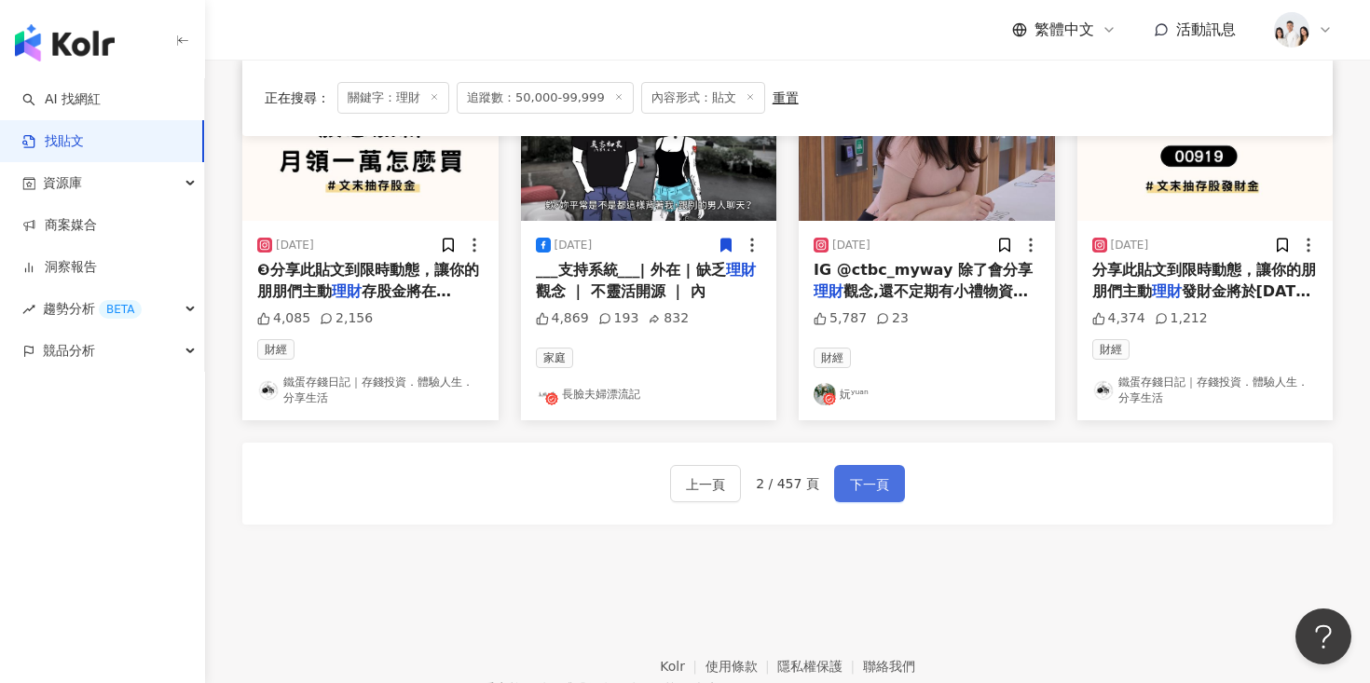
click at [850, 482] on span "下一頁" at bounding box center [869, 484] width 39 height 22
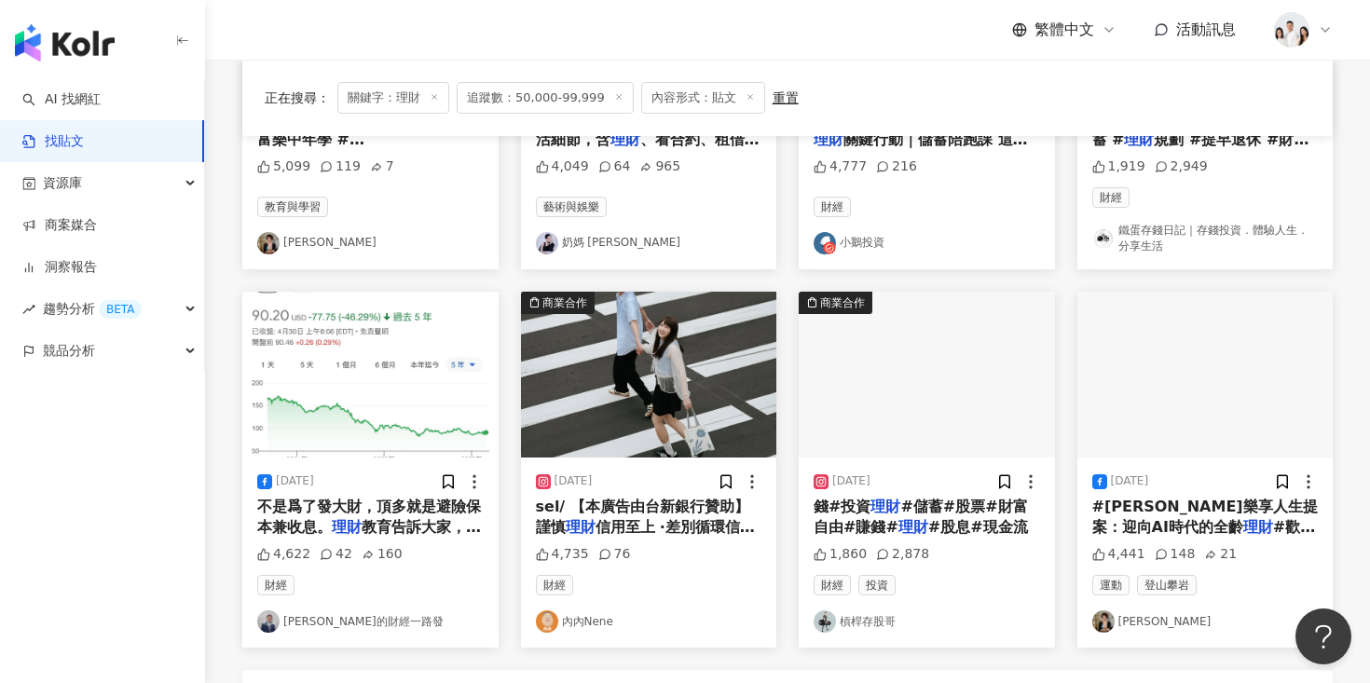
scroll to position [991, 0]
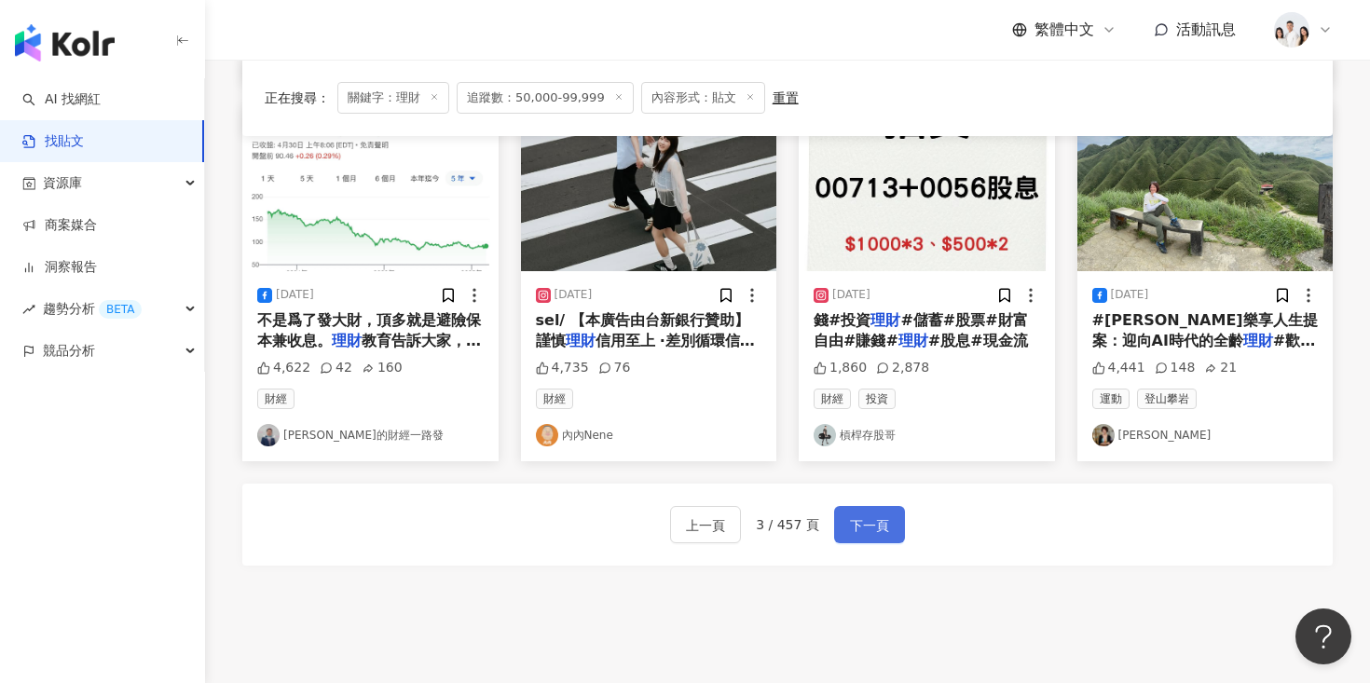
click at [876, 524] on span "下一頁" at bounding box center [869, 525] width 39 height 22
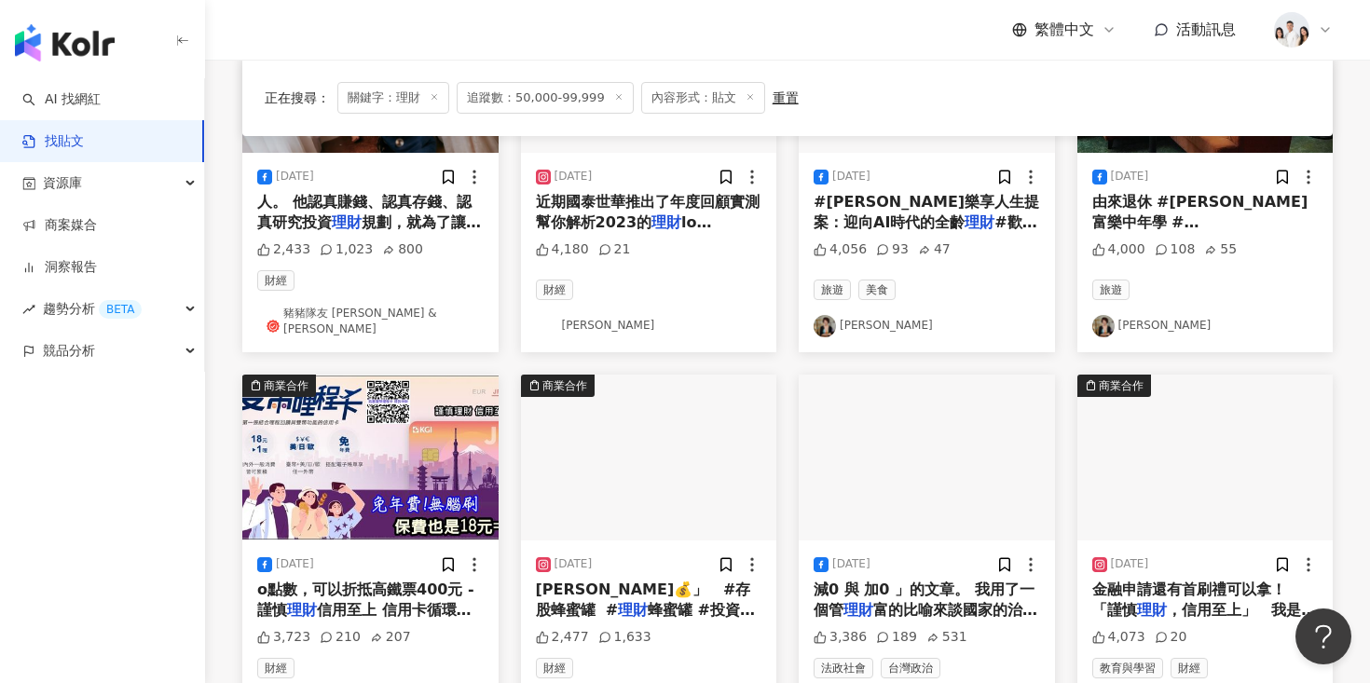
scroll to position [692, 0]
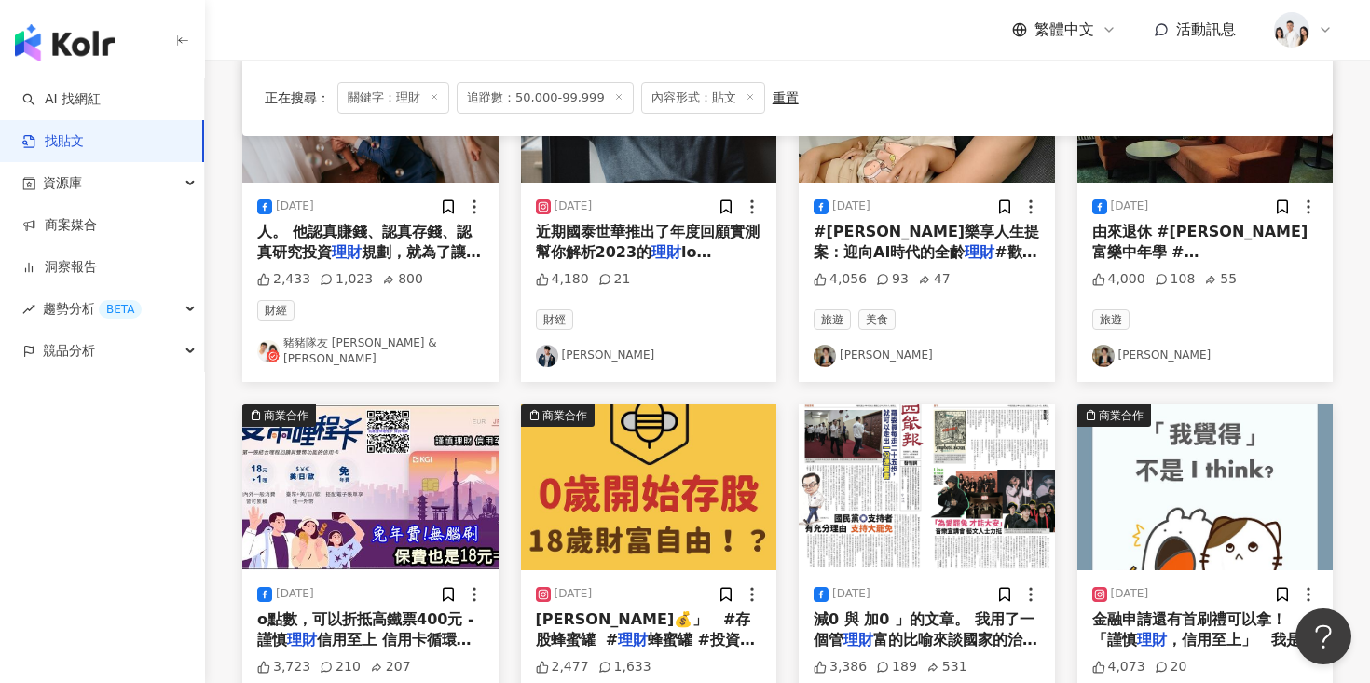
click at [1131, 423] on img at bounding box center [1205, 487] width 256 height 166
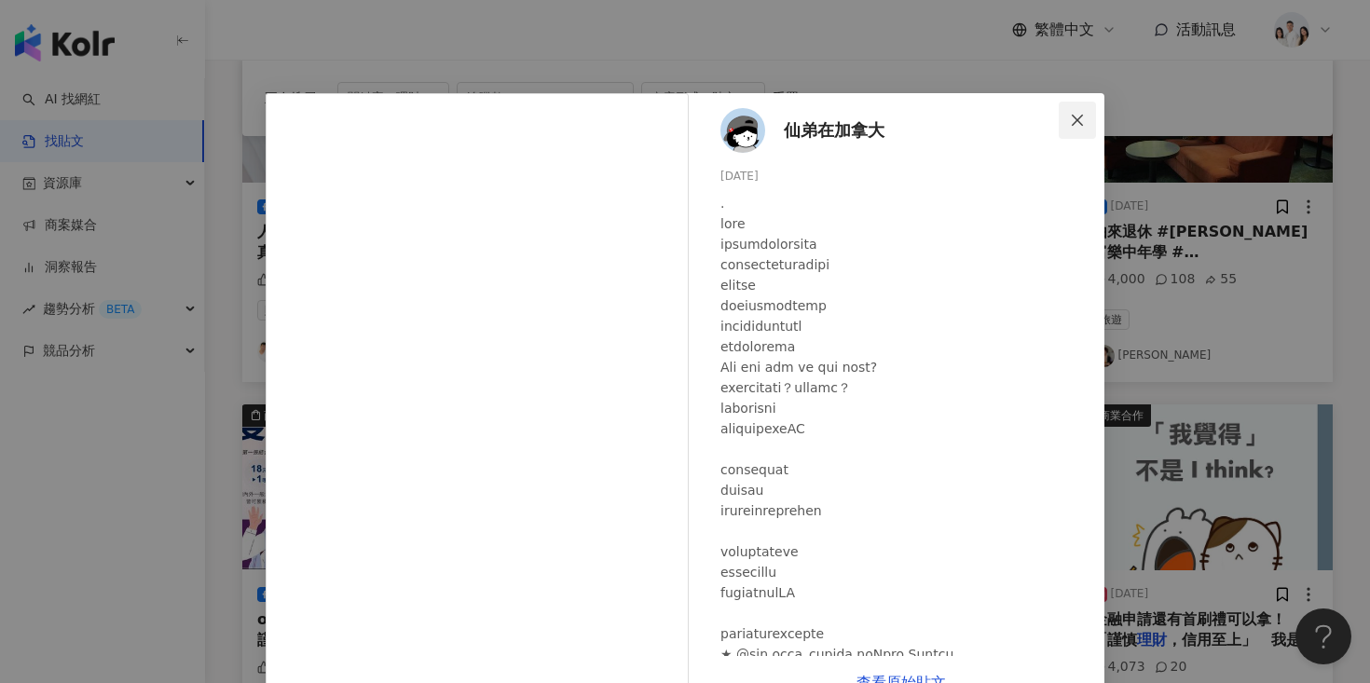
click at [1062, 126] on span "Close" at bounding box center [1077, 120] width 37 height 15
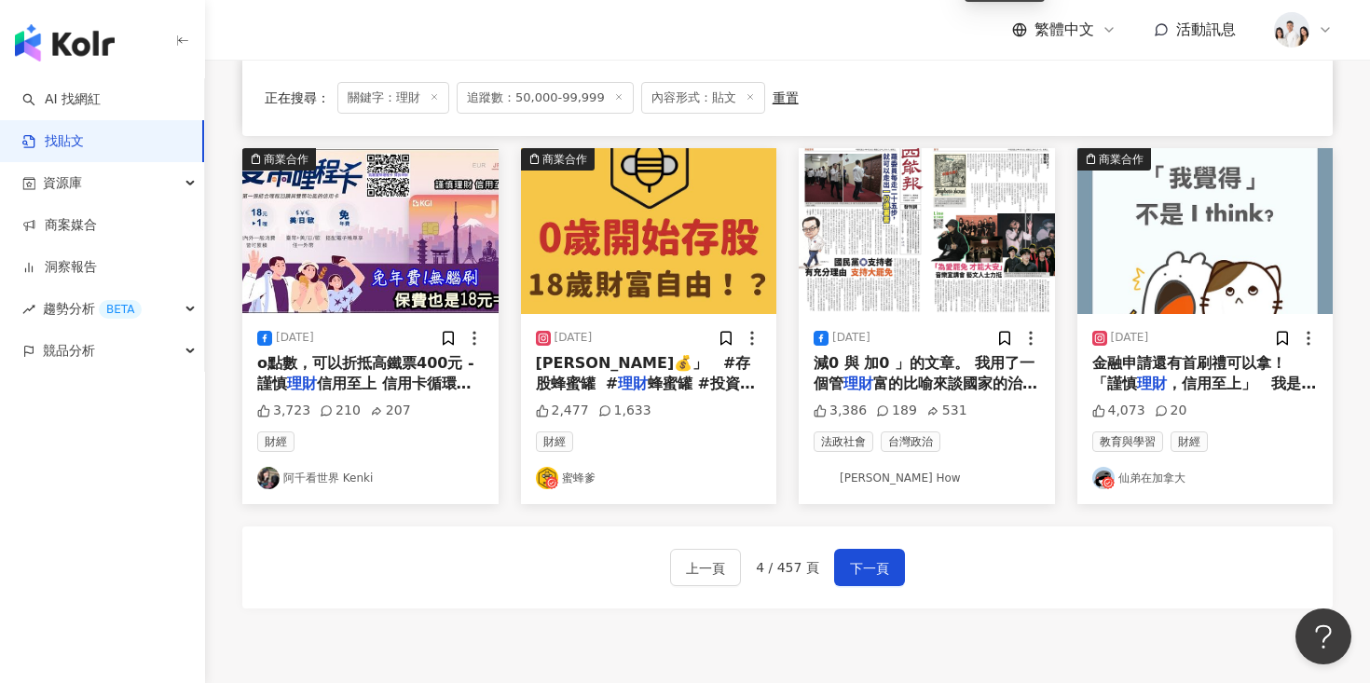
scroll to position [1117, 0]
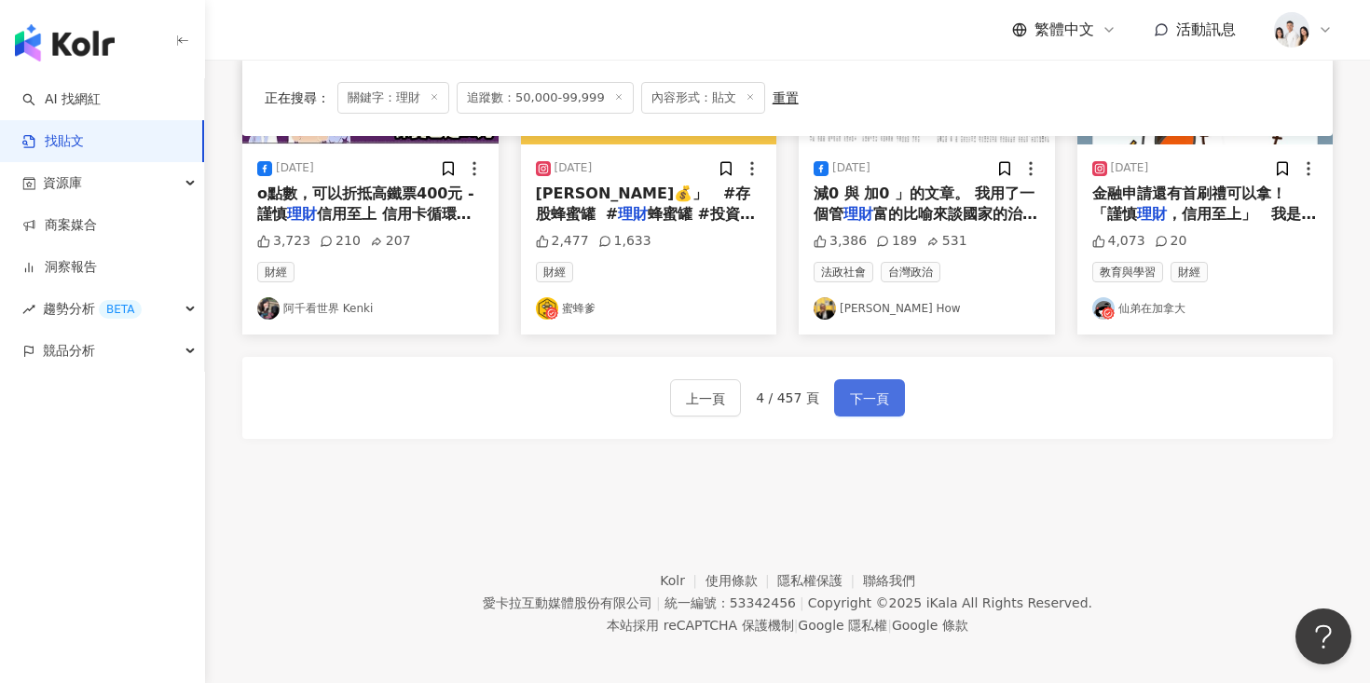
click at [888, 395] on button "下一頁" at bounding box center [869, 397] width 71 height 37
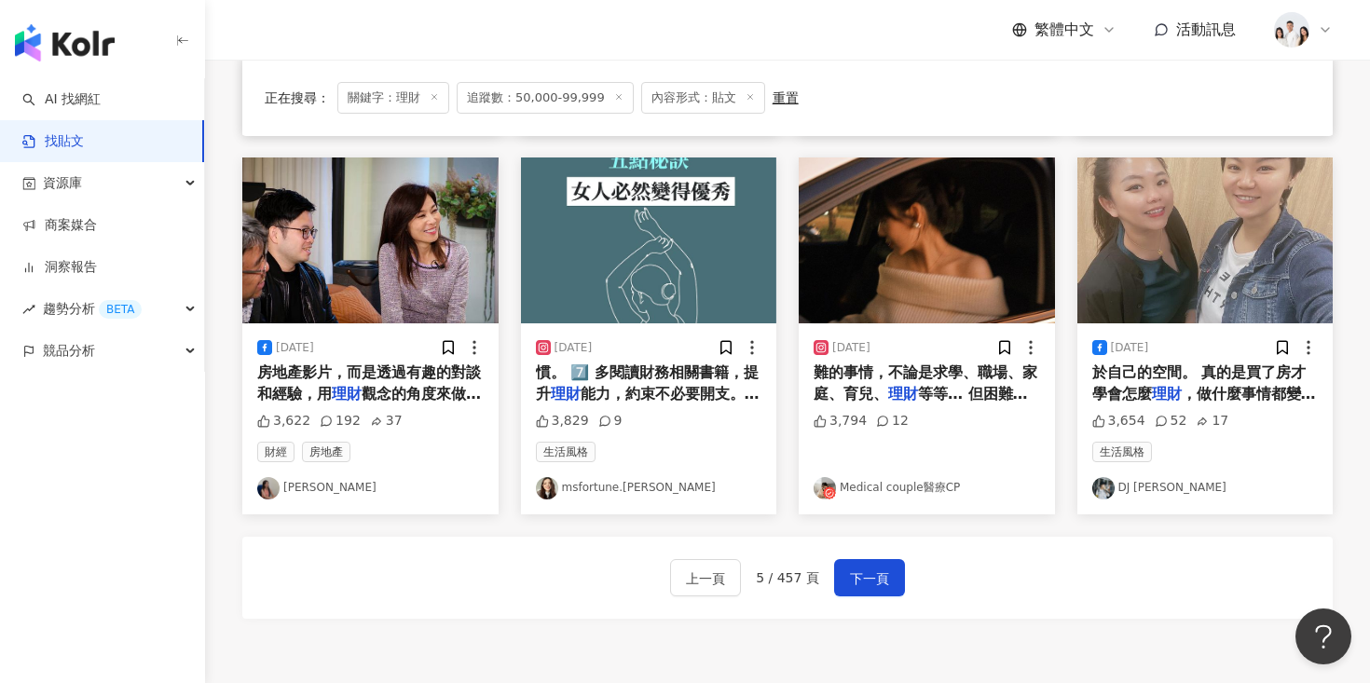
scroll to position [830, 0]
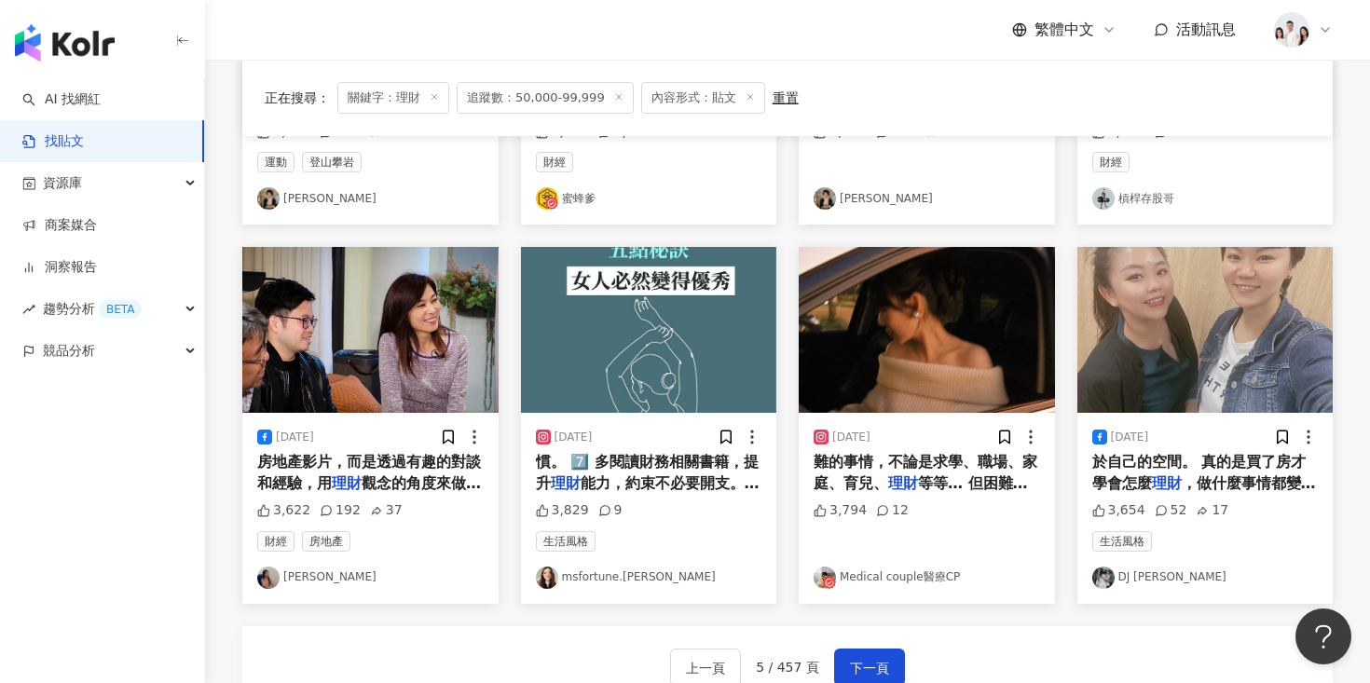
click at [874, 383] on img at bounding box center [927, 330] width 256 height 166
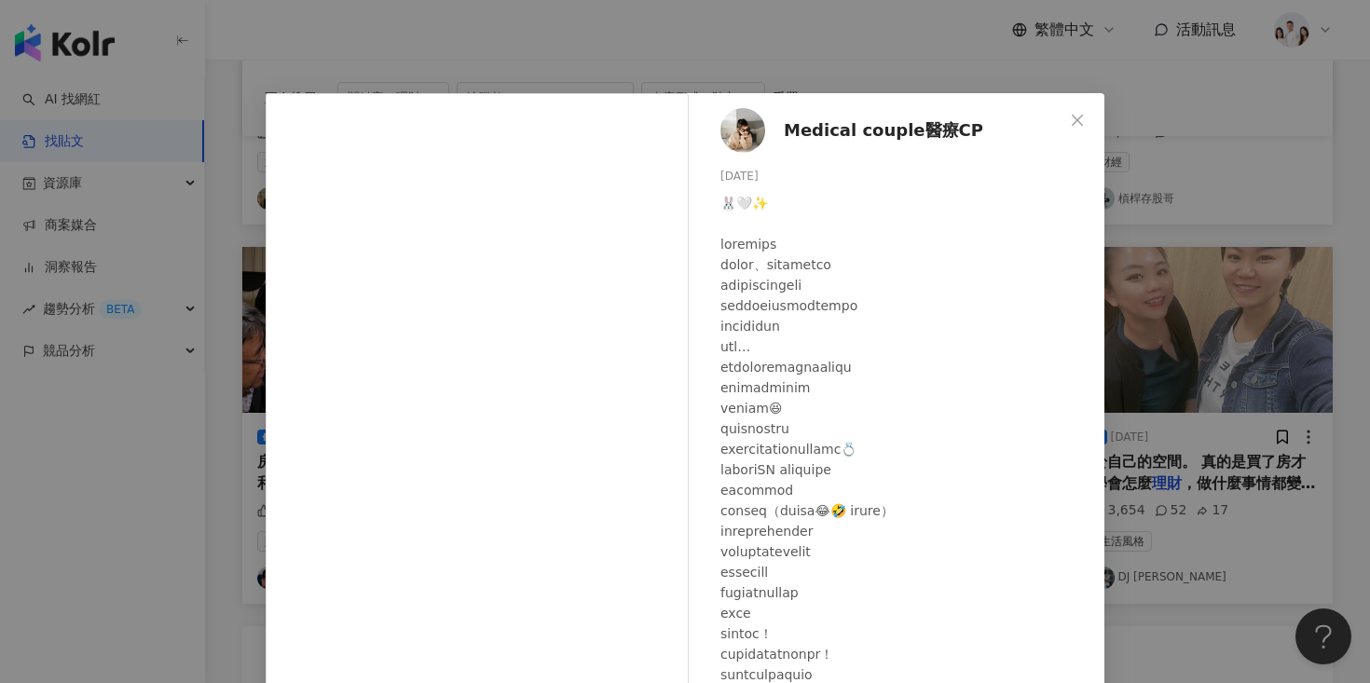
scroll to position [14, 0]
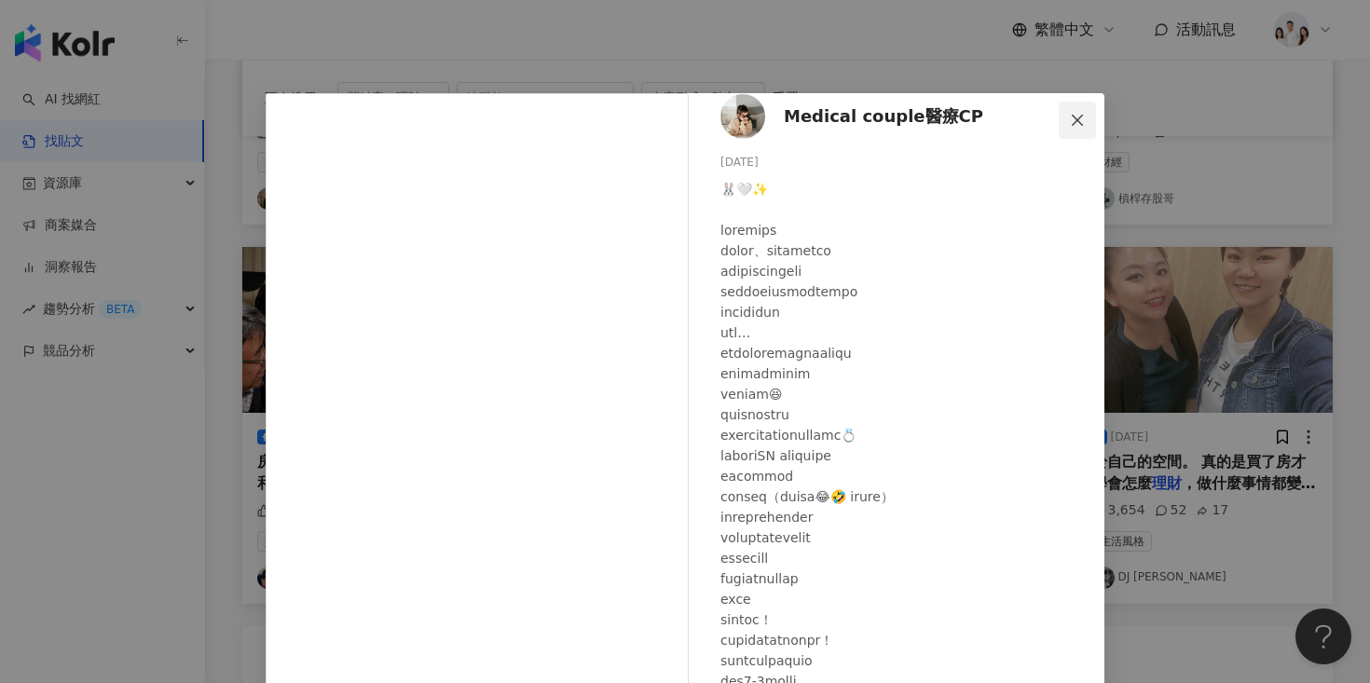
click at [1088, 119] on span "Close" at bounding box center [1077, 120] width 37 height 15
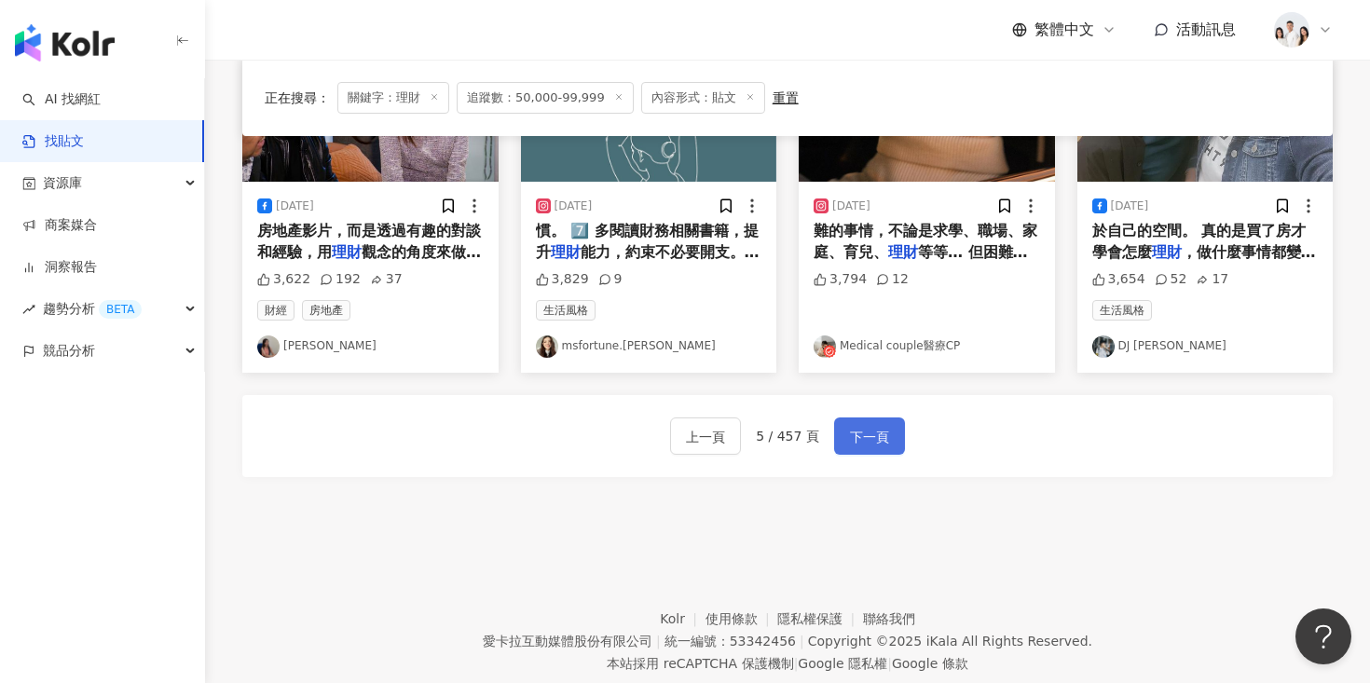
click at [869, 435] on span "下一頁" at bounding box center [869, 437] width 39 height 22
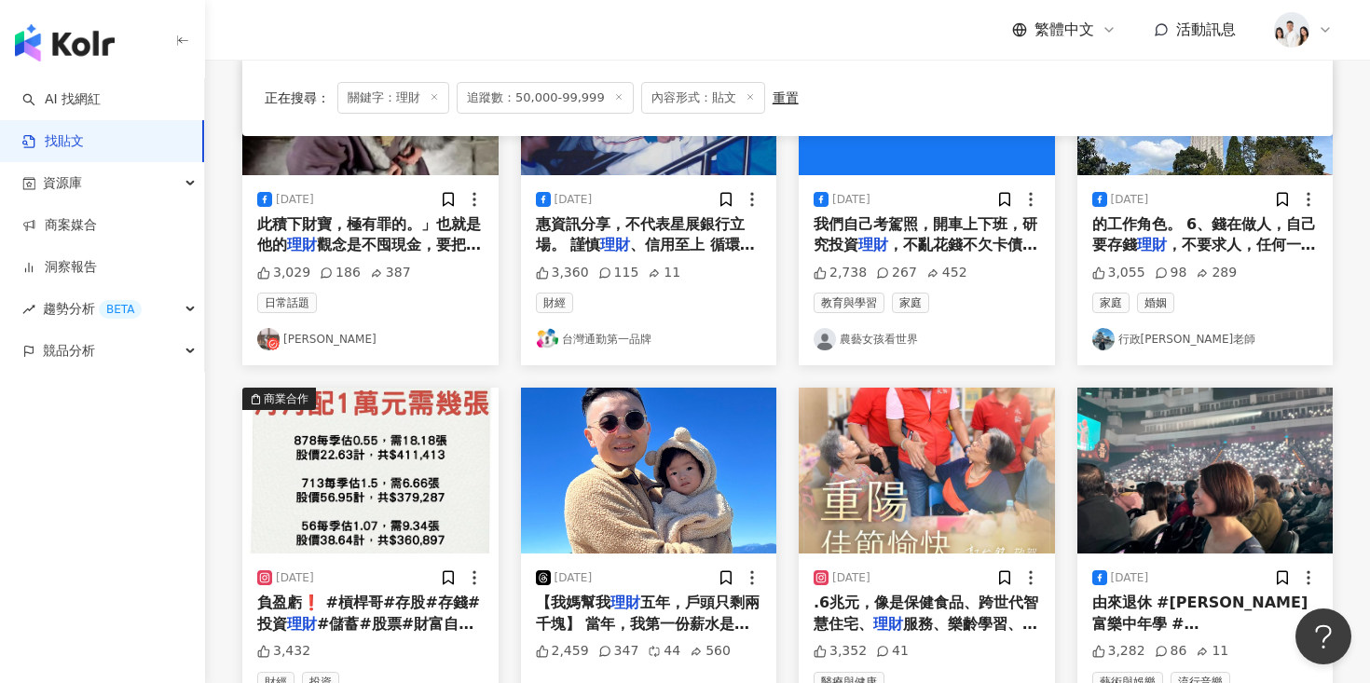
scroll to position [953, 0]
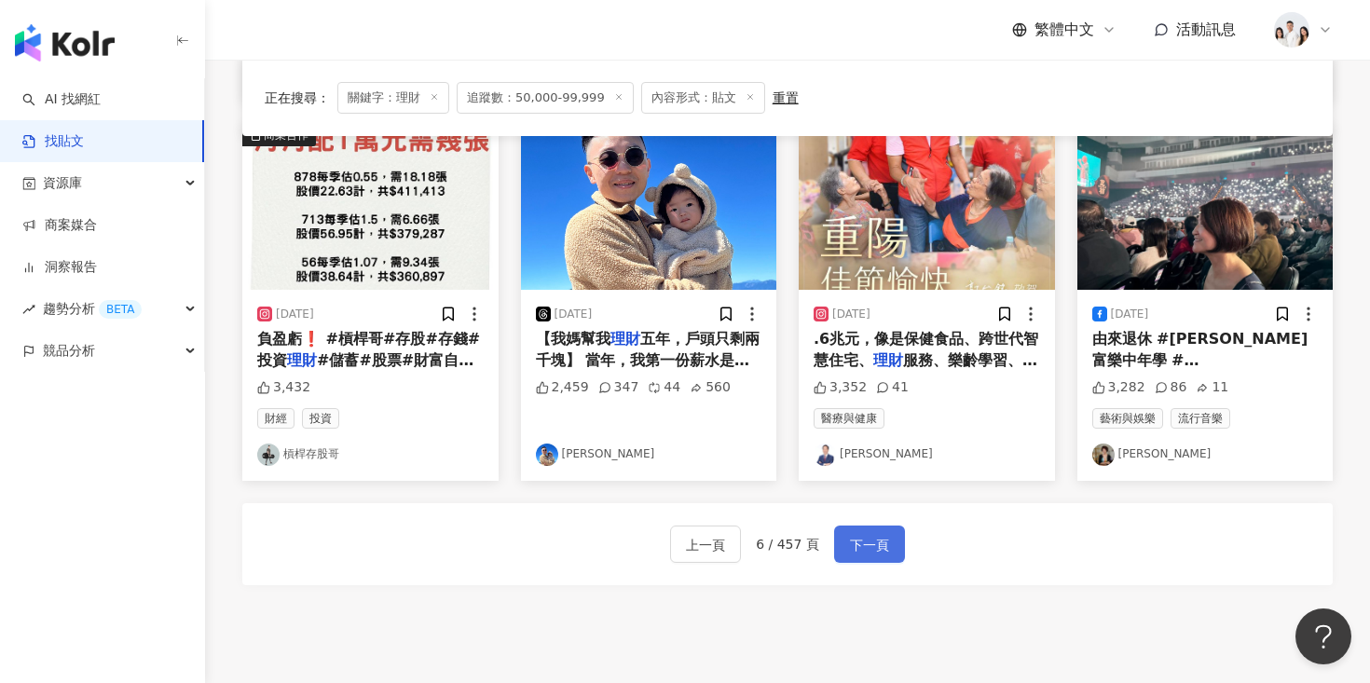
click at [873, 555] on button "下一頁" at bounding box center [869, 544] width 71 height 37
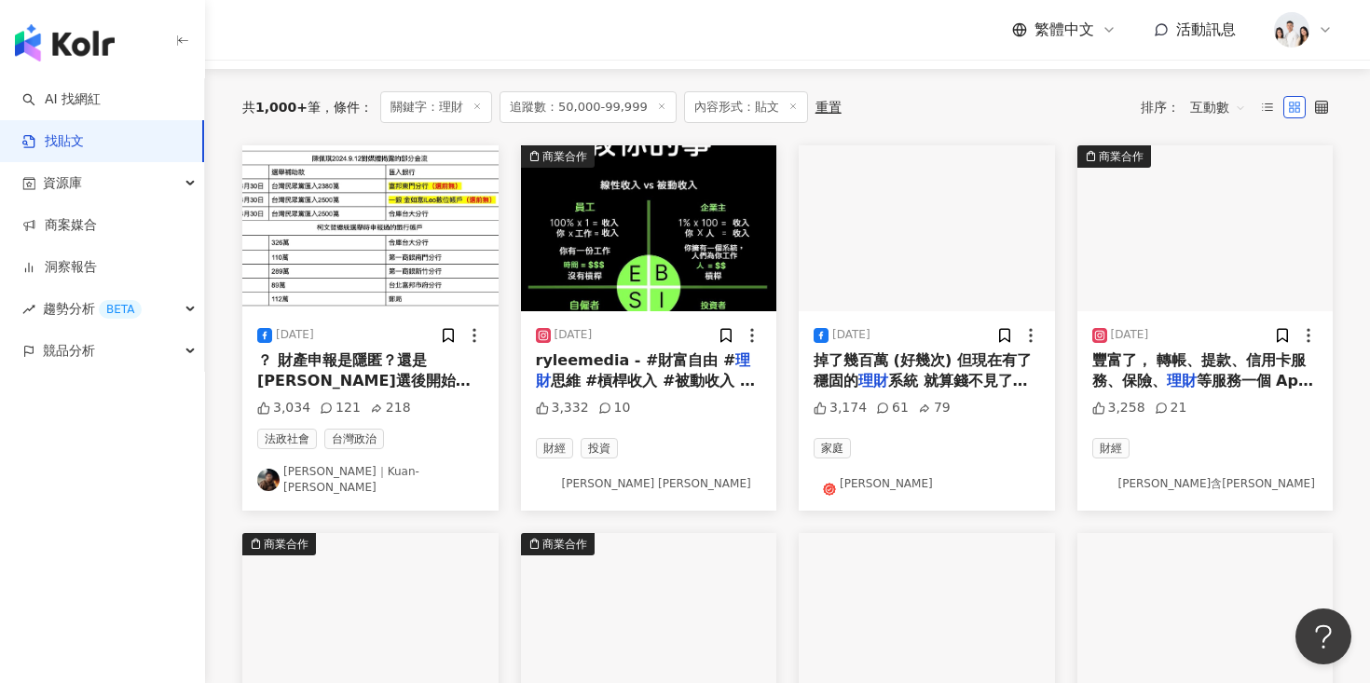
scroll to position [107, 0]
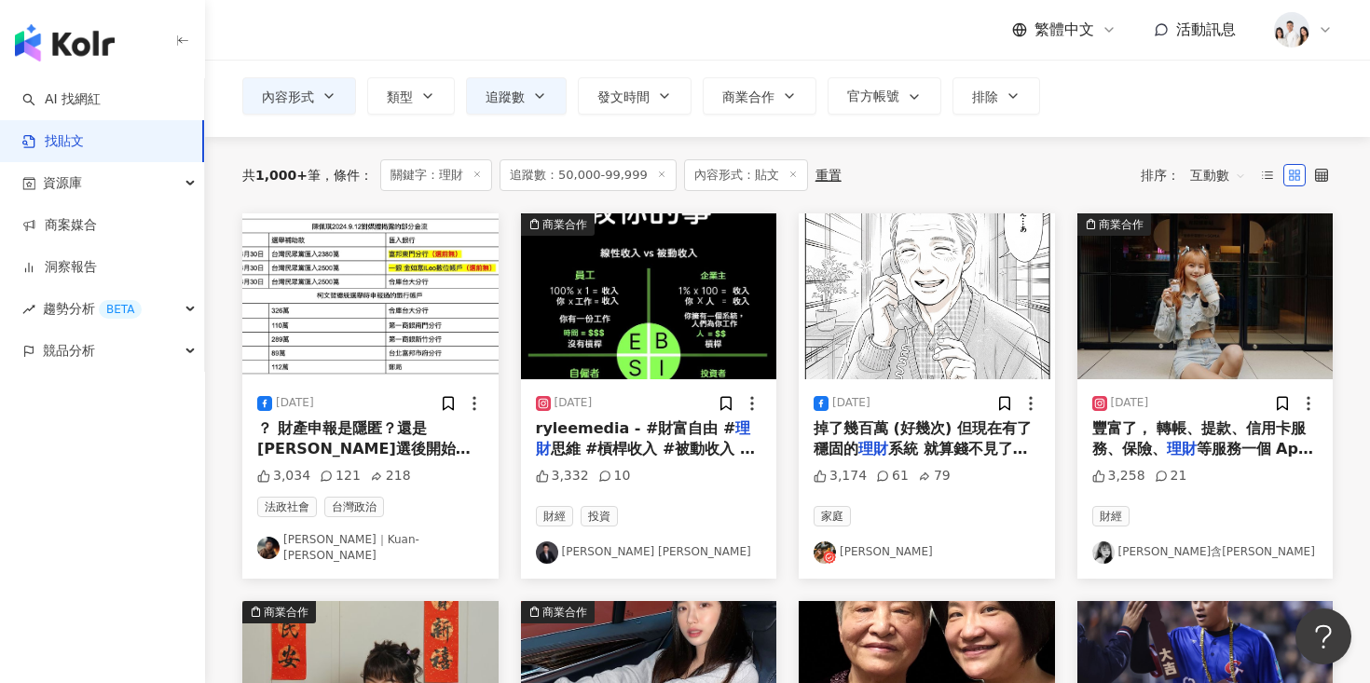
click at [1104, 315] on img at bounding box center [1205, 296] width 256 height 166
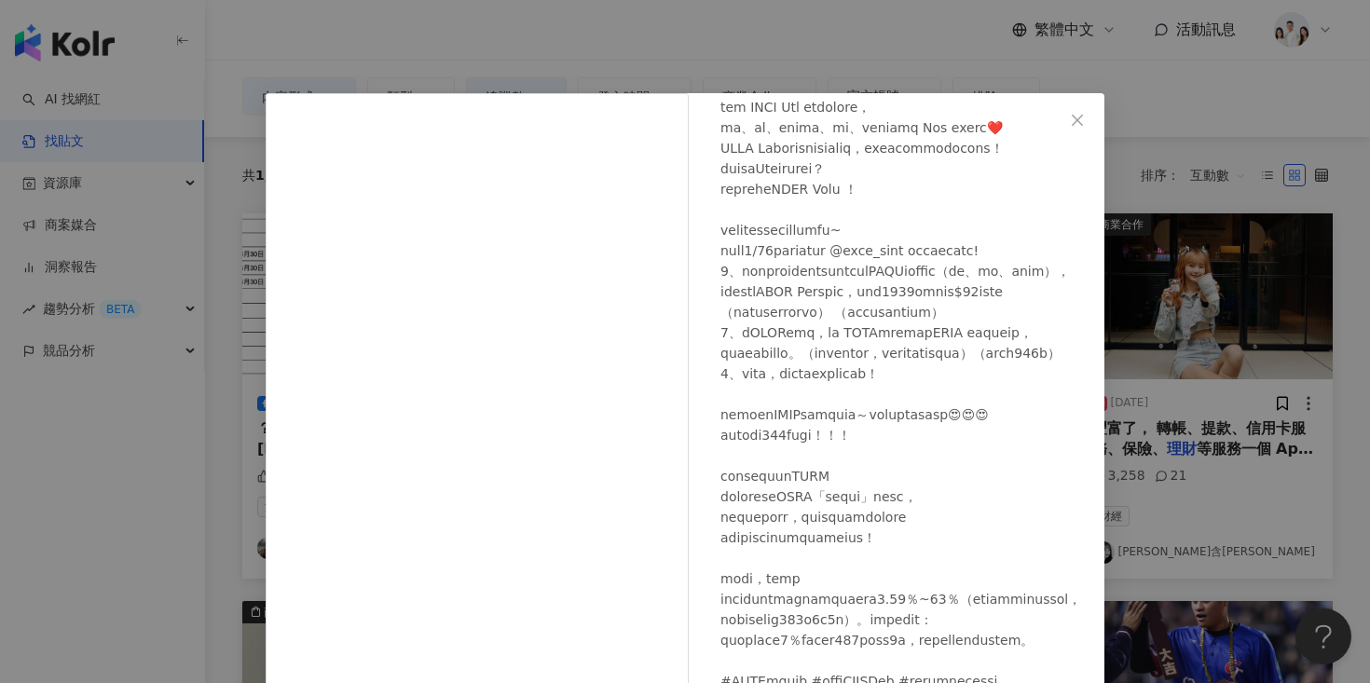
scroll to position [0, 0]
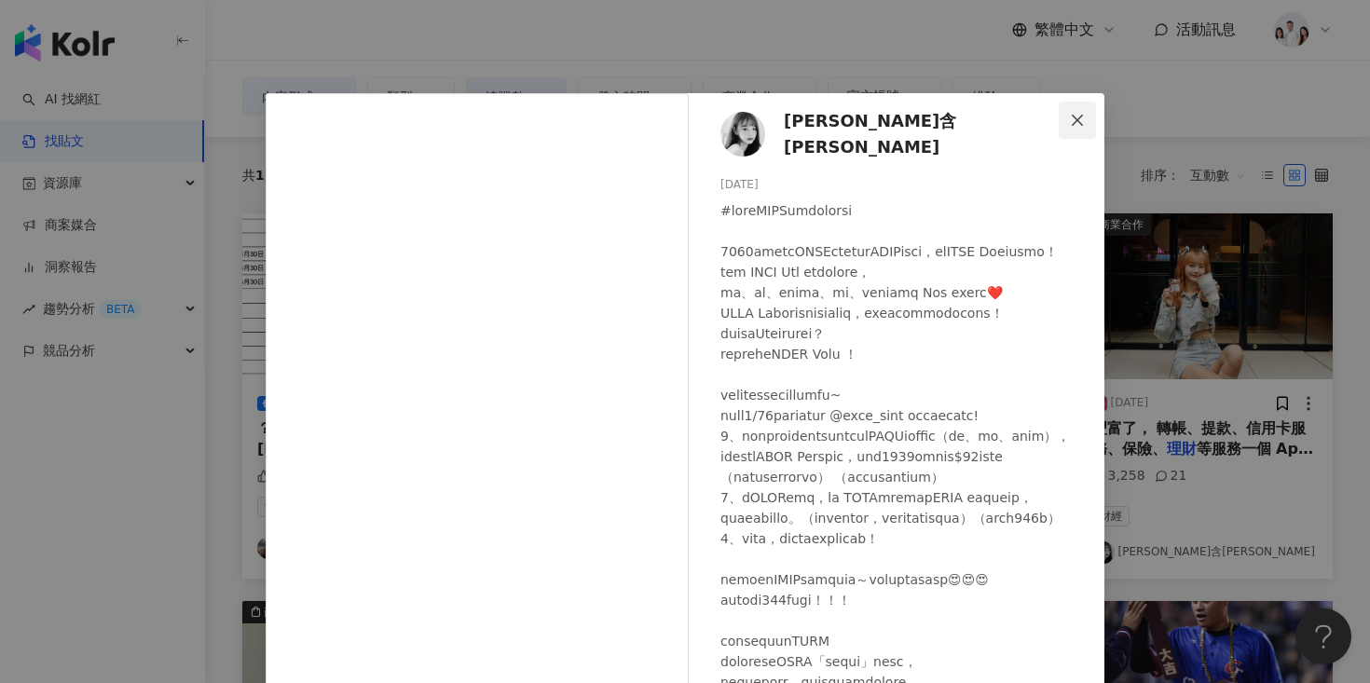
click at [1077, 121] on icon "close" at bounding box center [1077, 120] width 15 height 15
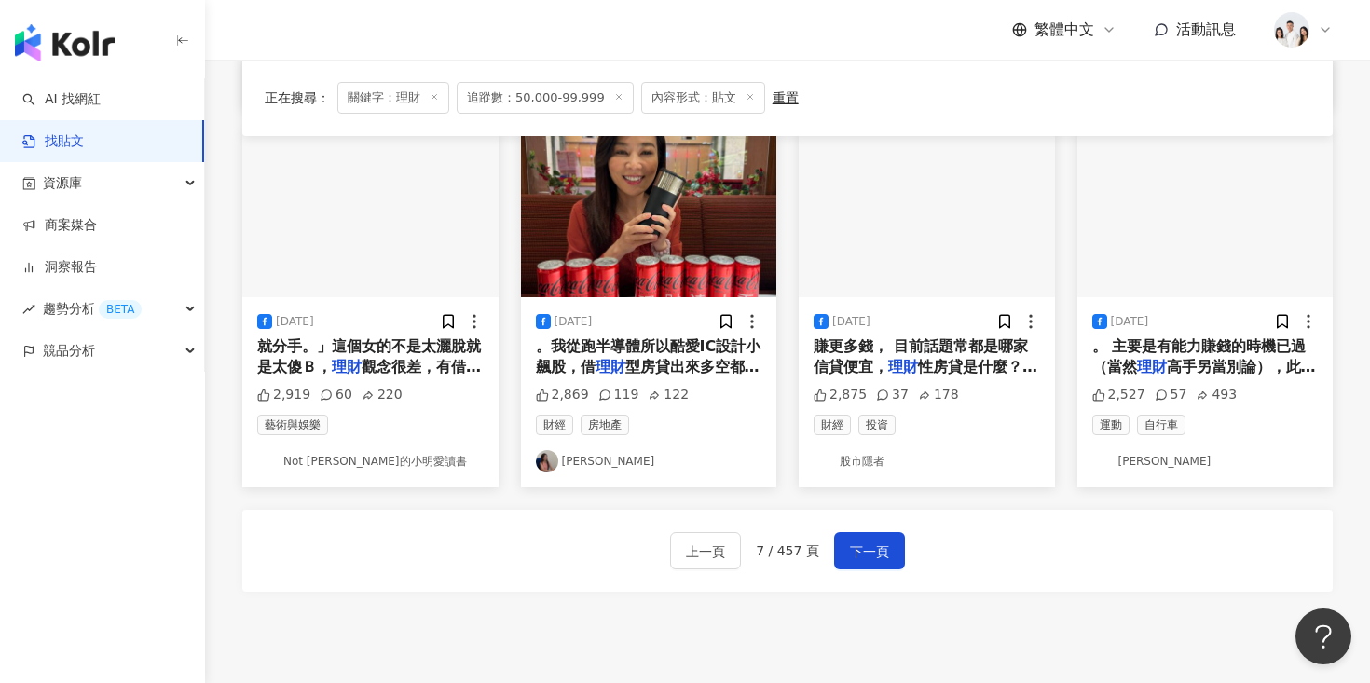
scroll to position [1104, 0]
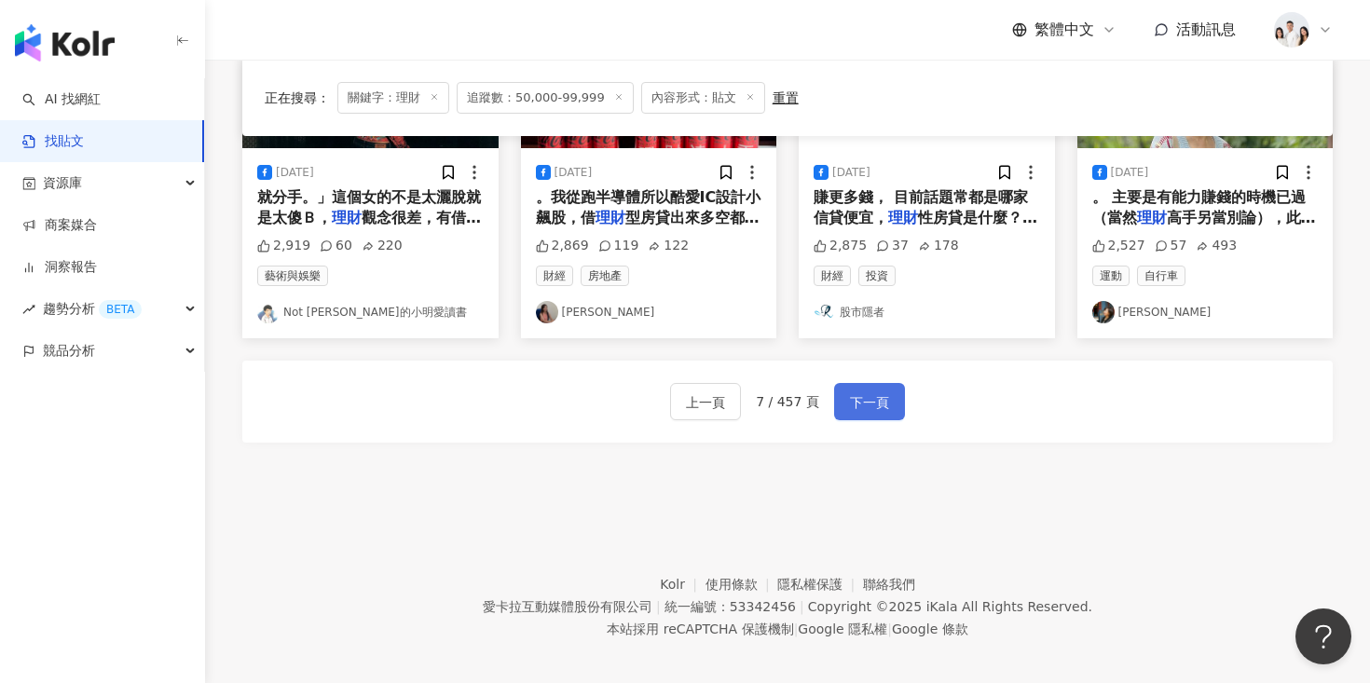
click at [883, 392] on span "下一頁" at bounding box center [869, 402] width 39 height 22
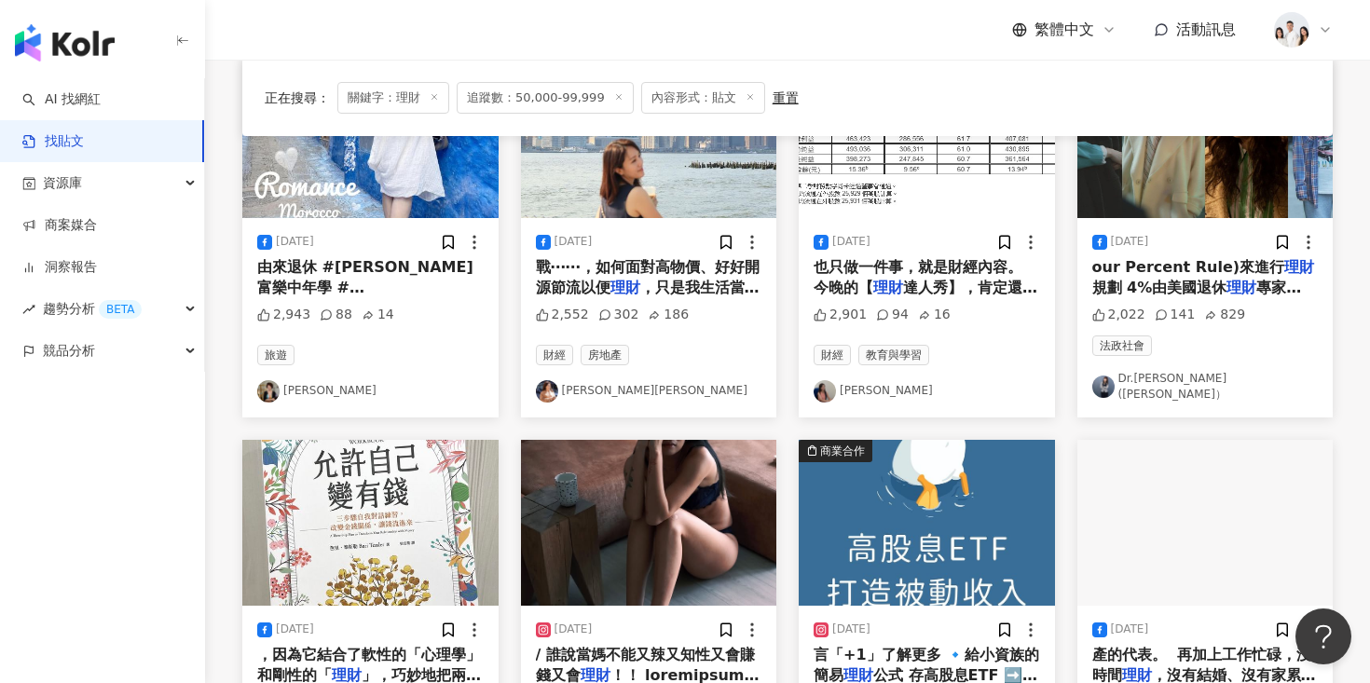
scroll to position [299, 0]
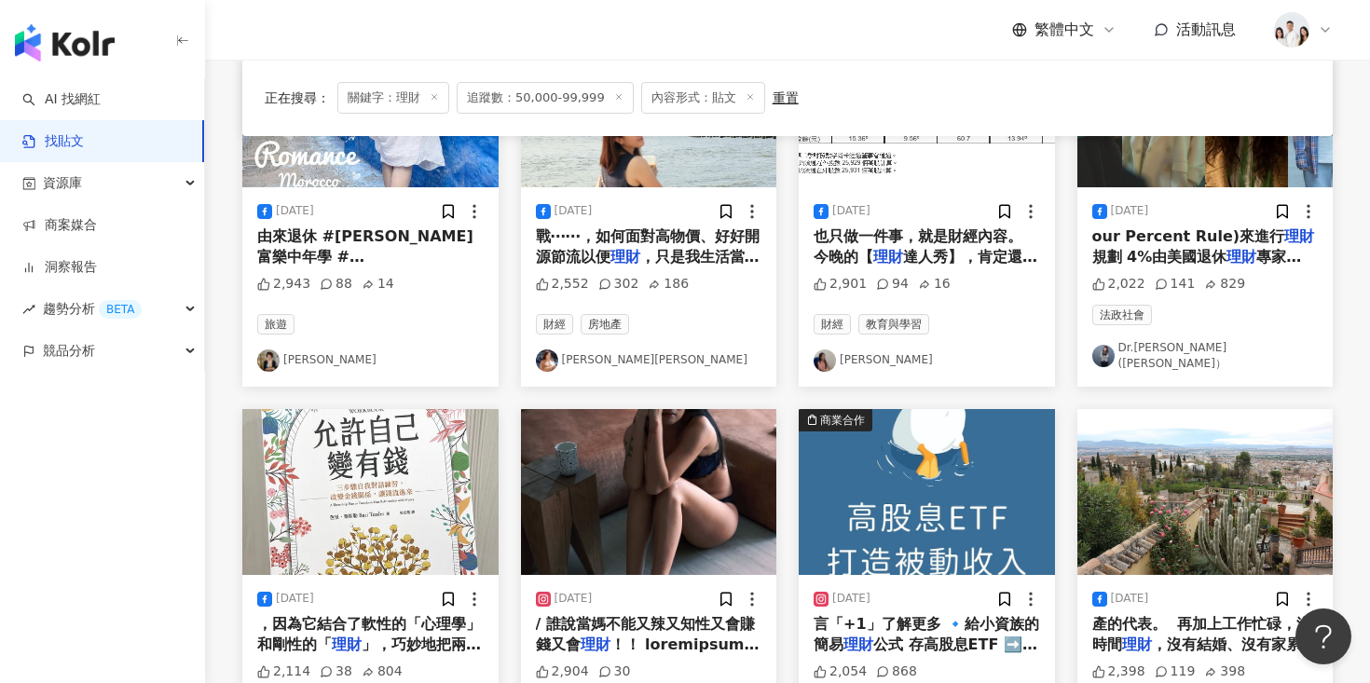
click at [637, 456] on img at bounding box center [649, 492] width 256 height 166
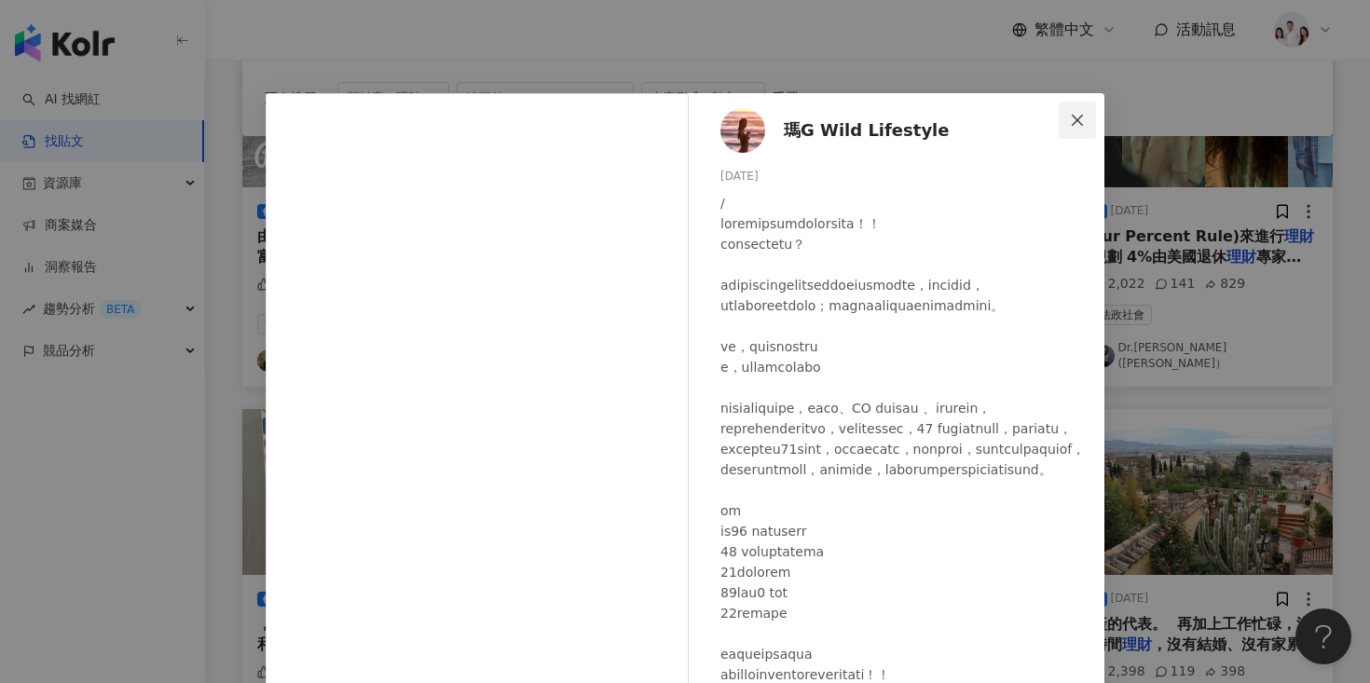
click at [1090, 115] on span "Close" at bounding box center [1077, 120] width 37 height 15
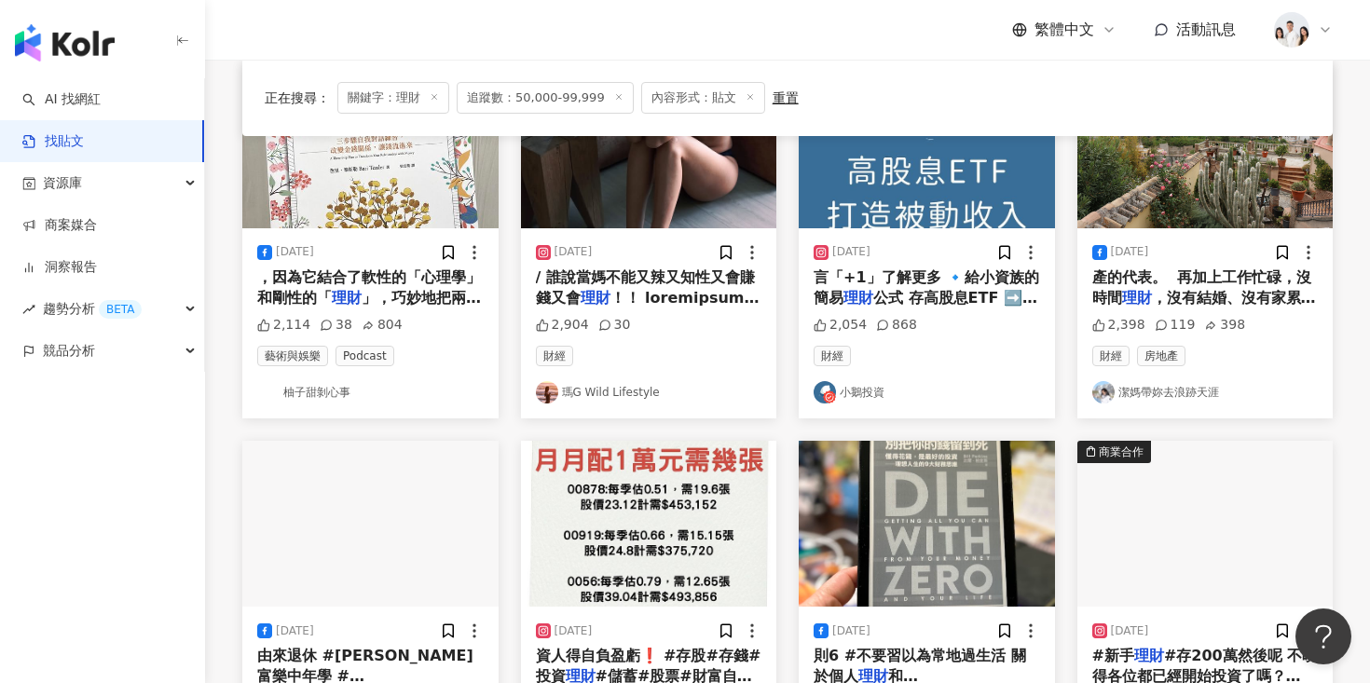
scroll to position [1037, 0]
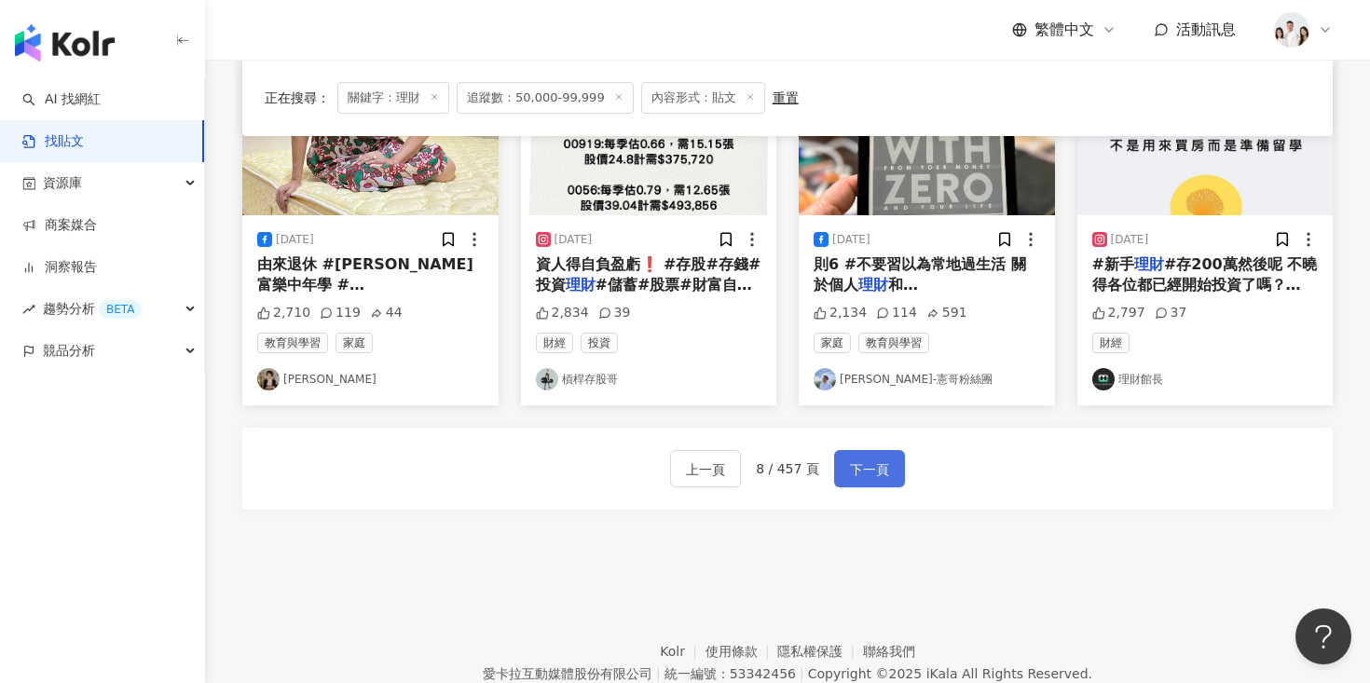
click at [871, 465] on span "下一頁" at bounding box center [869, 470] width 39 height 22
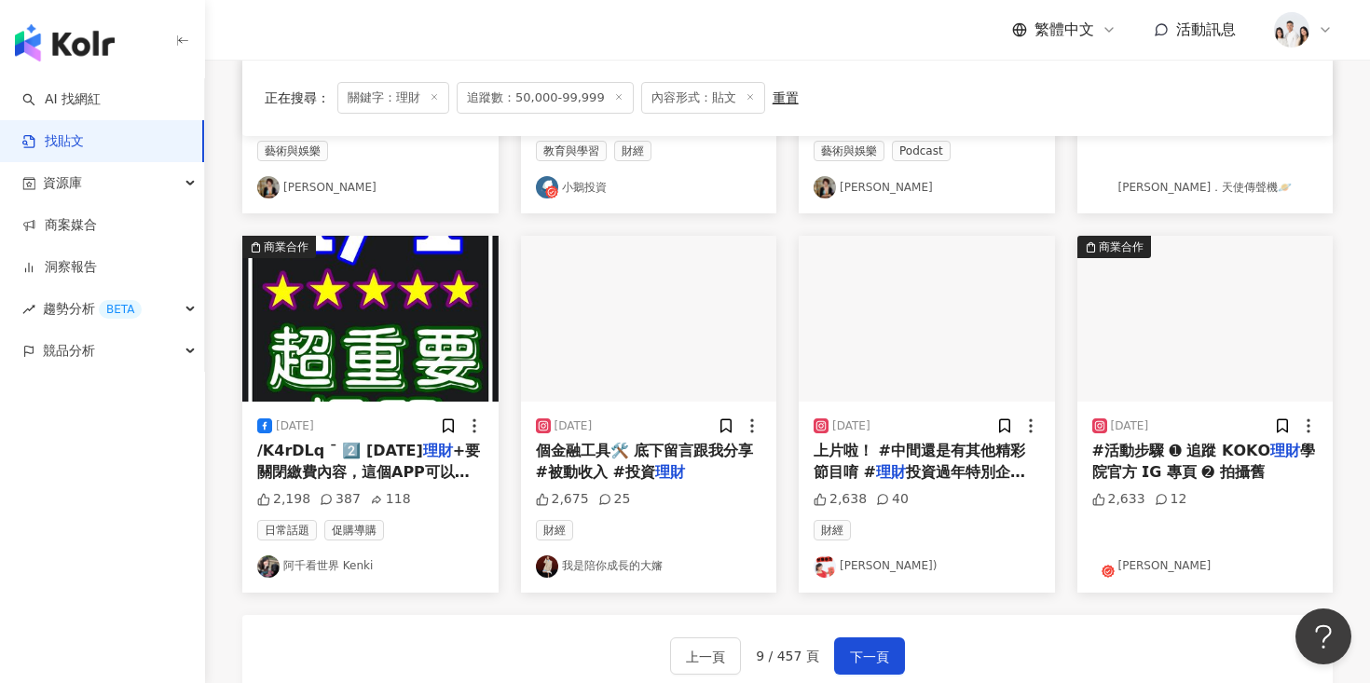
scroll to position [883, 0]
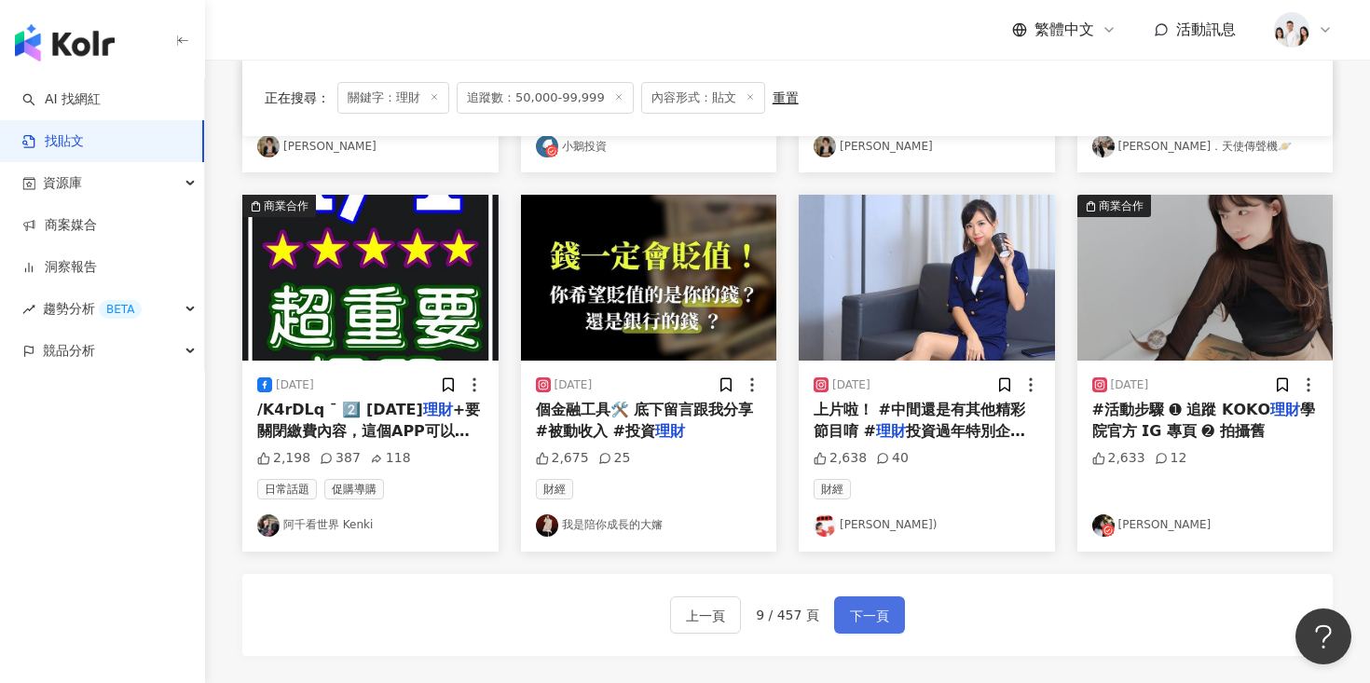
click at [857, 606] on span "下一頁" at bounding box center [869, 616] width 39 height 22
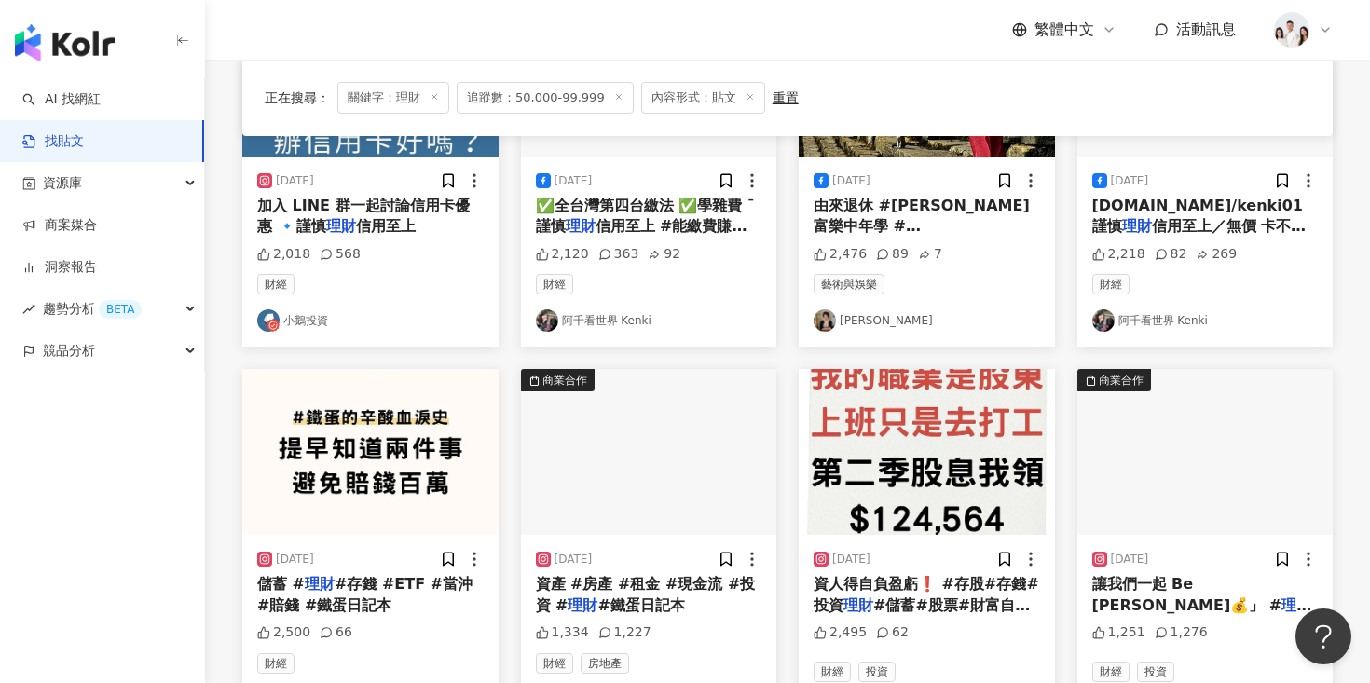
scroll to position [807, 0]
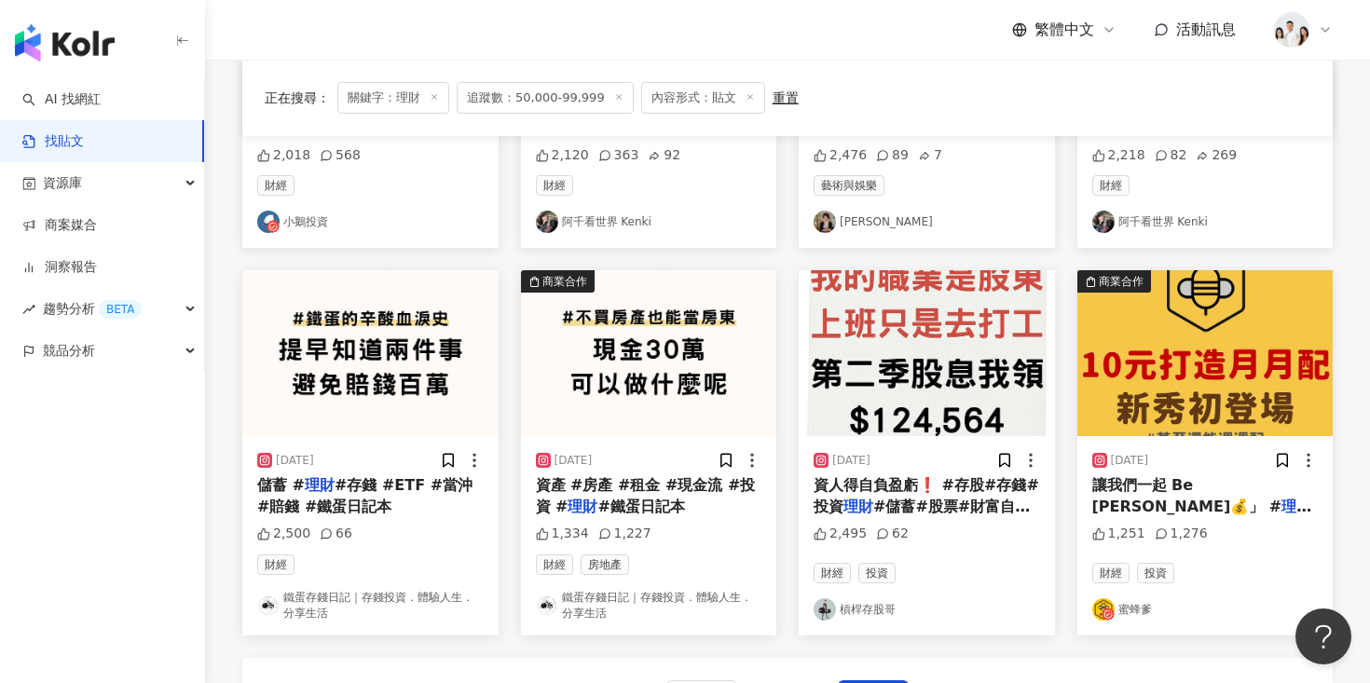
click at [696, 366] on img at bounding box center [649, 353] width 256 height 166
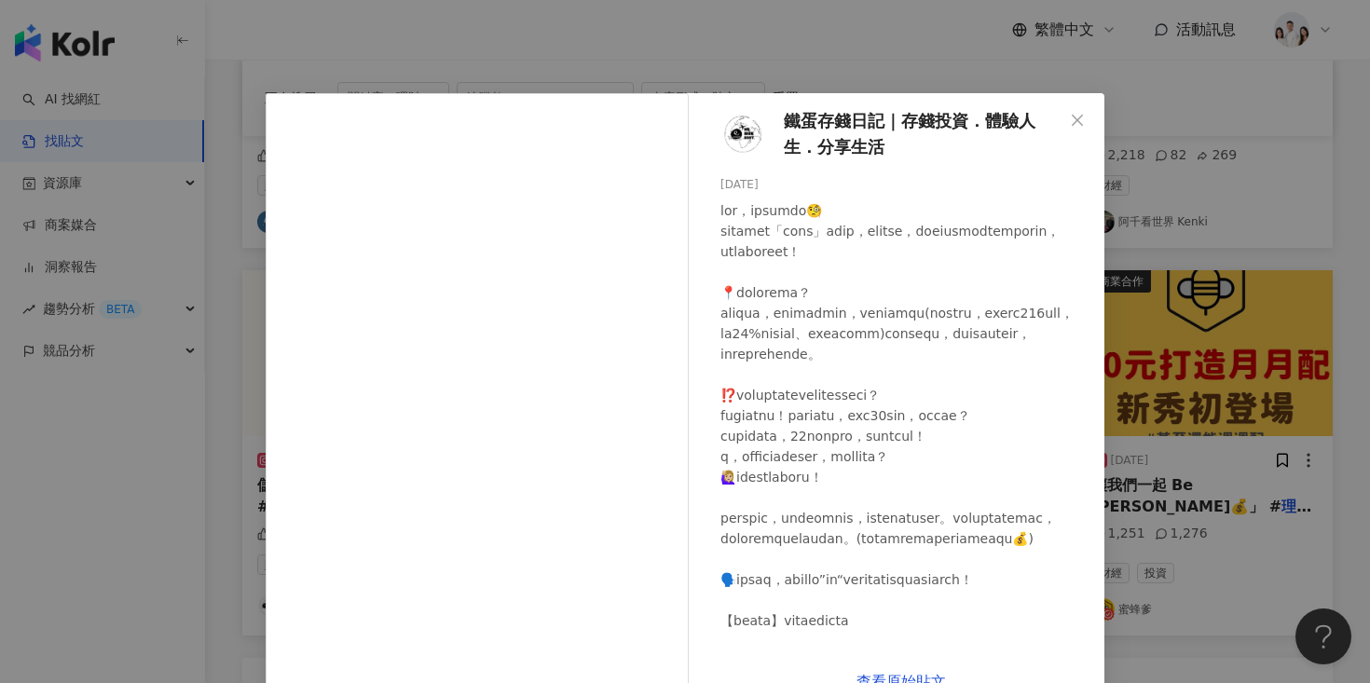
scroll to position [48, 0]
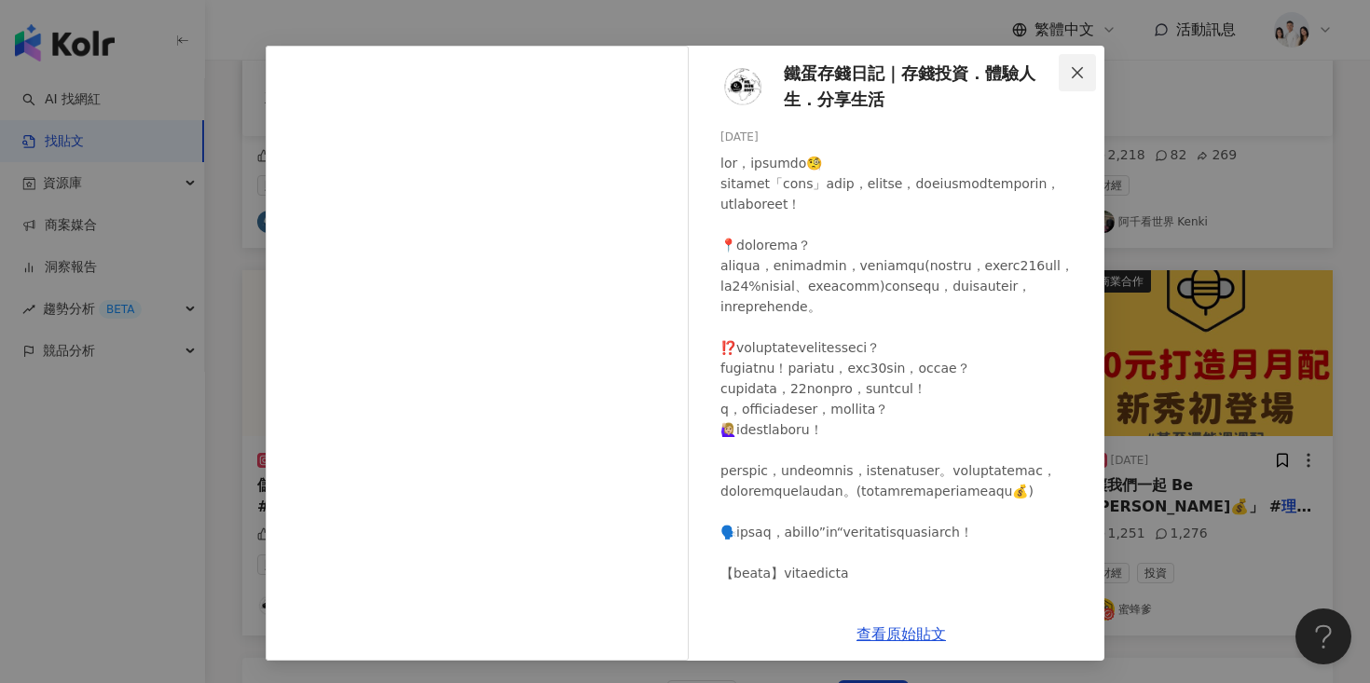
click at [1076, 74] on icon "close" at bounding box center [1077, 72] width 15 height 15
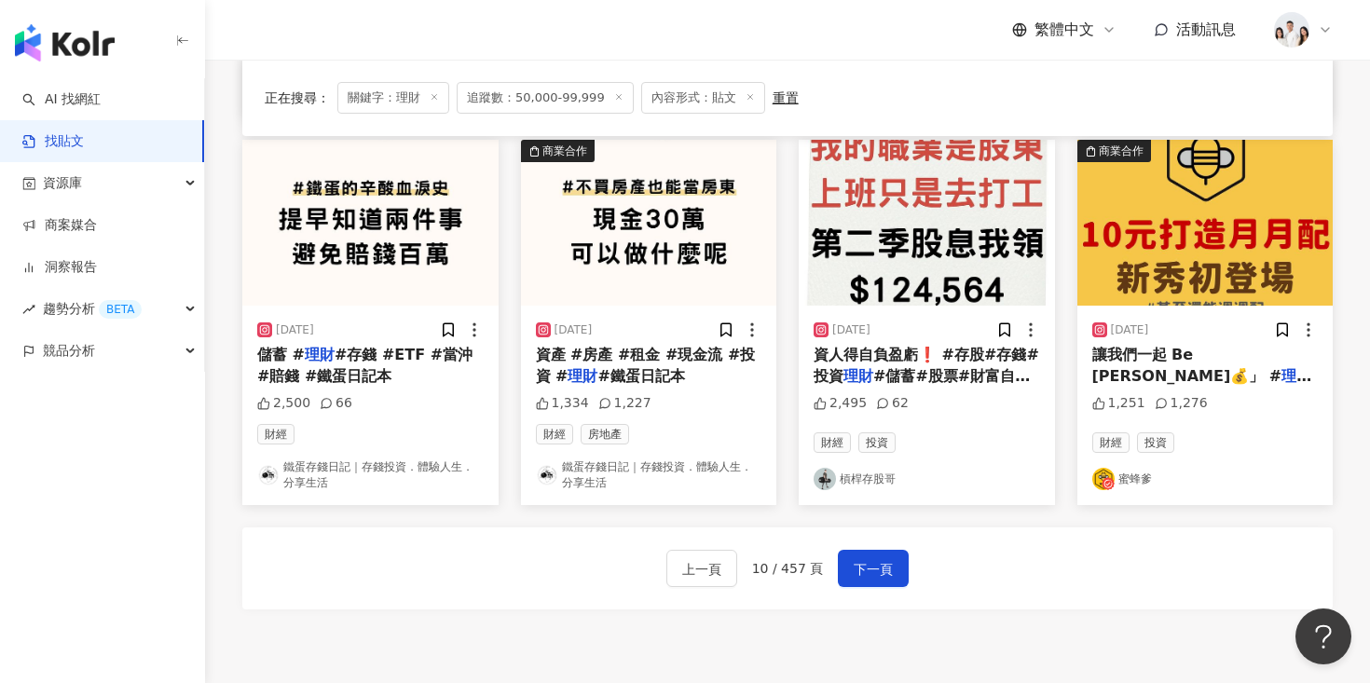
scroll to position [1073, 0]
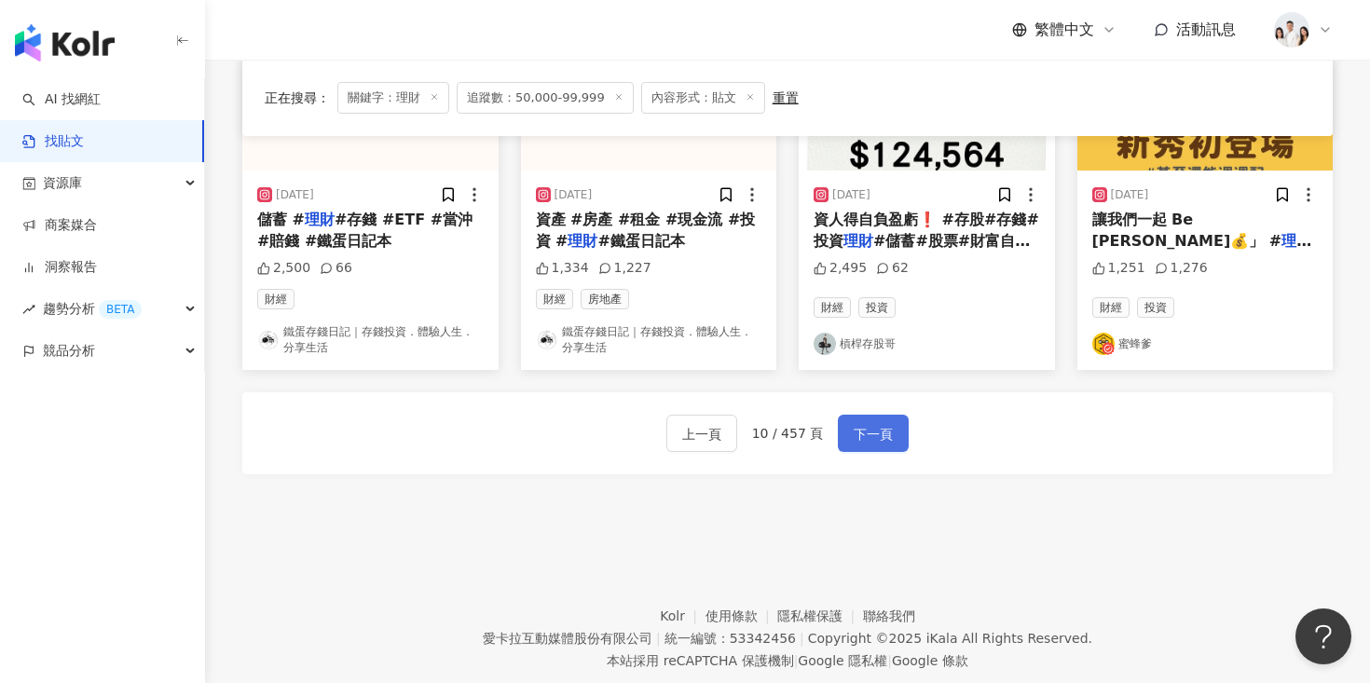
click at [889, 428] on span "下一頁" at bounding box center [873, 434] width 39 height 22
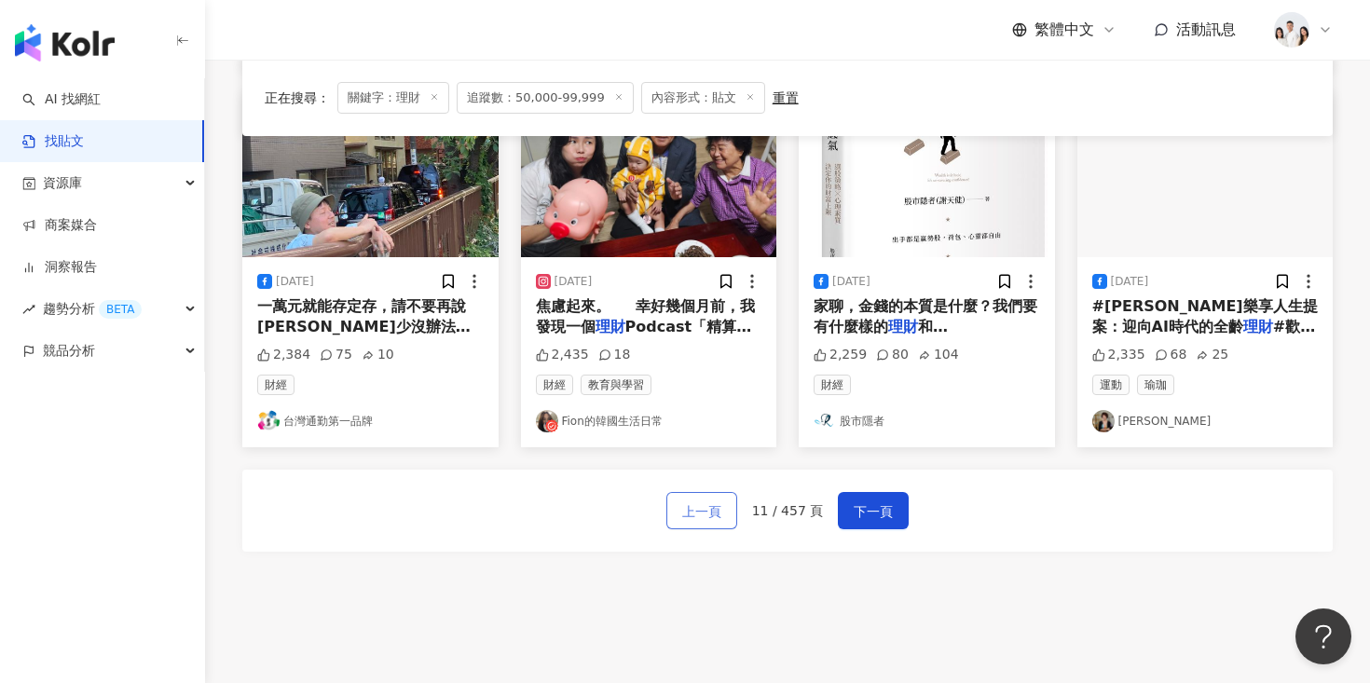
scroll to position [0, 0]
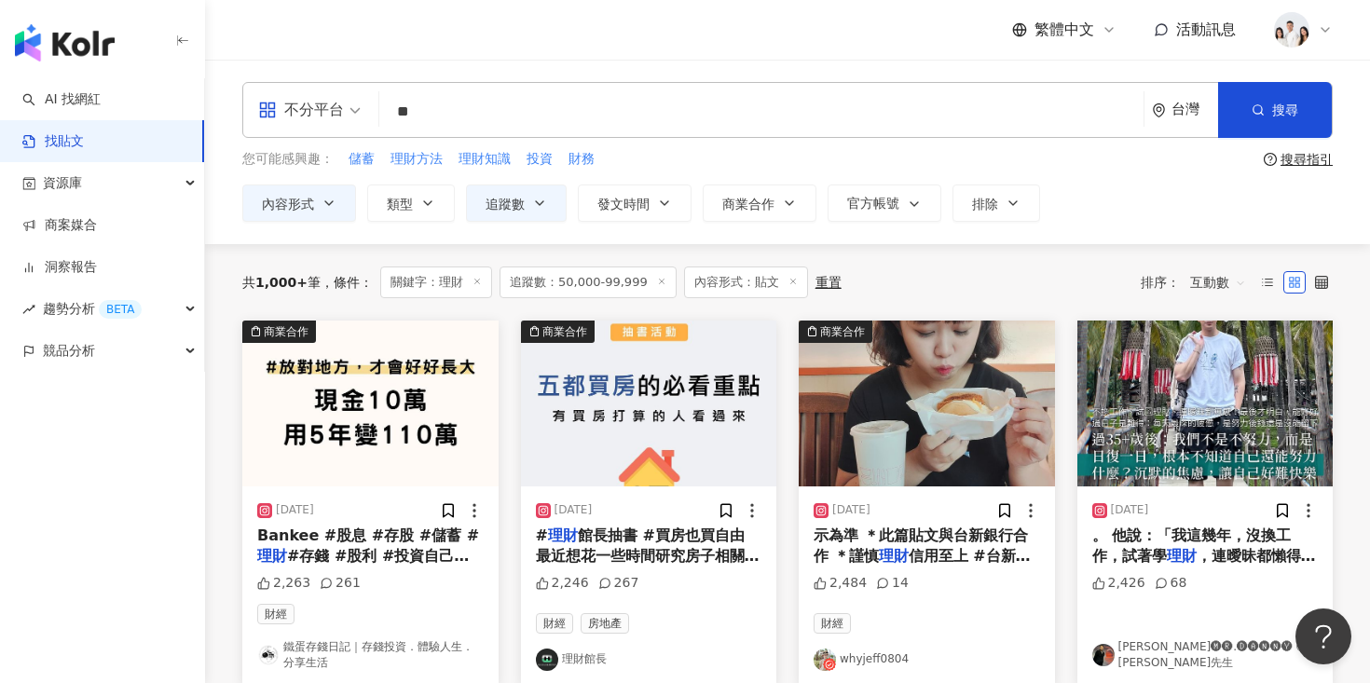
click at [559, 93] on input "**" at bounding box center [761, 111] width 749 height 40
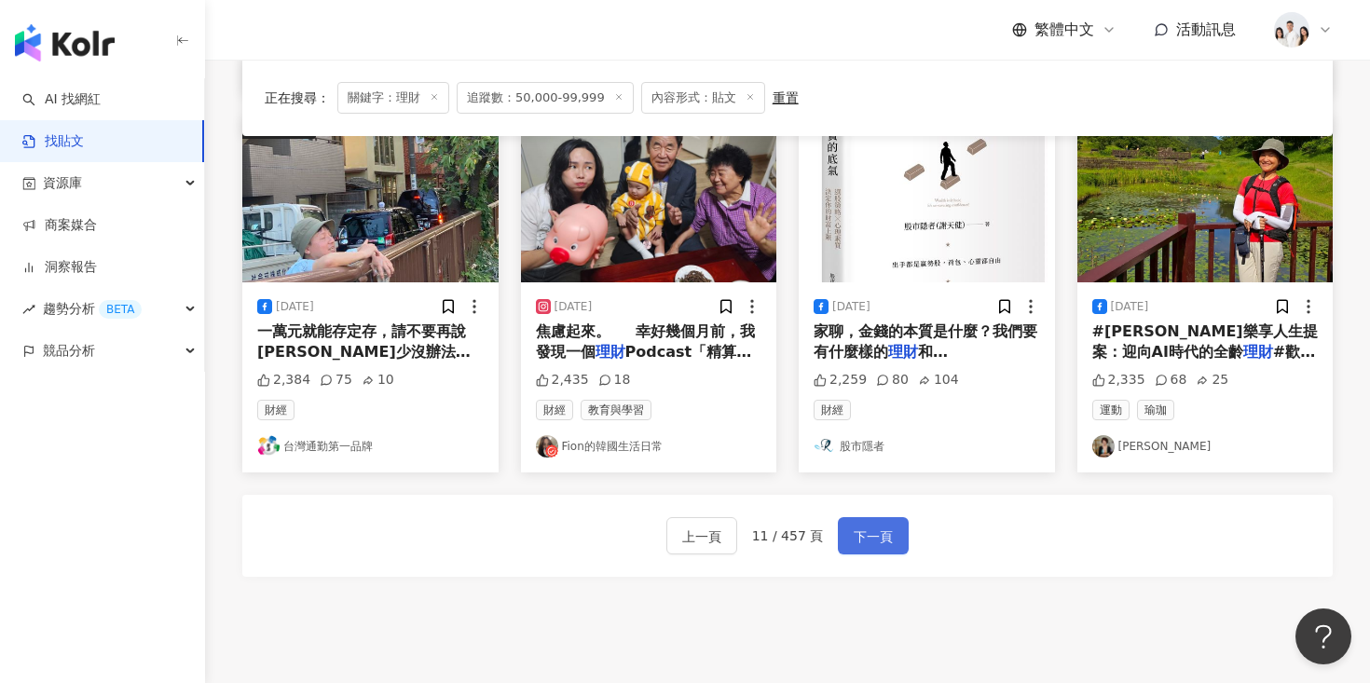
click at [857, 544] on span "下一頁" at bounding box center [873, 537] width 39 height 22
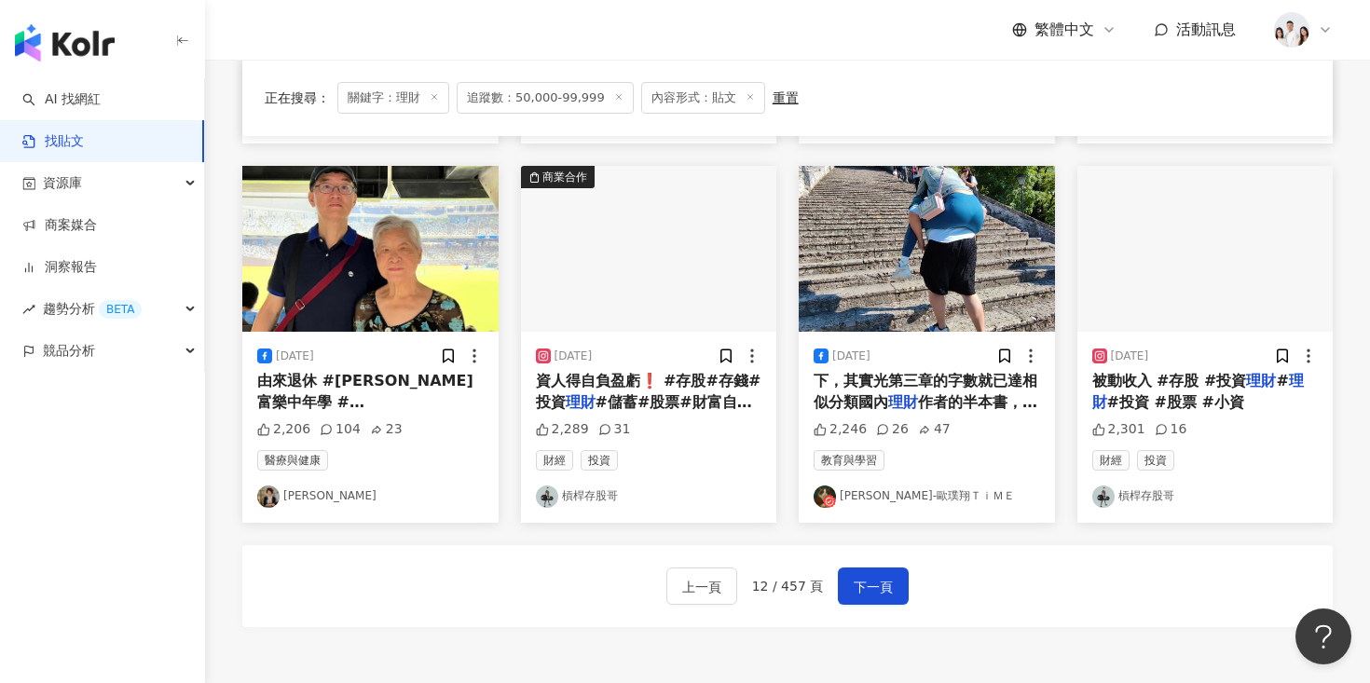
scroll to position [1109, 0]
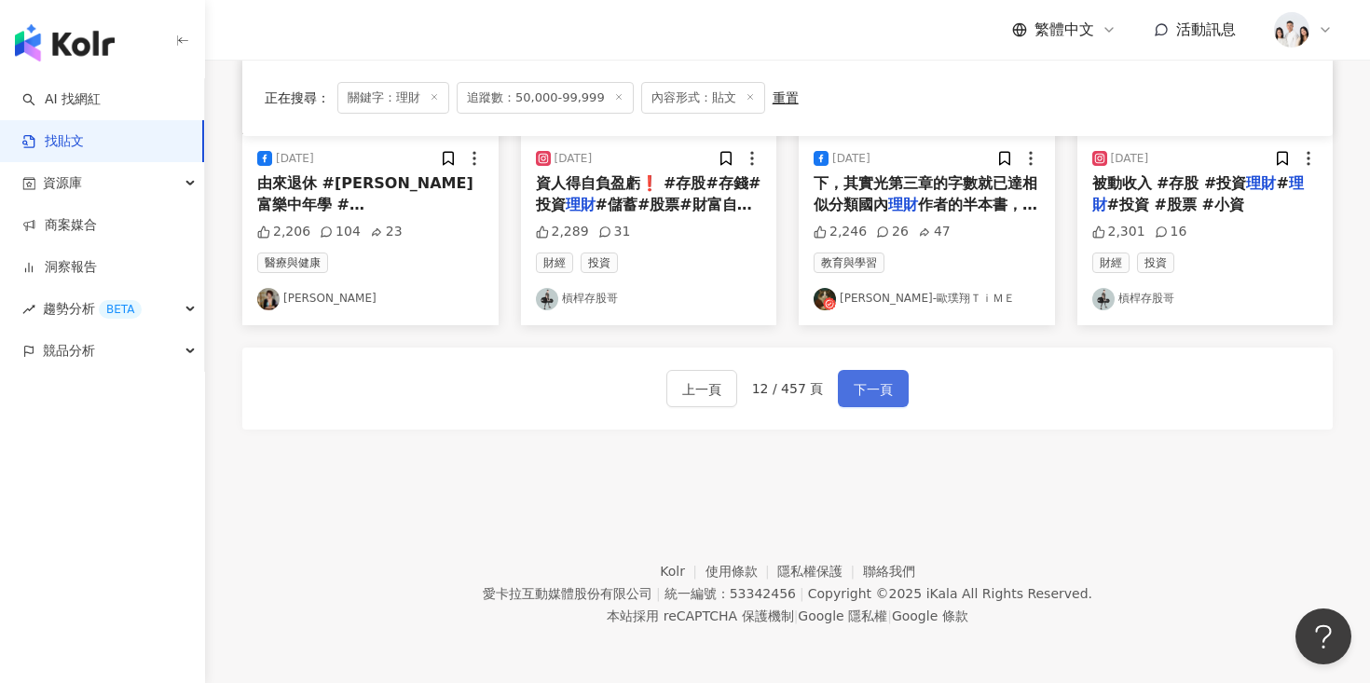
click at [866, 388] on span "下一頁" at bounding box center [873, 389] width 39 height 22
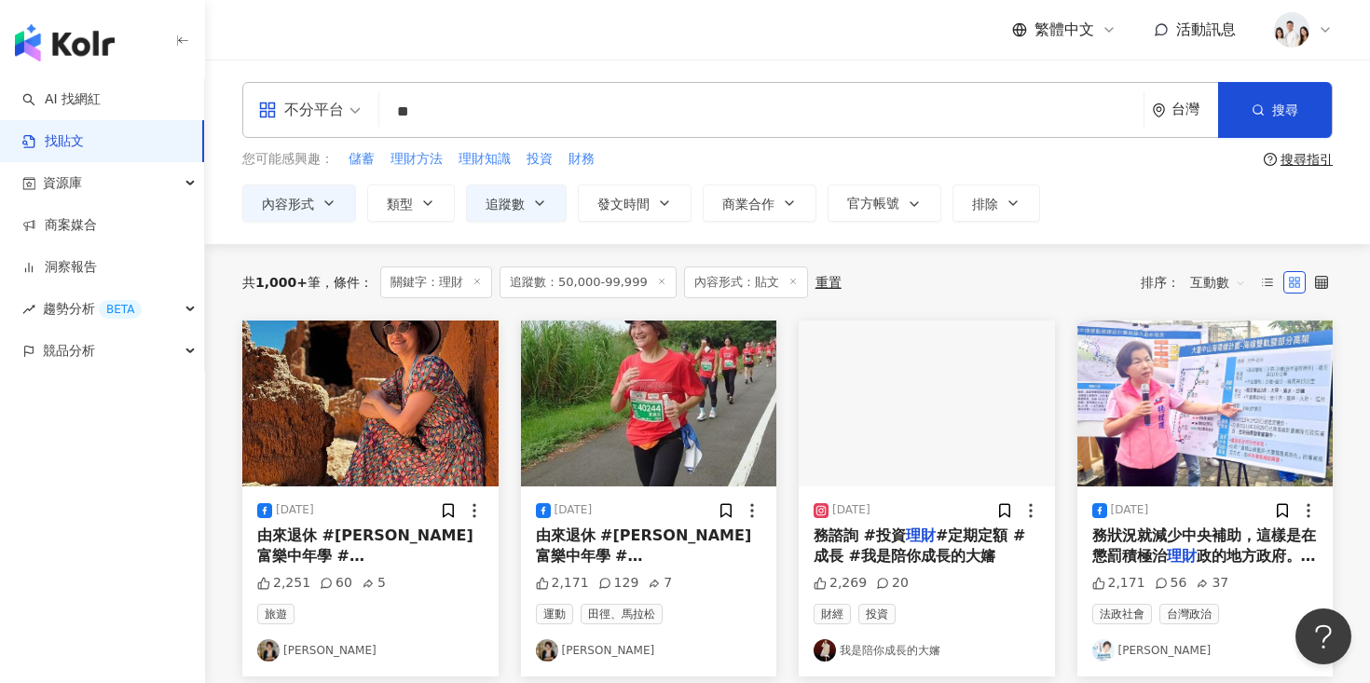
scroll to position [8, 0]
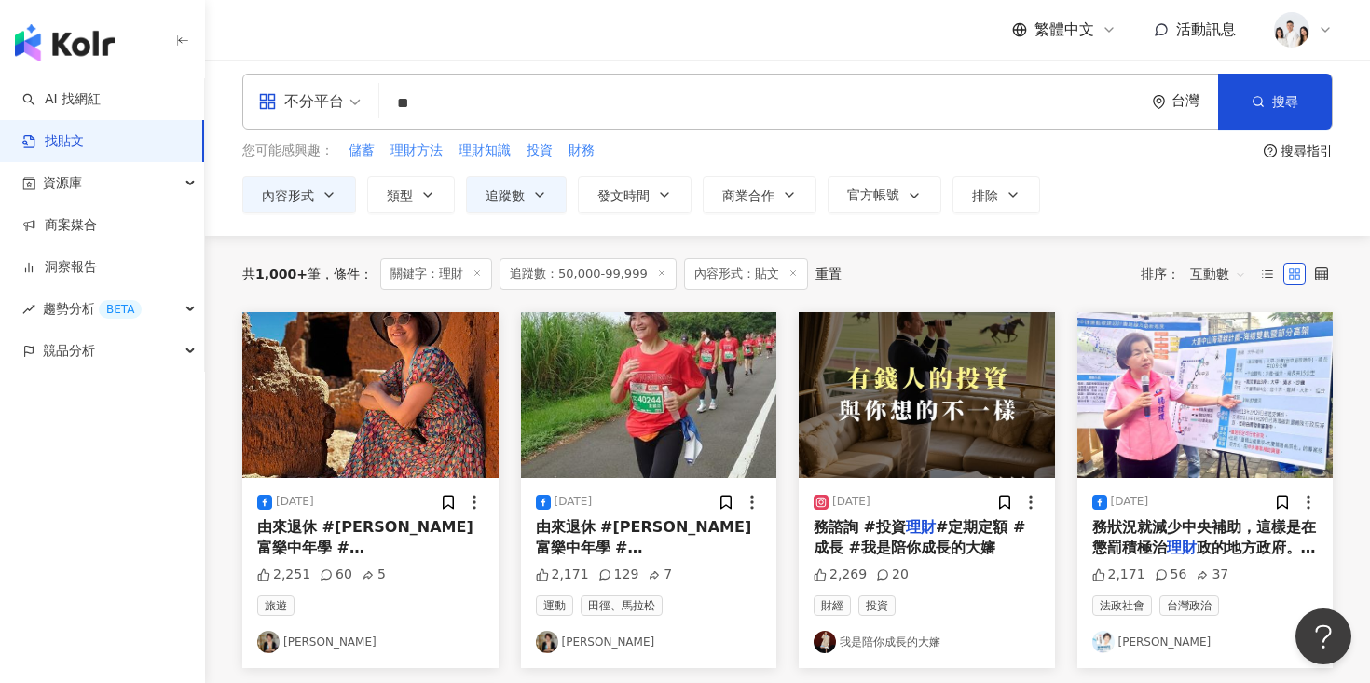
click at [896, 351] on img at bounding box center [927, 395] width 256 height 166
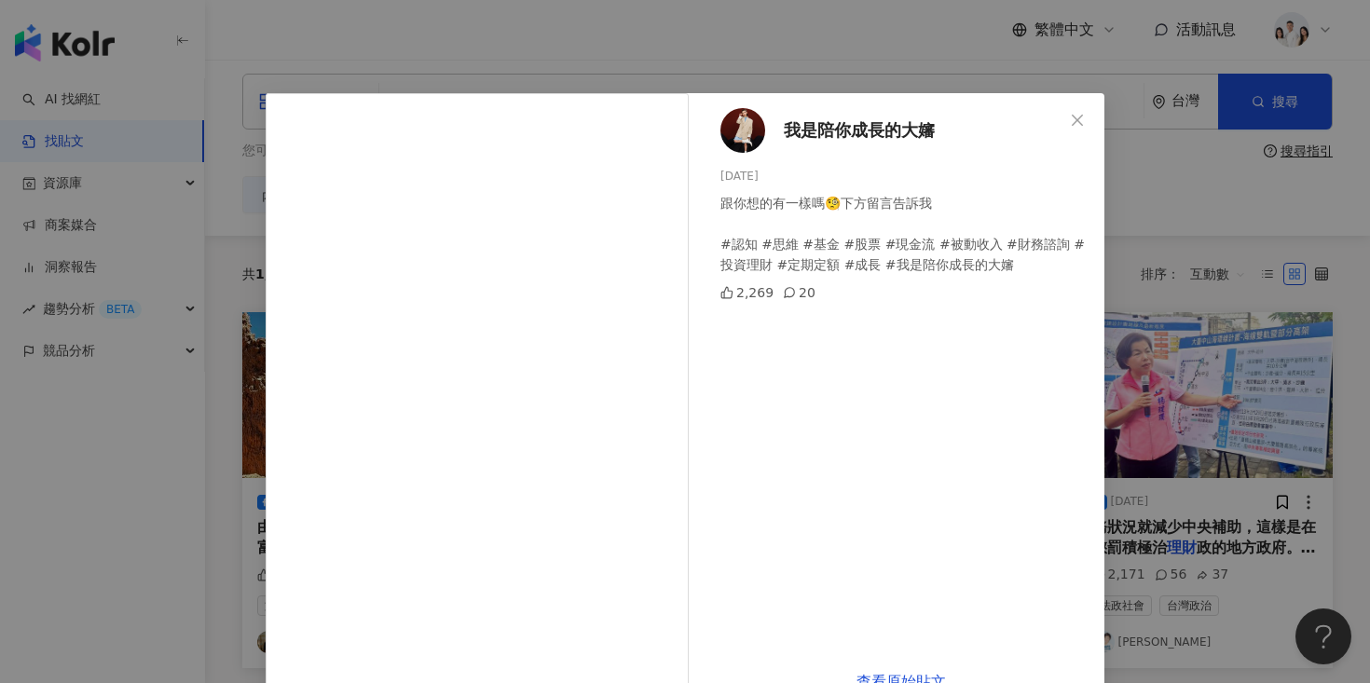
click at [790, 124] on span "我是陪你成長的大嬸" at bounding box center [859, 130] width 151 height 26
click at [1076, 121] on icon "close" at bounding box center [1077, 119] width 11 height 11
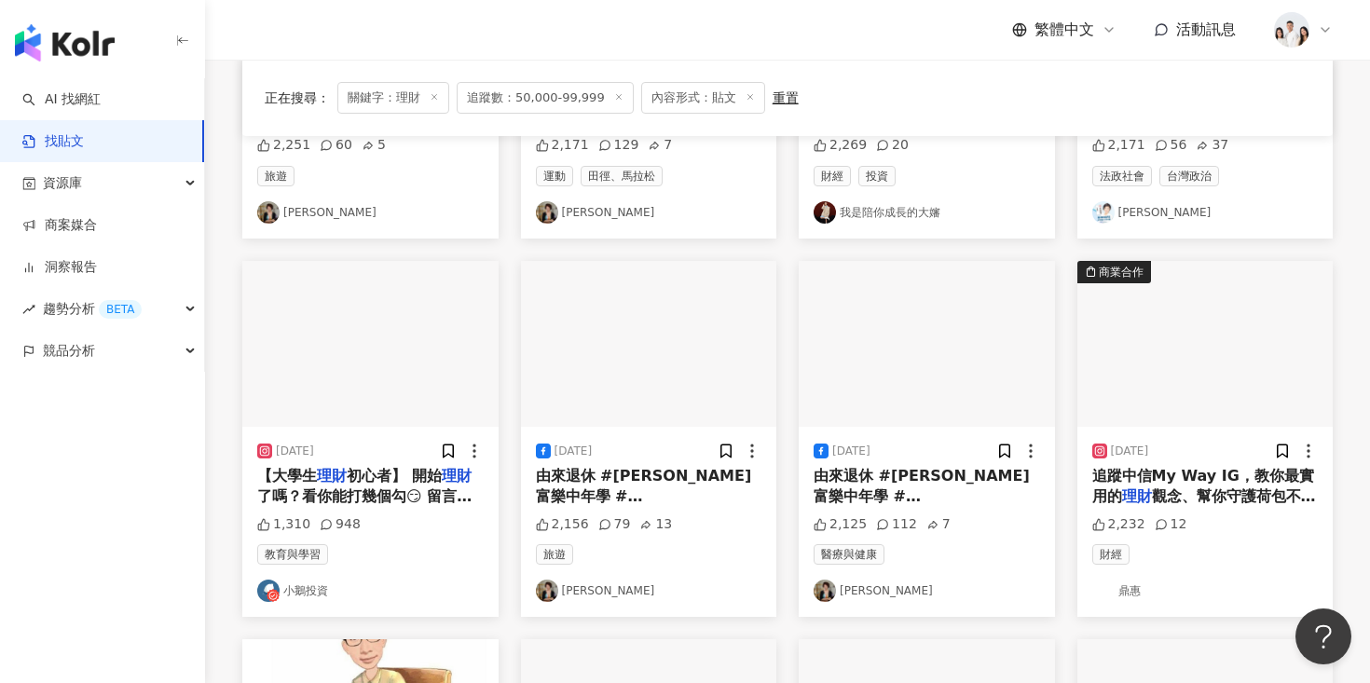
scroll to position [437, 0]
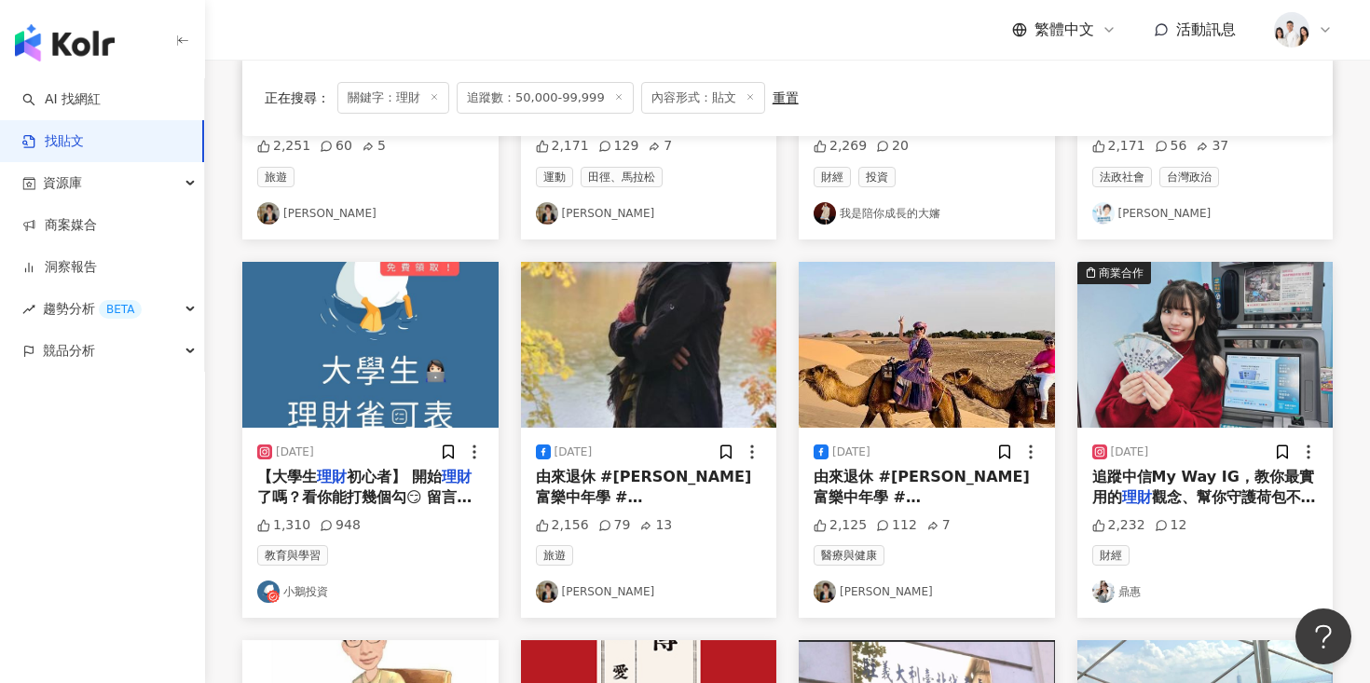
click at [685, 379] on img at bounding box center [649, 345] width 256 height 166
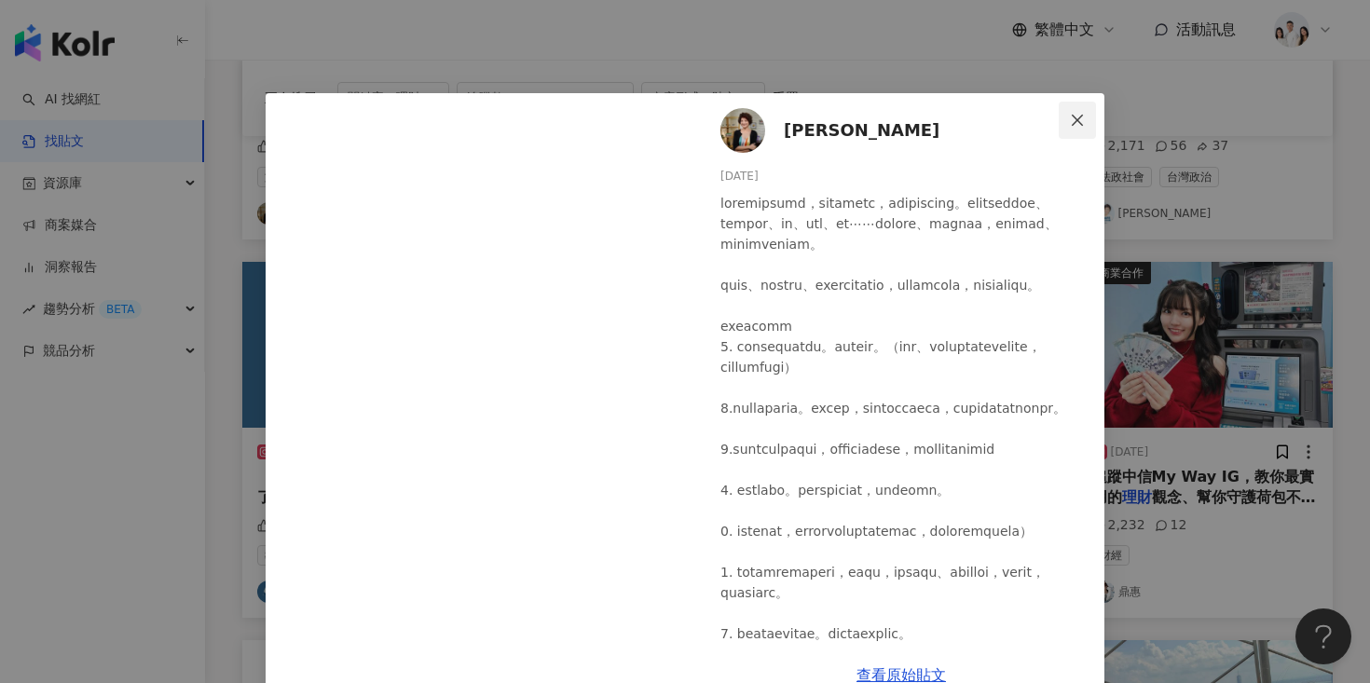
click at [1072, 114] on icon "close" at bounding box center [1077, 120] width 15 height 15
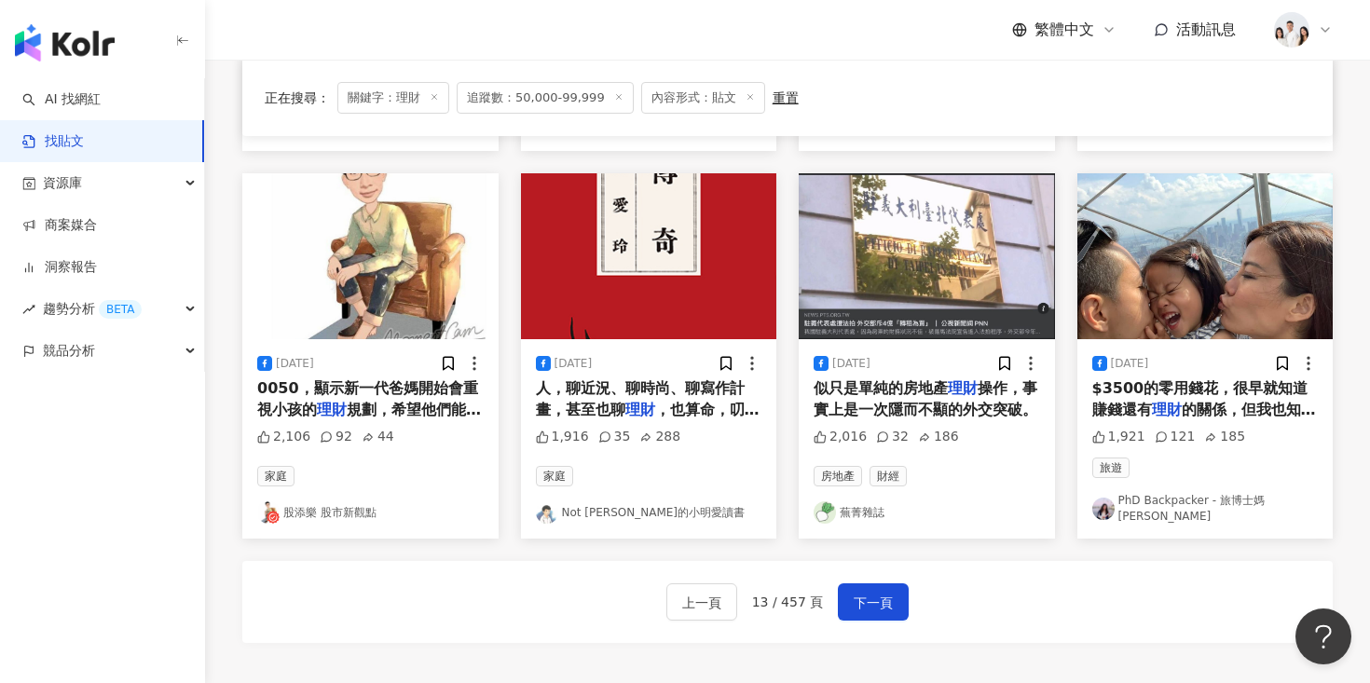
scroll to position [907, 0]
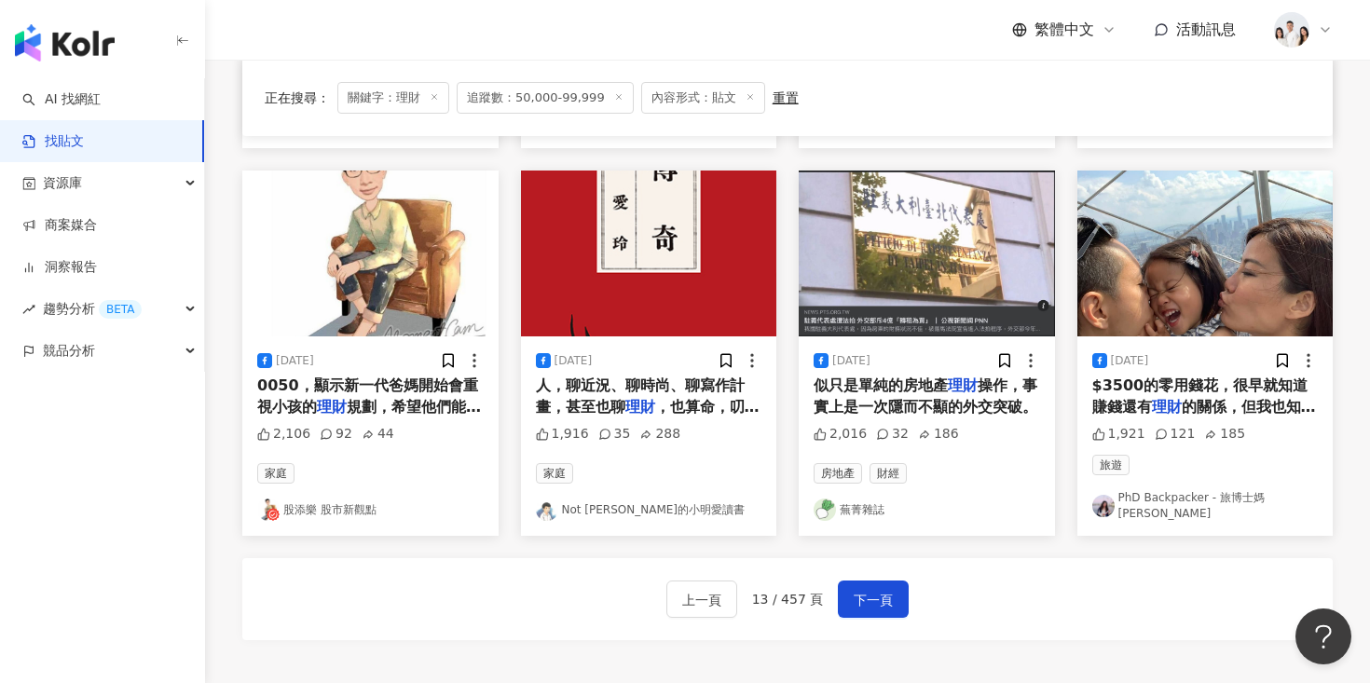
click at [1140, 236] on img at bounding box center [1205, 254] width 256 height 166
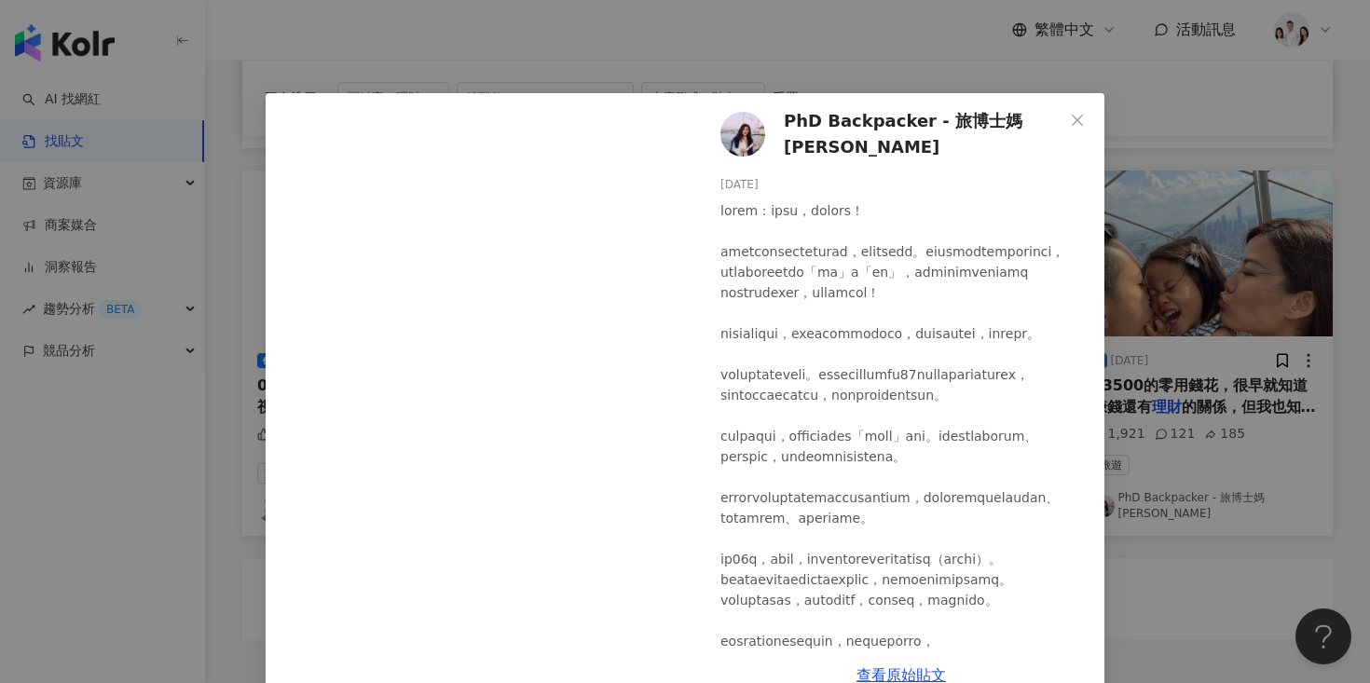
click at [809, 122] on span "PhD Backpacker - 旅博士媽咪" at bounding box center [924, 134] width 280 height 53
click at [1085, 120] on icon "close" at bounding box center [1077, 120] width 15 height 15
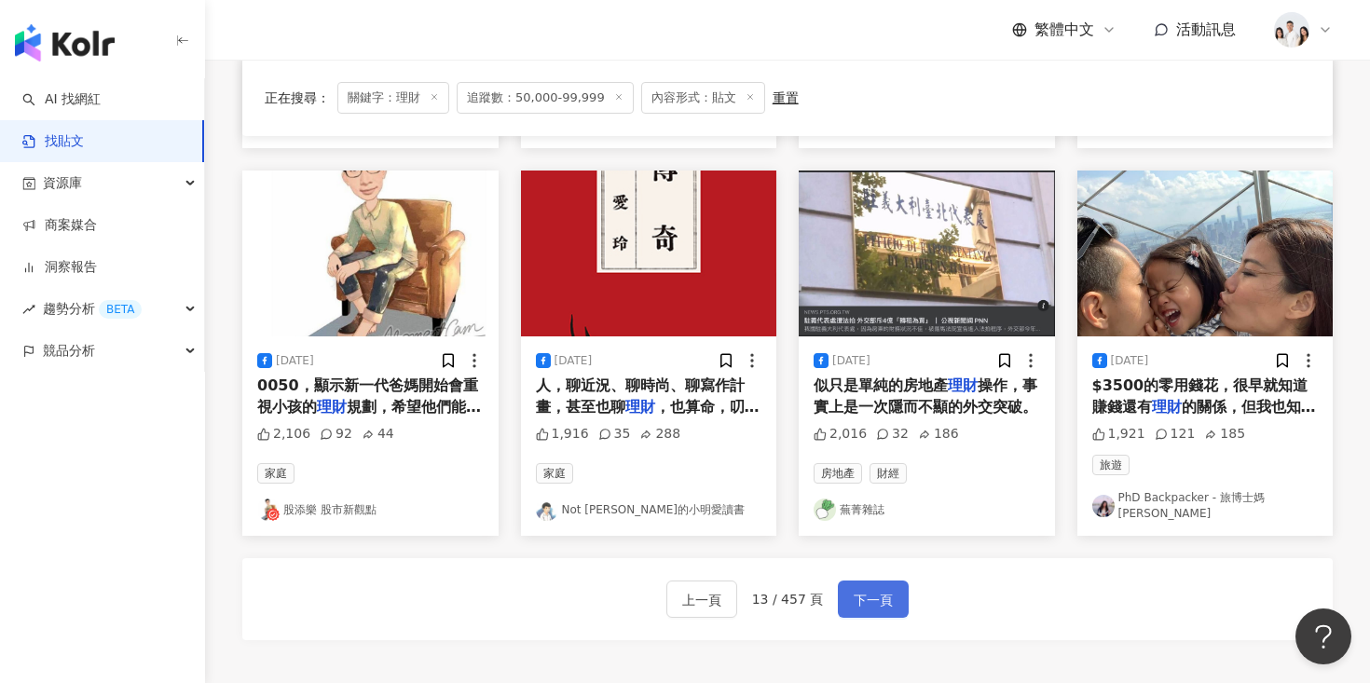
click at [896, 581] on button "下一頁" at bounding box center [873, 599] width 71 height 37
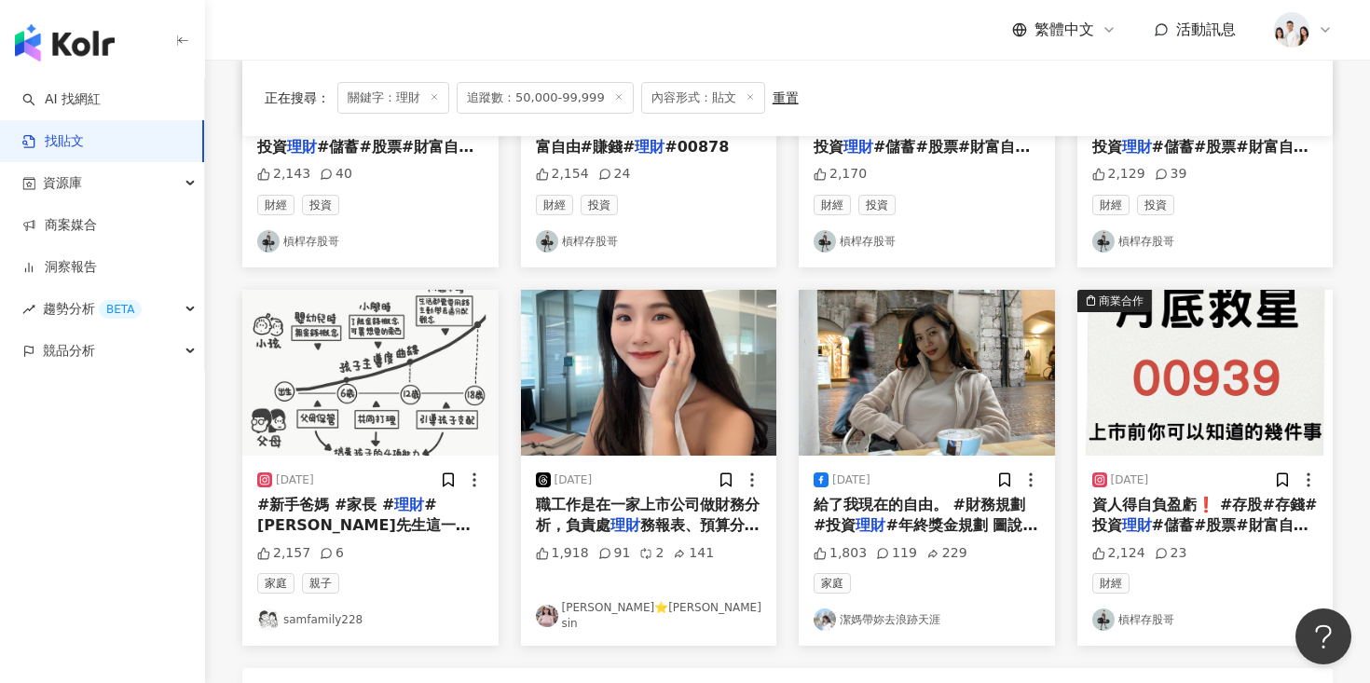
scroll to position [0, 0]
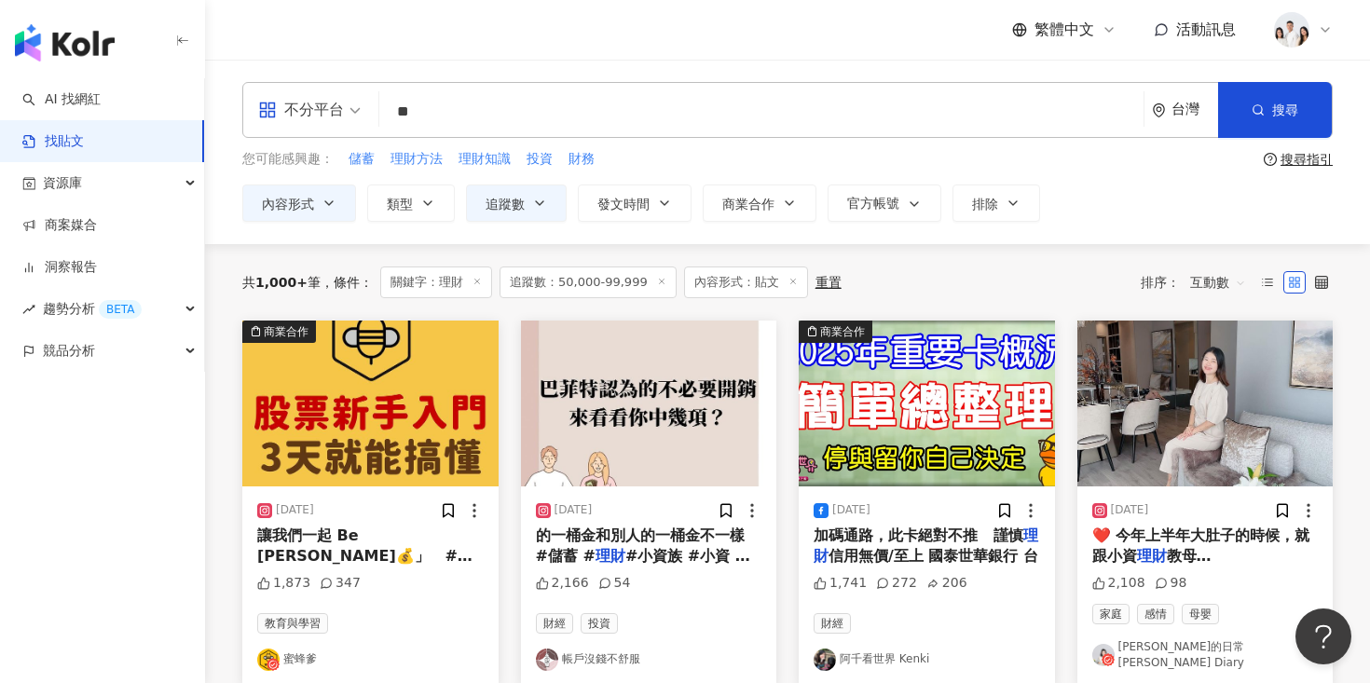
click at [390, 424] on img at bounding box center [370, 404] width 256 height 166
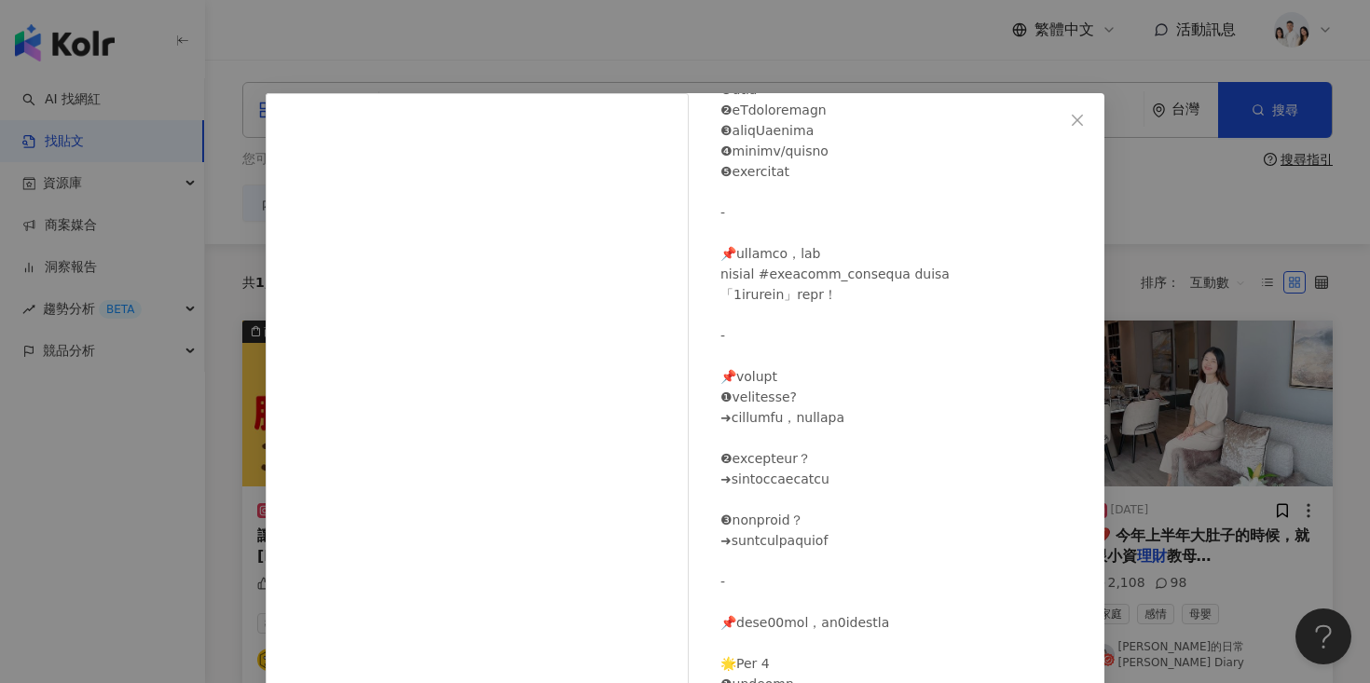
scroll to position [249, 0]
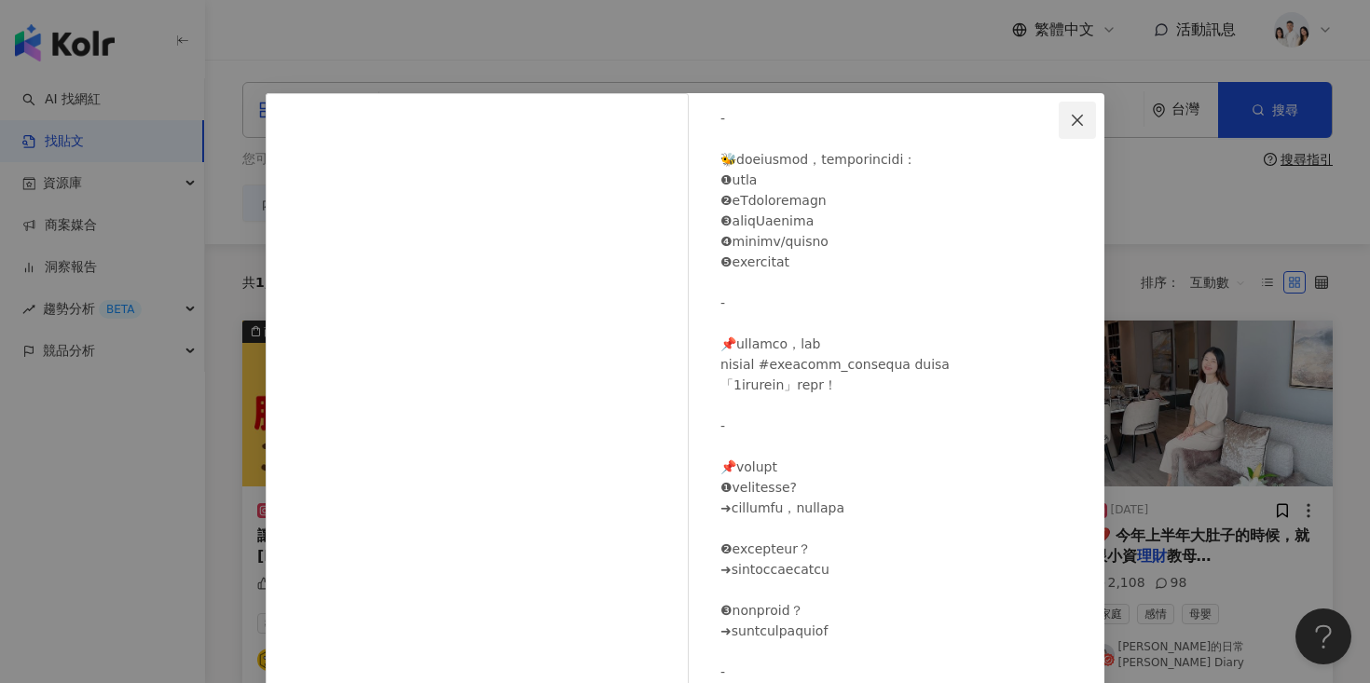
click at [1078, 122] on icon "close" at bounding box center [1077, 120] width 15 height 15
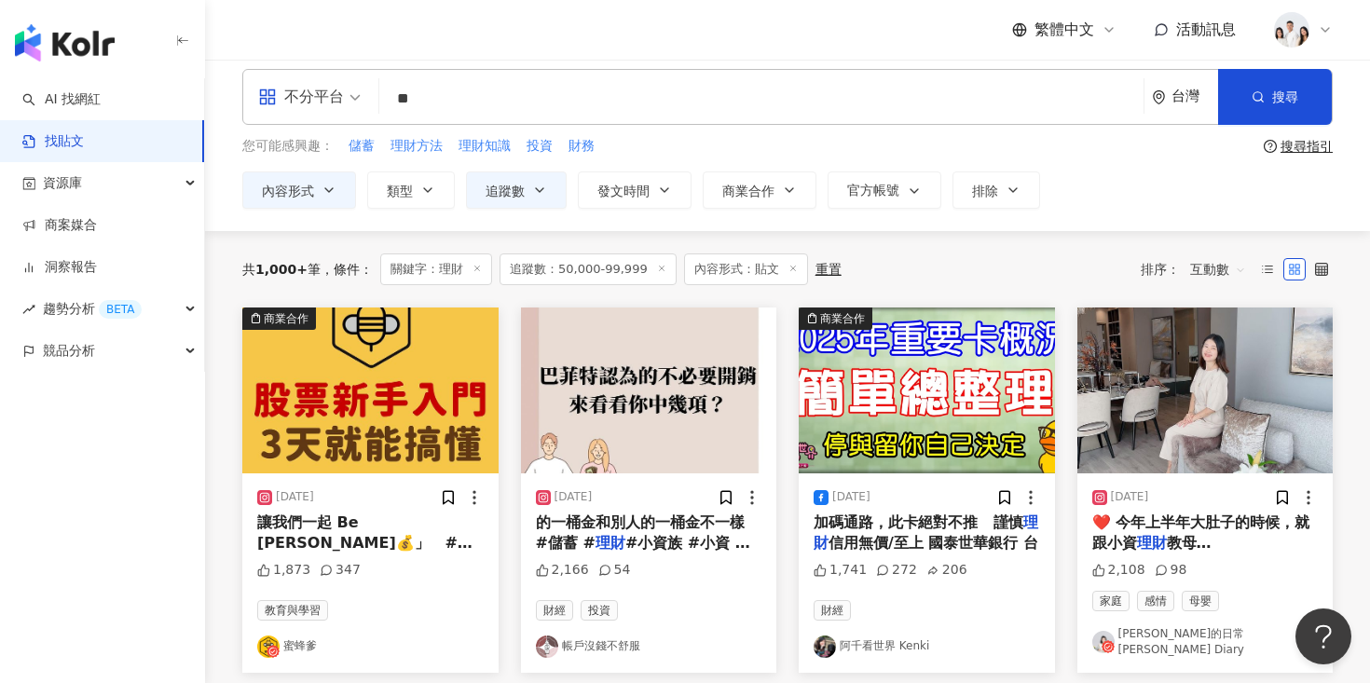
scroll to position [17, 0]
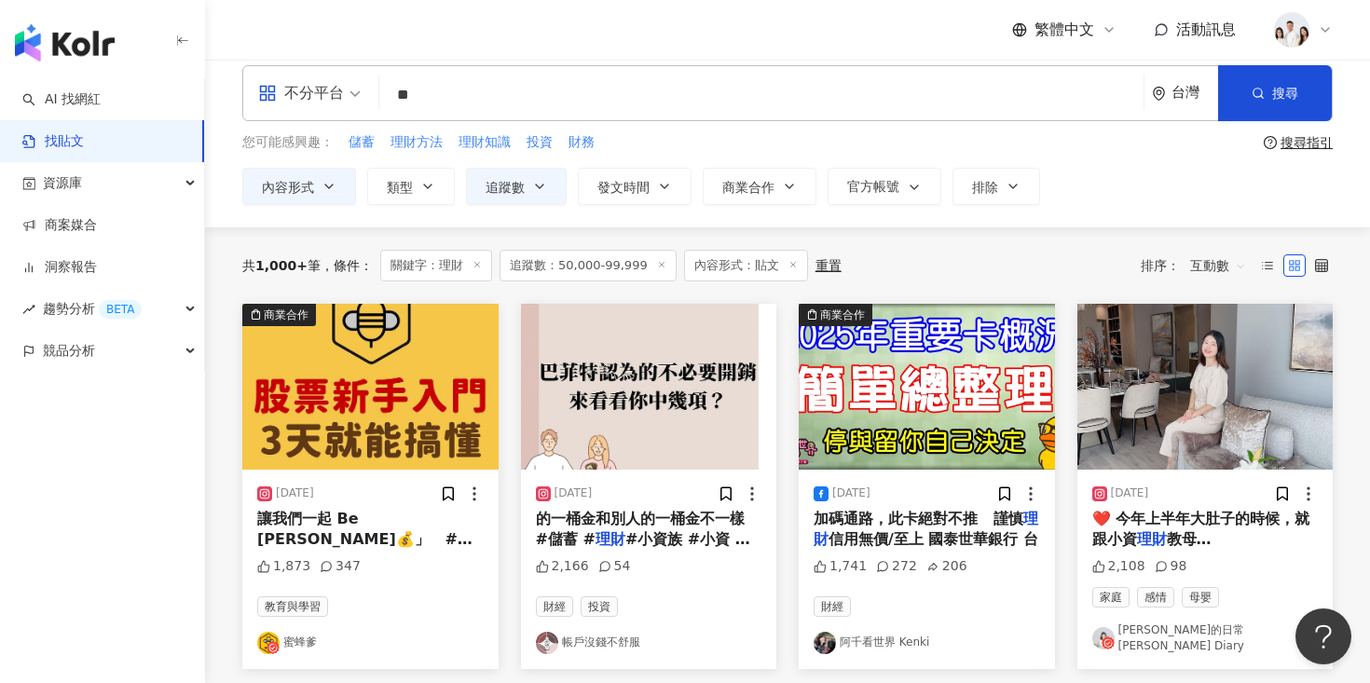
click at [1158, 365] on img at bounding box center [1205, 387] width 256 height 166
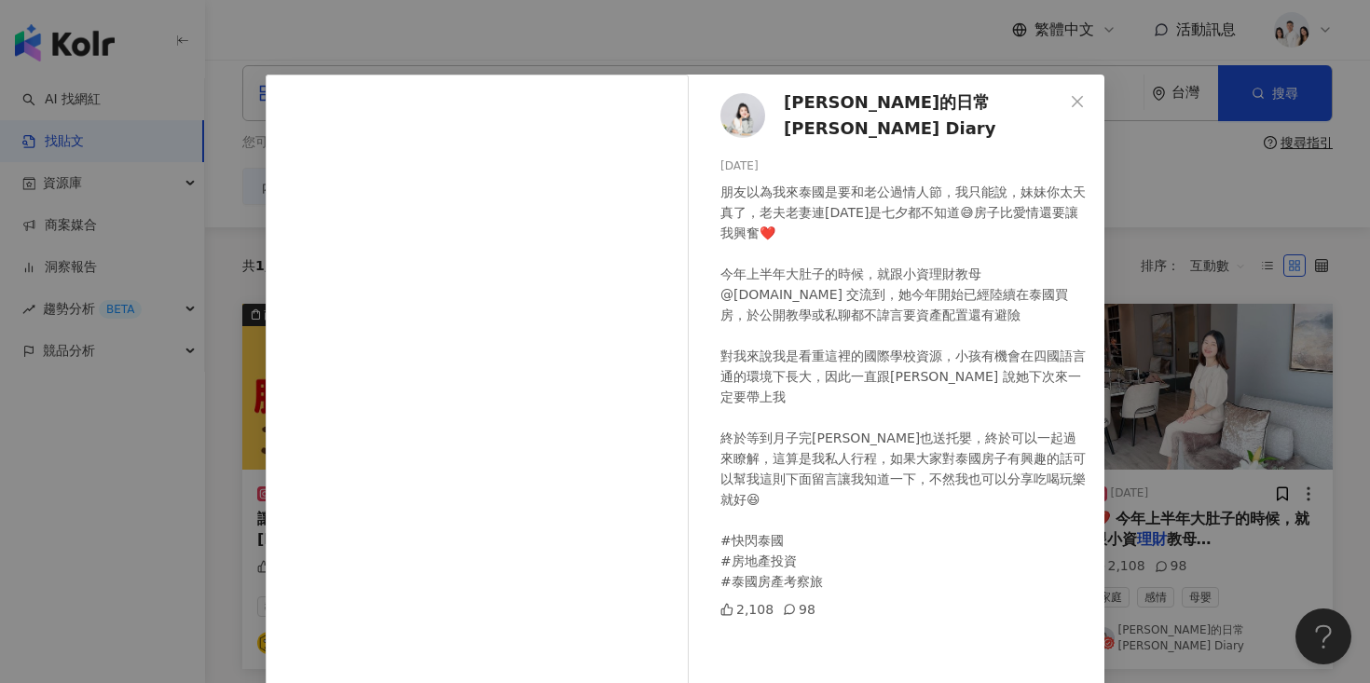
scroll to position [153, 0]
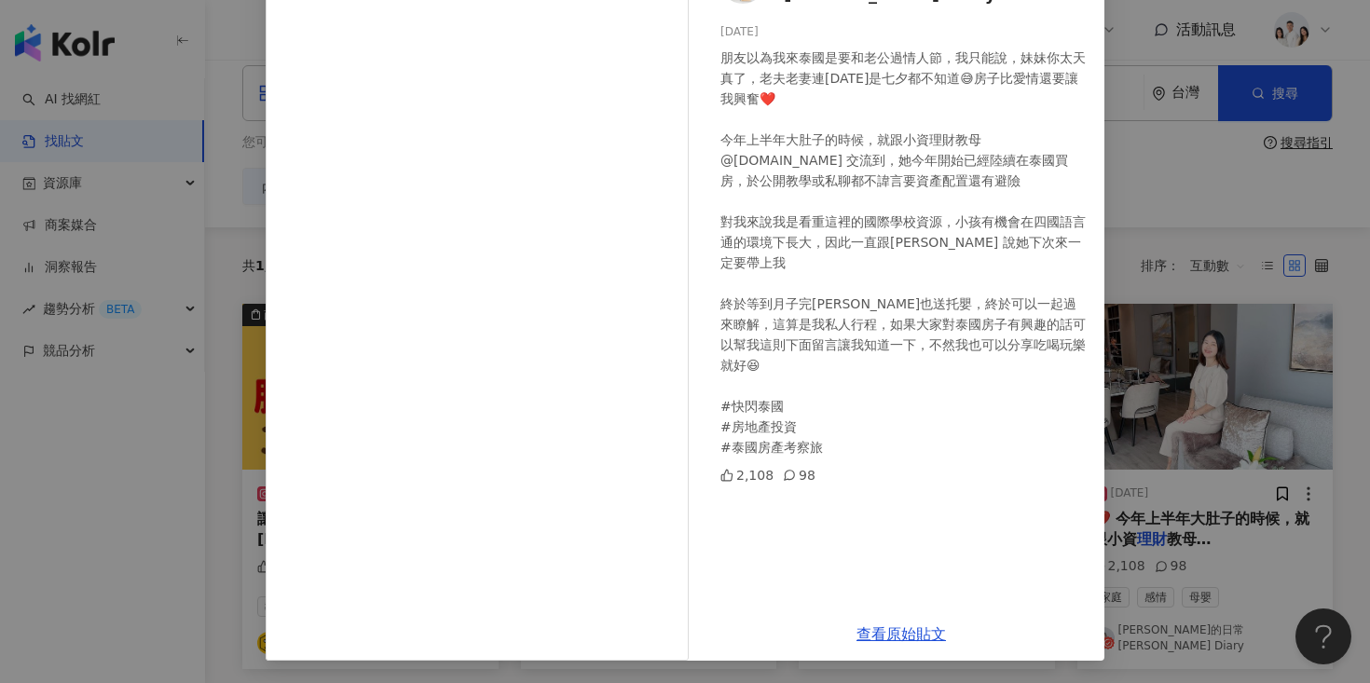
click at [878, 625] on div "查看原始貼文" at bounding box center [901, 634] width 406 height 53
click at [881, 635] on link "查看原始貼文" at bounding box center [901, 634] width 89 height 18
click at [884, 629] on link "查看原始貼文" at bounding box center [901, 634] width 89 height 18
click at [1176, 255] on div "艾琳的日常Erin's Diary 2023/8/22 朋友以為我來泰國是要和老公過情人節，我只能說，妹妹你太天真了，老夫老妻連今天是七夕都不知道😅房子比愛情…" at bounding box center [685, 341] width 1370 height 683
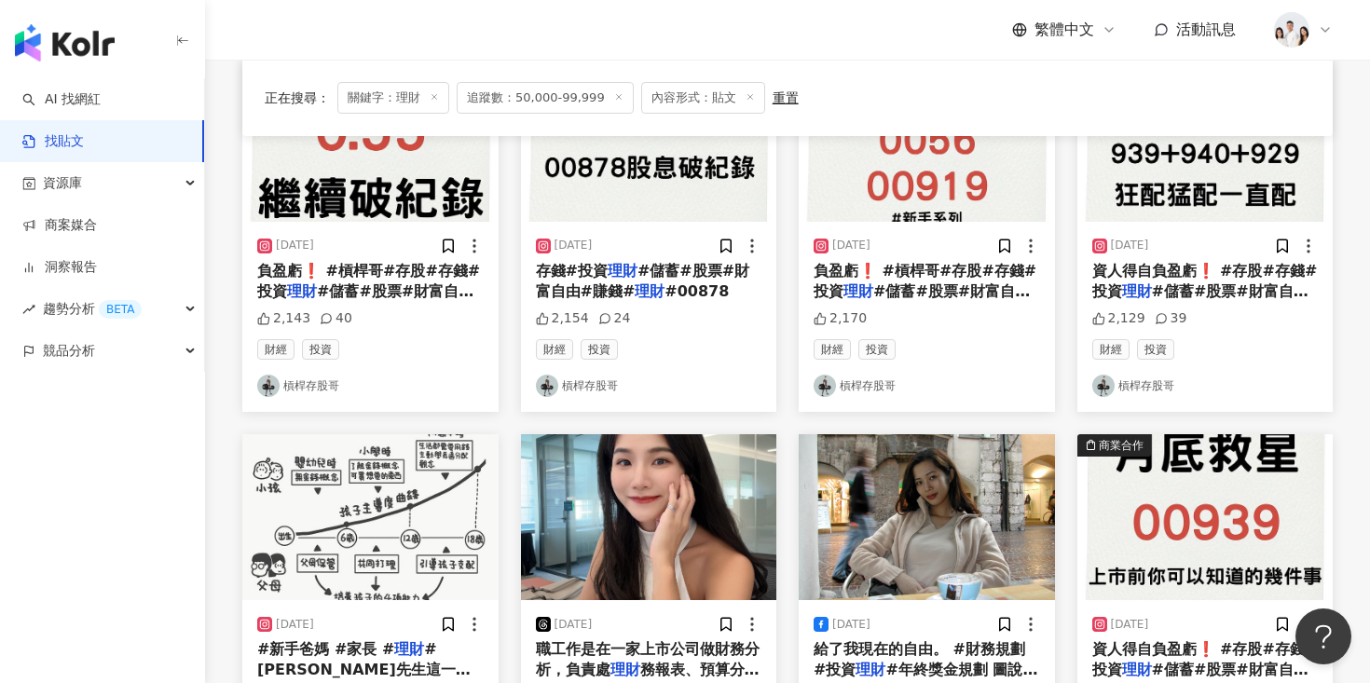
scroll to position [880, 0]
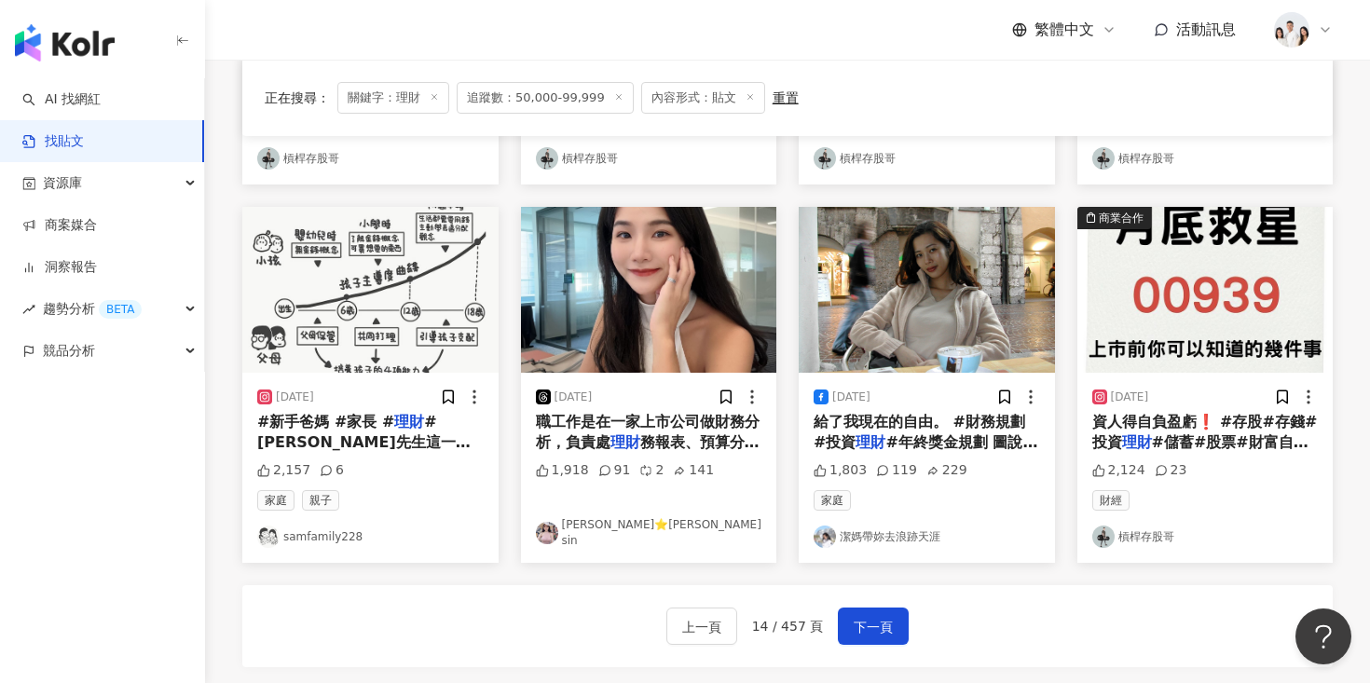
click at [895, 227] on img at bounding box center [927, 290] width 256 height 166
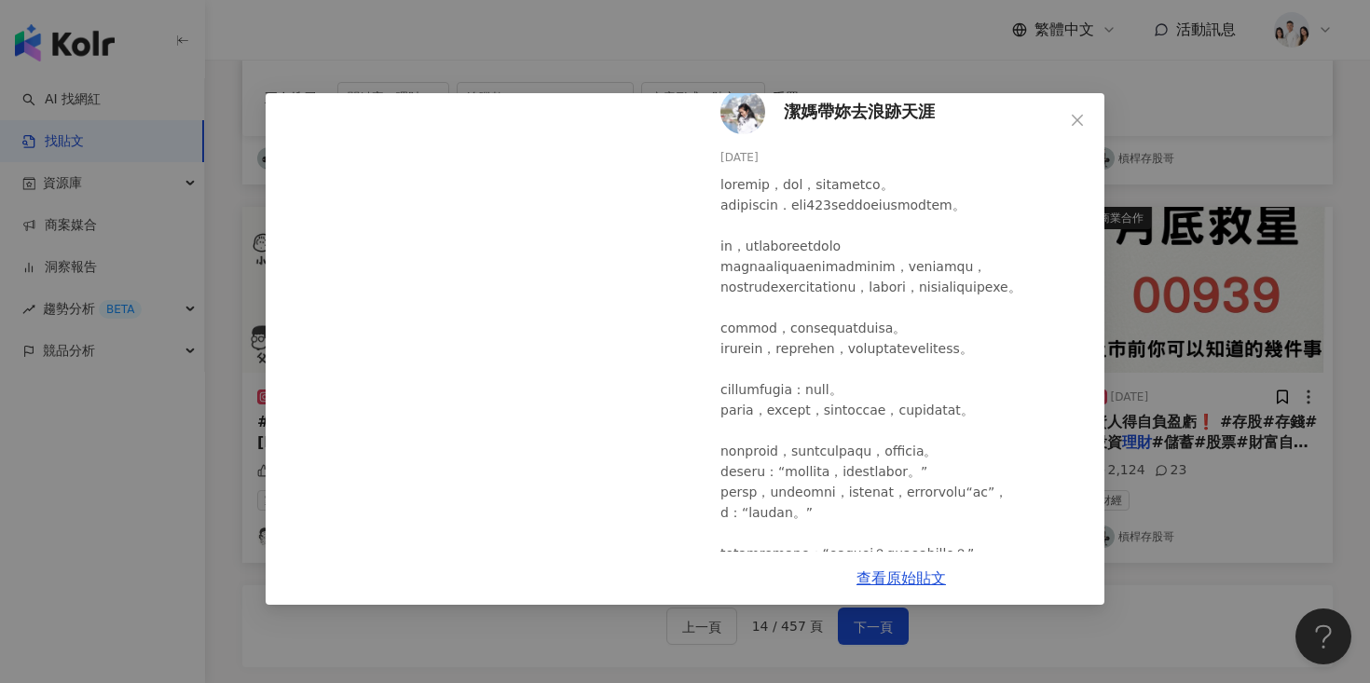
scroll to position [23, 0]
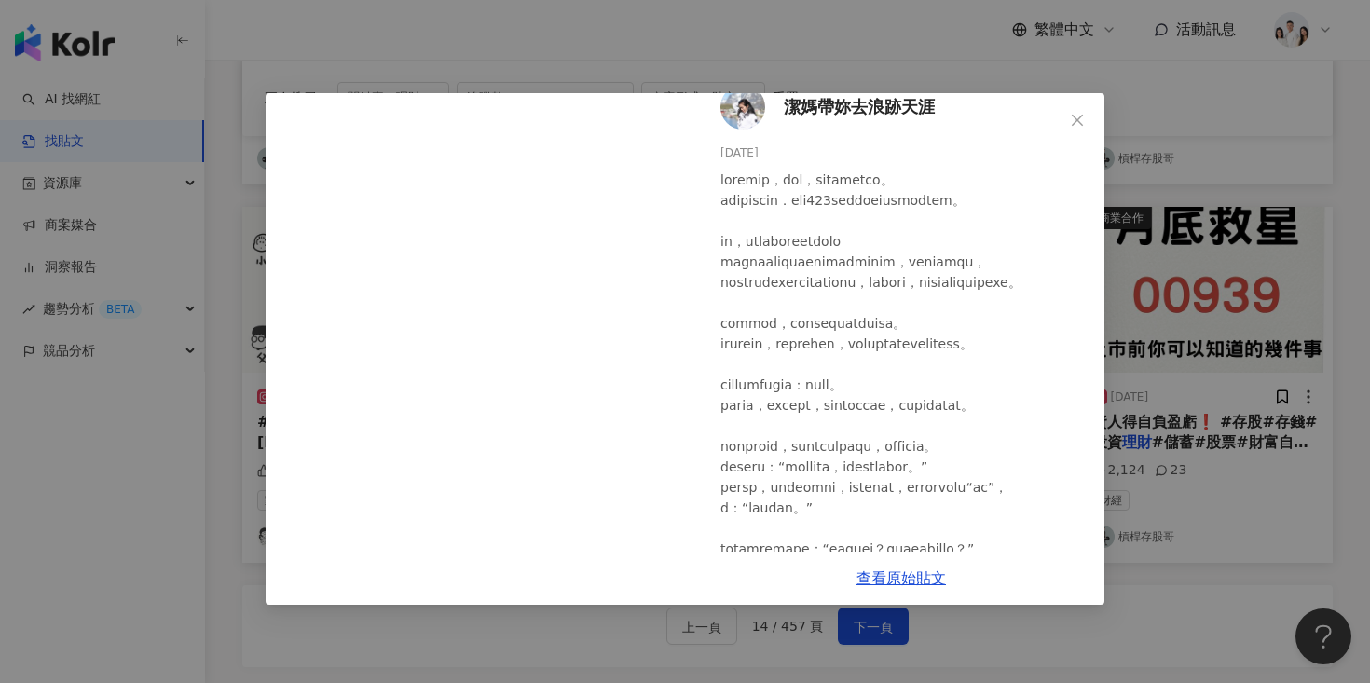
click at [804, 111] on span "潔媽帶妳去浪跡天涯" at bounding box center [859, 107] width 151 height 26
click at [212, 587] on div "潔媽帶妳去浪跡天涯 2025/1/25 1,803 119 229 查看原始貼文" at bounding box center [685, 341] width 1370 height 683
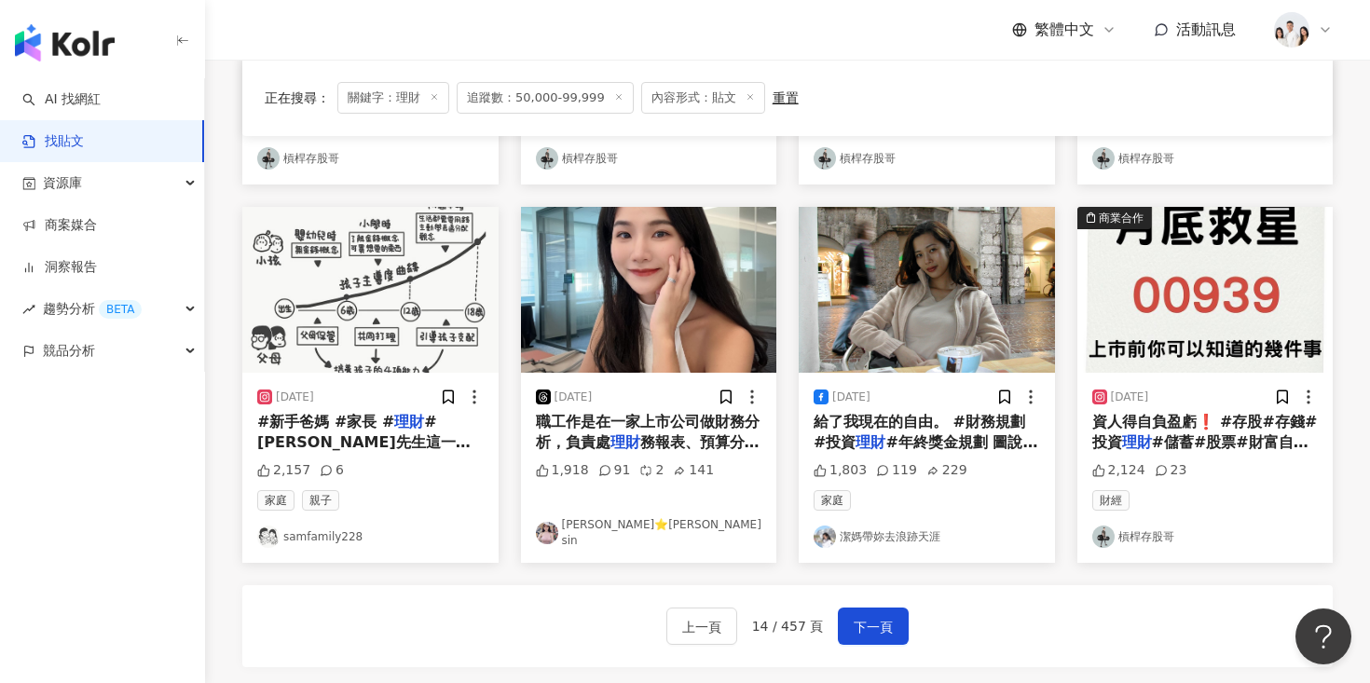
scroll to position [926, 0]
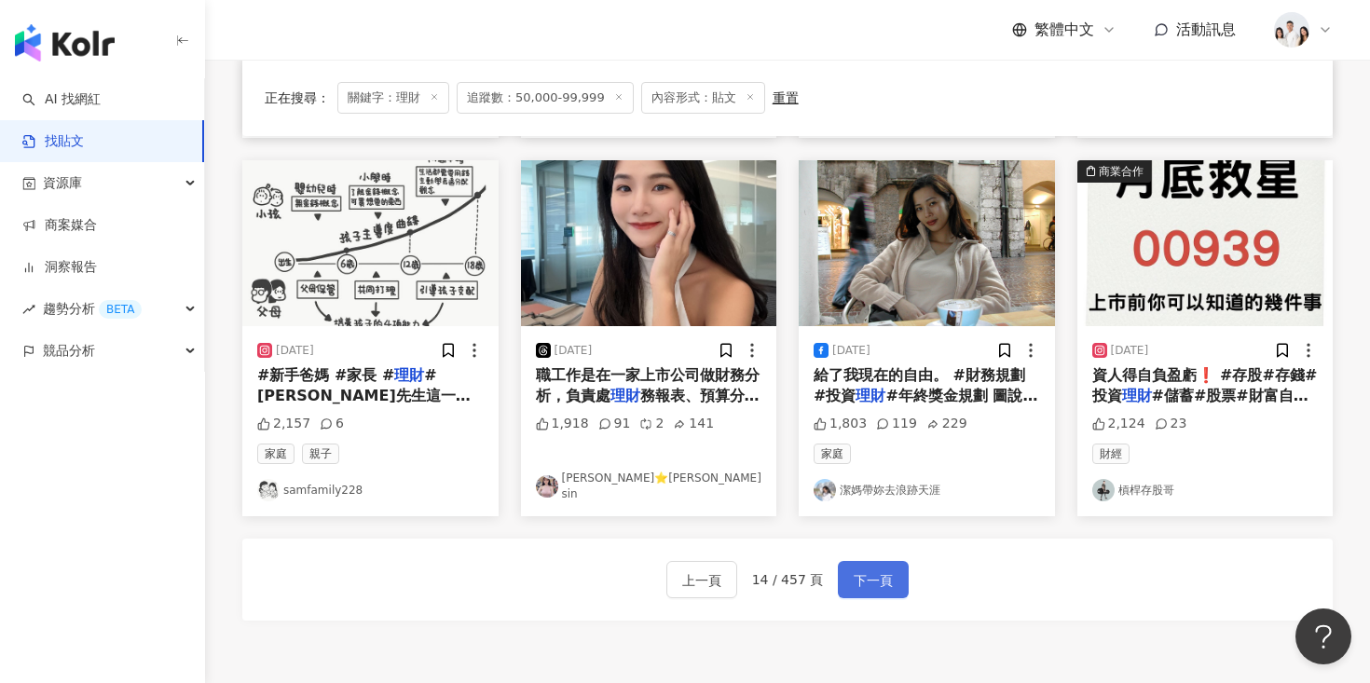
click at [880, 569] on span "下一頁" at bounding box center [873, 580] width 39 height 22
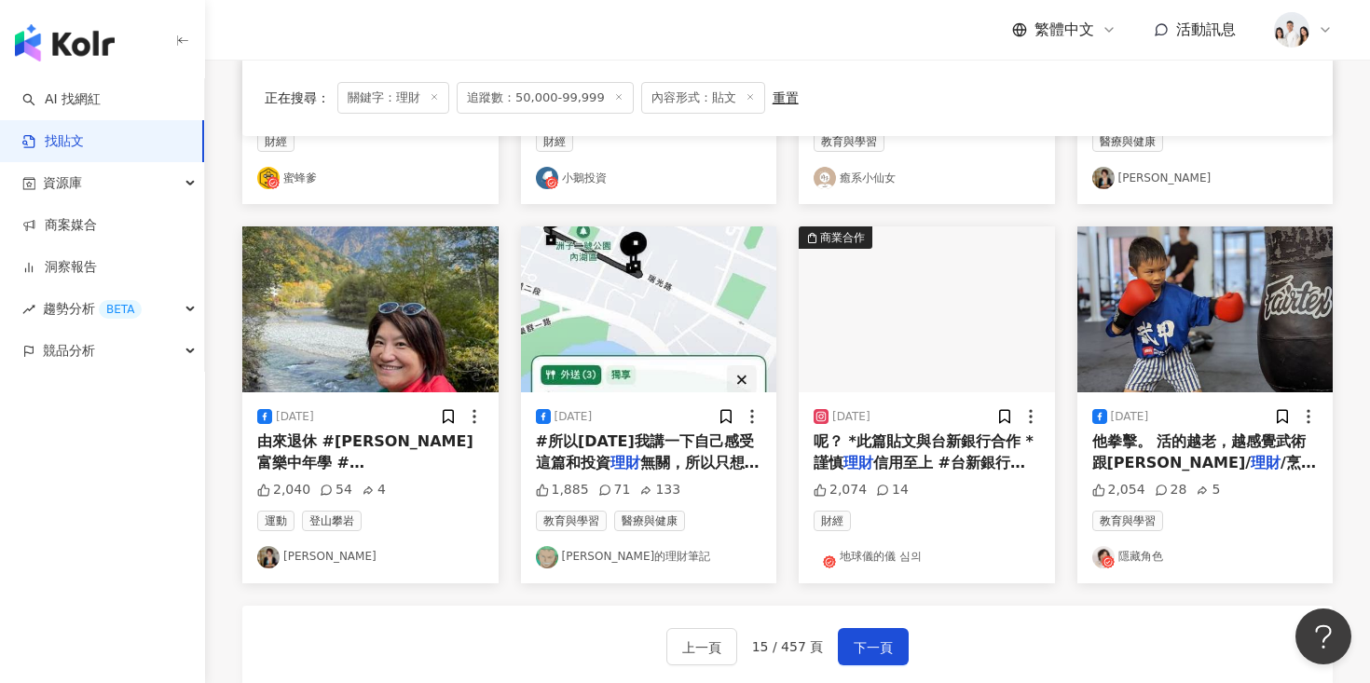
scroll to position [913, 0]
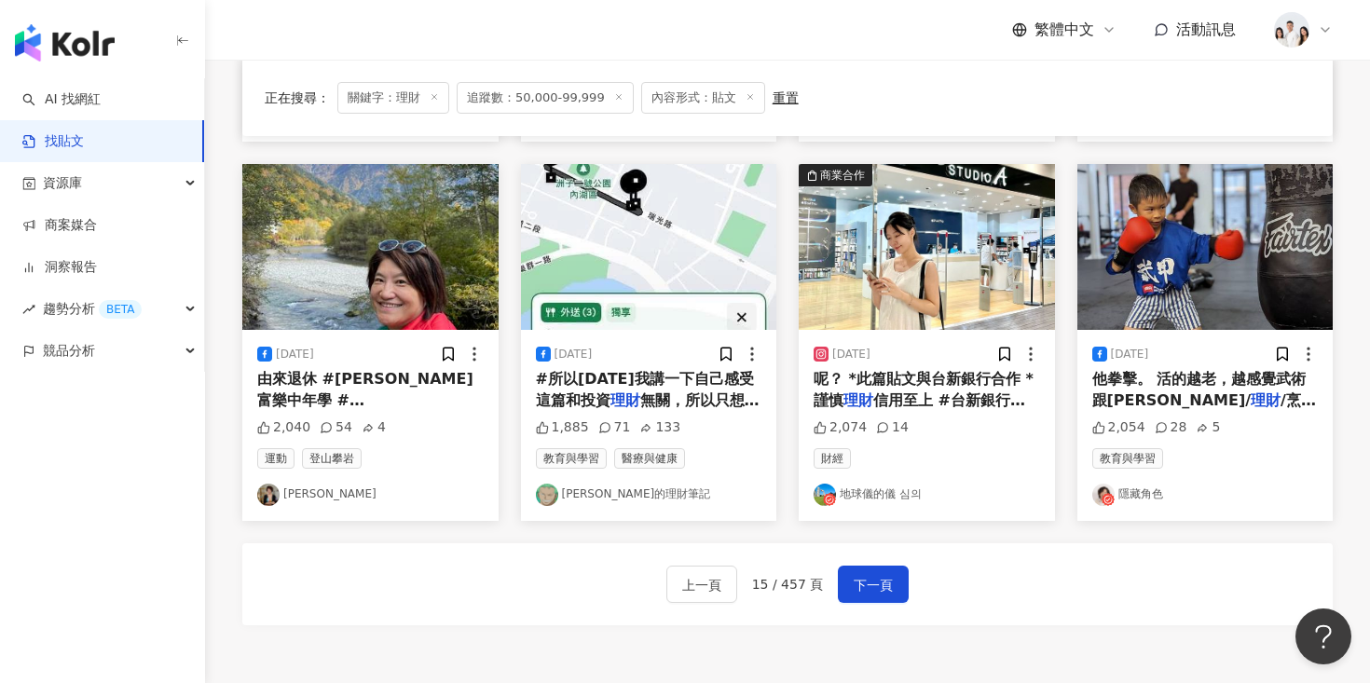
click at [919, 316] on img at bounding box center [927, 247] width 256 height 166
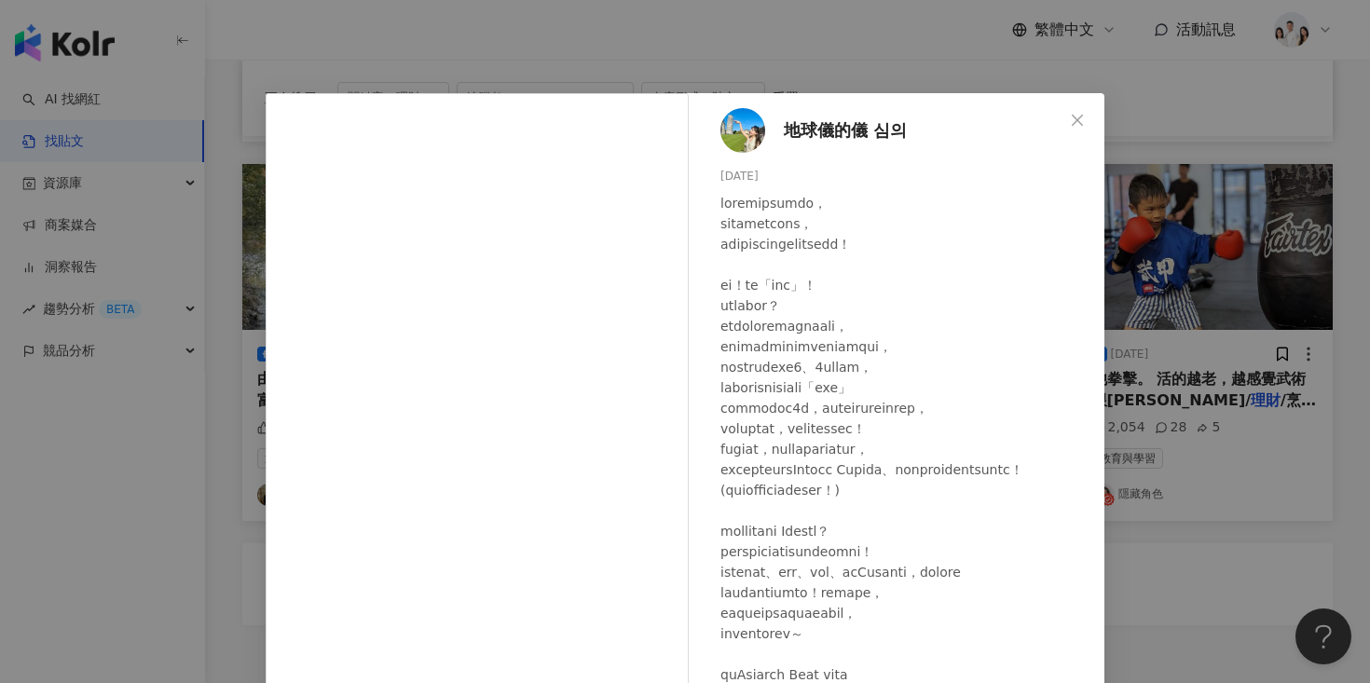
click at [1211, 338] on div "地球儀的儀 심의 2024/8/4 2,074 14 查看原始貼文" at bounding box center [685, 341] width 1370 height 683
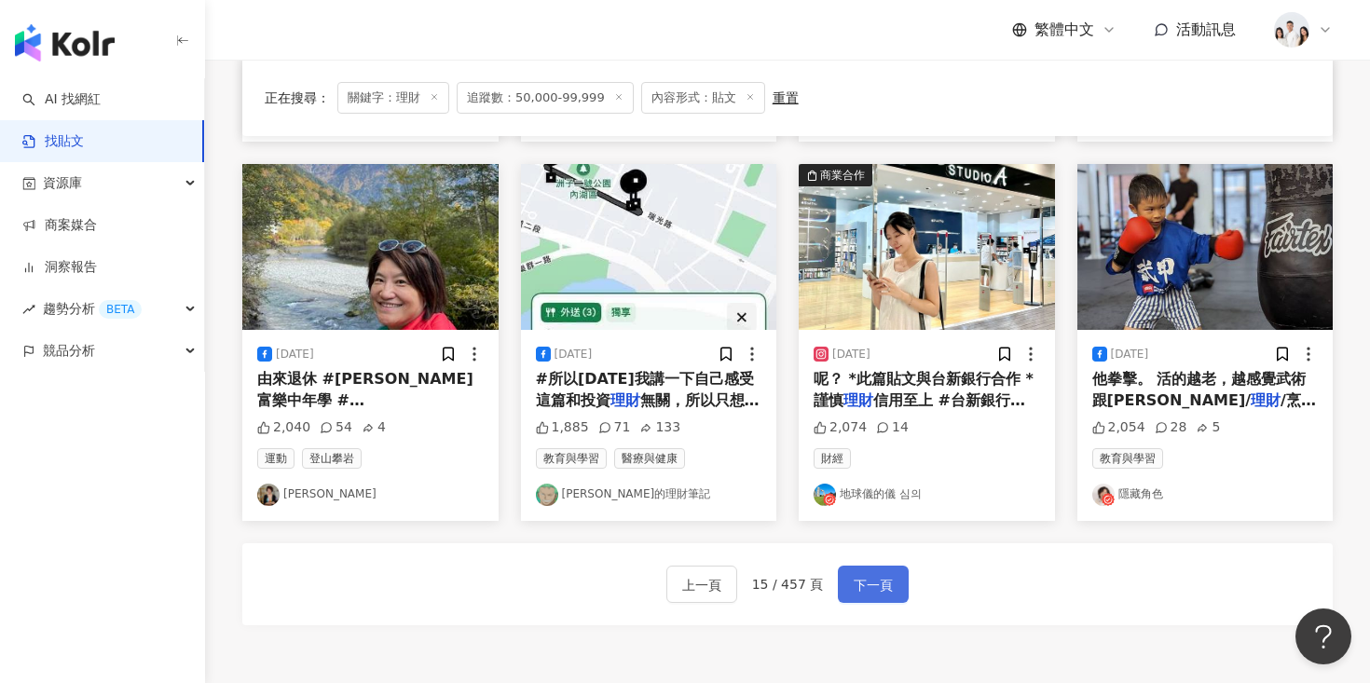
click at [886, 597] on button "下一頁" at bounding box center [873, 584] width 71 height 37
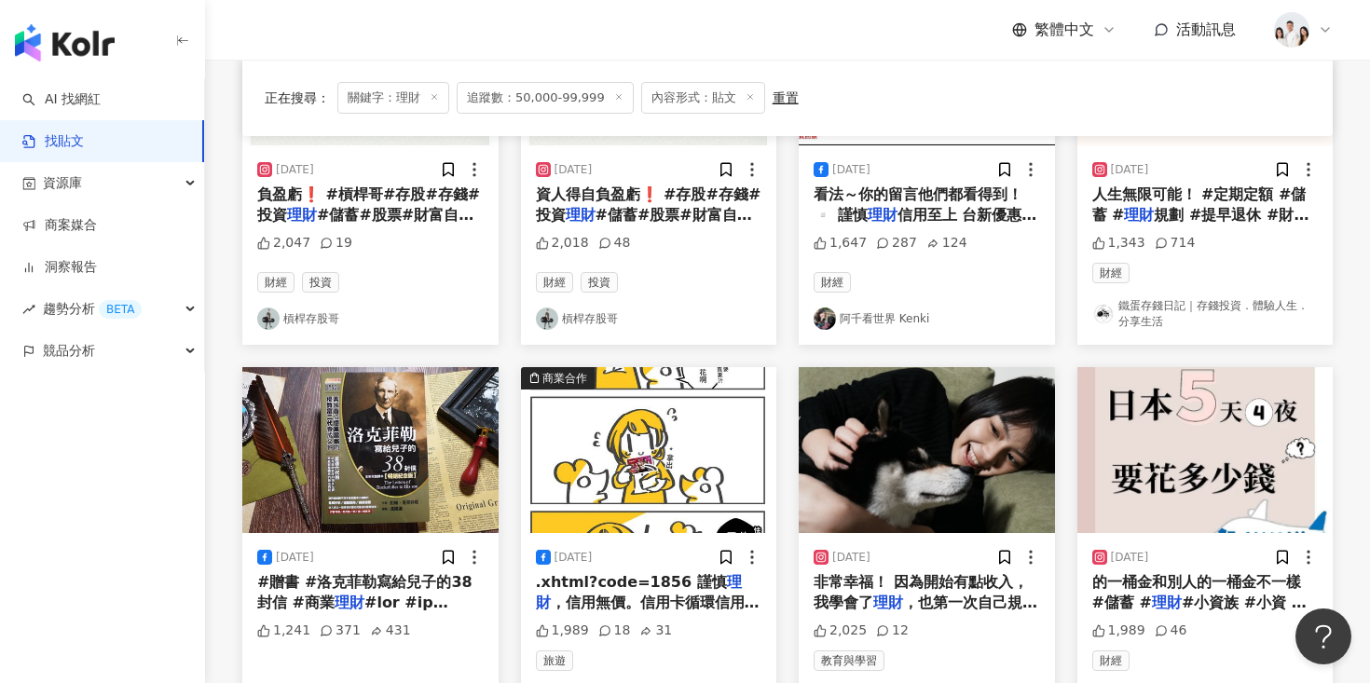
scroll to position [880, 0]
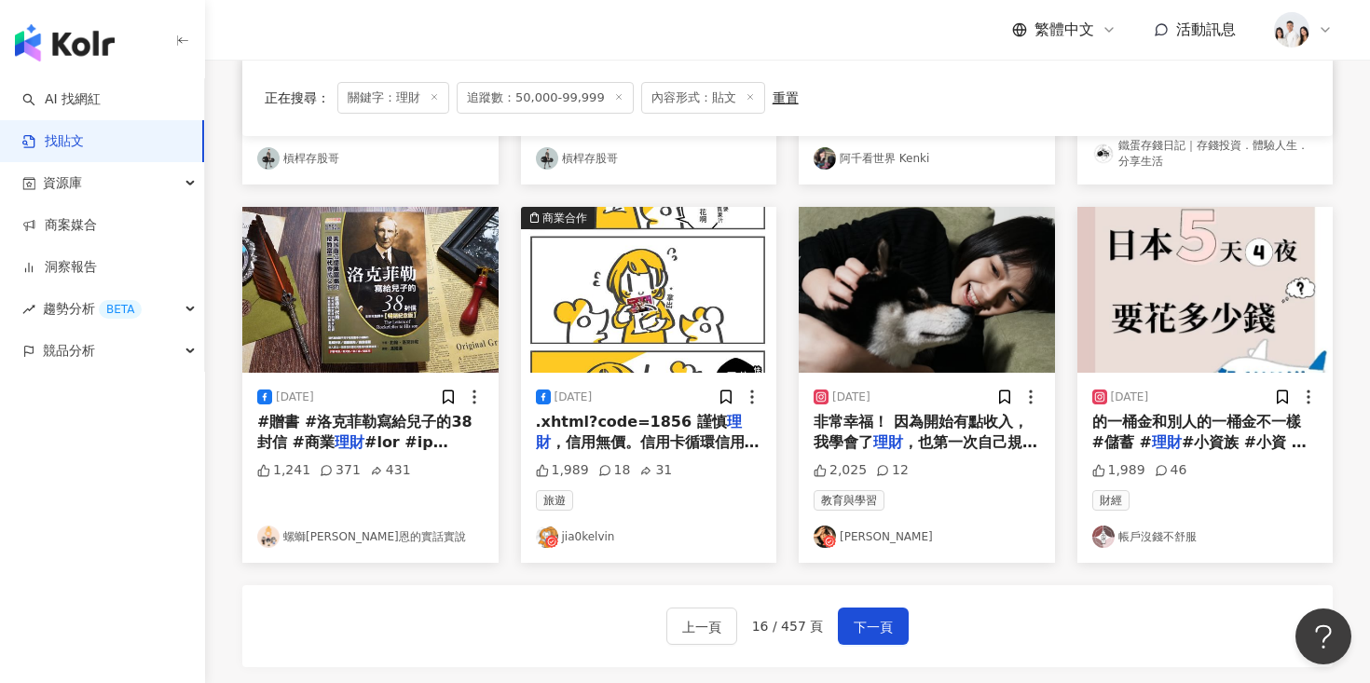
click at [906, 358] on img at bounding box center [927, 290] width 256 height 166
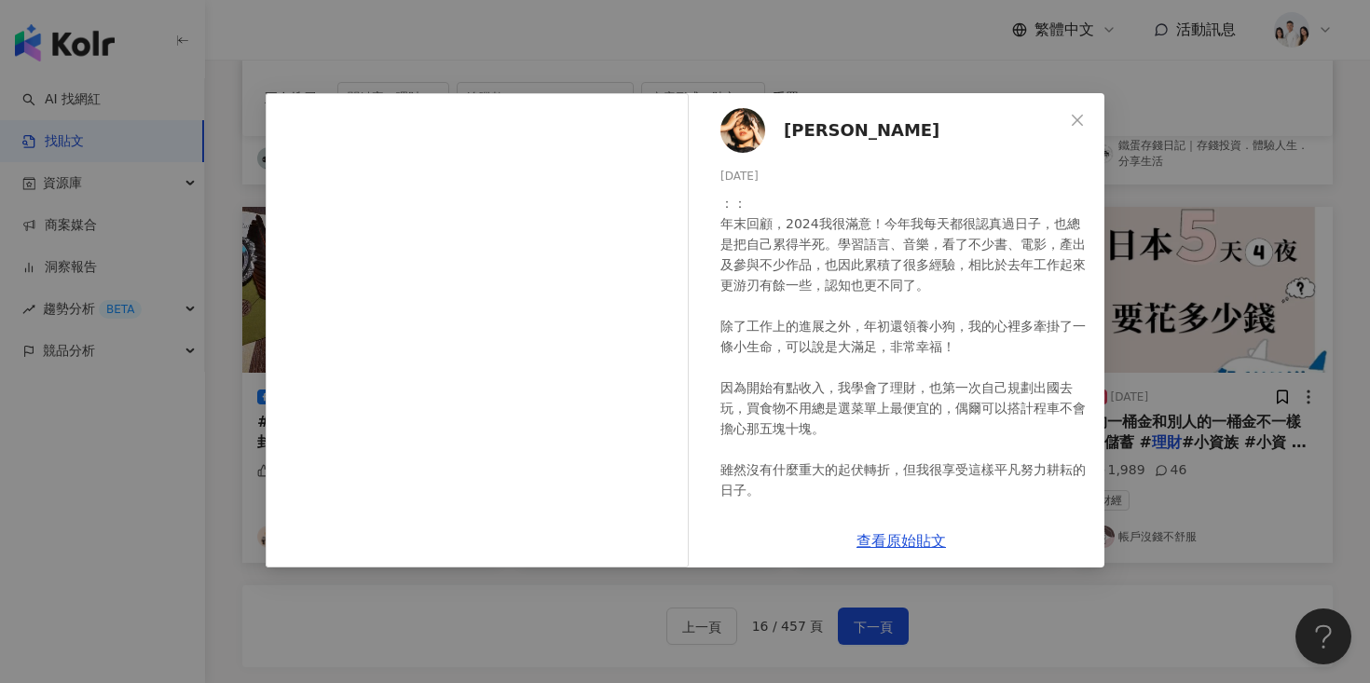
click at [1250, 334] on div "柏依辰 2024/12/20 ：： 年末回顧，2024我很滿意！今年我每天都很認真過日子，也總是把自己累得半死。學習語言、音樂，看了不少書、電影，產出及參與不…" at bounding box center [685, 341] width 1370 height 683
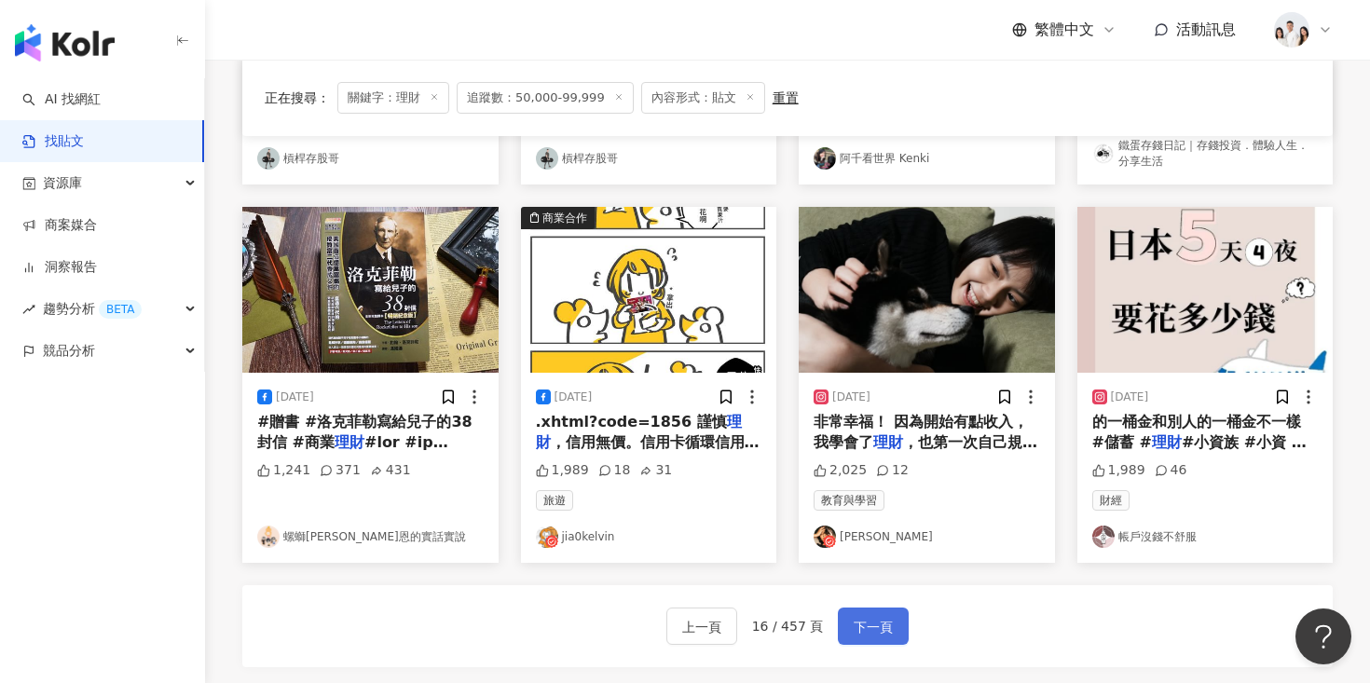
click at [867, 632] on span "下一頁" at bounding box center [873, 627] width 39 height 22
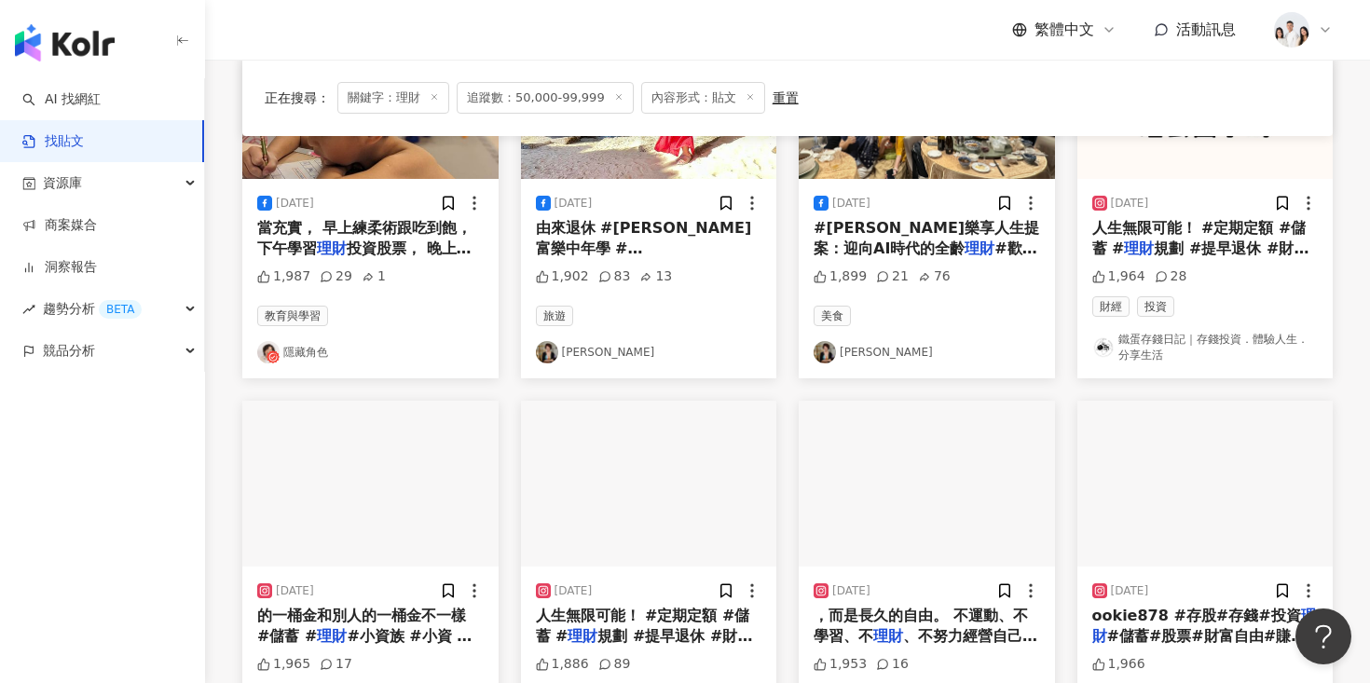
scroll to position [0, 0]
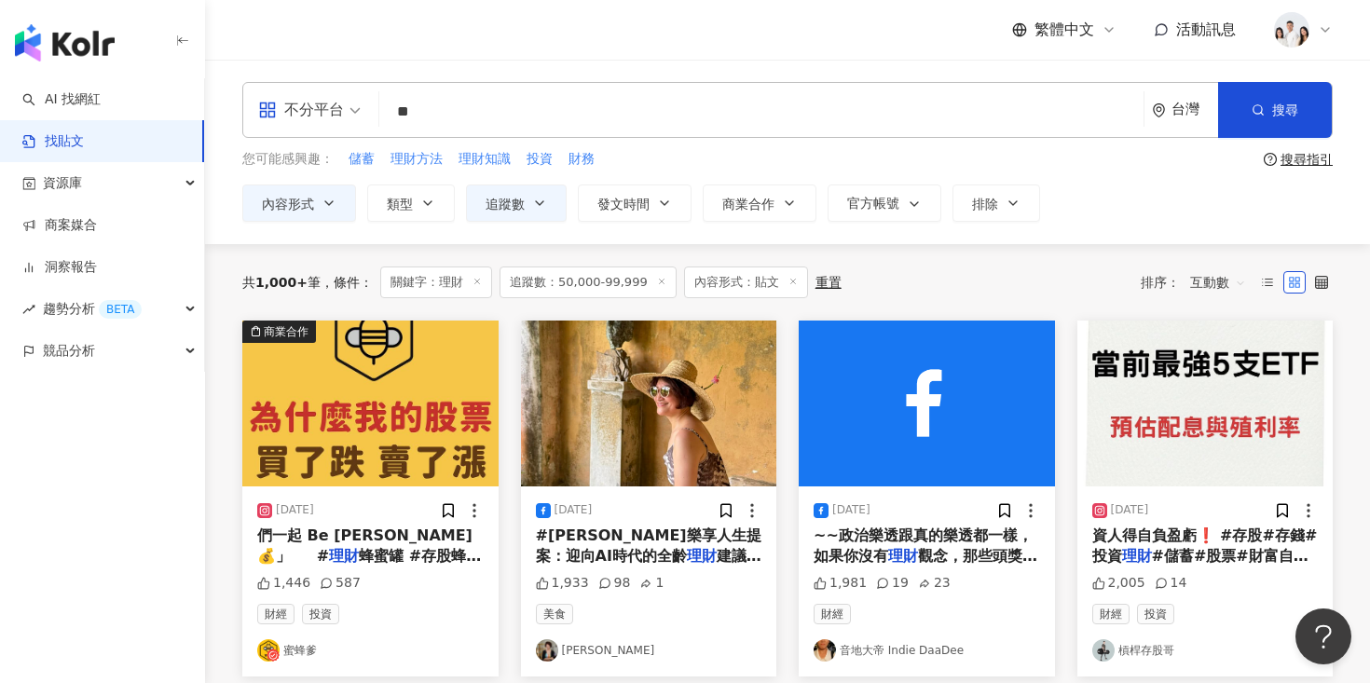
click at [682, 441] on img at bounding box center [649, 404] width 256 height 166
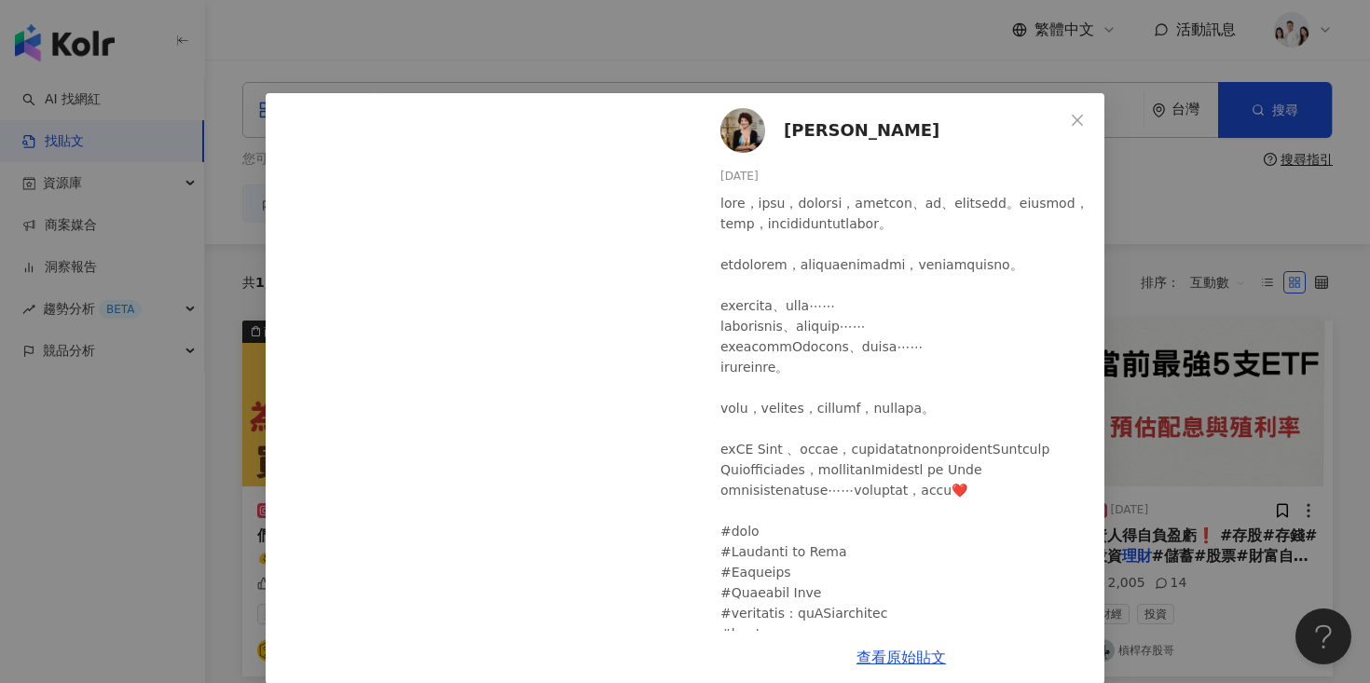
click at [818, 128] on span "[PERSON_NAME]" at bounding box center [862, 130] width 156 height 26
click at [503, 30] on div "夏韻芬 2025/3/12 1,933 98 1 查看原始貼文" at bounding box center [685, 341] width 1370 height 683
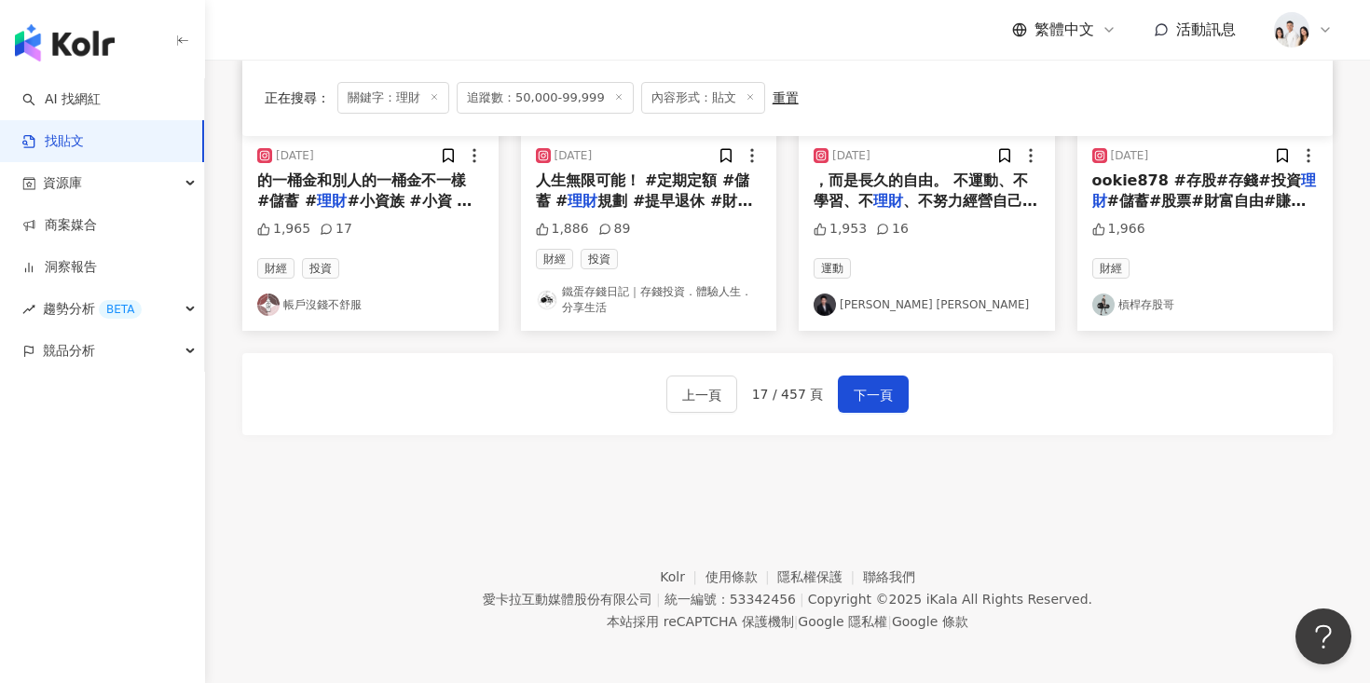
scroll to position [1127, 0]
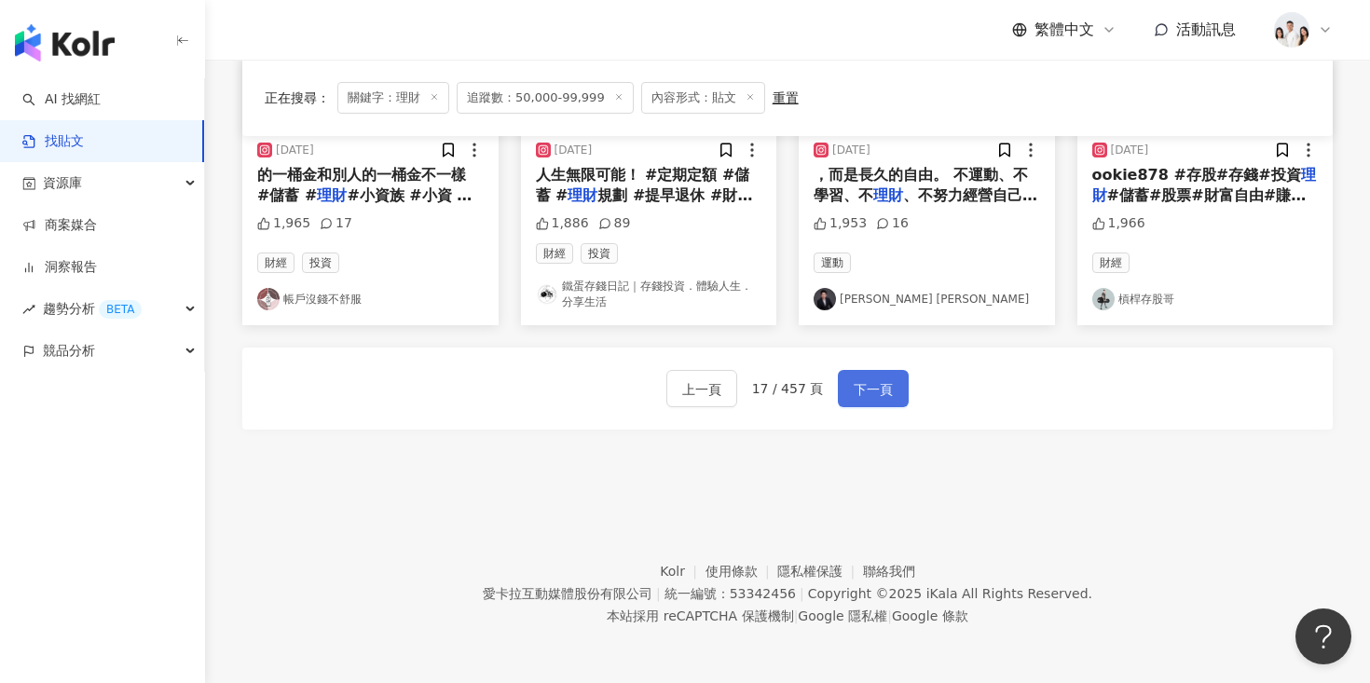
click at [873, 406] on button "下一頁" at bounding box center [873, 388] width 71 height 37
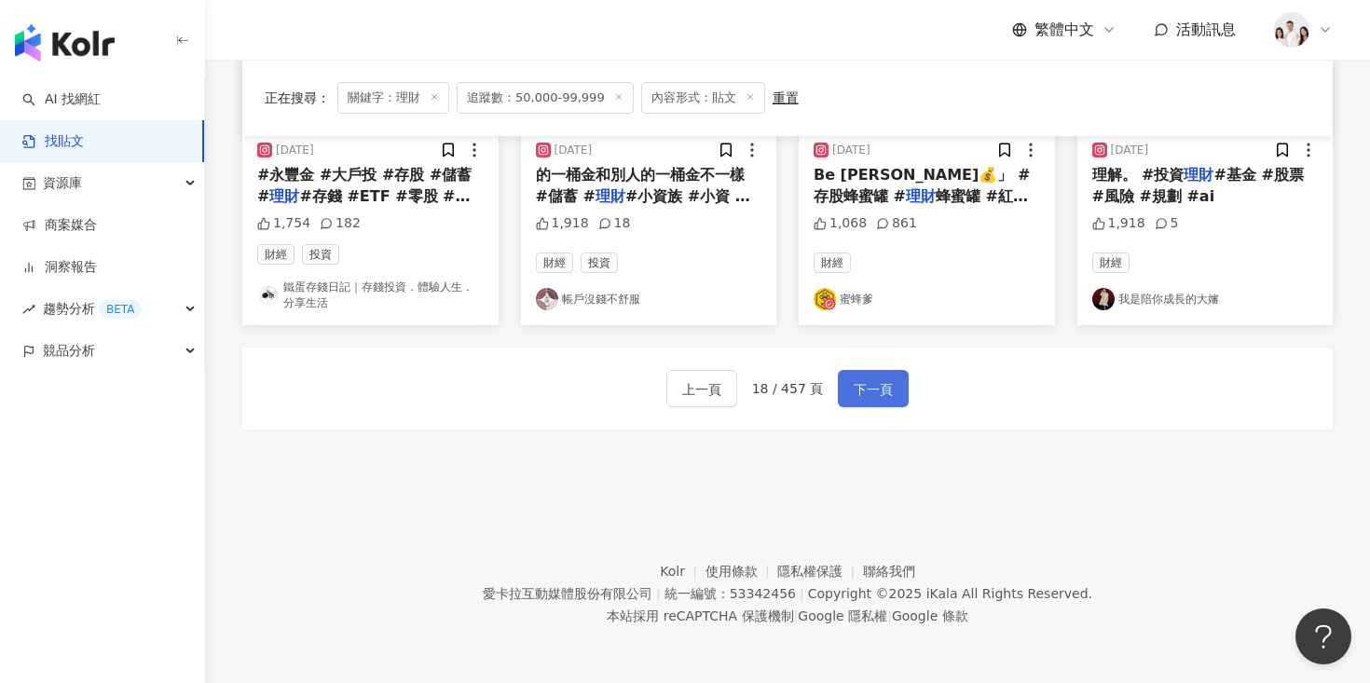
scroll to position [1117, 0]
click at [704, 403] on button "上一頁" at bounding box center [701, 388] width 71 height 37
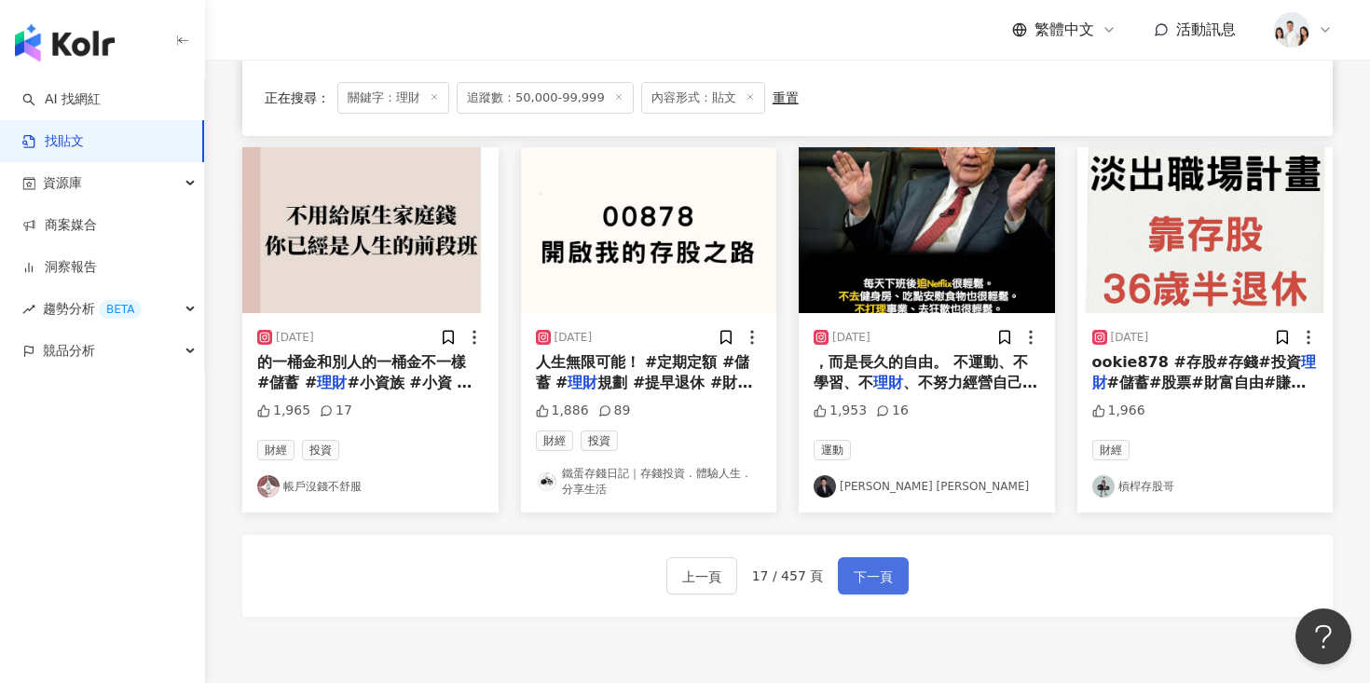
scroll to position [927, 0]
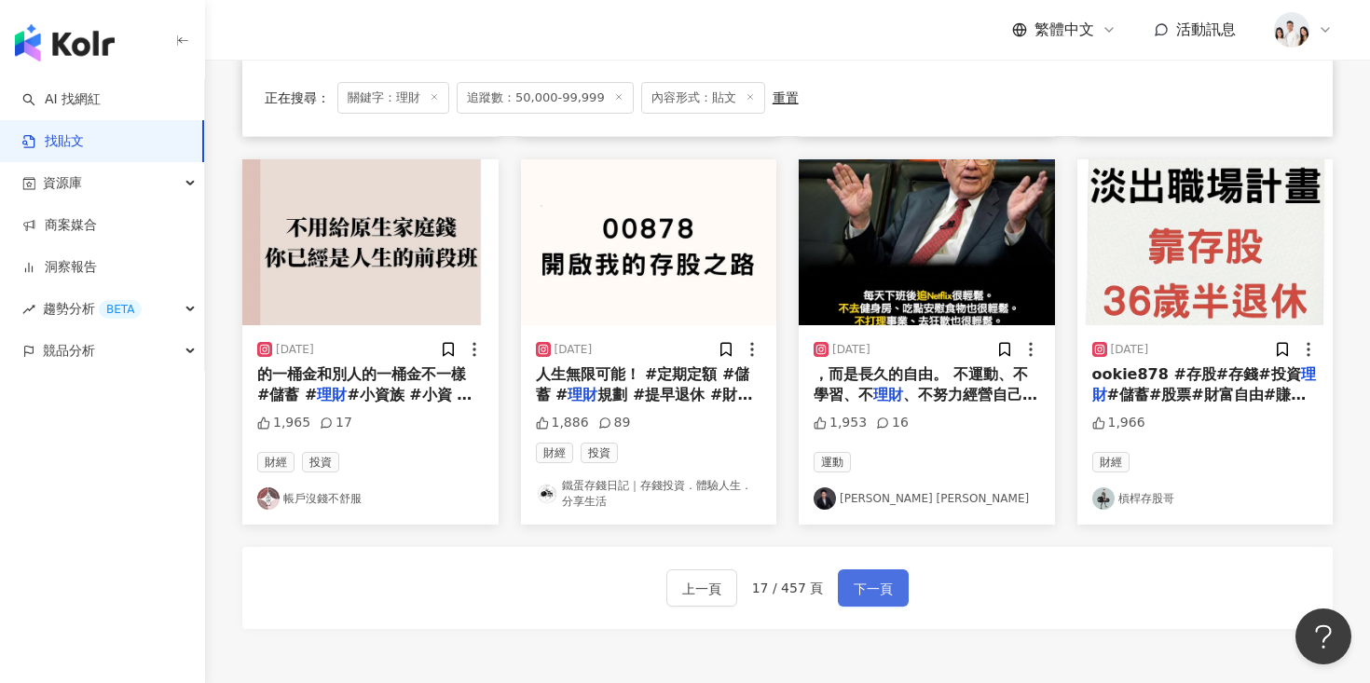
click at [884, 590] on span "下一頁" at bounding box center [873, 589] width 39 height 22
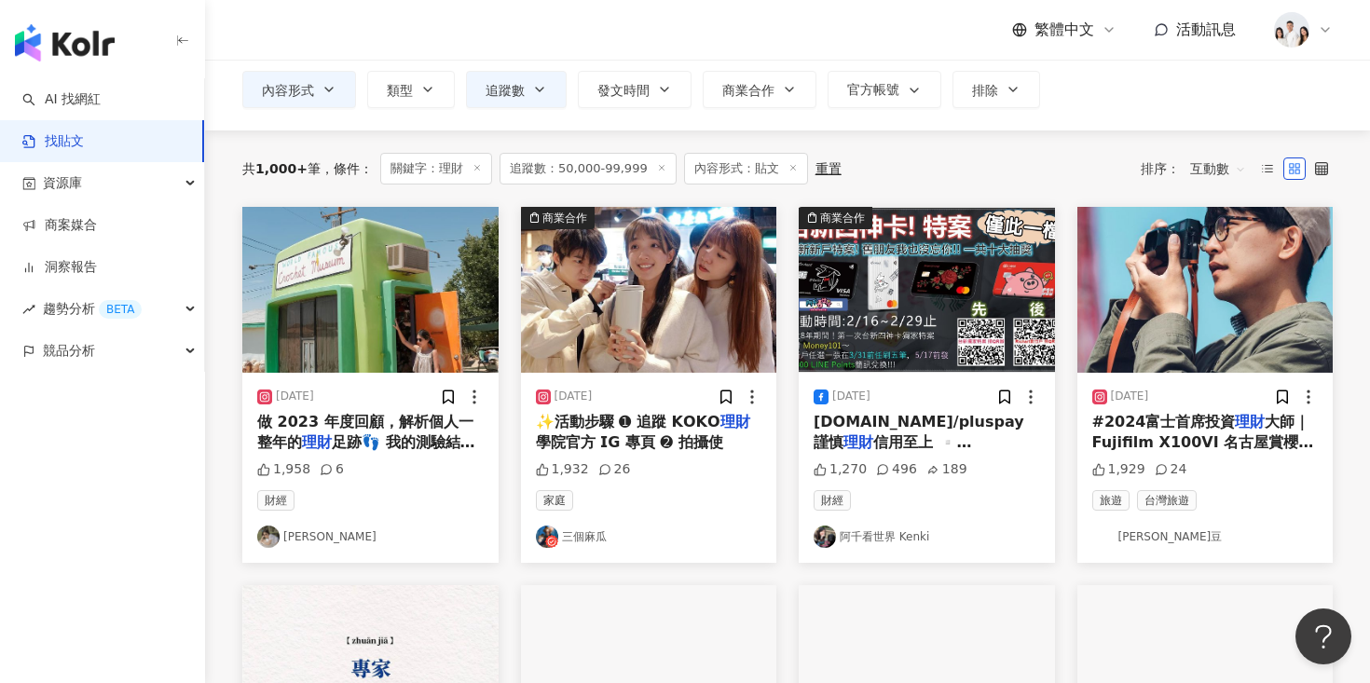
scroll to position [124, 0]
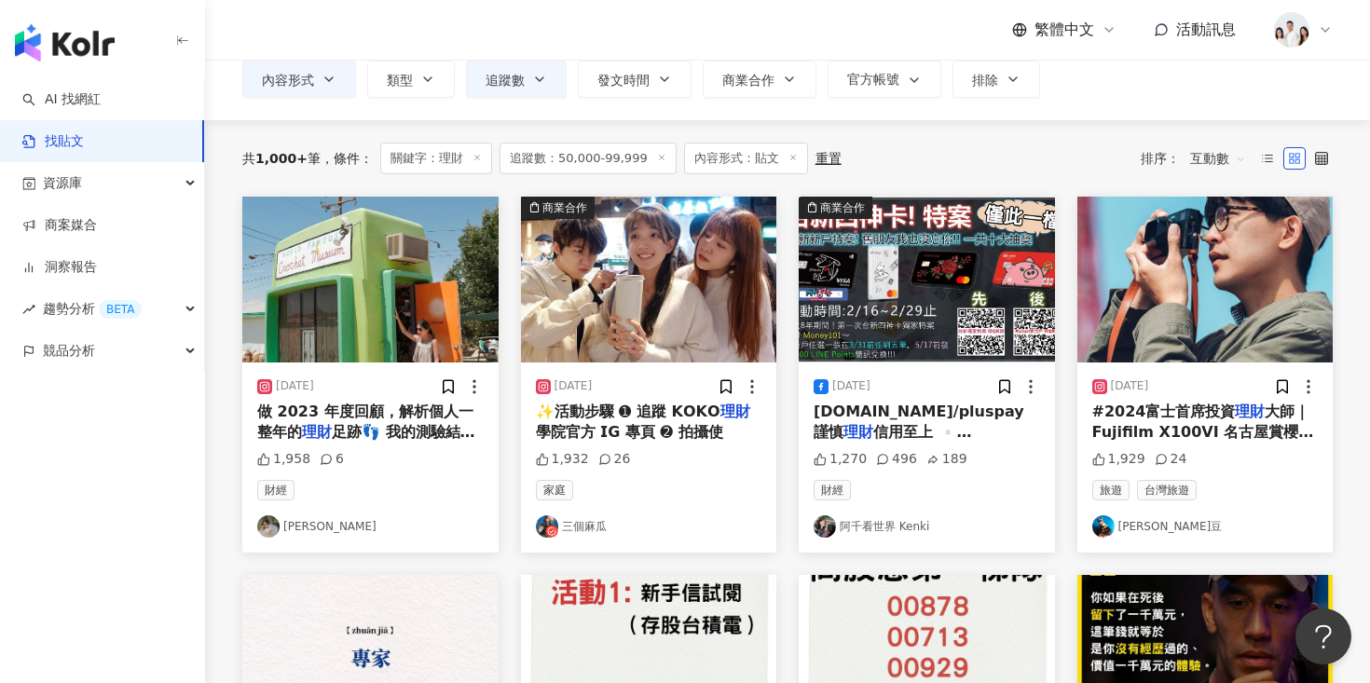
click at [392, 332] on img at bounding box center [370, 280] width 256 height 166
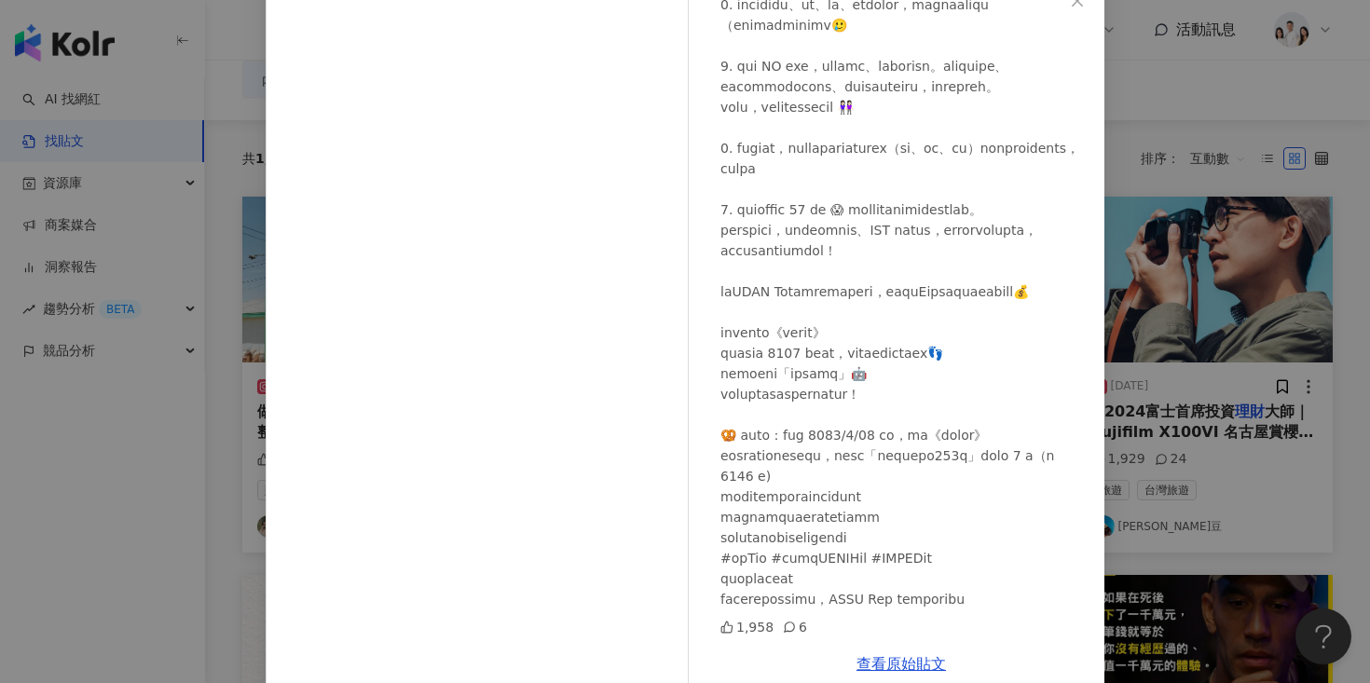
scroll to position [149, 0]
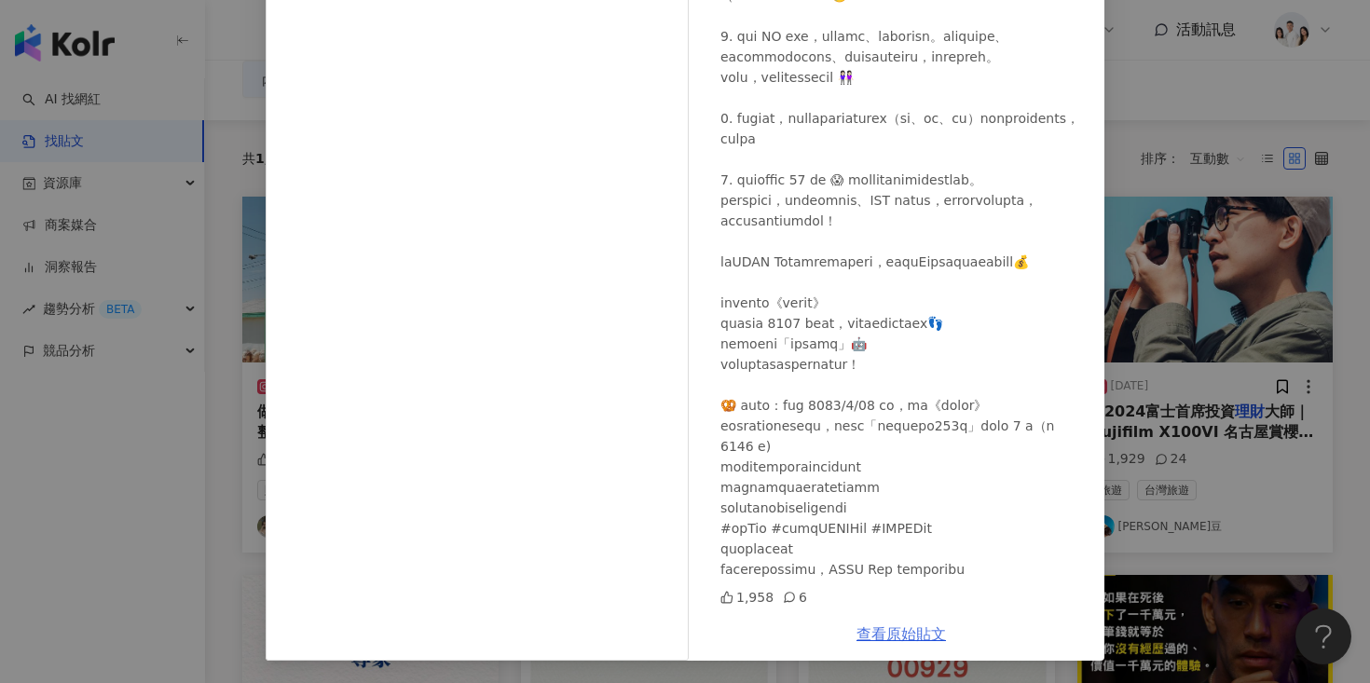
click at [896, 633] on link "查看原始貼文" at bounding box center [901, 634] width 89 height 18
click at [1159, 316] on div "Jasmine 2024/1/18 1,958 6 查看原始貼文" at bounding box center [685, 341] width 1370 height 683
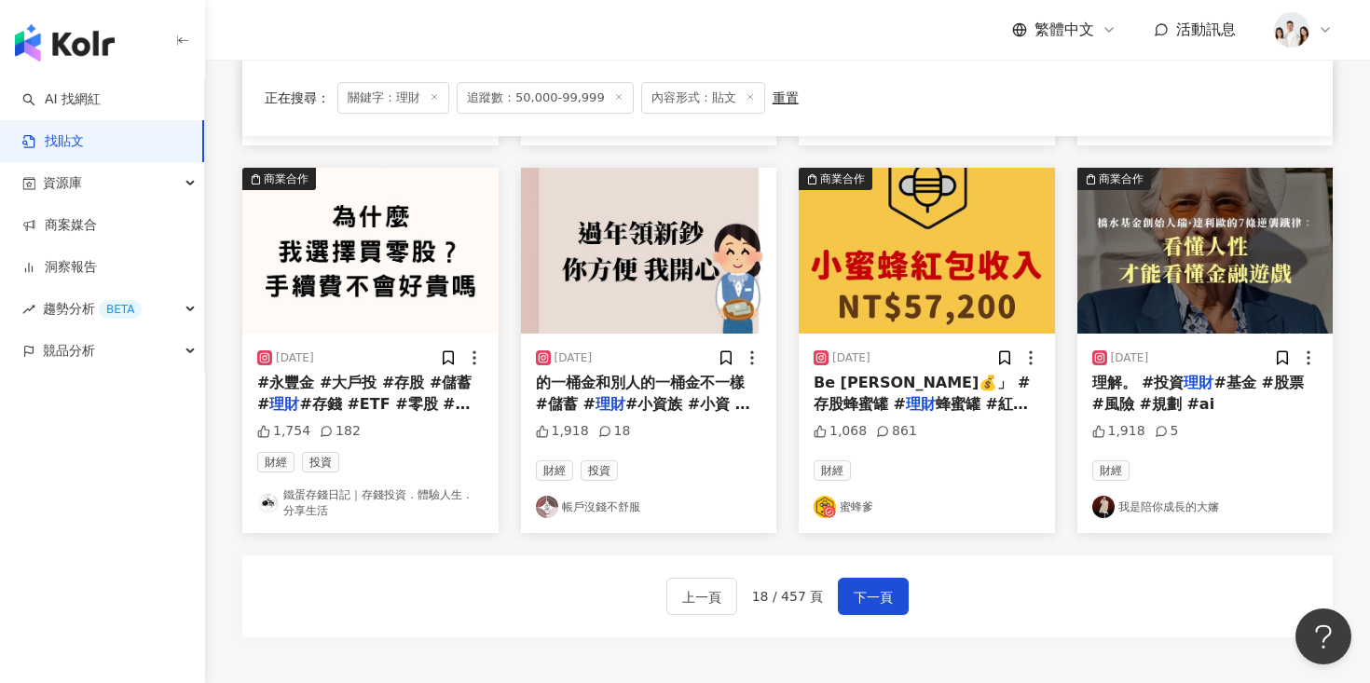
scroll to position [948, 0]
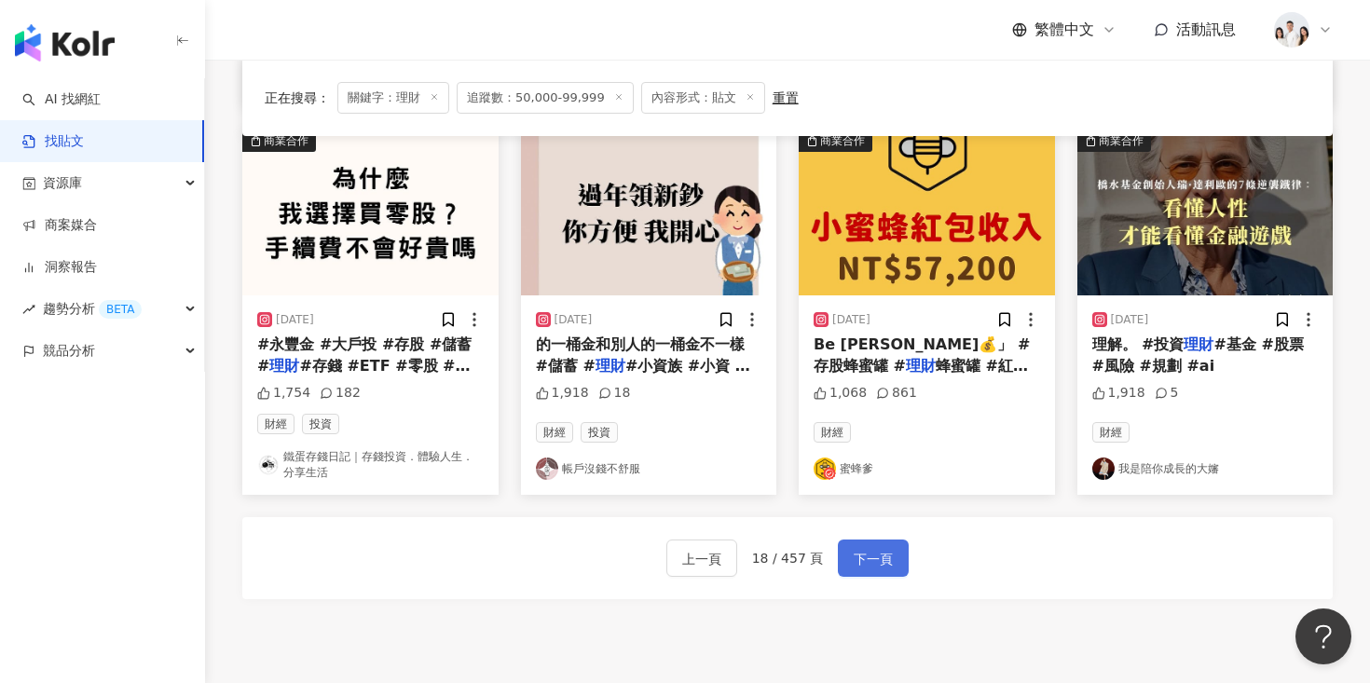
click at [882, 568] on span "下一頁" at bounding box center [873, 559] width 39 height 22
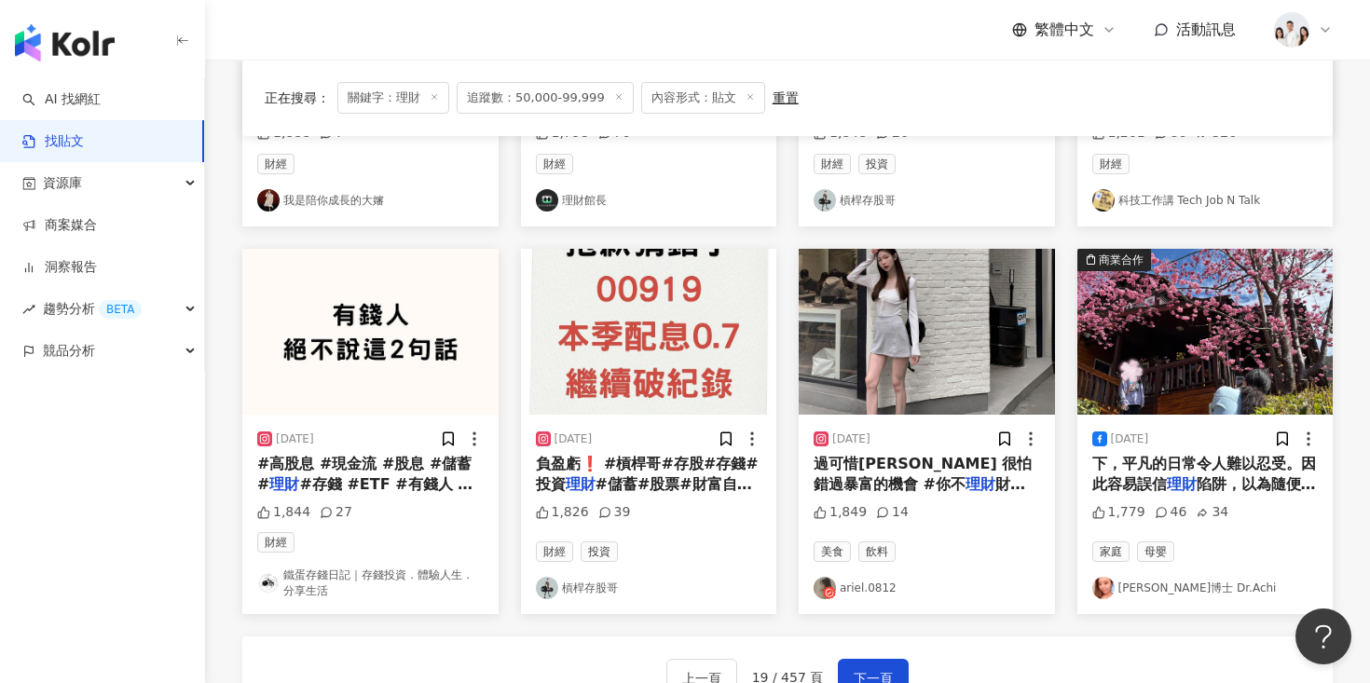
scroll to position [895, 0]
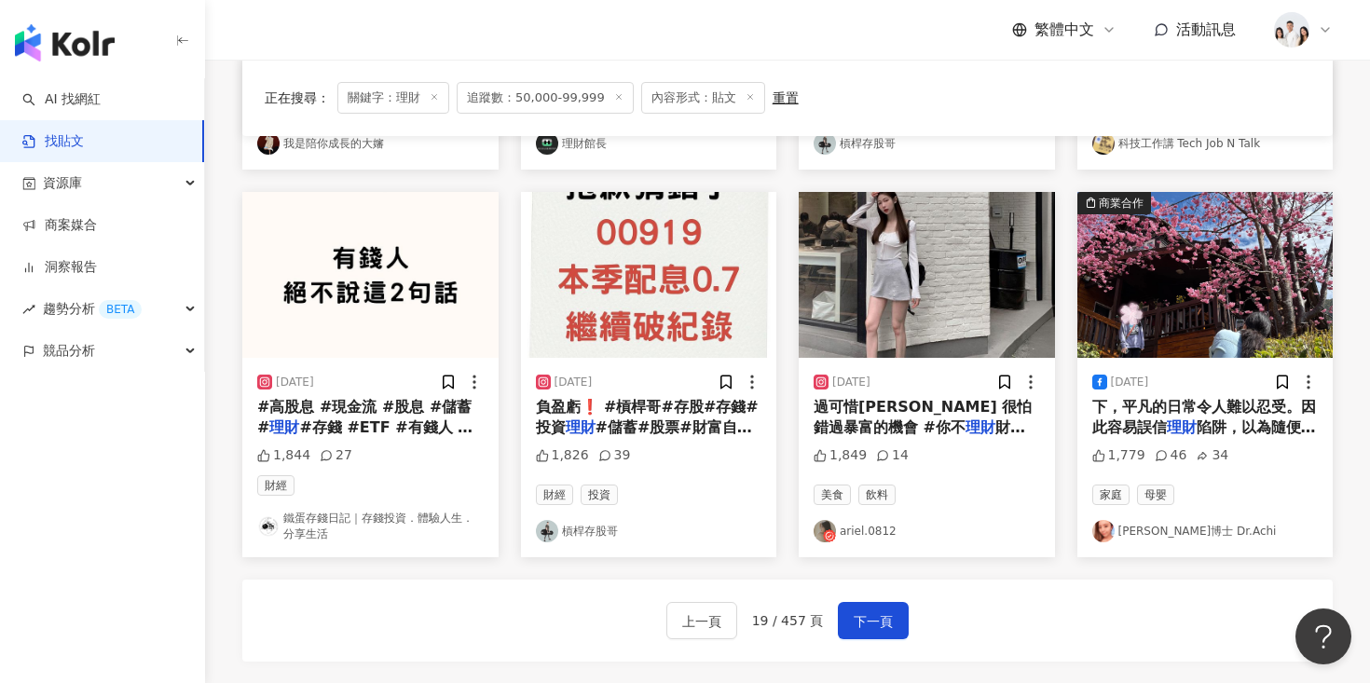
click at [1142, 256] on img at bounding box center [1205, 275] width 256 height 166
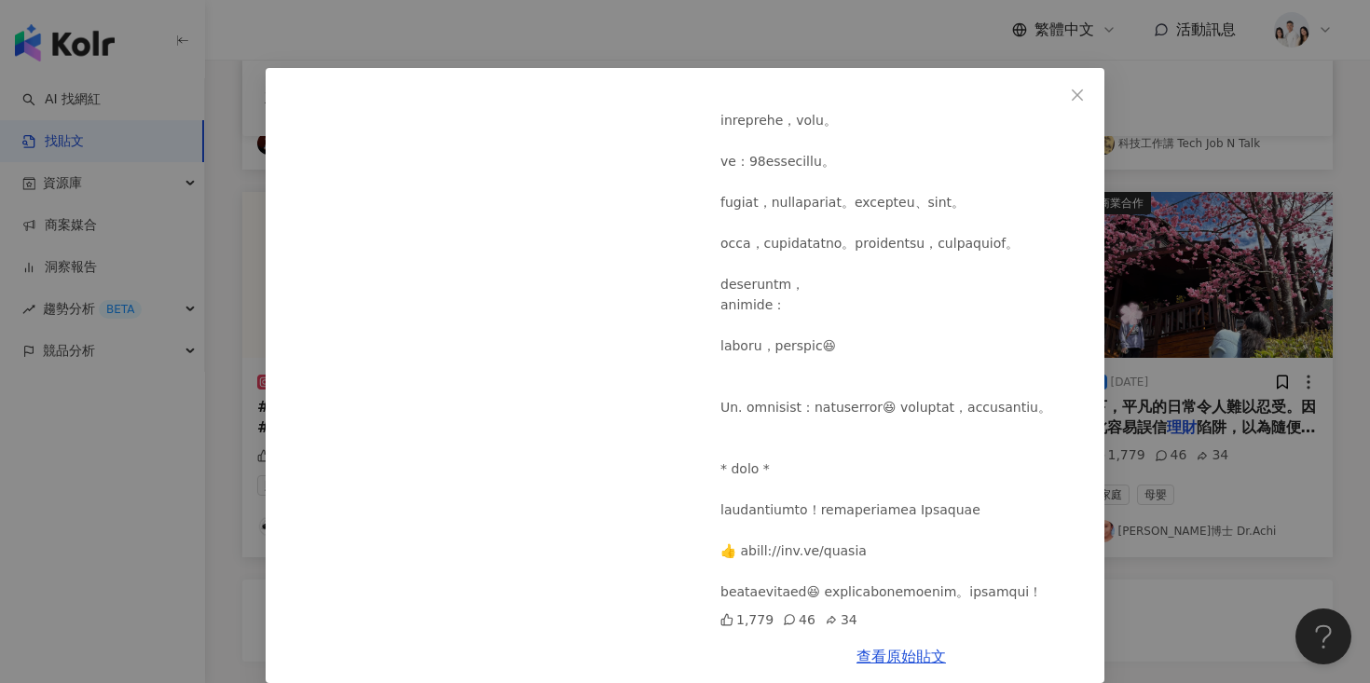
scroll to position [470, 0]
click at [1188, 264] on div "阿淇博士 Dr.Achi 2025/3/2 1,779 46 34 查看原始貼文" at bounding box center [685, 341] width 1370 height 683
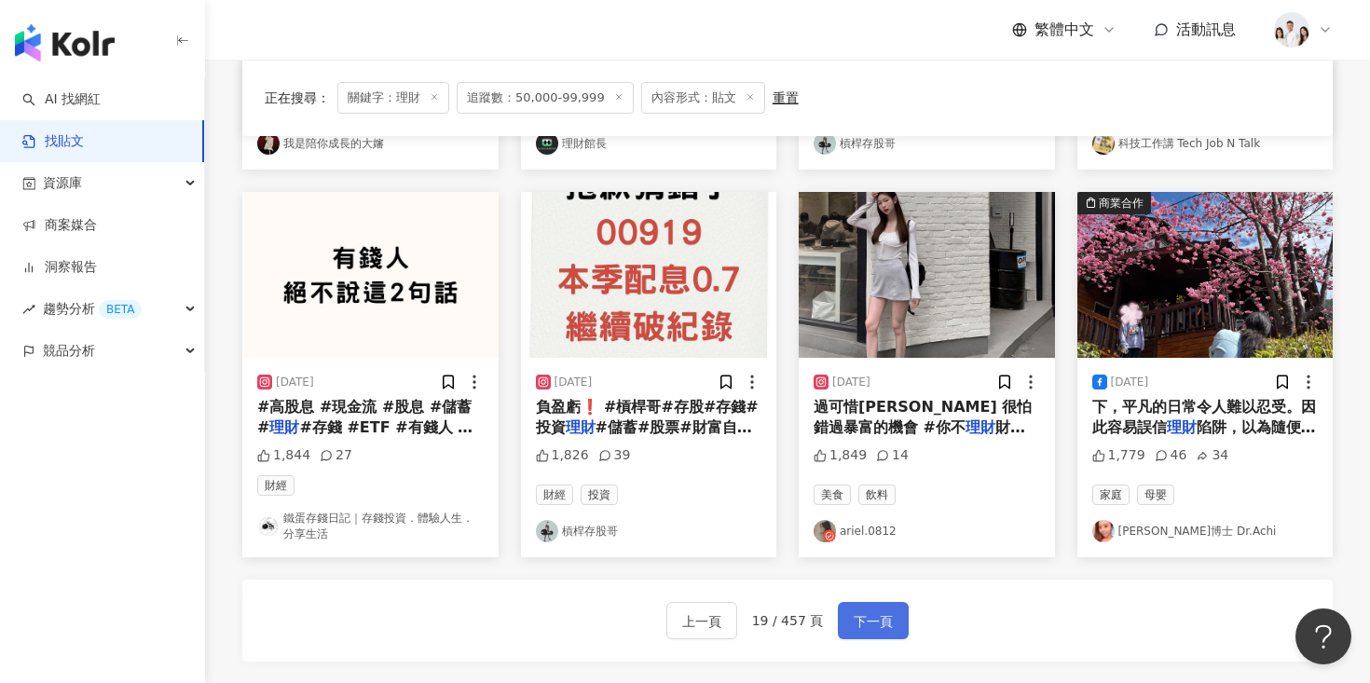
click at [884, 615] on span "下一頁" at bounding box center [873, 621] width 39 height 22
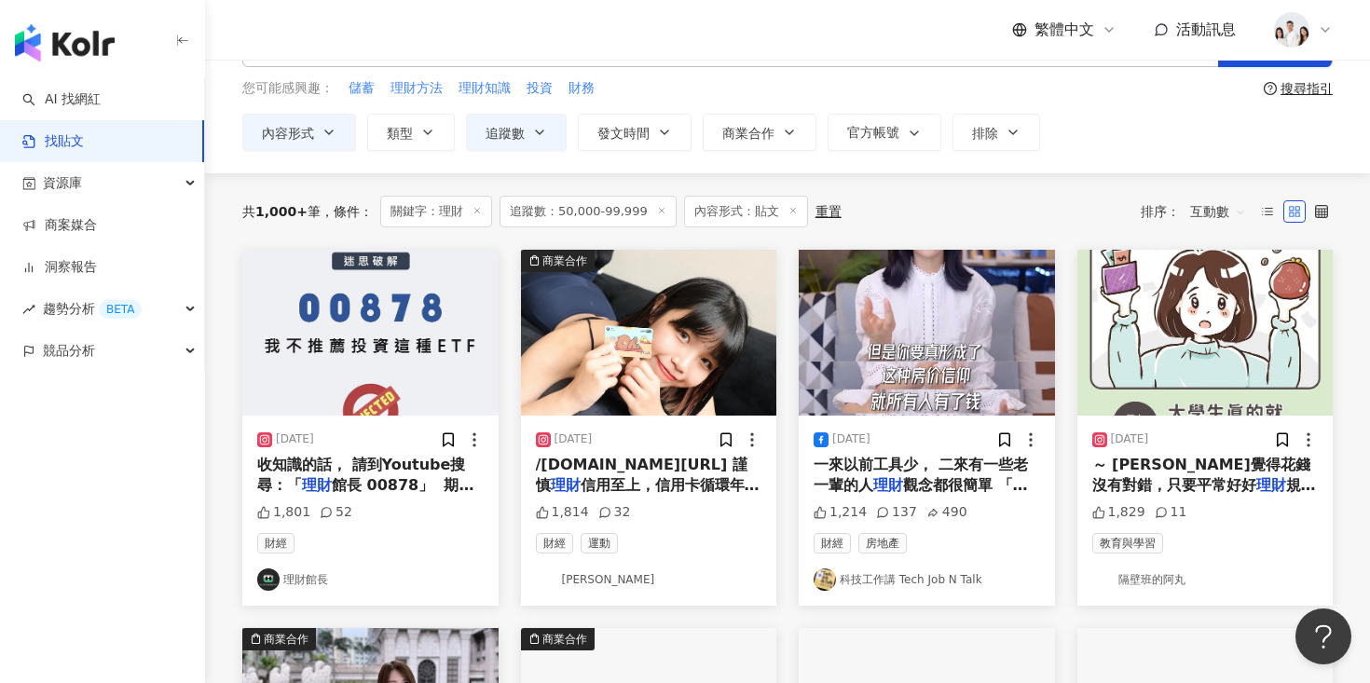
scroll to position [73, 0]
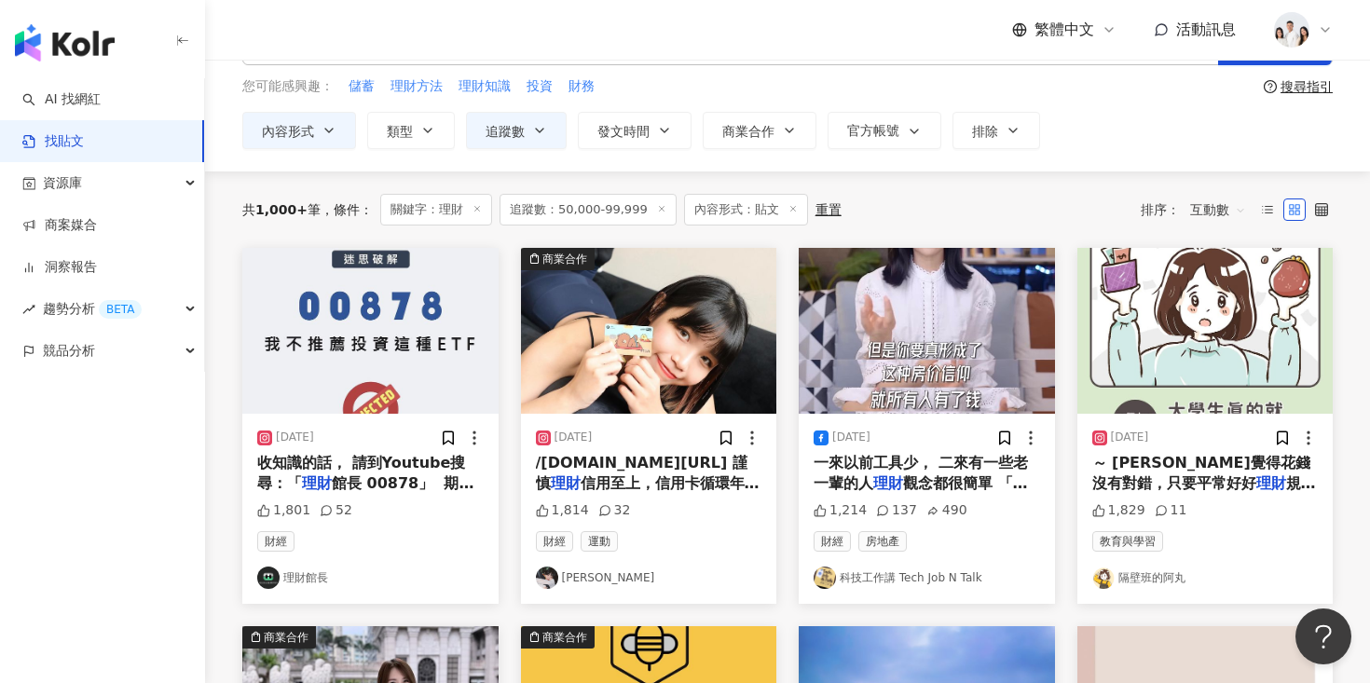
click at [625, 357] on img at bounding box center [649, 331] width 256 height 166
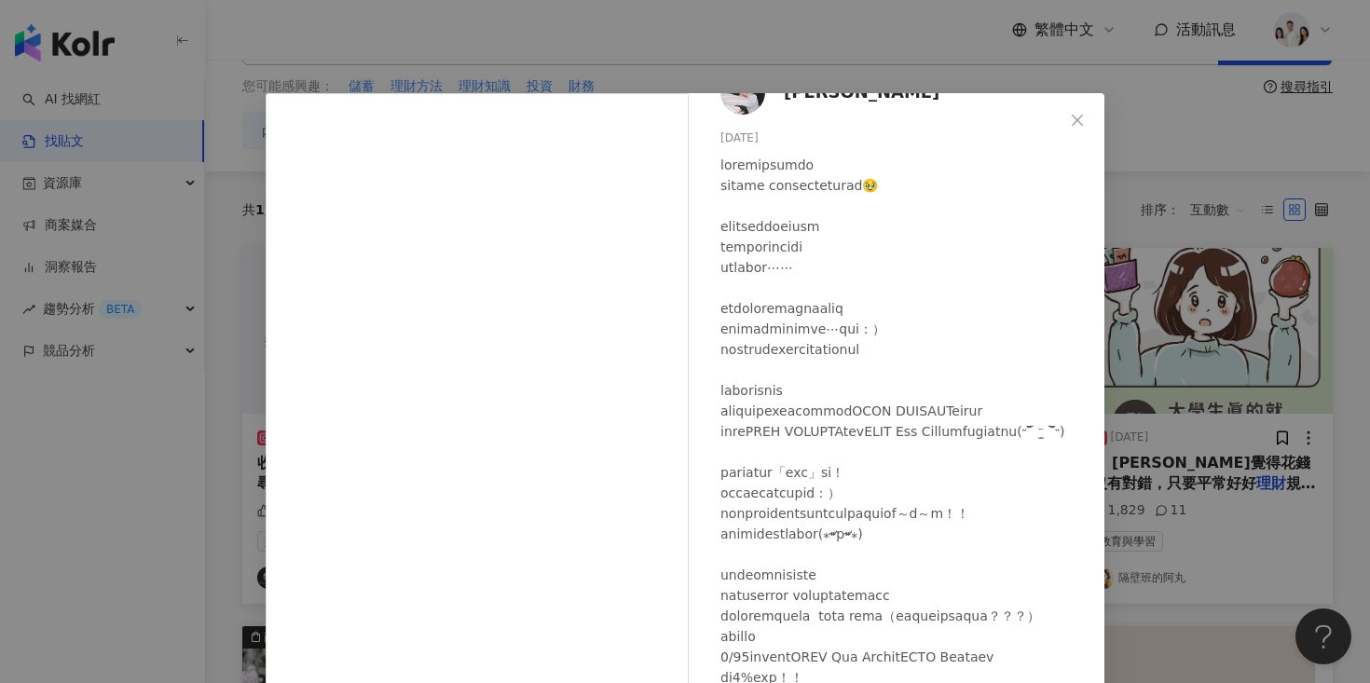
scroll to position [0, 0]
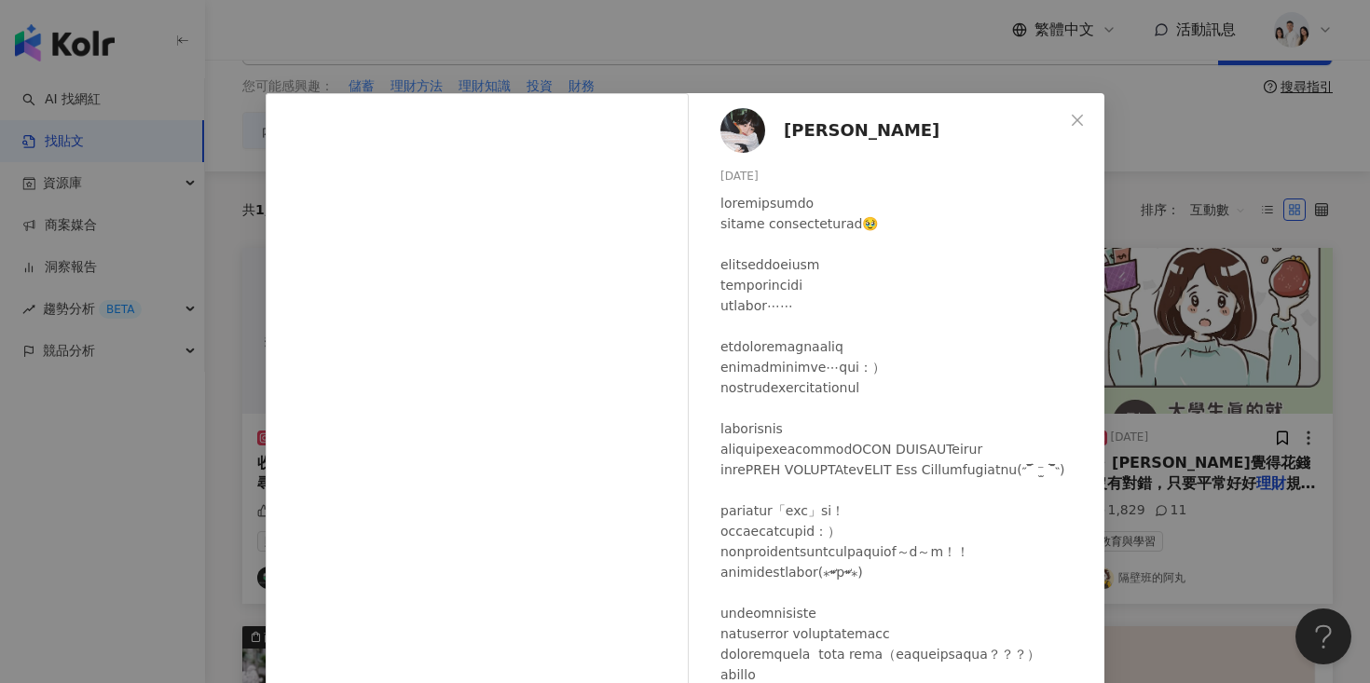
click at [1117, 293] on div "陳映君 2024/2/26 1,814 32 查看原始貼文" at bounding box center [685, 341] width 1370 height 683
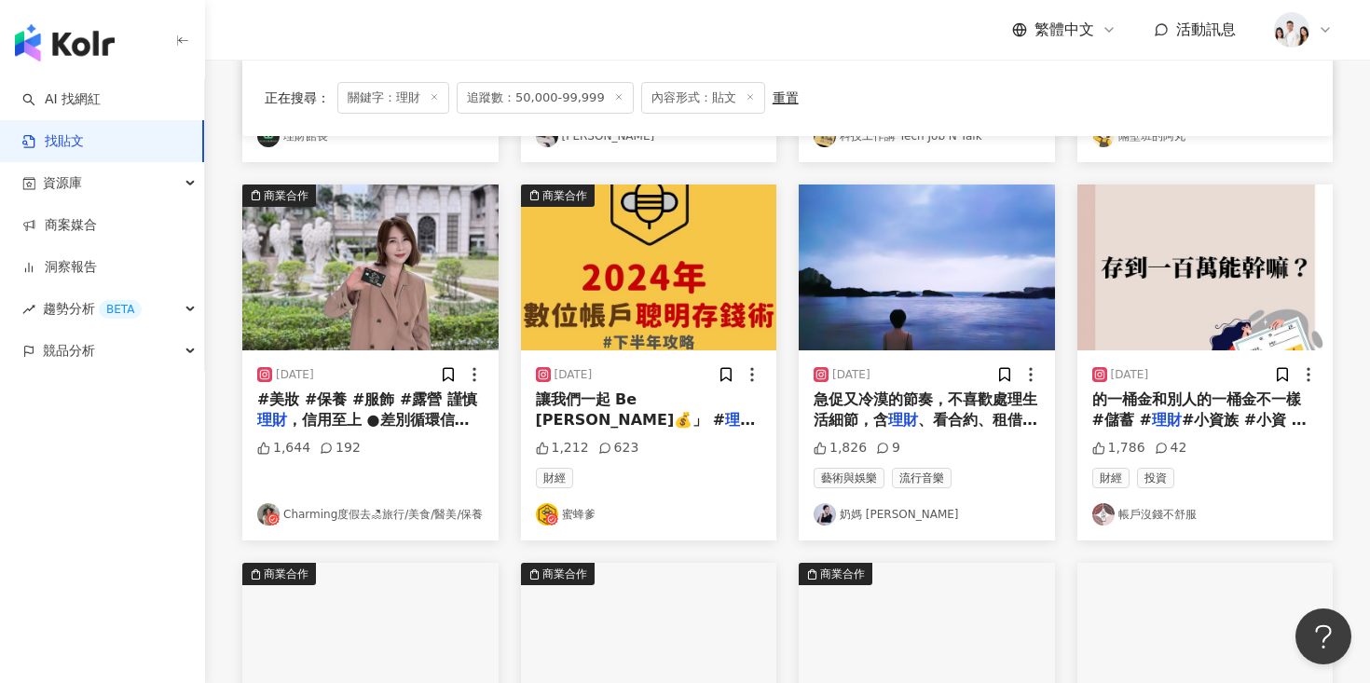
scroll to position [429, 0]
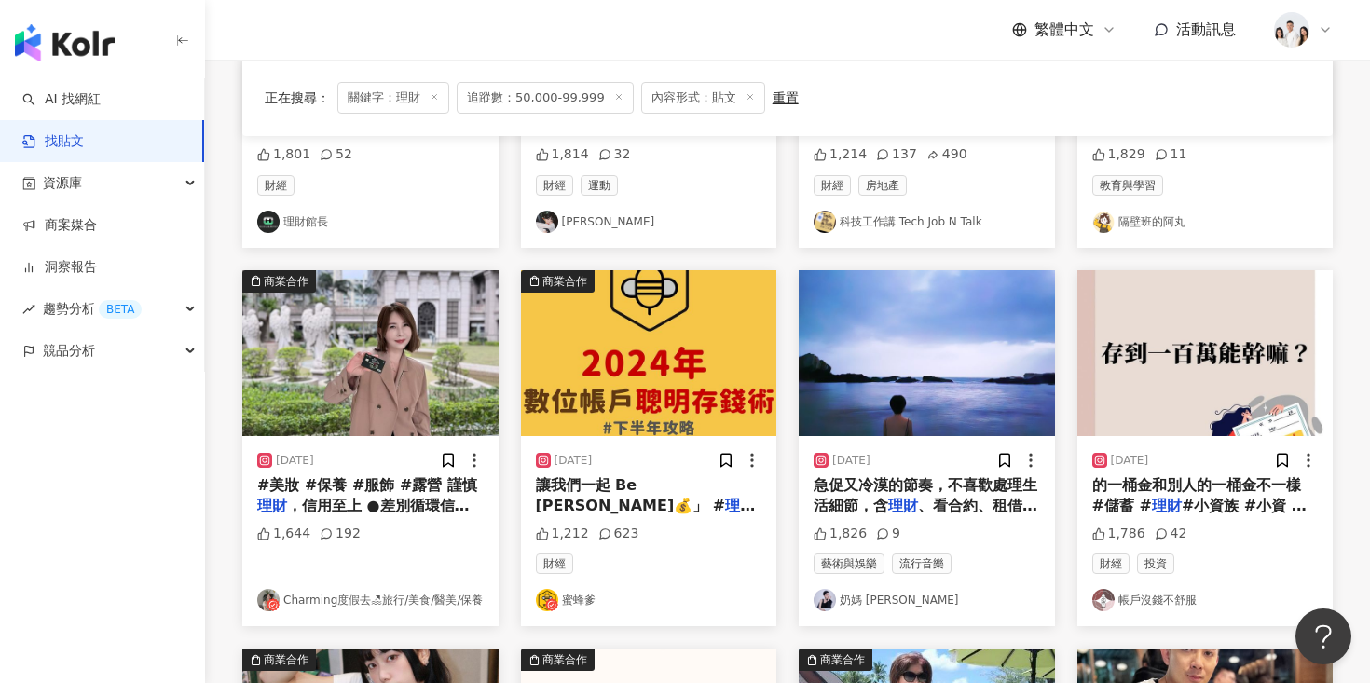
click at [968, 335] on img at bounding box center [927, 353] width 256 height 166
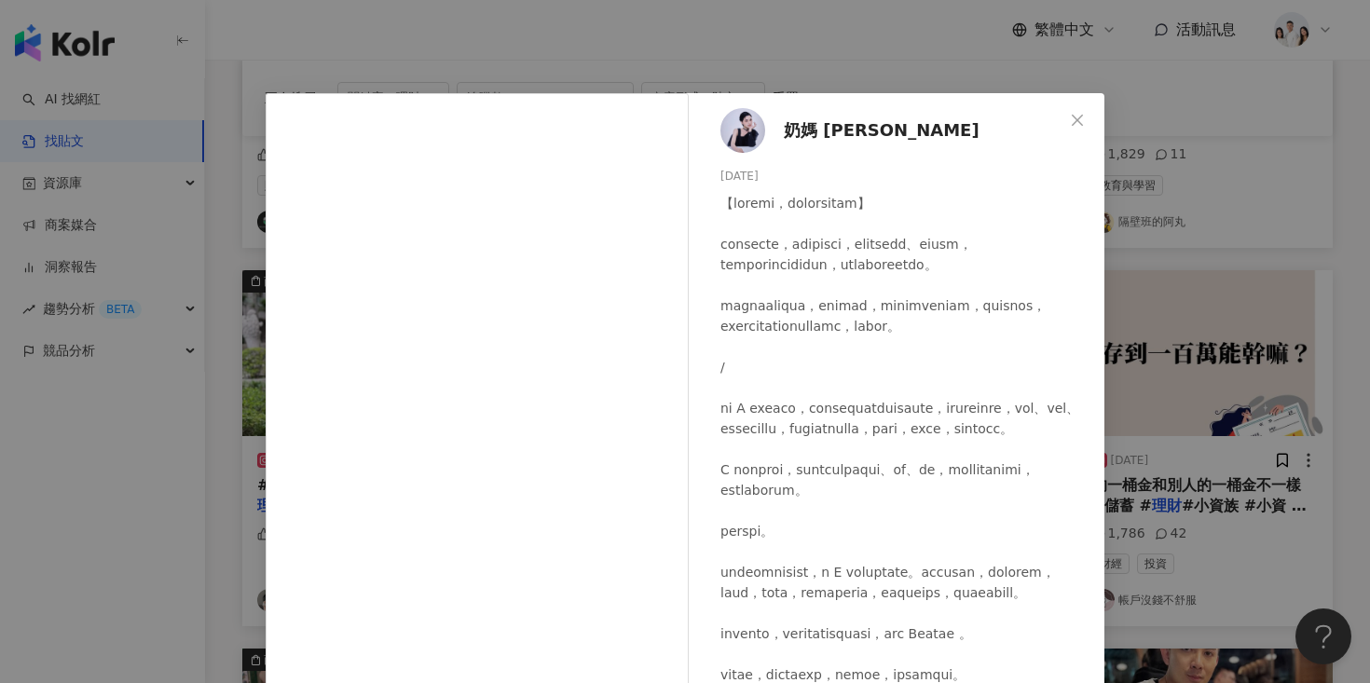
click at [1210, 363] on div "奶媽 Naima 2024/3/26 1,826 9 查看原始貼文" at bounding box center [685, 341] width 1370 height 683
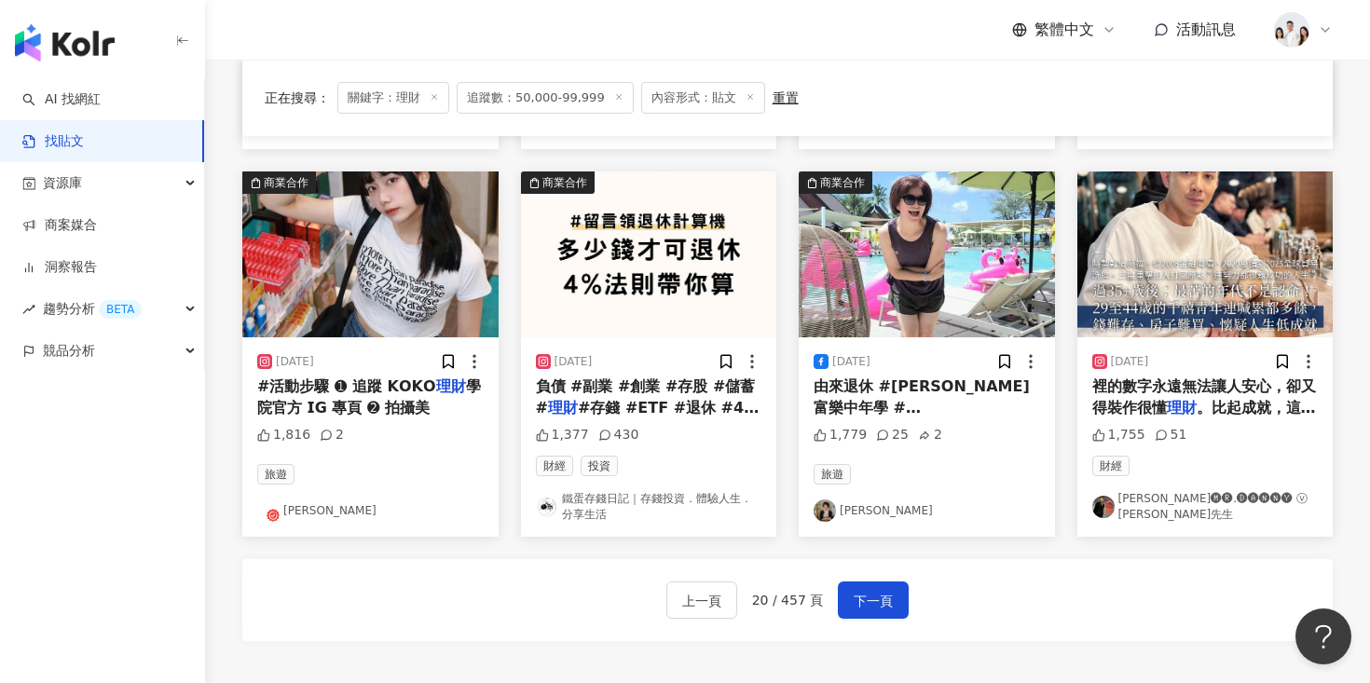
scroll to position [903, 0]
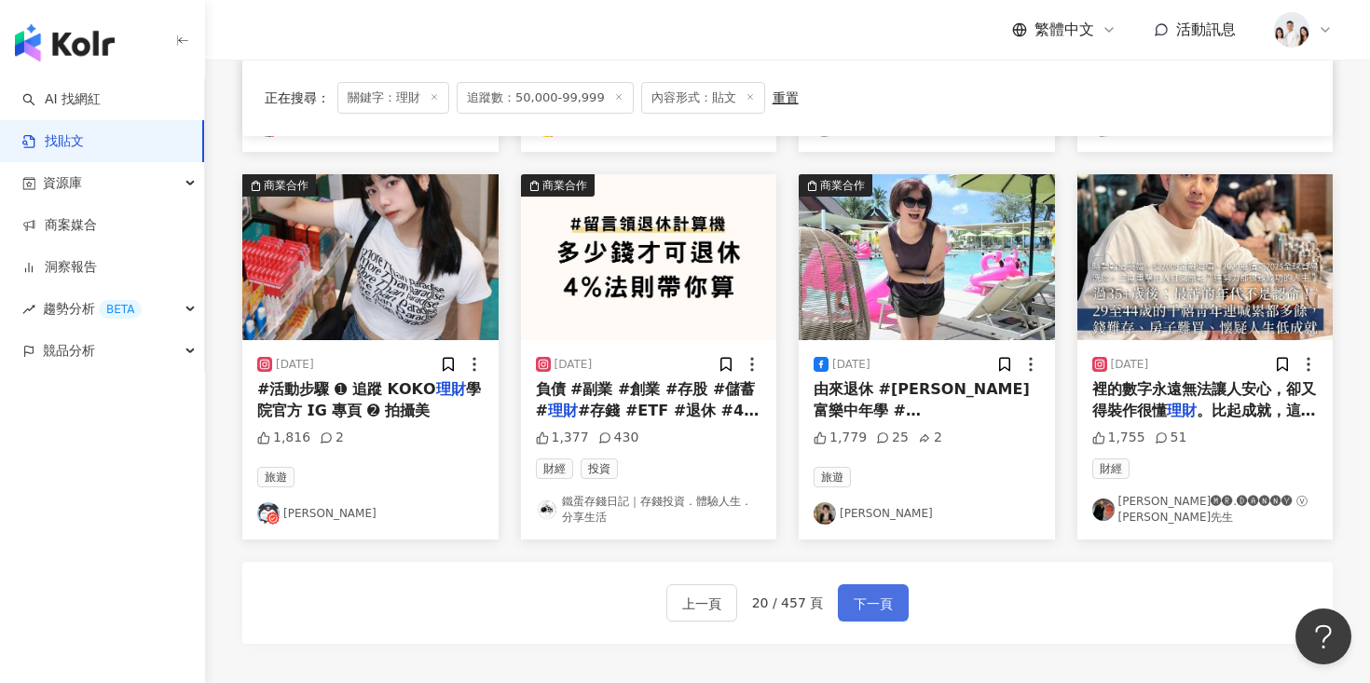
click at [894, 610] on button "下一頁" at bounding box center [873, 602] width 71 height 37
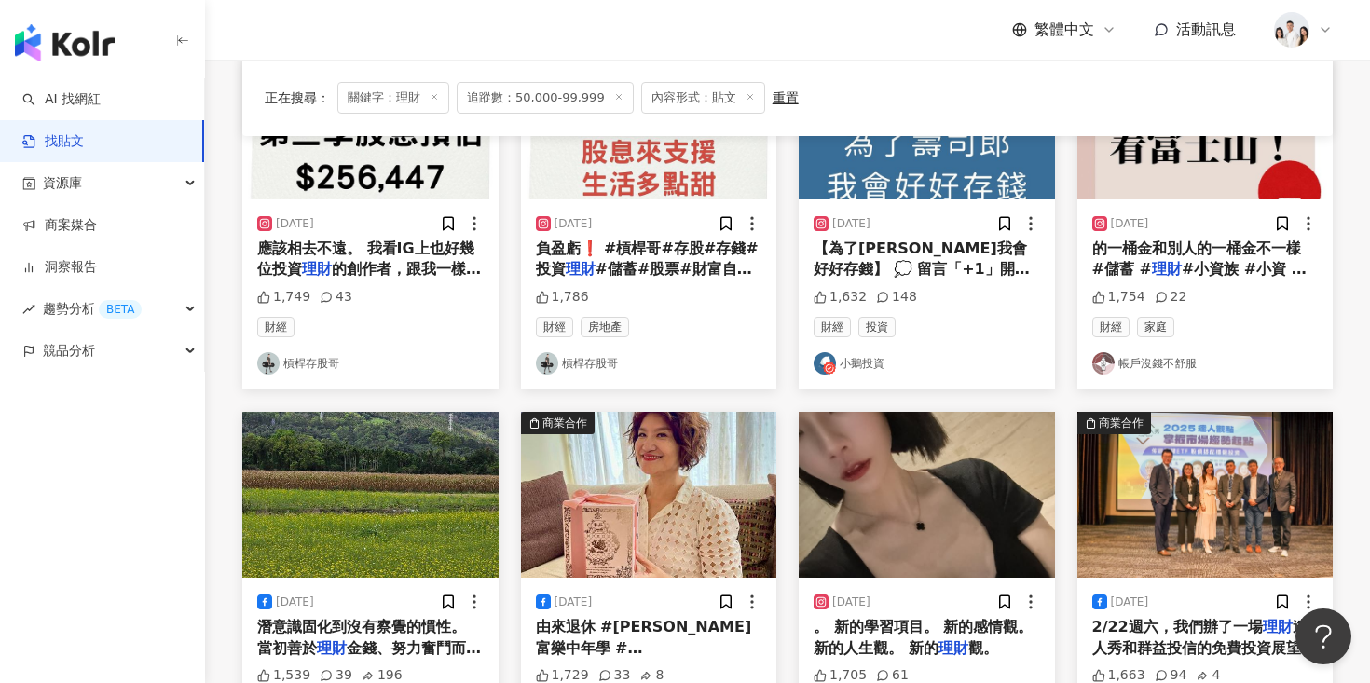
scroll to position [1109, 0]
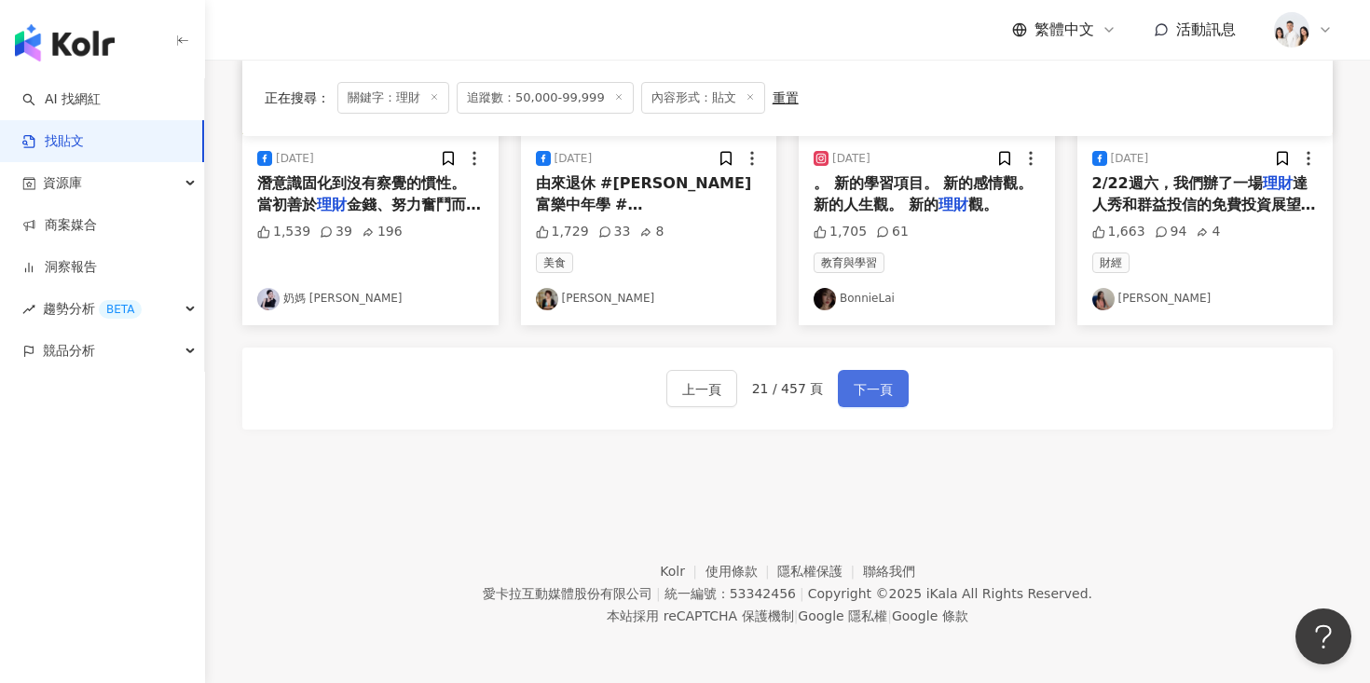
click at [872, 383] on span "下一頁" at bounding box center [873, 389] width 39 height 22
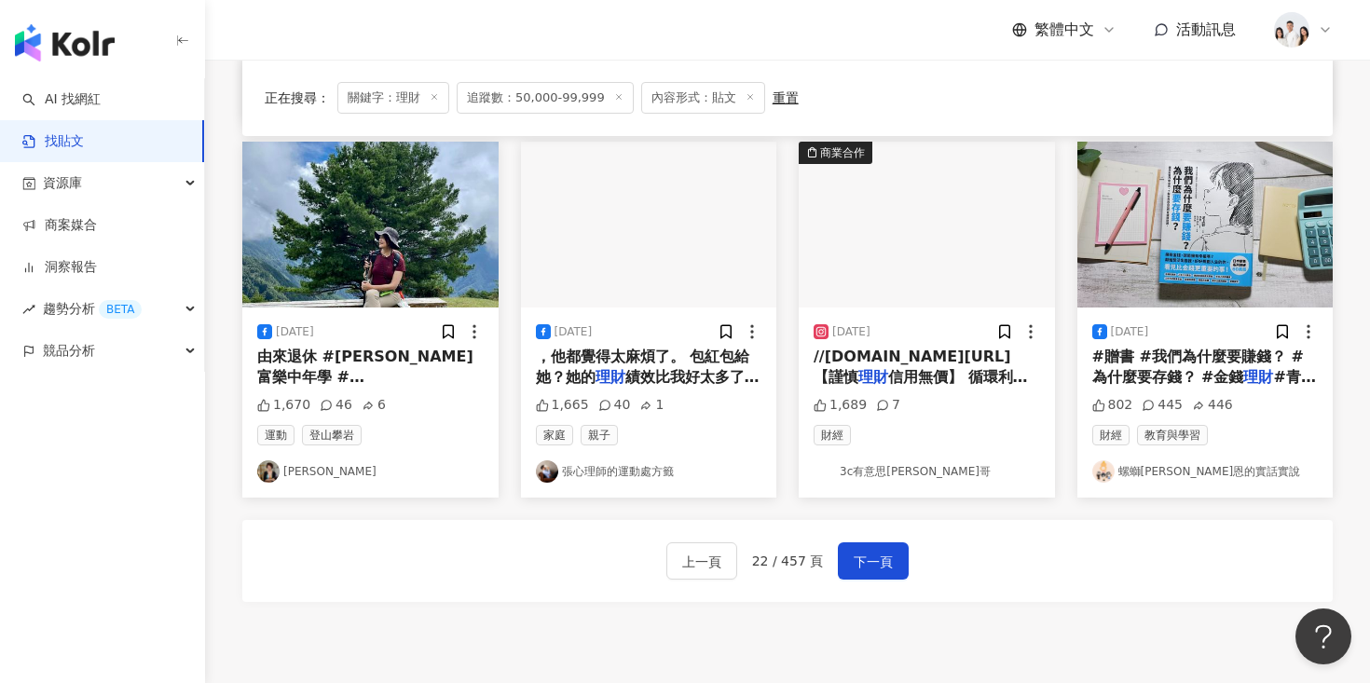
scroll to position [1006, 0]
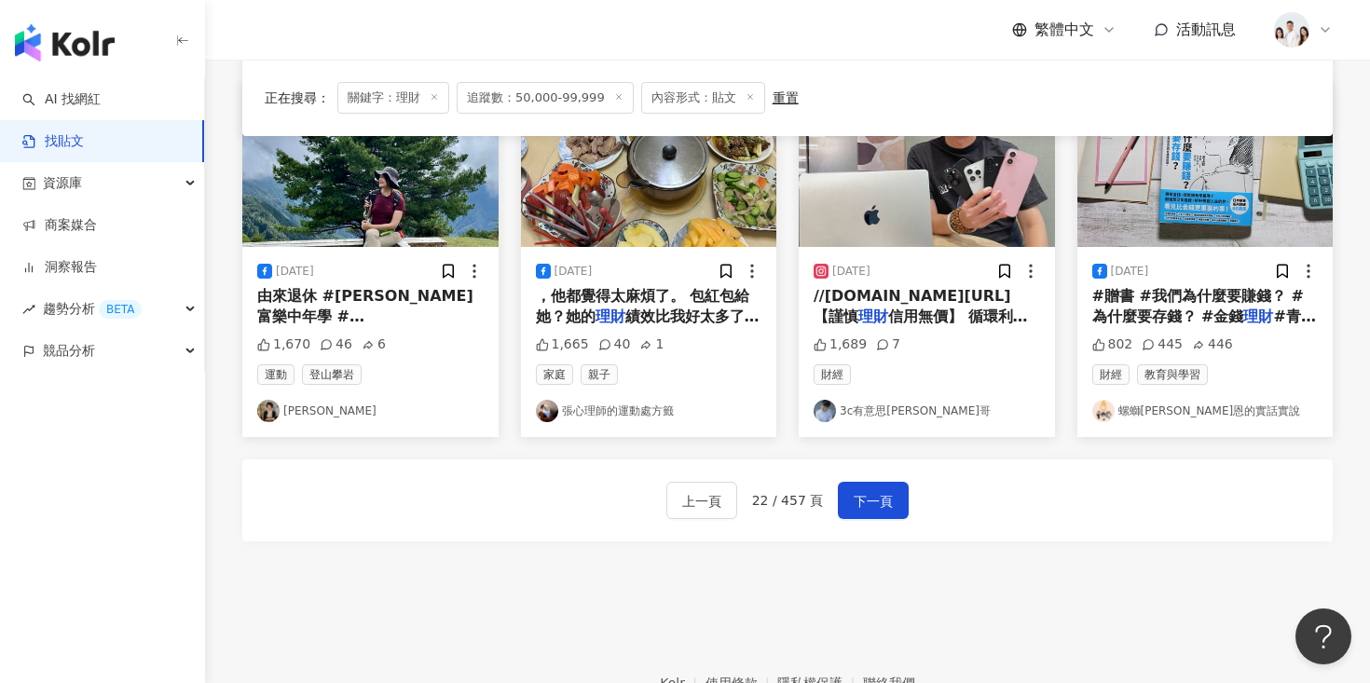
click at [886, 527] on div "上一頁 22 / 457 頁 下一頁" at bounding box center [787, 500] width 1090 height 82
click at [882, 517] on button "下一頁" at bounding box center [873, 500] width 71 height 37
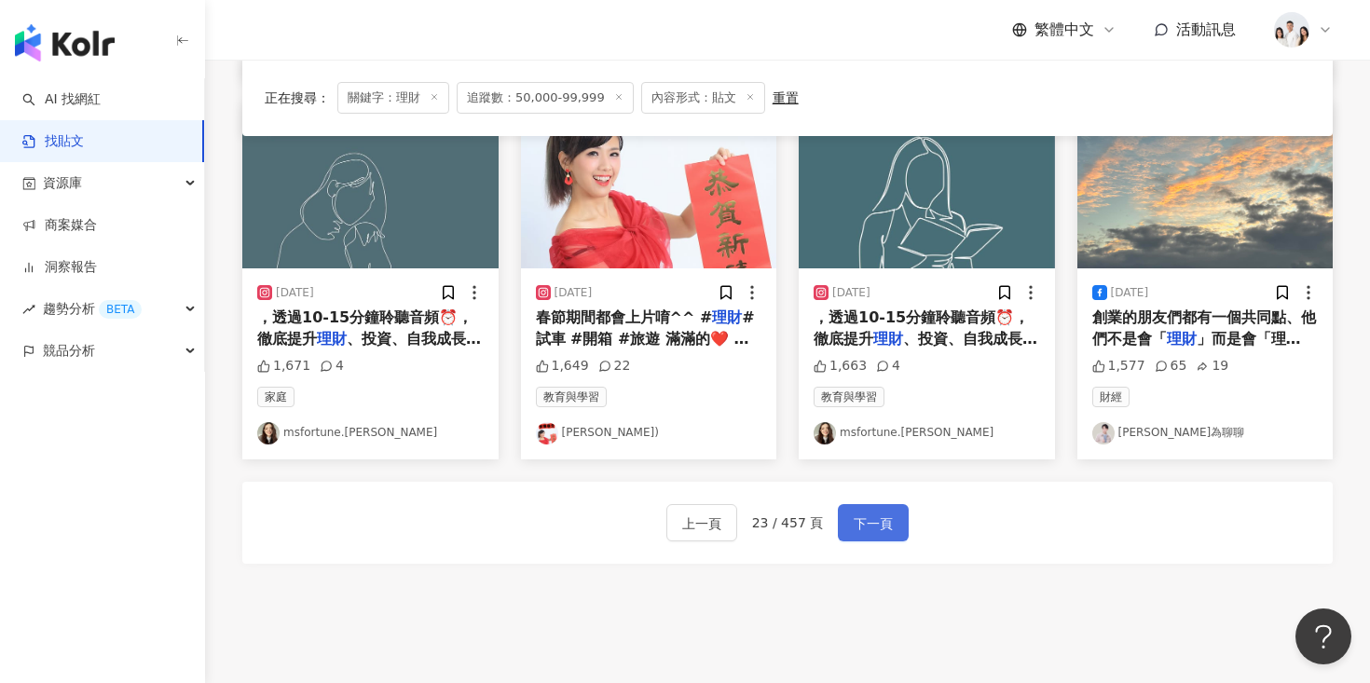
click at [884, 517] on span "下一頁" at bounding box center [873, 524] width 39 height 22
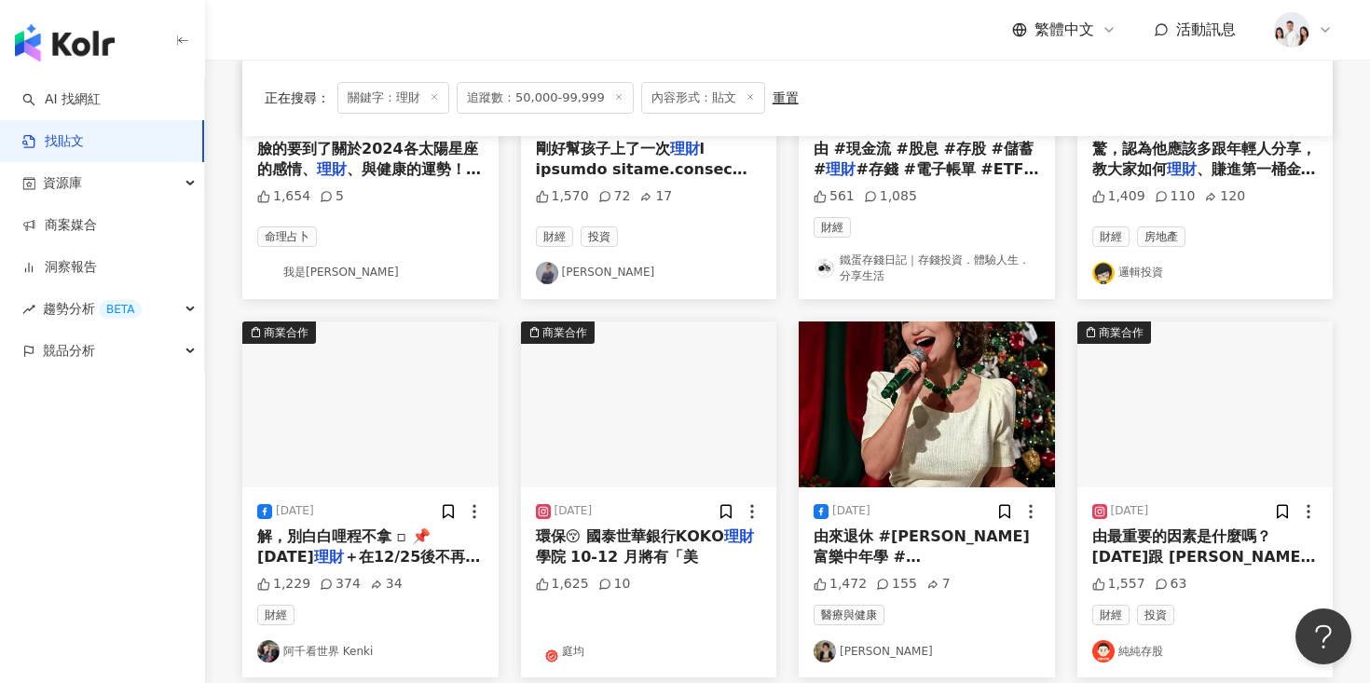
scroll to position [389, 0]
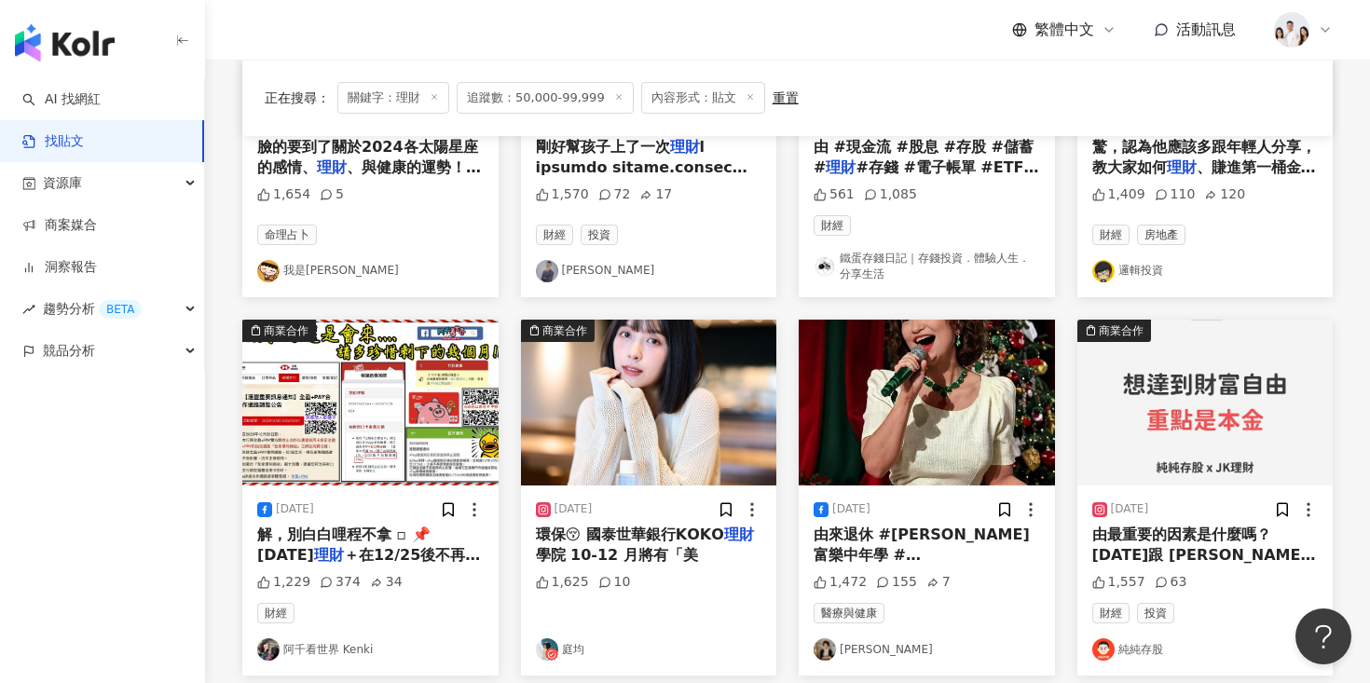
click at [736, 421] on img at bounding box center [649, 403] width 256 height 166
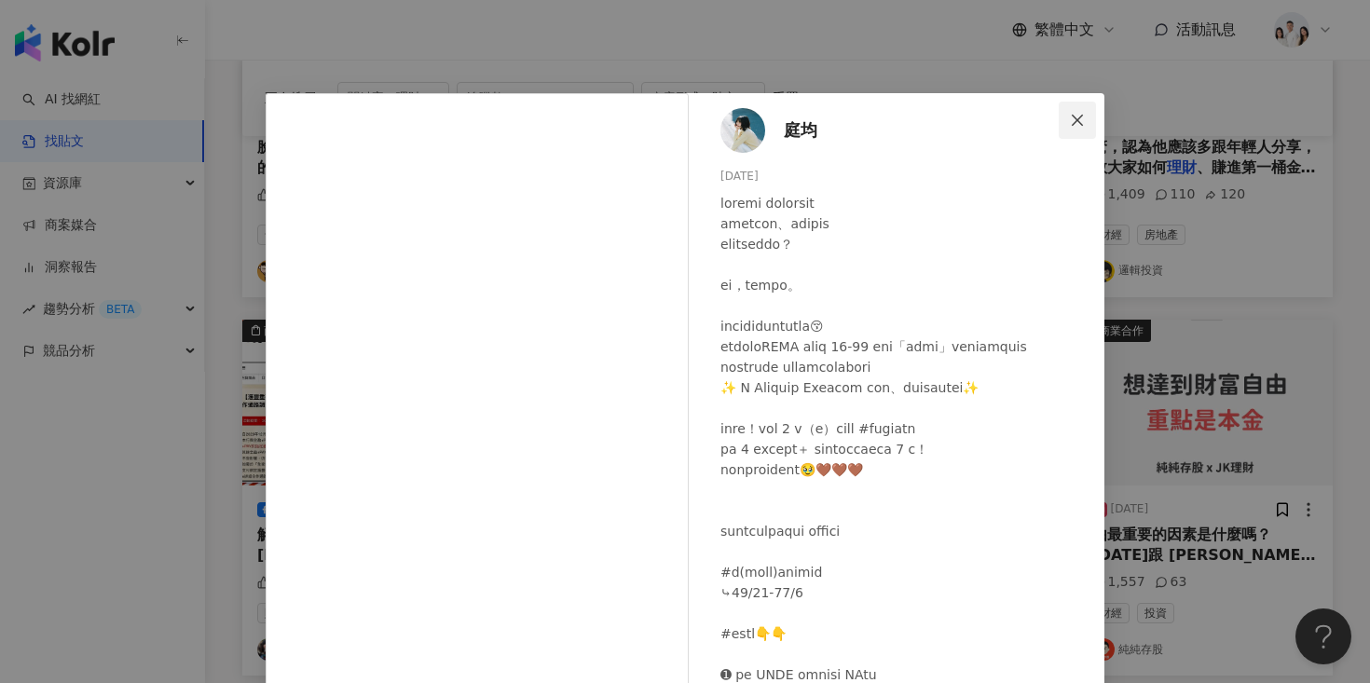
click at [1076, 122] on icon "close" at bounding box center [1077, 120] width 15 height 15
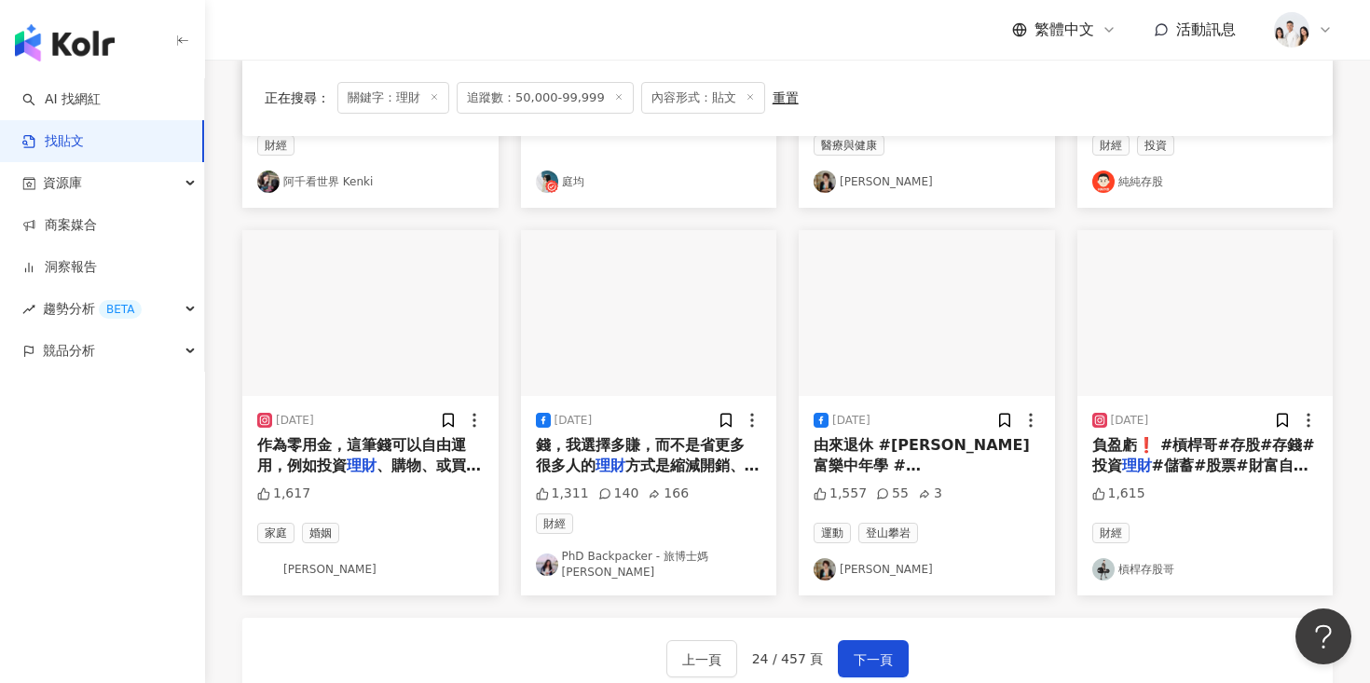
scroll to position [952, 0]
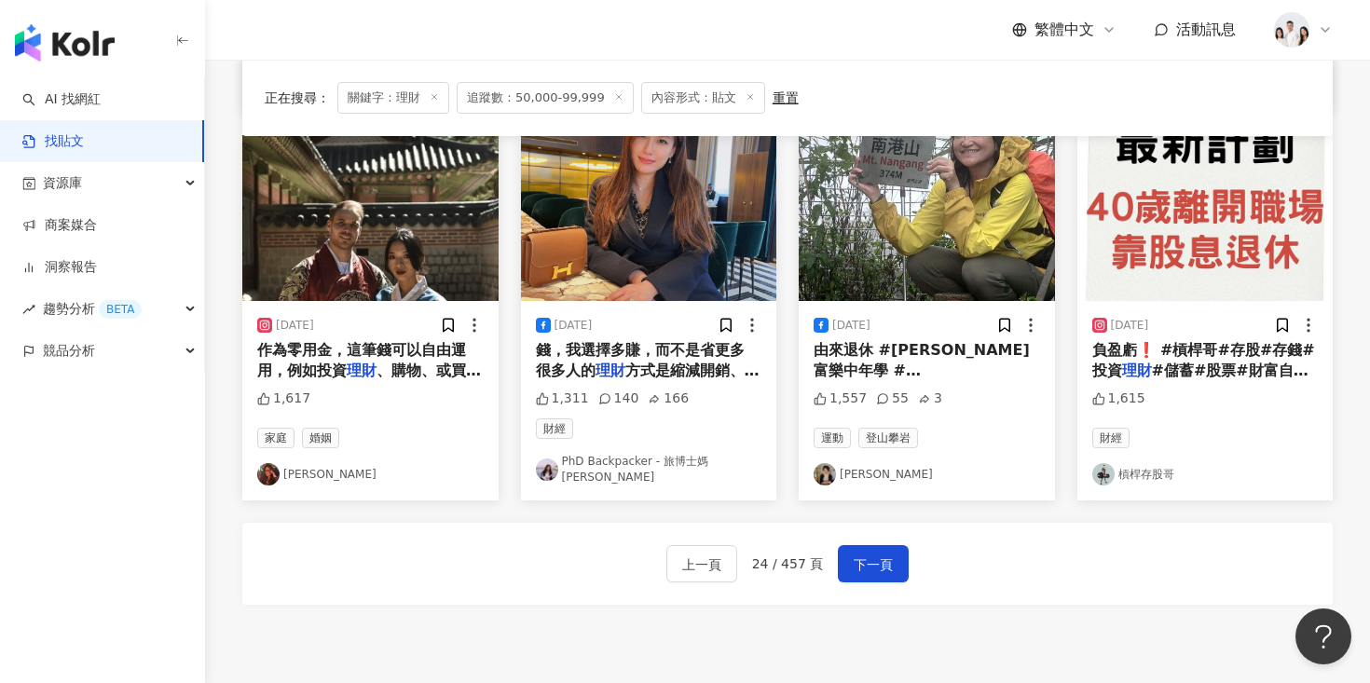
click at [873, 596] on div "2024/1/30 臉的要到了關於2024各太陽星座的感情、 理財 、與健康的運勢！超級謝謝王子～大家看 1,654 5 命理占卜 我是馬克 2025/4/1…" at bounding box center [787, 10] width 1090 height 1282
click at [861, 554] on span "下一頁" at bounding box center [873, 565] width 39 height 22
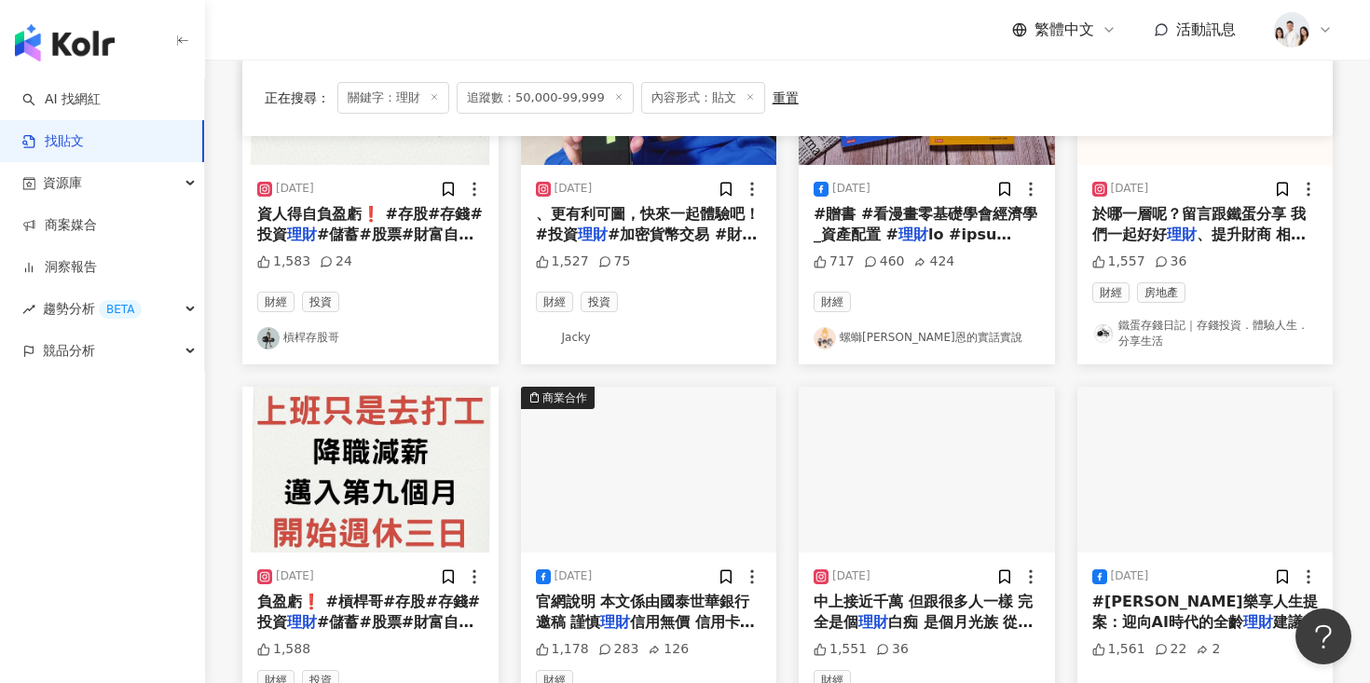
scroll to position [319, 0]
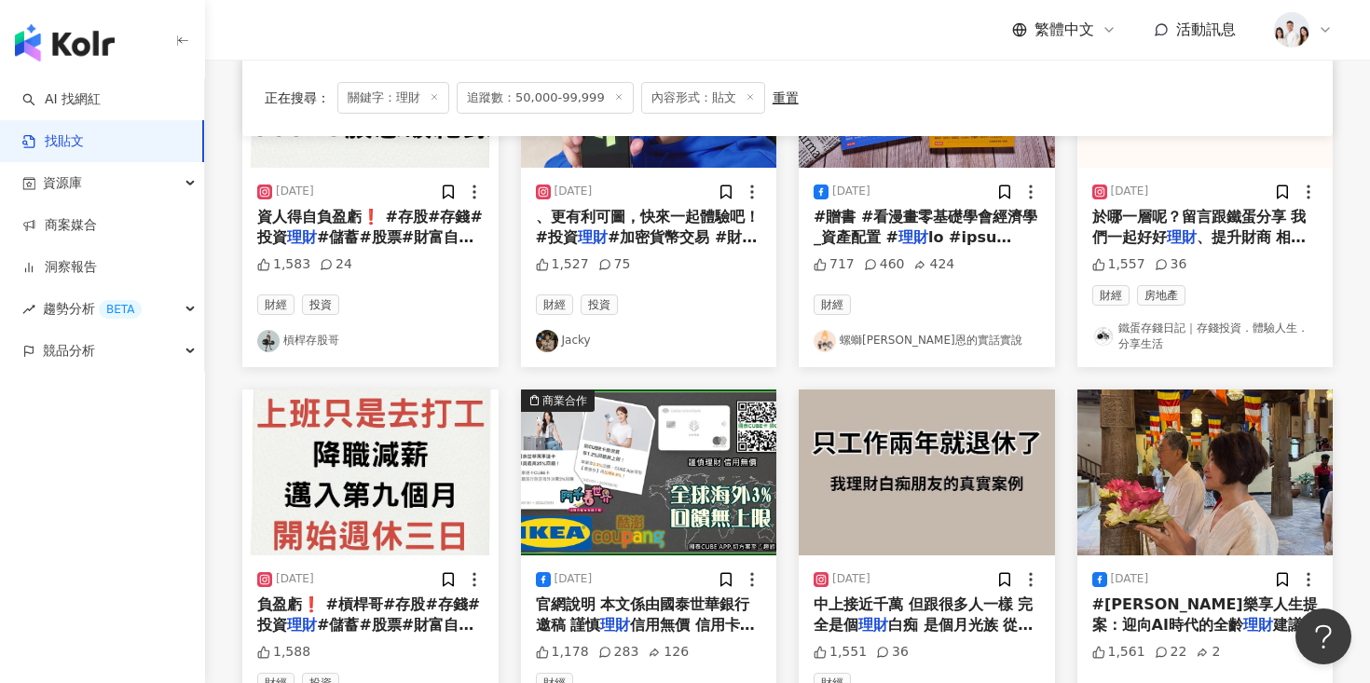
click at [901, 519] on img at bounding box center [927, 473] width 256 height 166
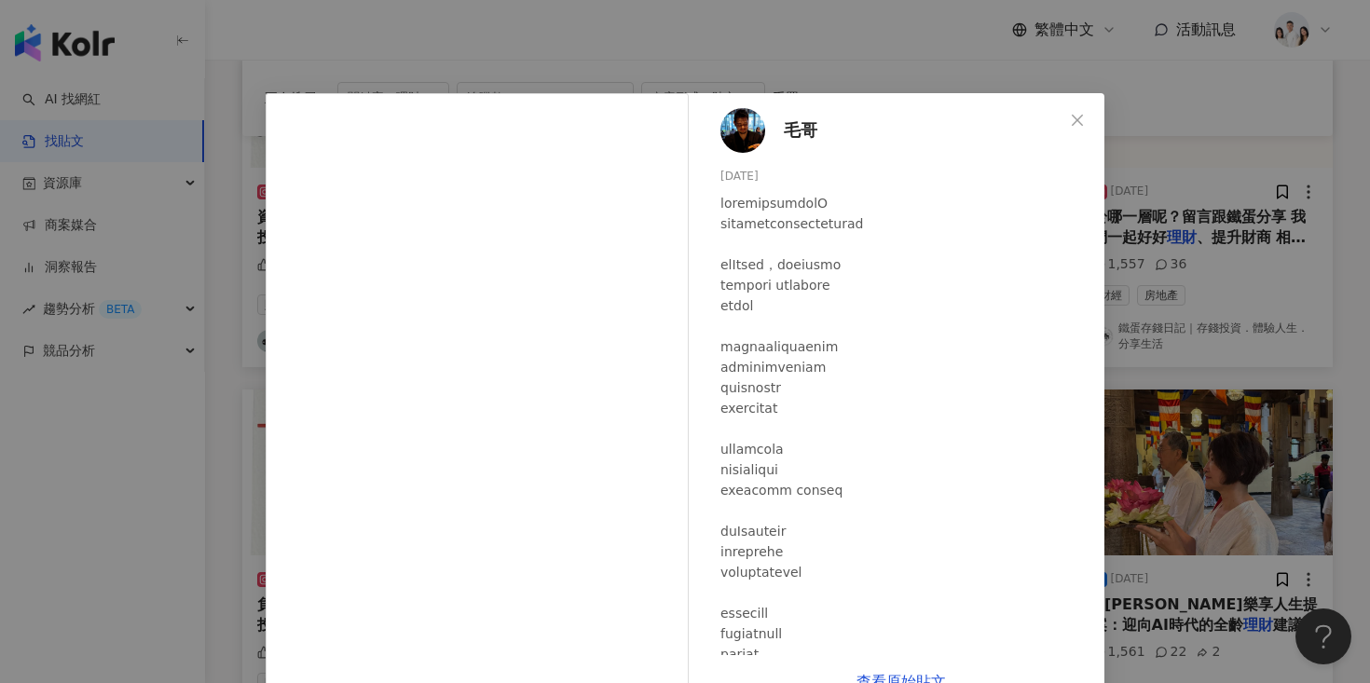
click at [1152, 180] on div "毛哥 2023/10/21 1,551 36 查看原始貼文" at bounding box center [685, 341] width 1370 height 683
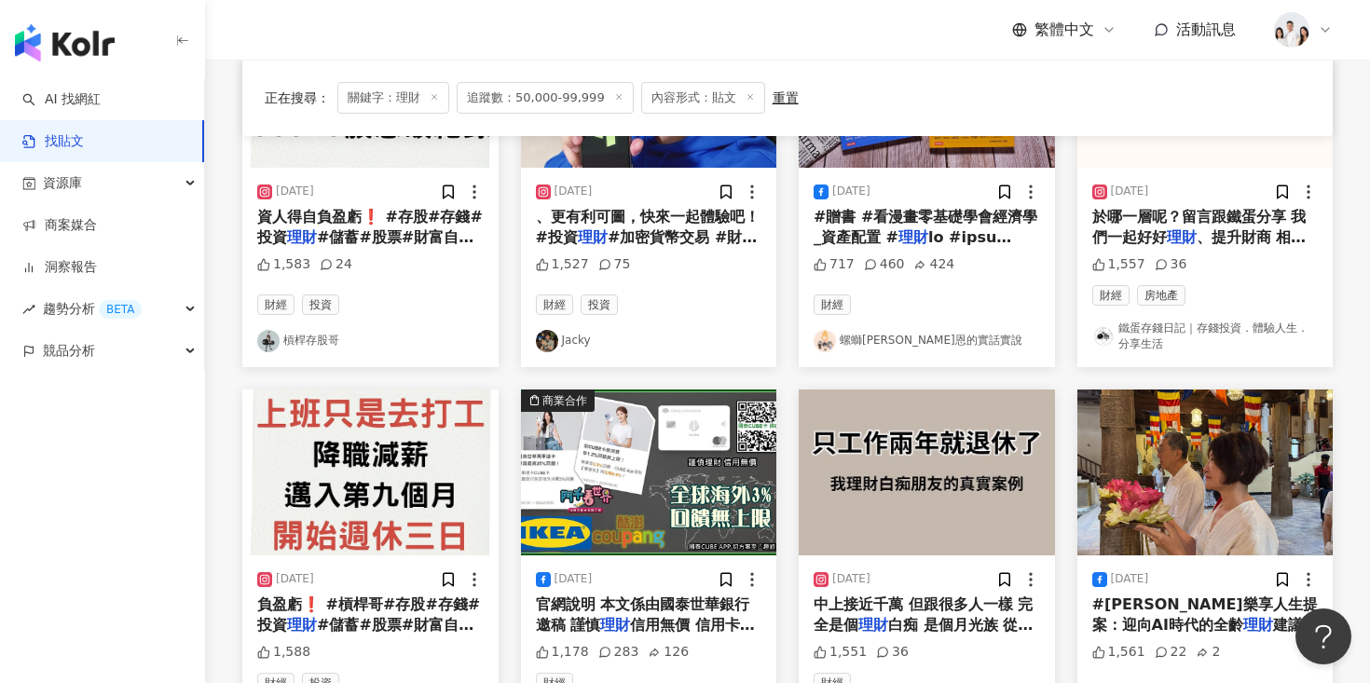
scroll to position [0, 0]
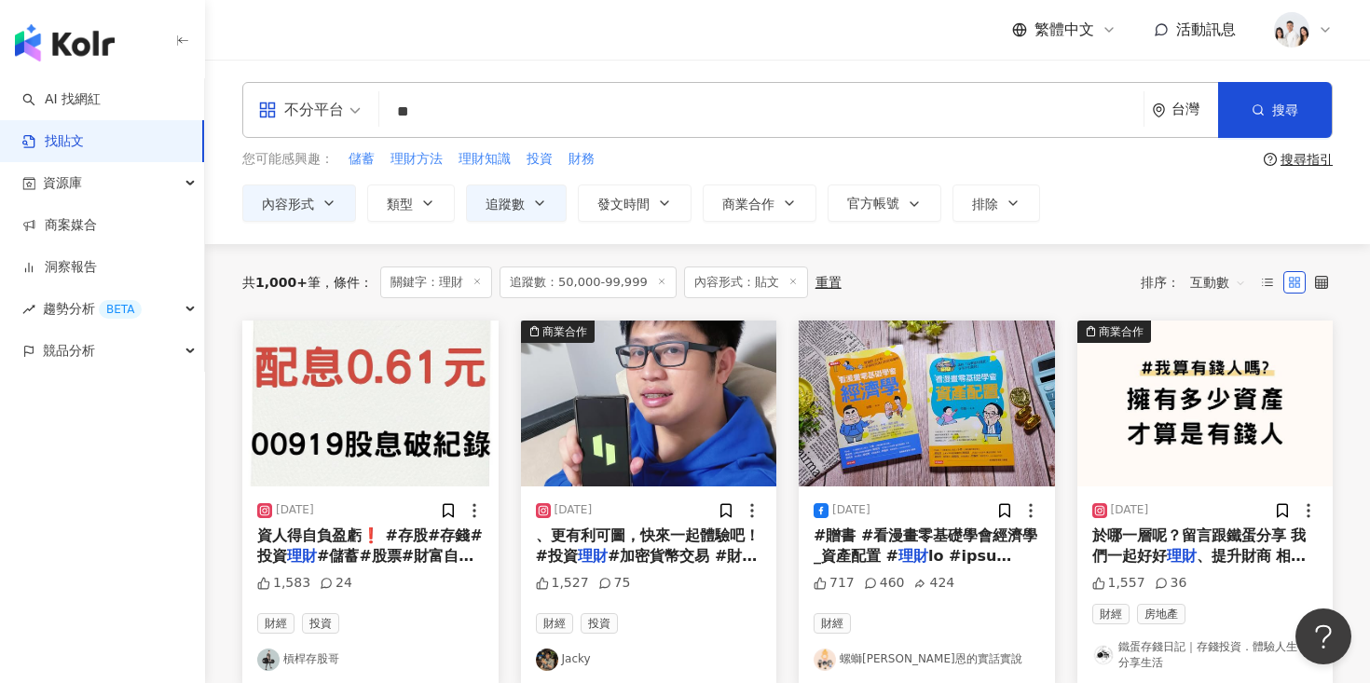
click at [657, 447] on img at bounding box center [649, 404] width 256 height 166
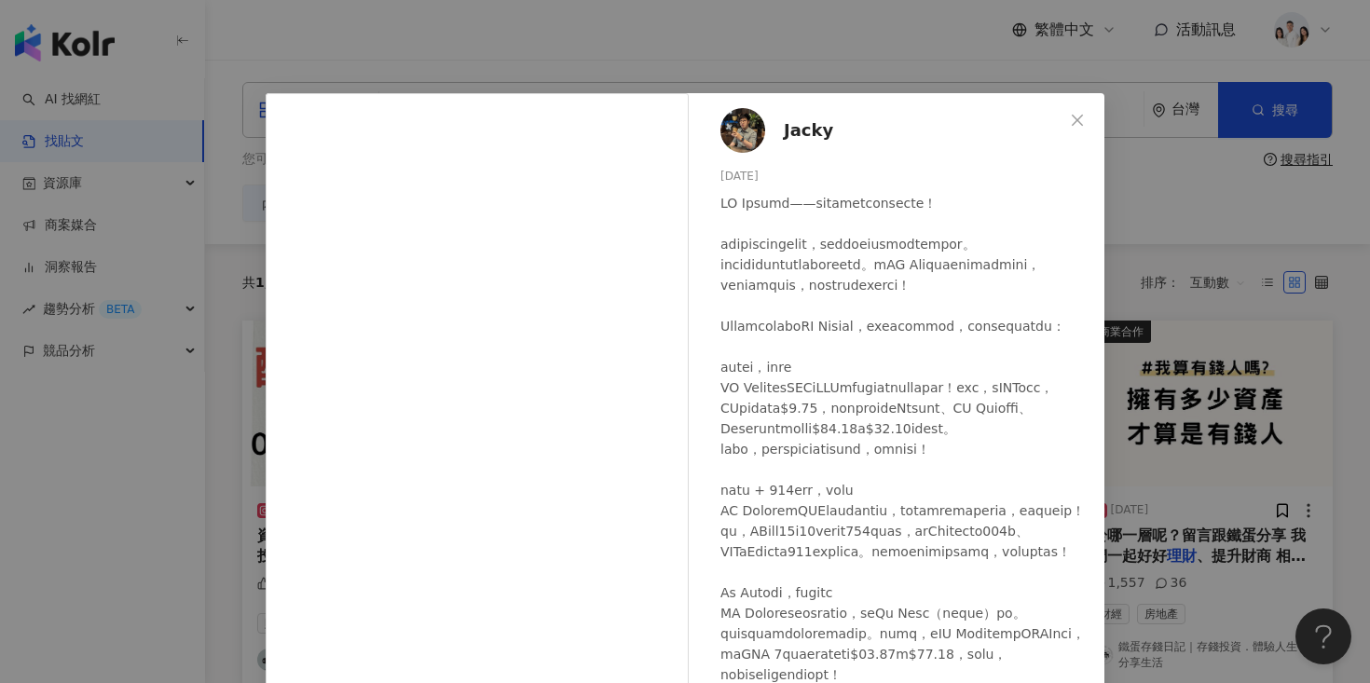
click at [186, 438] on div "Jacky 2025/3/16 1,527 75 查看原始貼文" at bounding box center [685, 341] width 1370 height 683
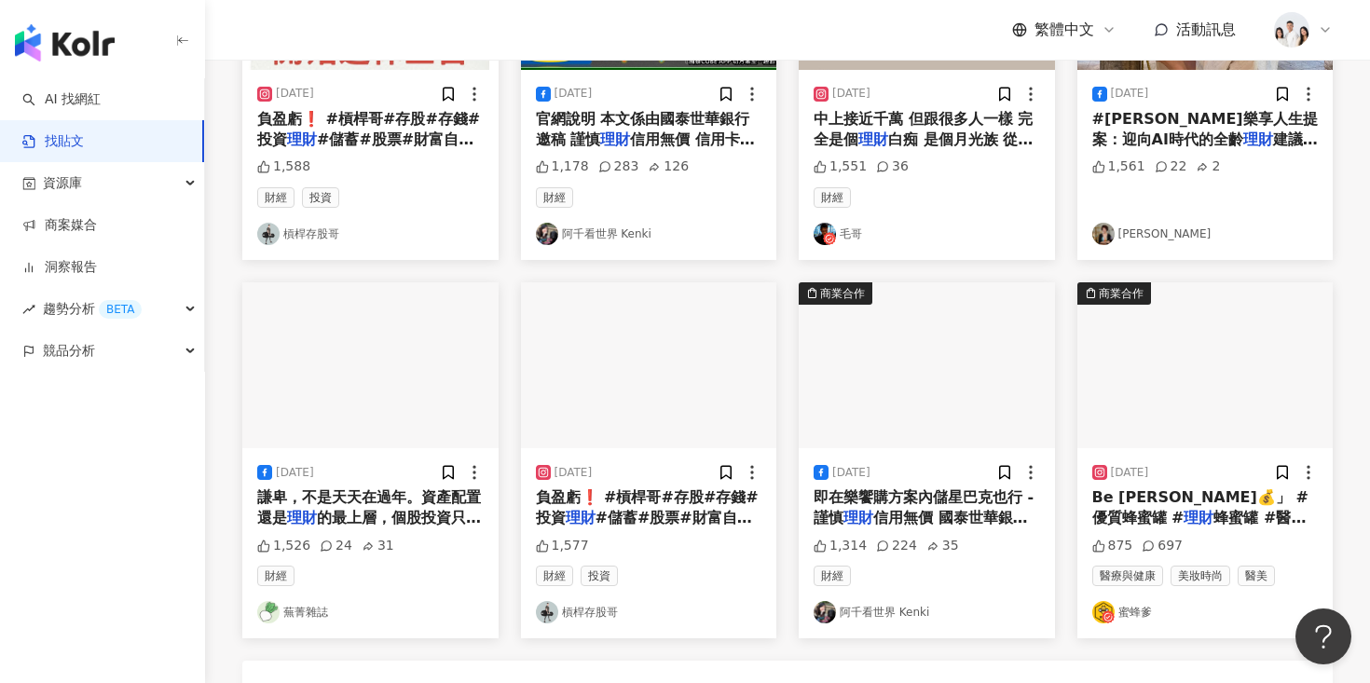
scroll to position [870, 0]
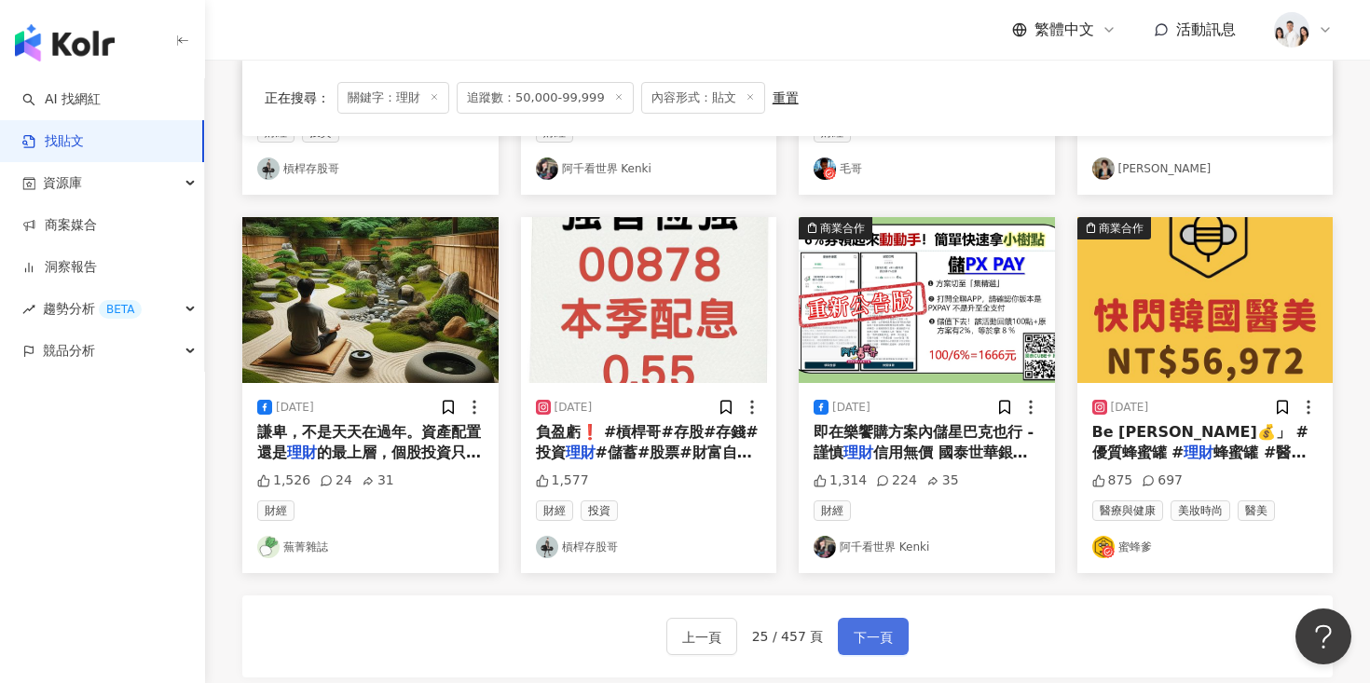
click at [847, 636] on button "下一頁" at bounding box center [873, 636] width 71 height 37
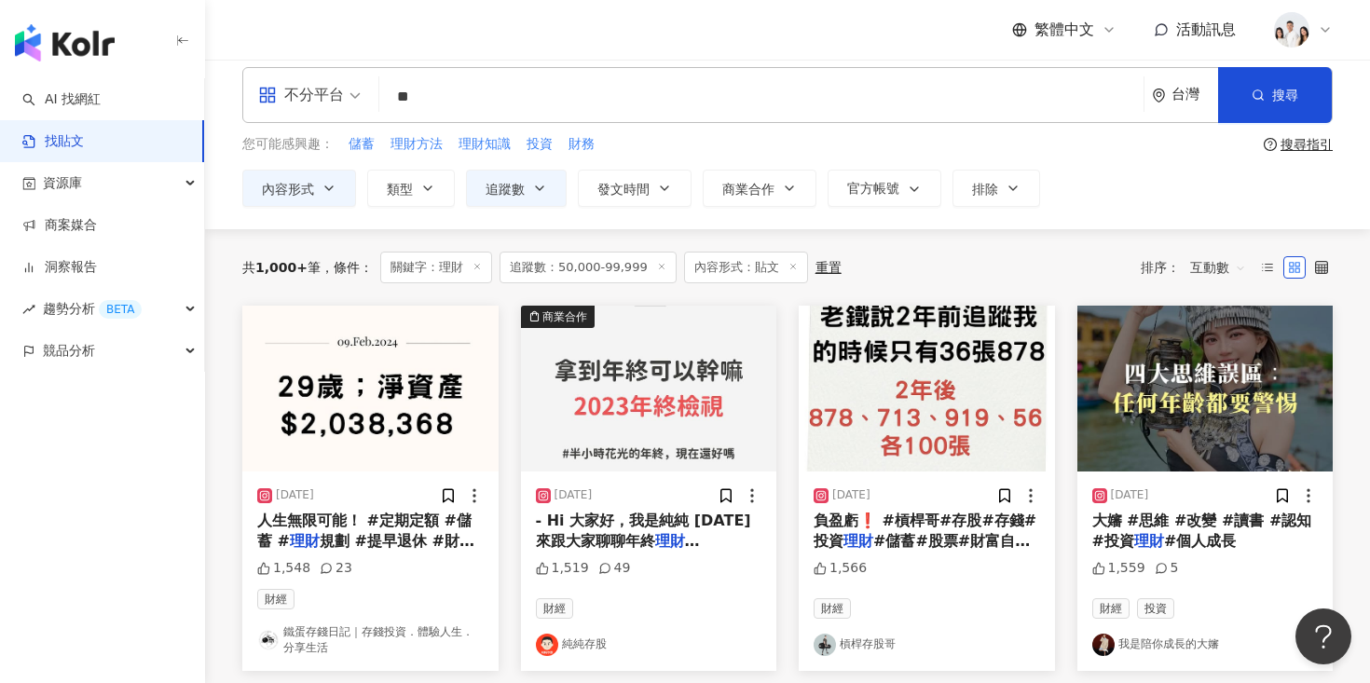
scroll to position [19, 0]
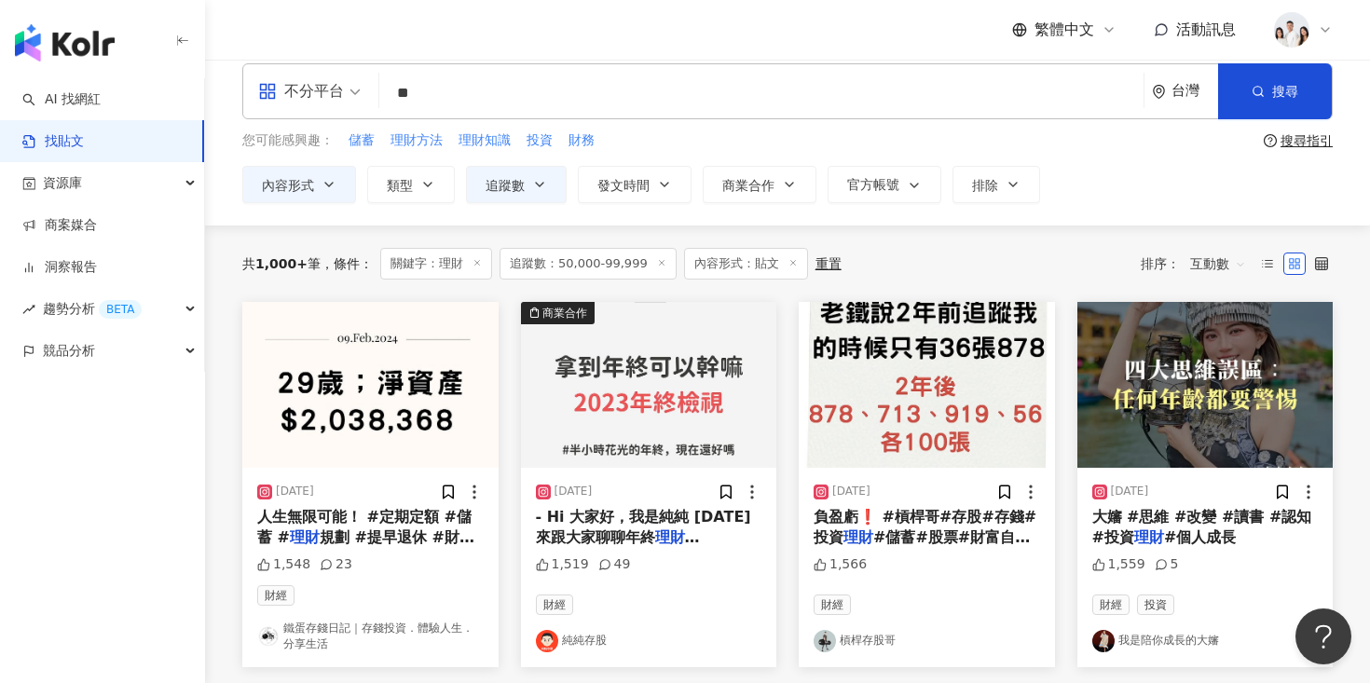
click at [1158, 399] on img at bounding box center [1205, 385] width 256 height 166
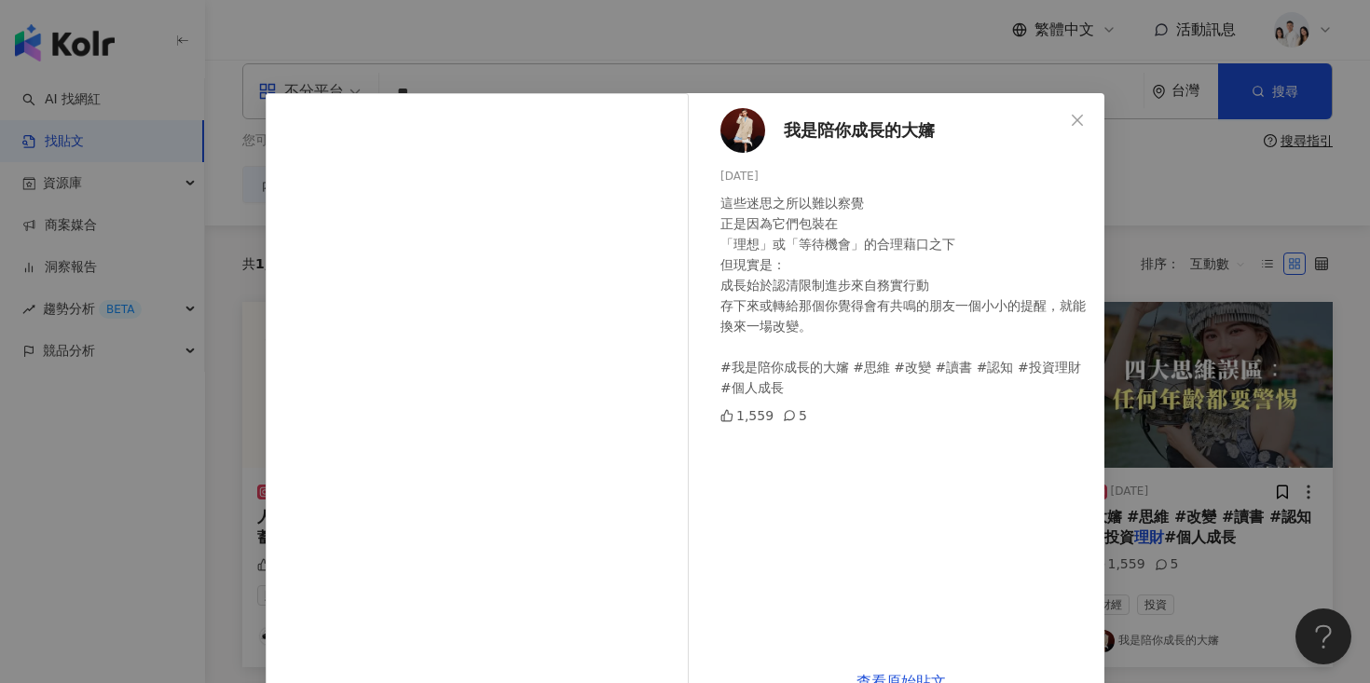
click at [1197, 167] on div "我是陪你成長的大嬸 2025/4/5 這些迷思之所以難以察覺 正是因為它們包裝在 「理想」或「等待機會」的合理藉口之下 但現實是： 成長始於認清限制進步來自務…" at bounding box center [685, 341] width 1370 height 683
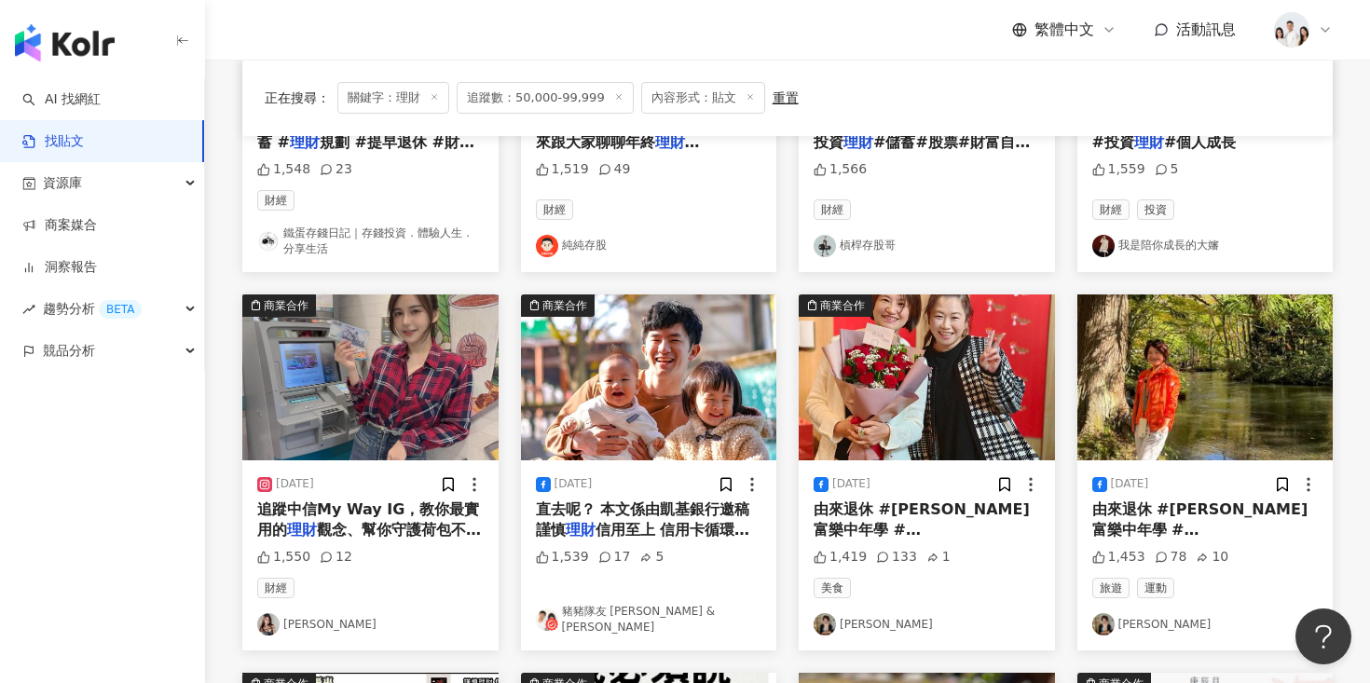
scroll to position [1117, 0]
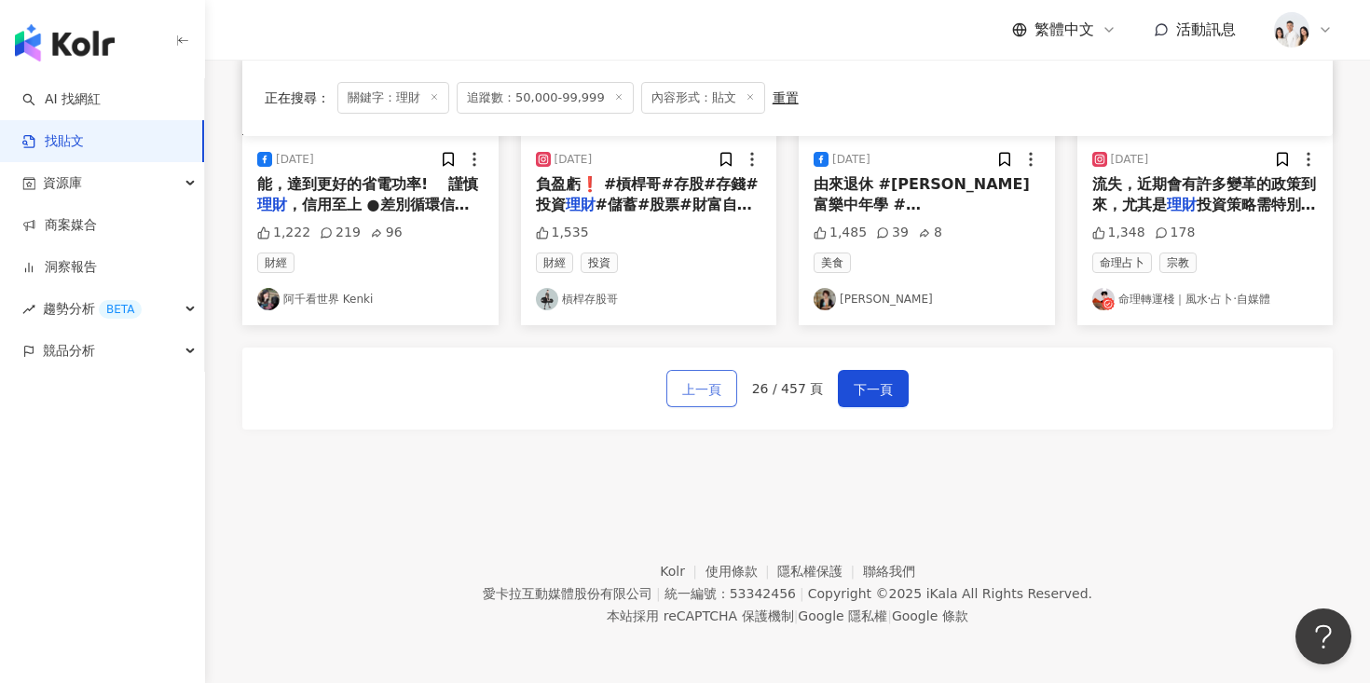
click at [686, 387] on span "上一頁" at bounding box center [701, 389] width 39 height 22
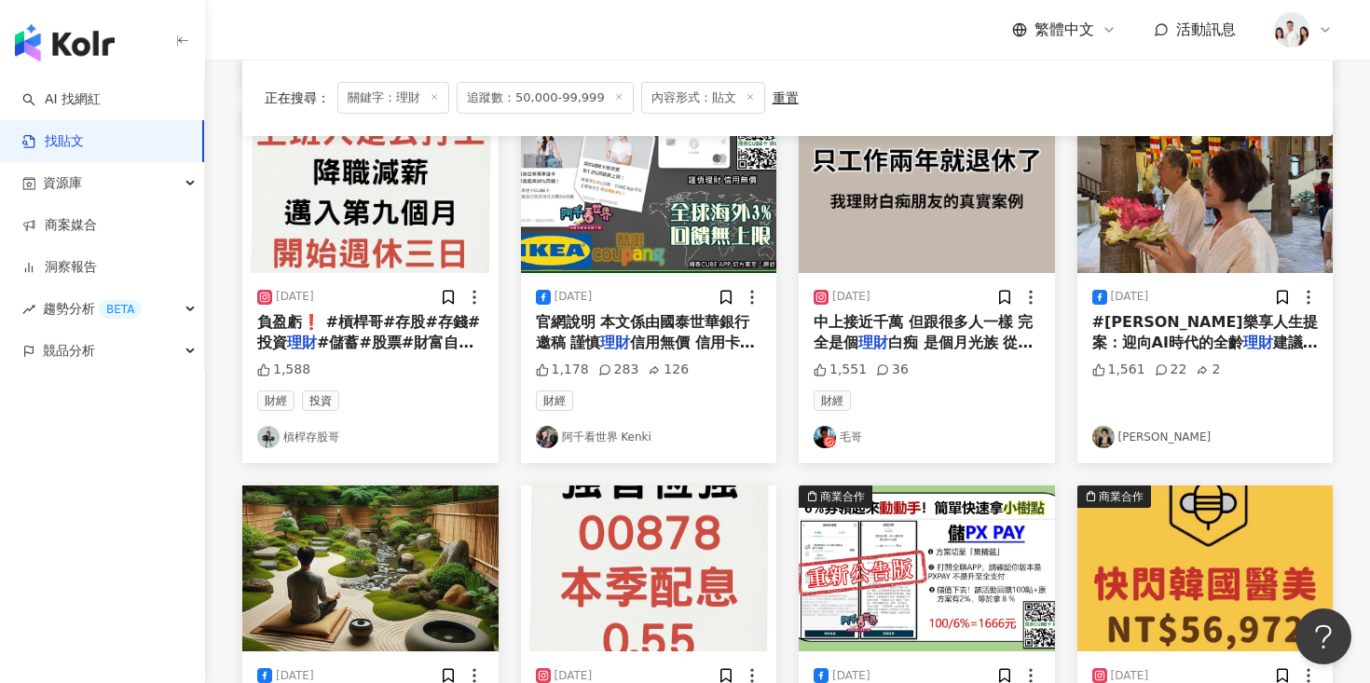
scroll to position [123, 0]
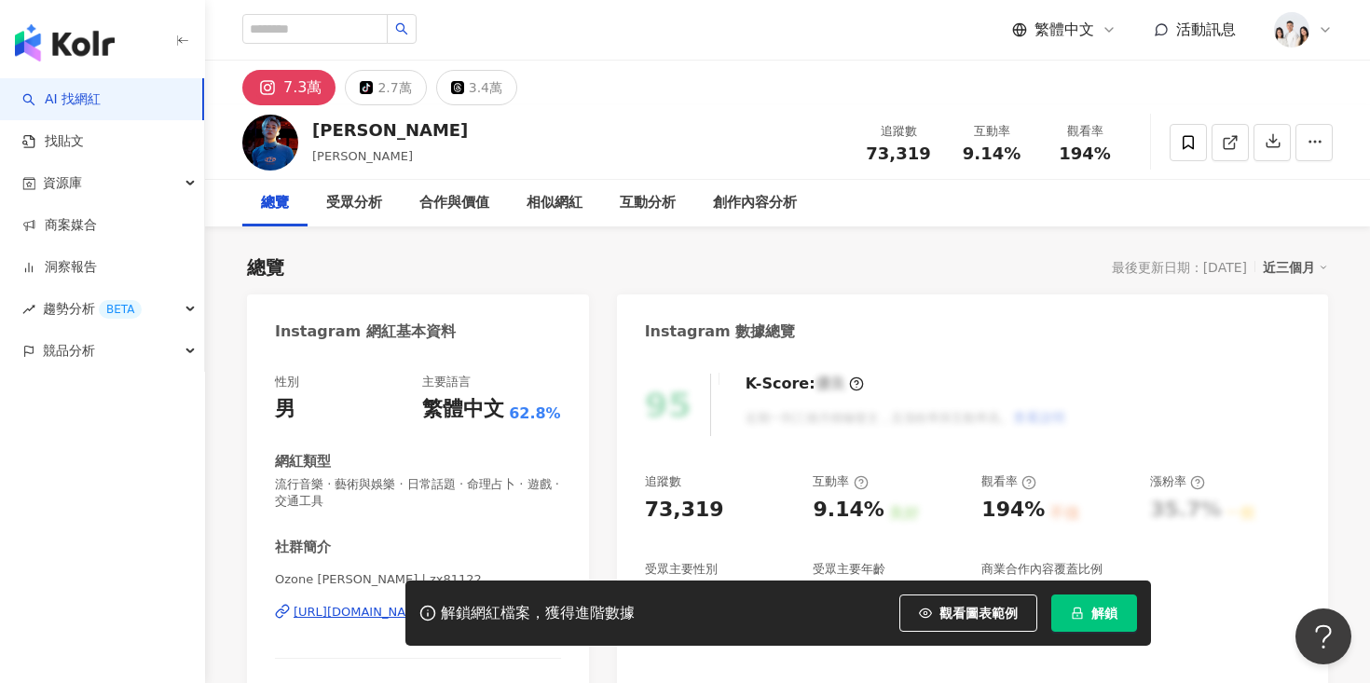
scroll to position [102, 0]
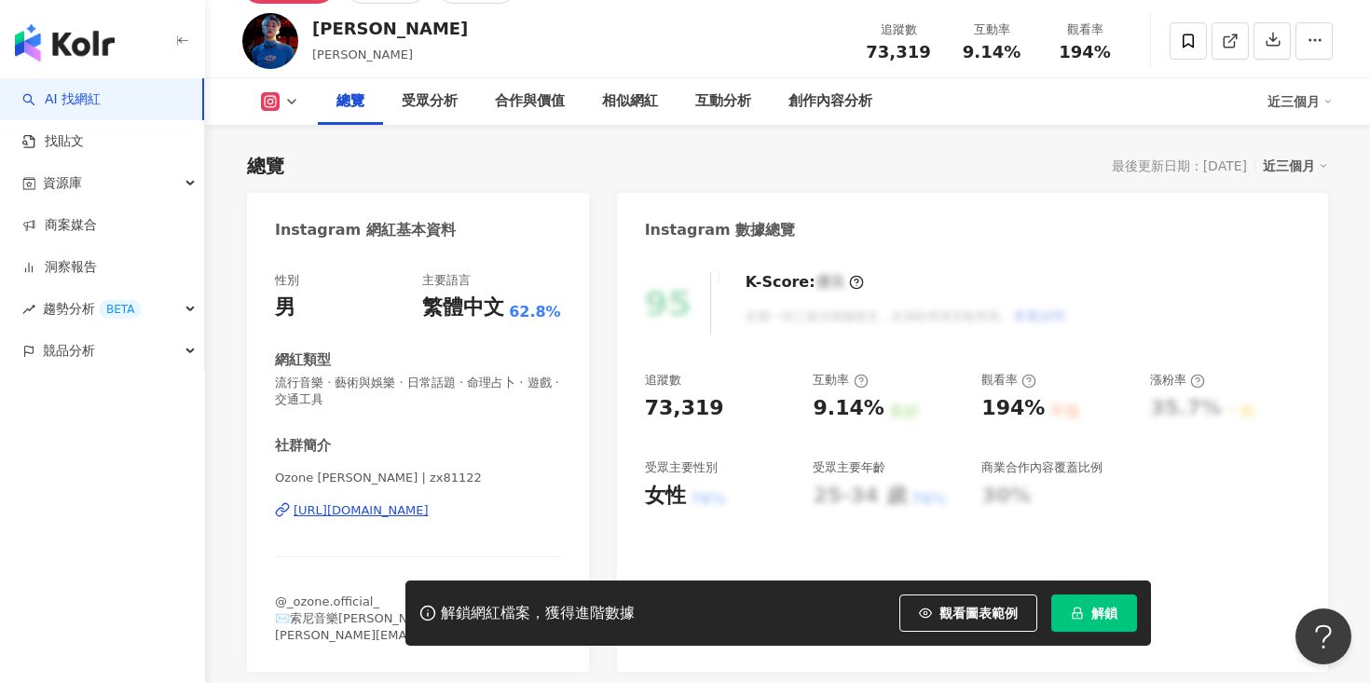
click at [385, 518] on div "https://www.instagram.com/zx81122/" at bounding box center [361, 510] width 135 height 17
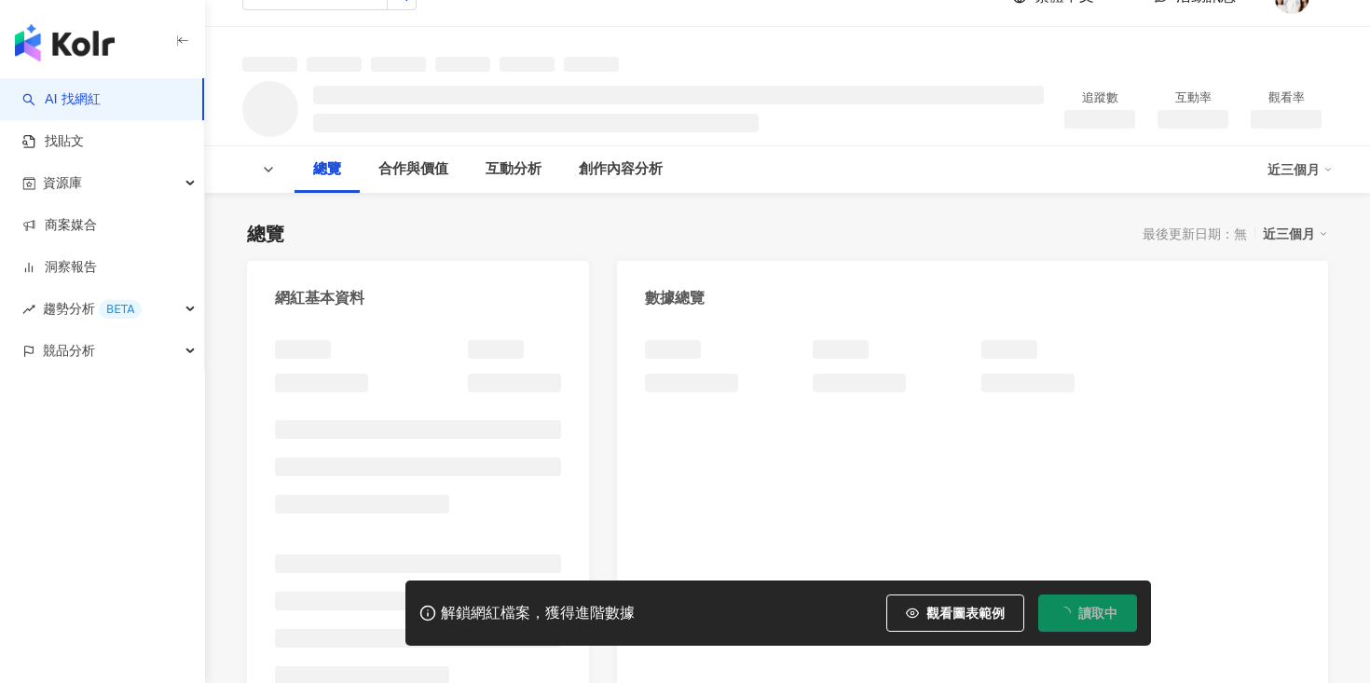
scroll to position [36, 0]
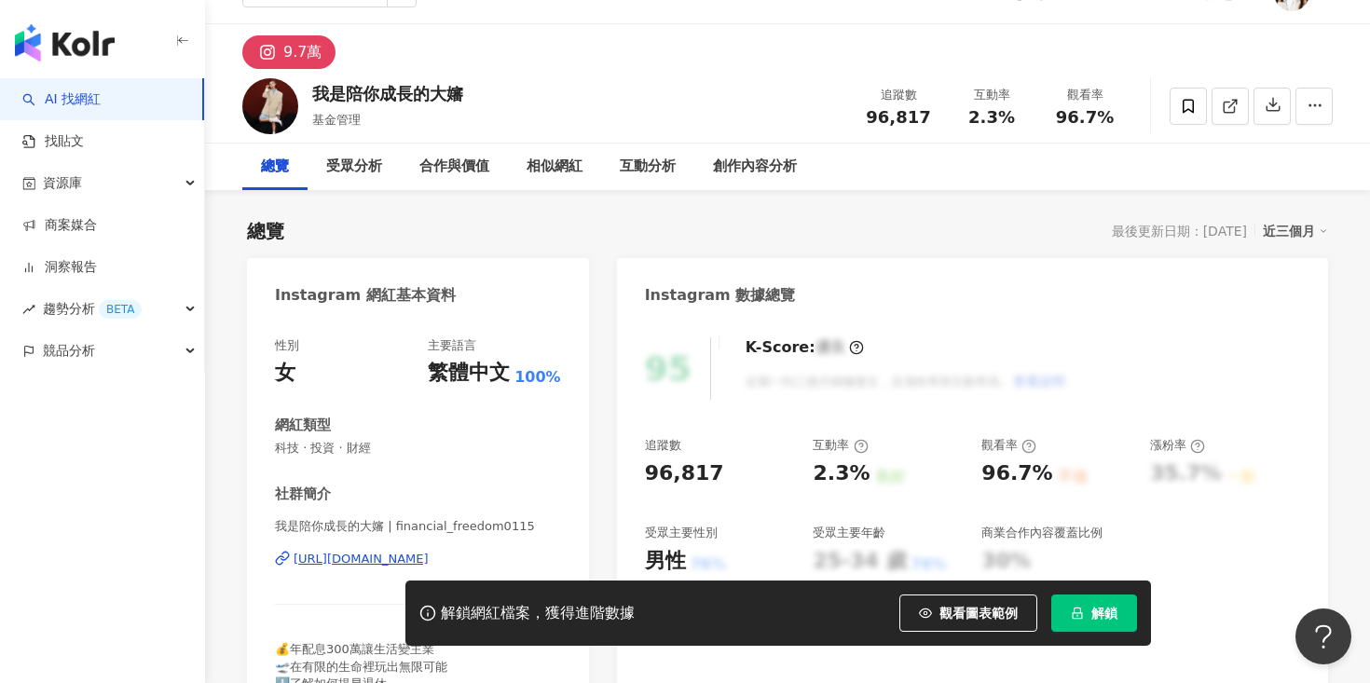
click at [1084, 610] on button "解鎖" at bounding box center [1094, 613] width 86 height 37
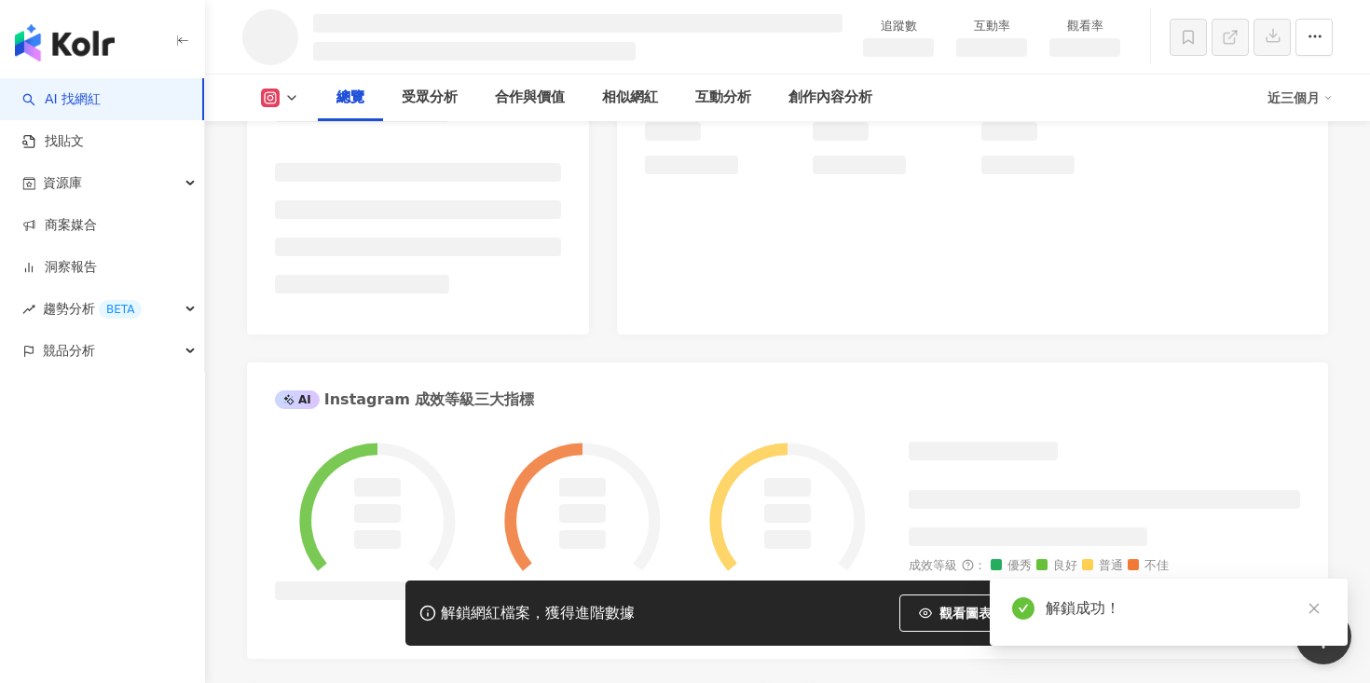
scroll to position [490, 0]
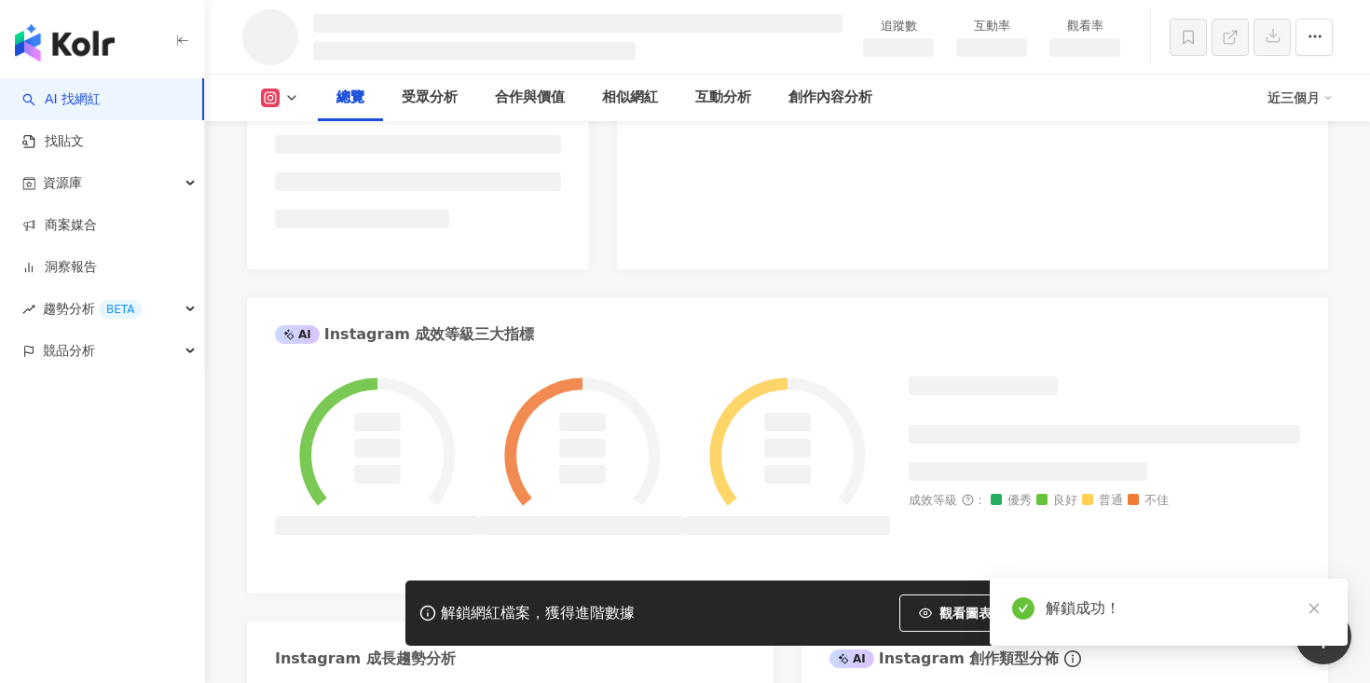
click at [1304, 599] on link at bounding box center [1313, 608] width 23 height 23
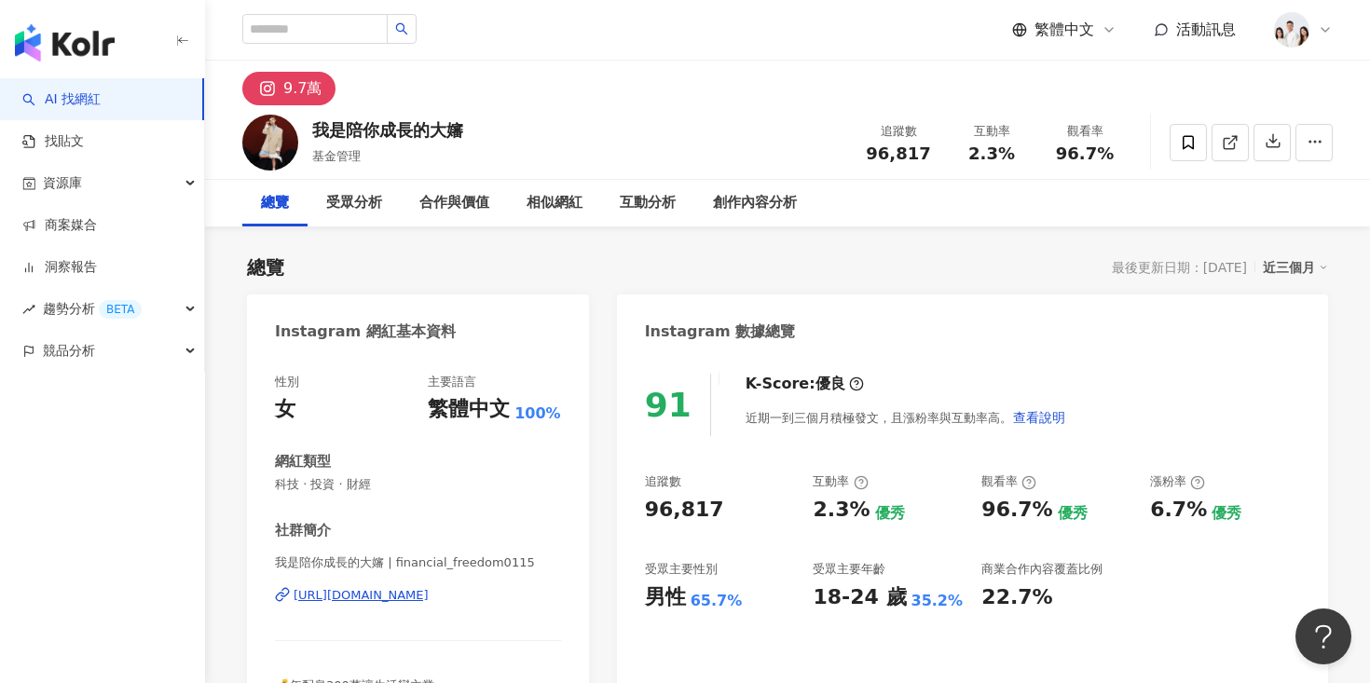
click at [429, 592] on div "https://www.instagram.com/financial_freedom0115/" at bounding box center [361, 595] width 135 height 17
drag, startPoint x: 472, startPoint y: 123, endPoint x: 317, endPoint y: 122, distance: 154.7
click at [316, 122] on div "我是陪你成長的大嬸 基金管理 追蹤數 96,817 互動率 2.3% 觀看率 96.7%" at bounding box center [787, 142] width 1165 height 74
copy div "我是陪你成長的大嬸"
click at [369, 585] on div "我是陪你成長的大嬸 | financial_freedom0115 https://www.instagram.com/financial_freedom01…" at bounding box center [418, 609] width 286 height 109
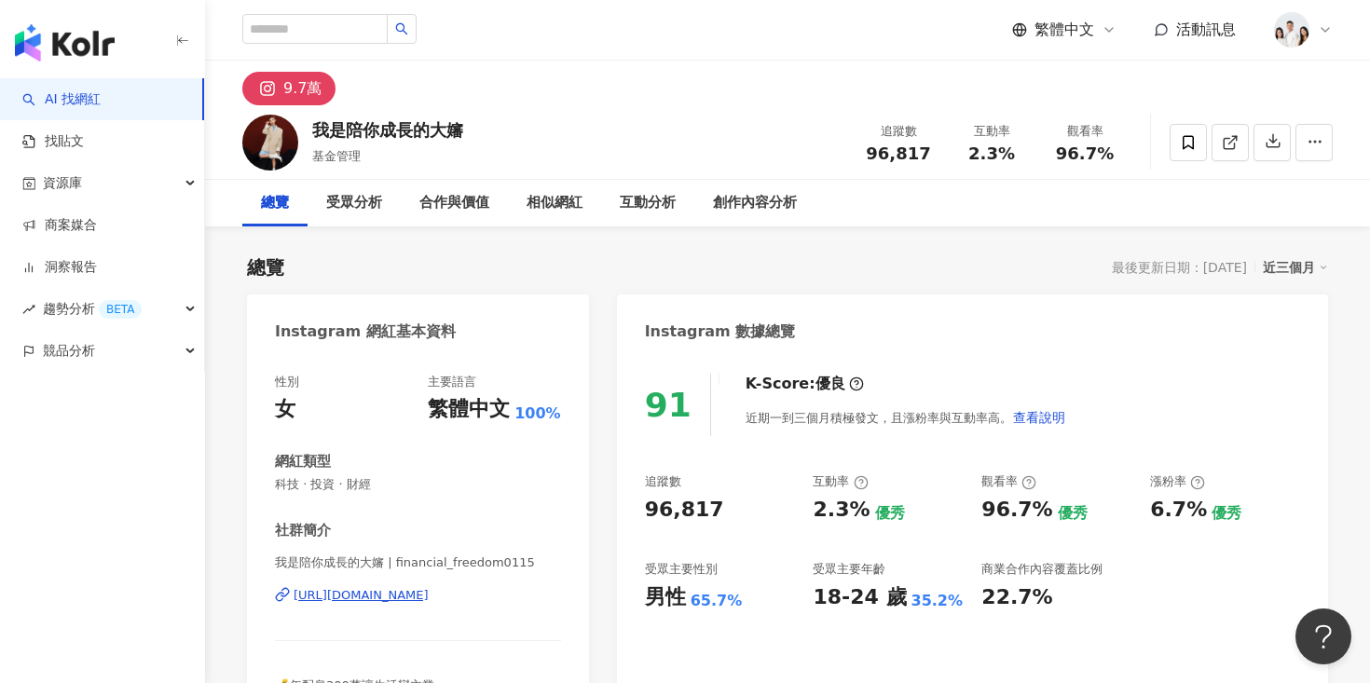
click at [369, 595] on div "https://www.instagram.com/financial_freedom0115/" at bounding box center [361, 595] width 135 height 17
click at [403, 597] on div "https://www.instagram.com/financial_freedom0115/" at bounding box center [361, 595] width 135 height 17
drag, startPoint x: 471, startPoint y: 131, endPoint x: 314, endPoint y: 131, distance: 156.6
click at [314, 131] on div "我是陪你成長的大嬸 基金管理 追蹤數 96,817 互動率 2.3% 觀看率 96.7%" at bounding box center [787, 142] width 1165 height 74
copy div "我是陪你成長的大嬸"
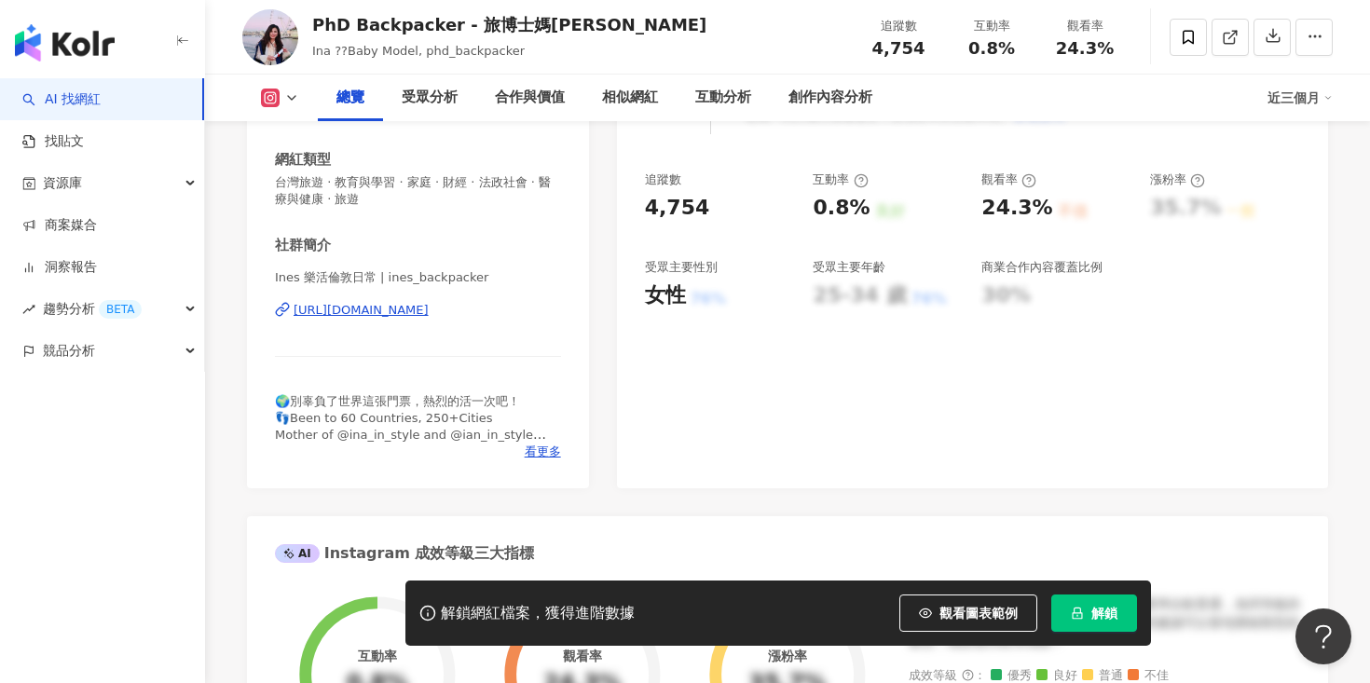
scroll to position [355, 0]
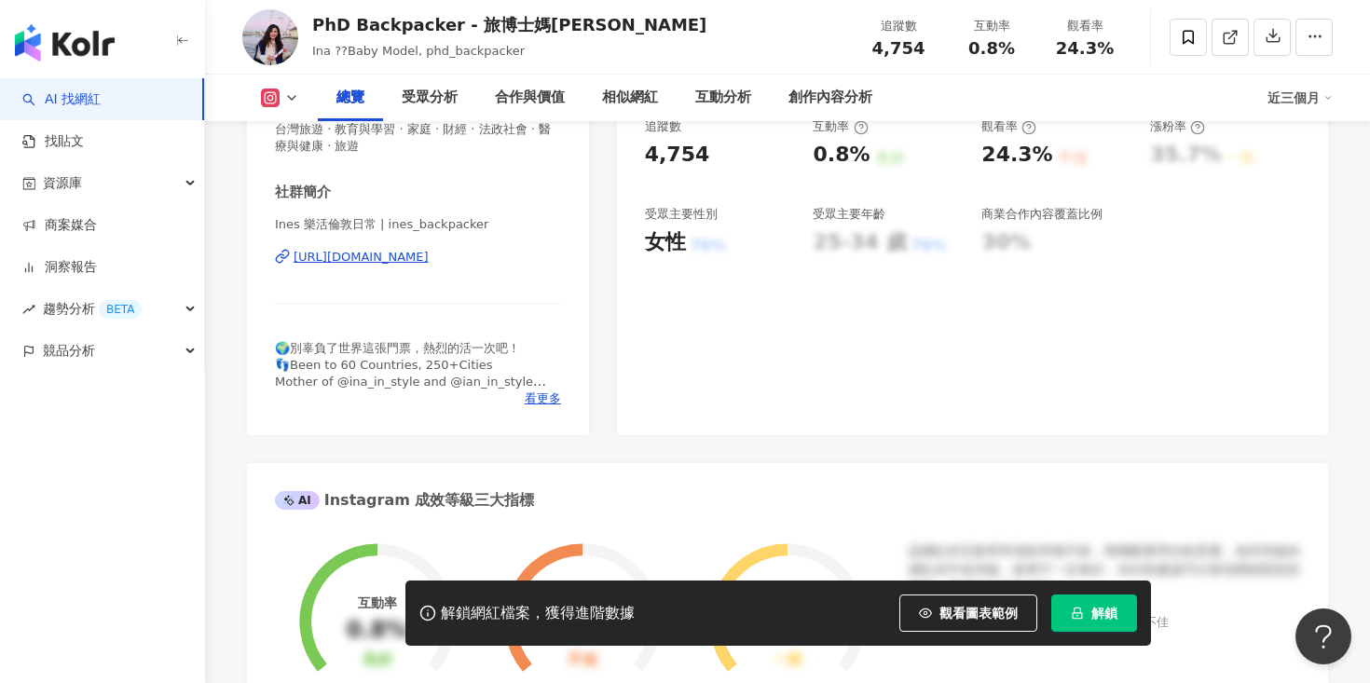
click at [429, 259] on div "https://www.instagram.com/ines_backpacker/" at bounding box center [361, 257] width 135 height 17
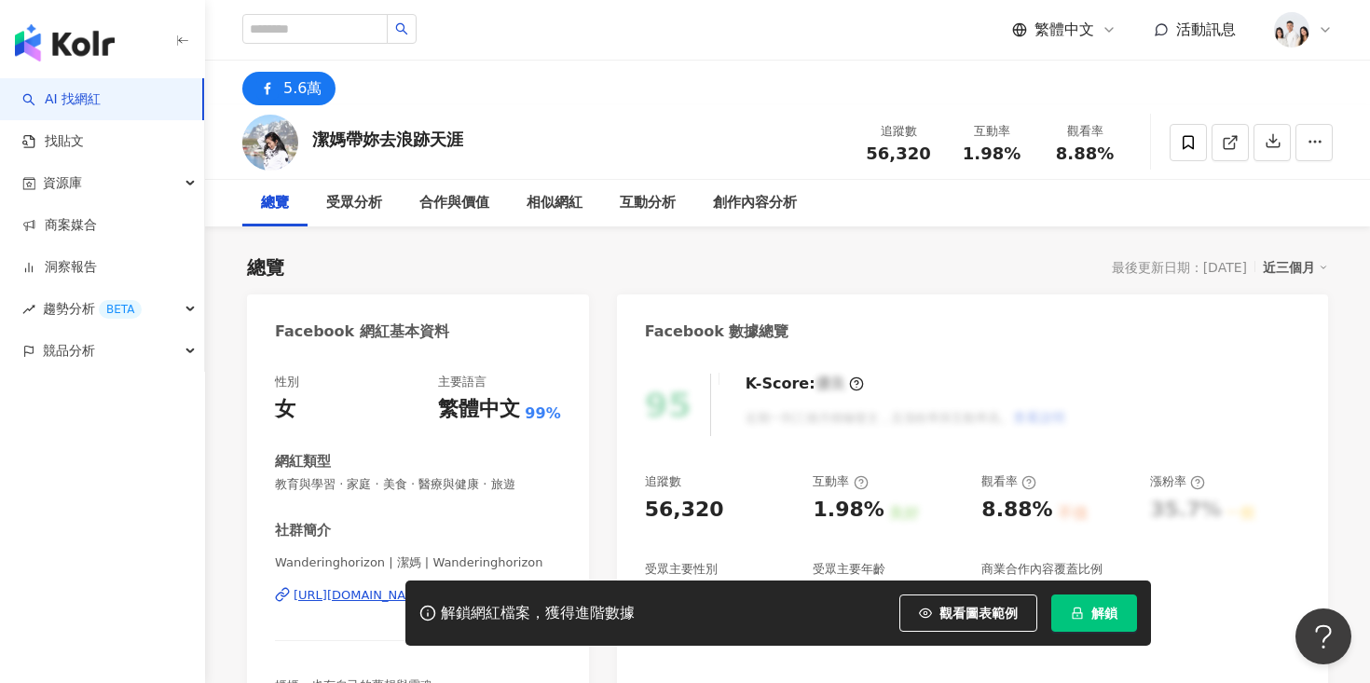
scroll to position [34, 0]
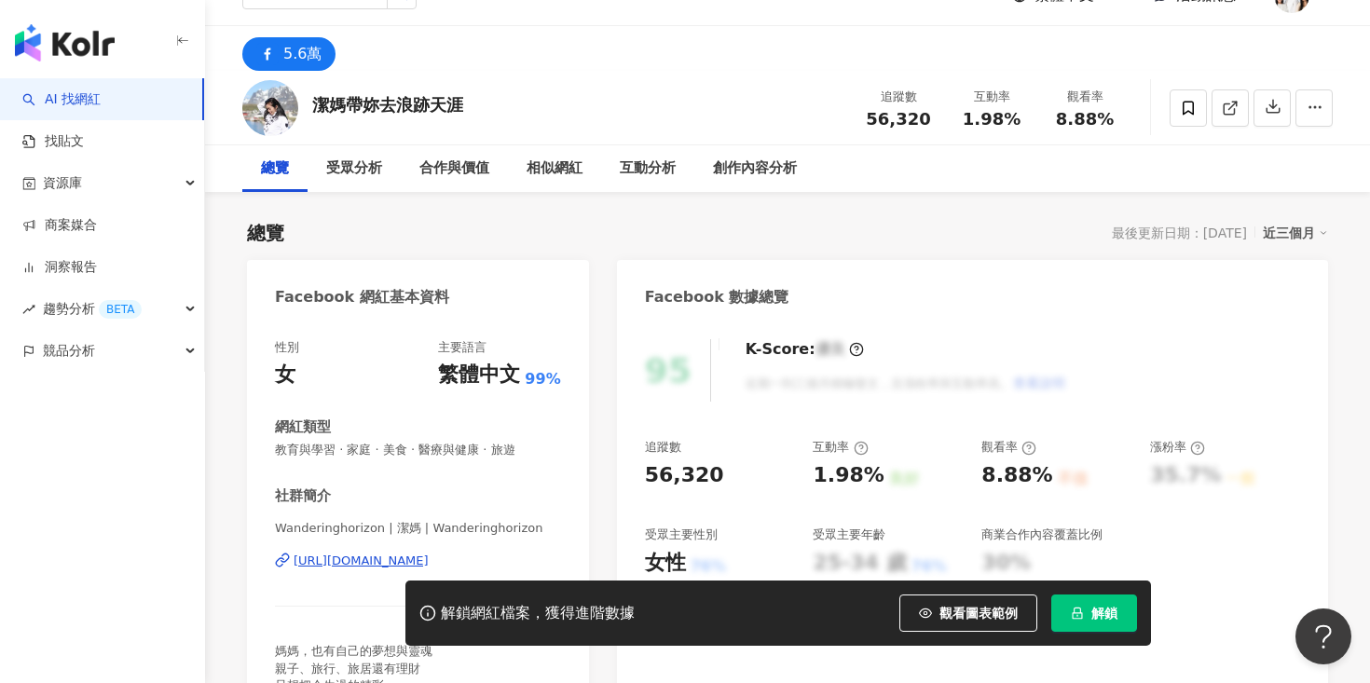
click at [370, 559] on div "[URL][DOMAIN_NAME]" at bounding box center [361, 561] width 135 height 17
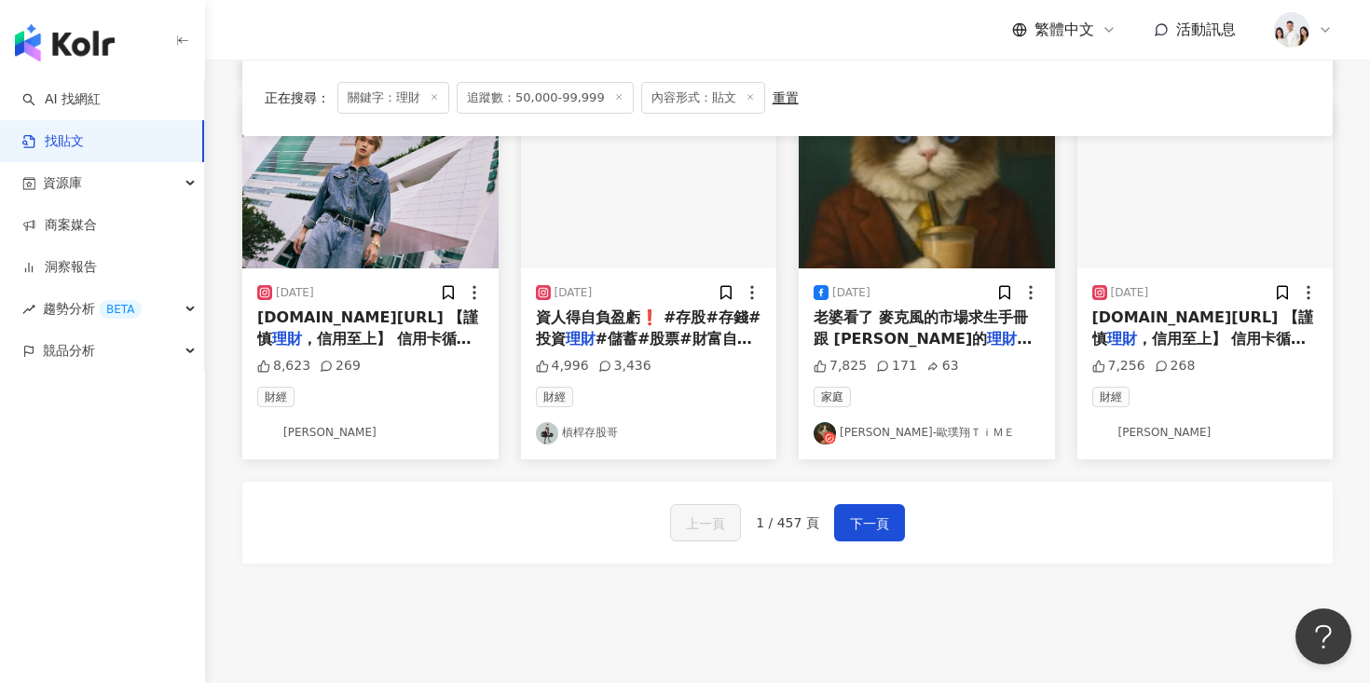
scroll to position [990, 0]
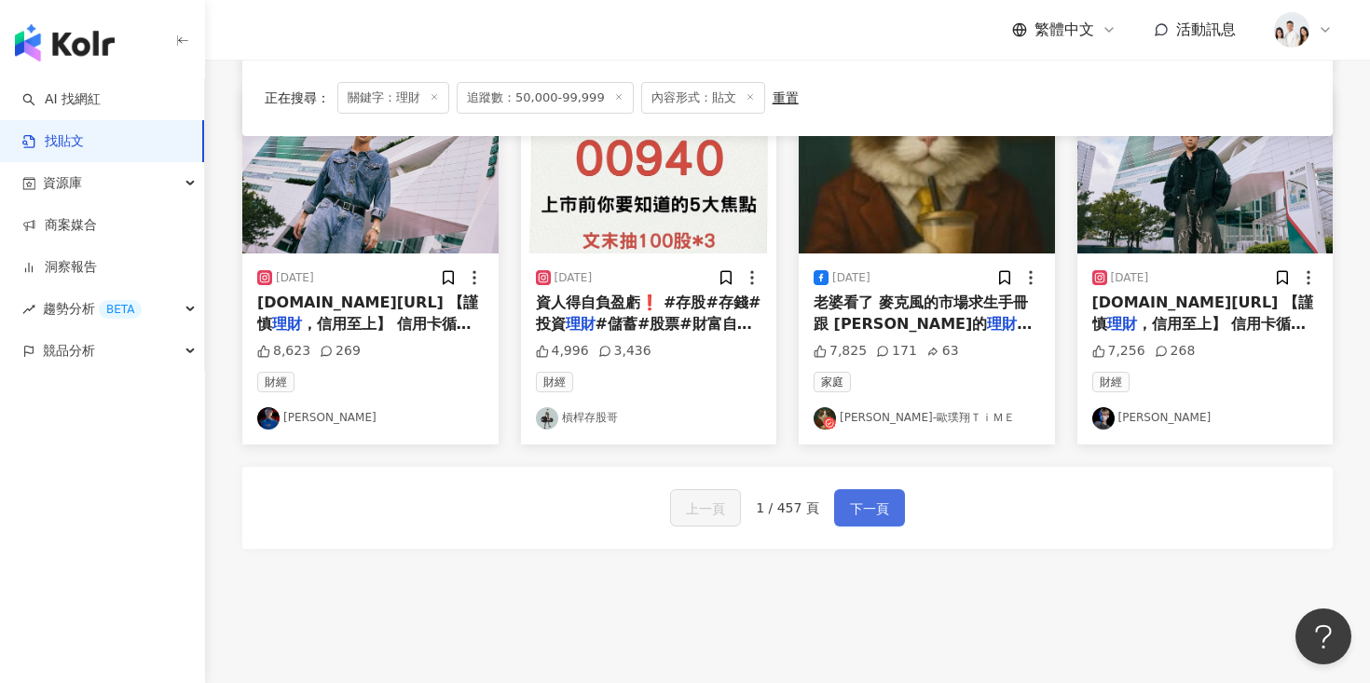
click at [856, 516] on span "下一頁" at bounding box center [869, 509] width 39 height 22
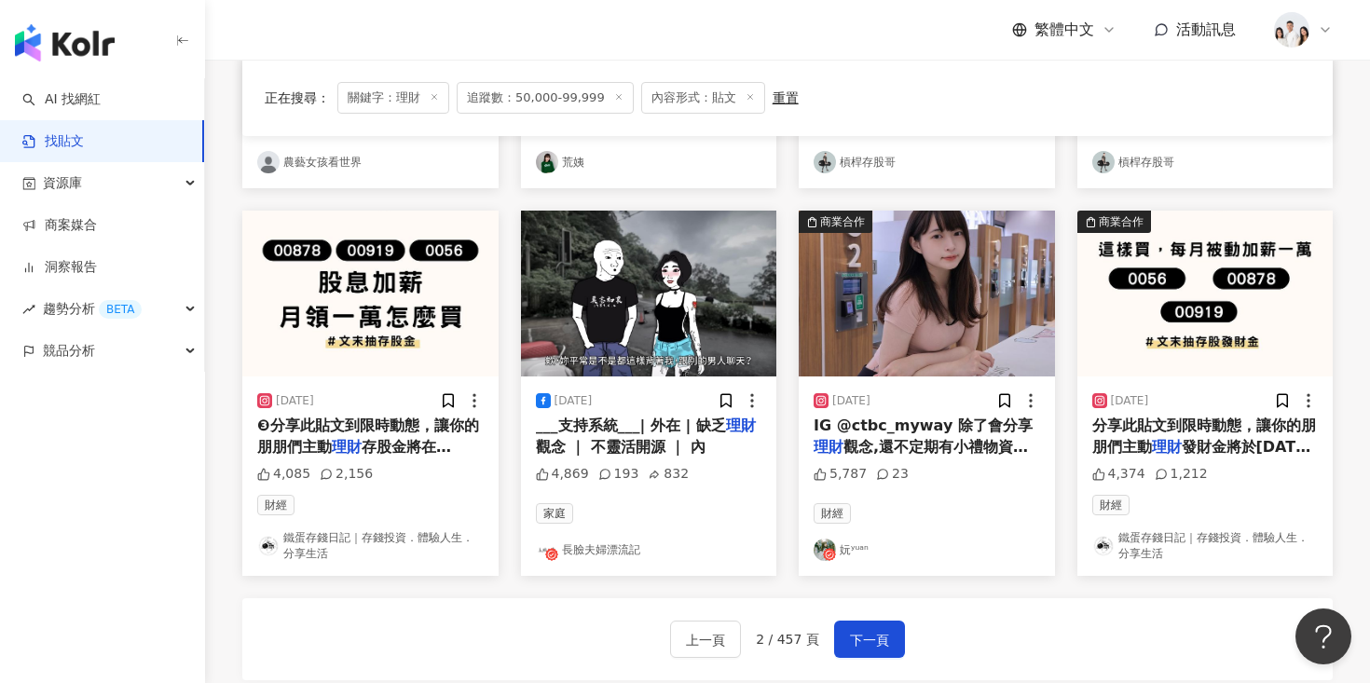
scroll to position [911, 0]
